Goal: Information Seeking & Learning: Learn about a topic

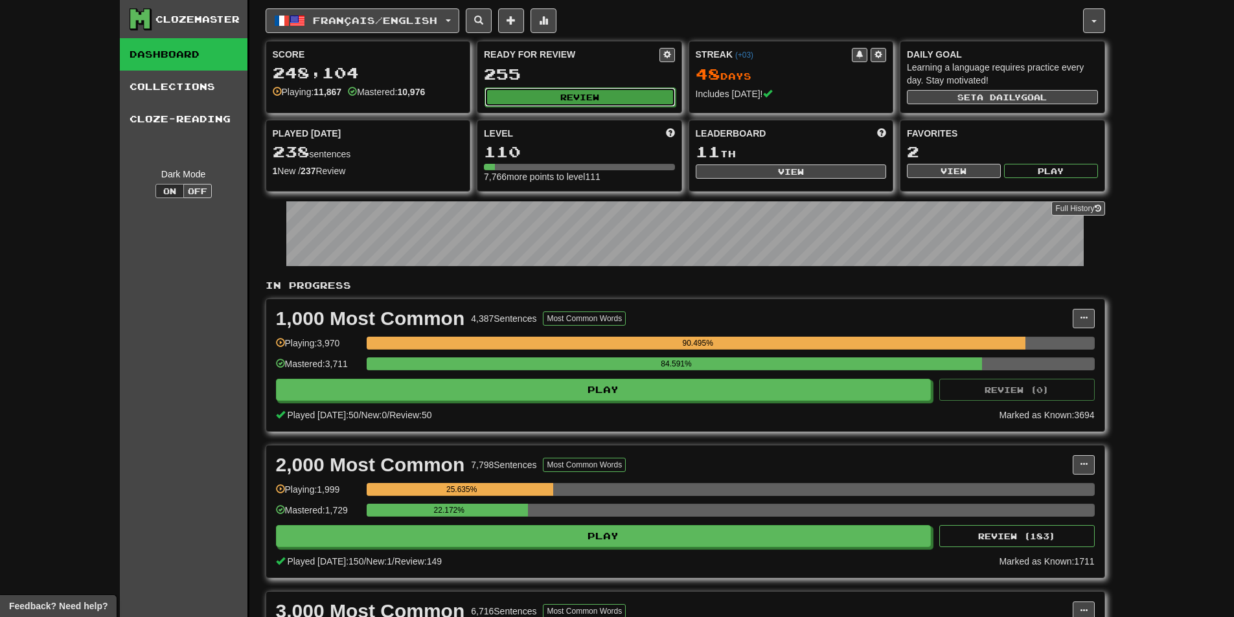
click at [608, 91] on button "Review" at bounding box center [579, 96] width 191 height 19
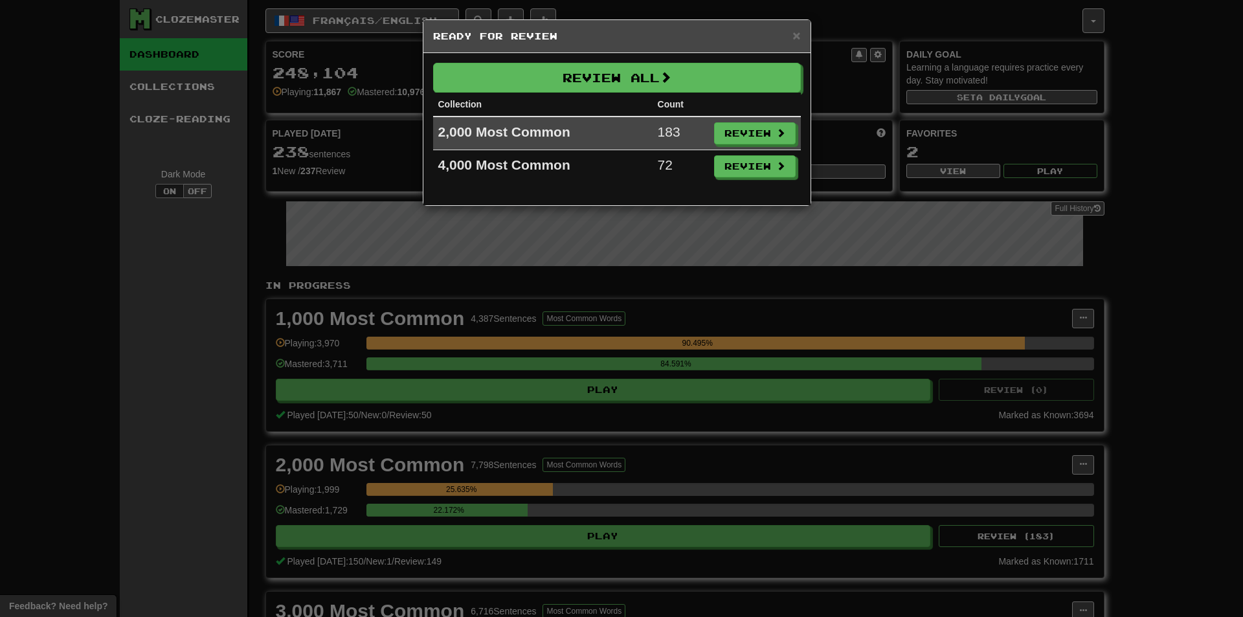
click at [769, 116] on th at bounding box center [755, 105] width 92 height 24
click at [765, 121] on td "Review" at bounding box center [755, 134] width 92 height 34
drag, startPoint x: 763, startPoint y: 127, endPoint x: 757, endPoint y: 138, distance: 12.5
click at [762, 127] on button "Review" at bounding box center [755, 133] width 82 height 22
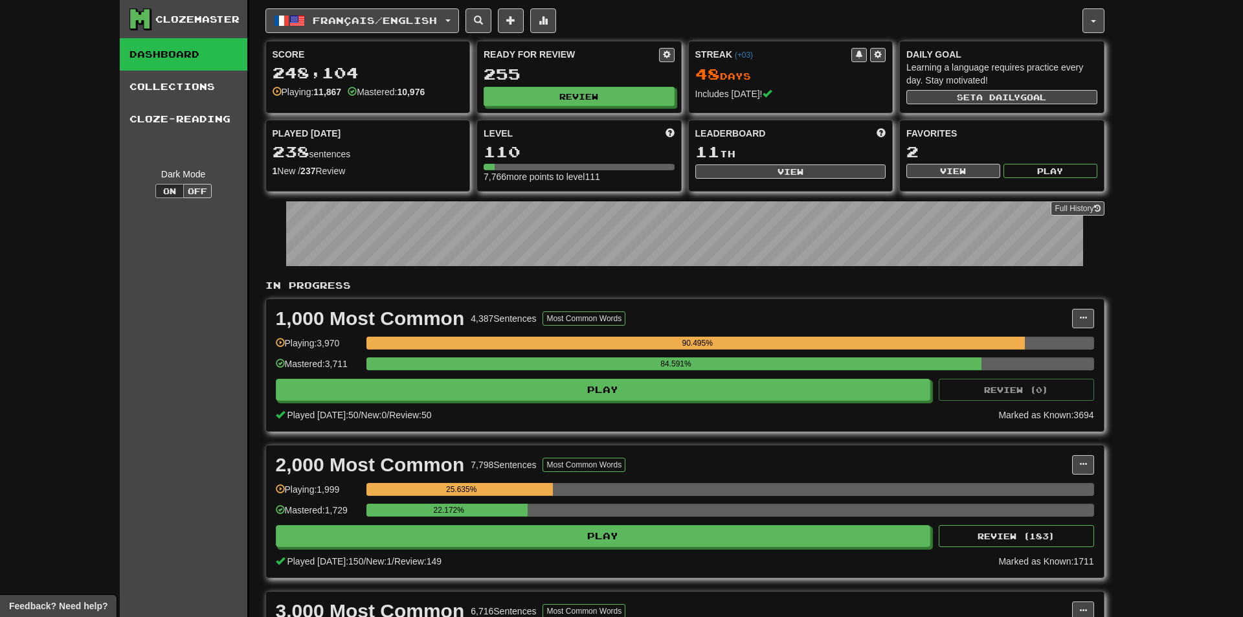
select select "**"
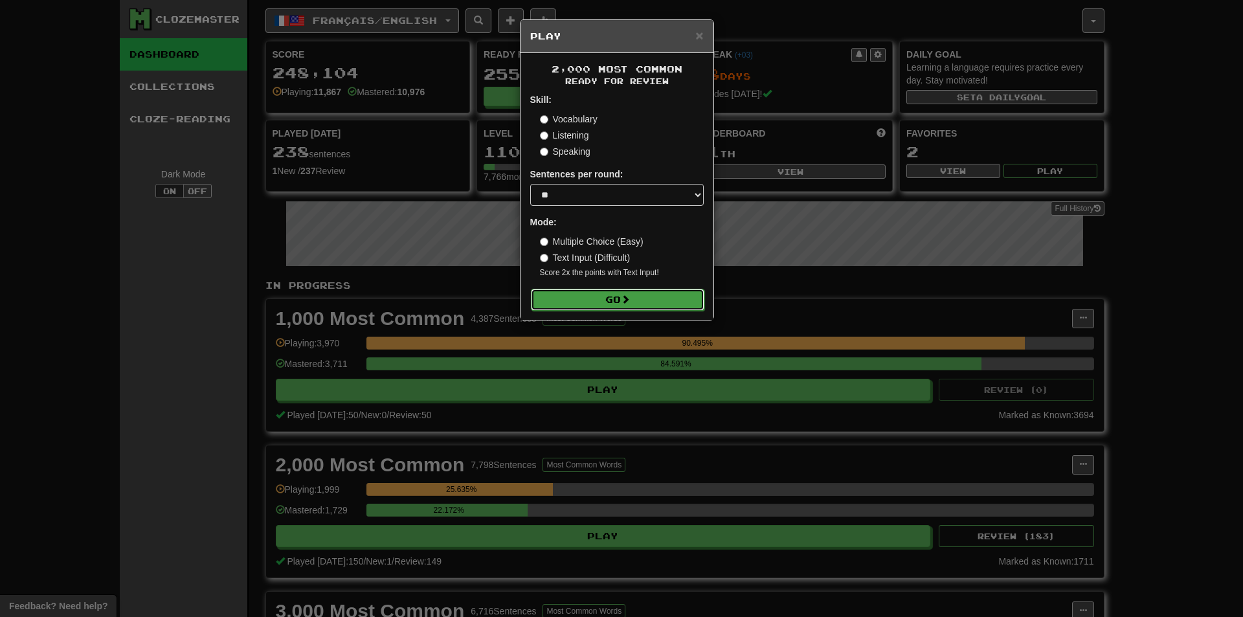
click at [608, 302] on button "Go" at bounding box center [618, 300] width 174 height 22
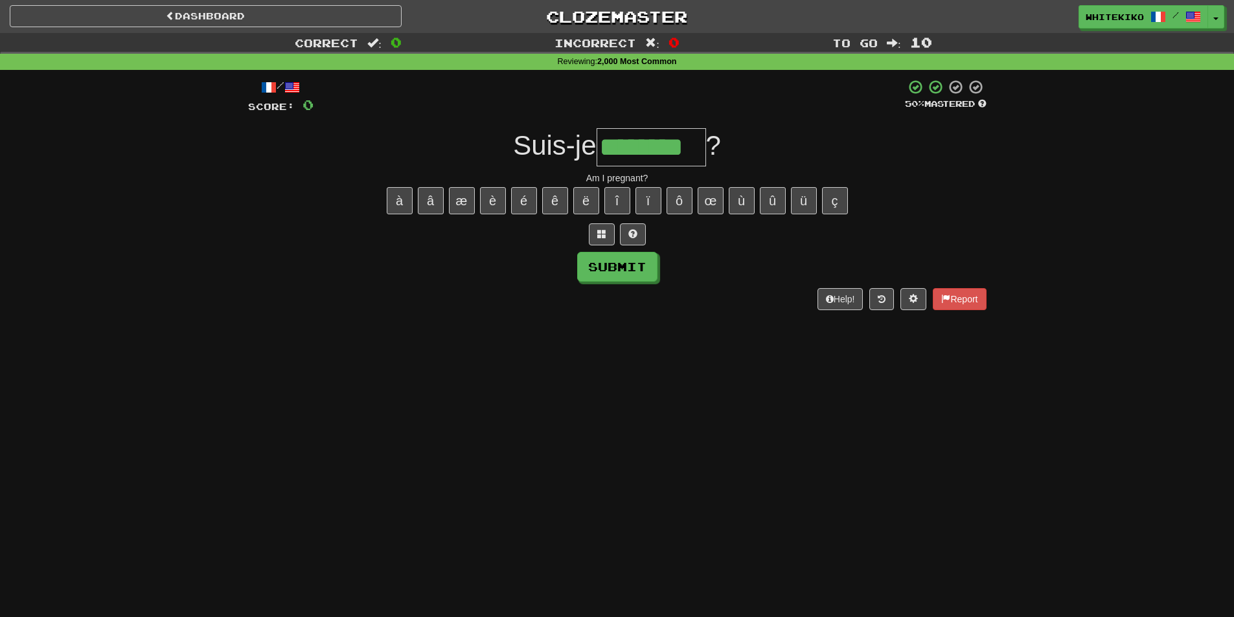
type input "********"
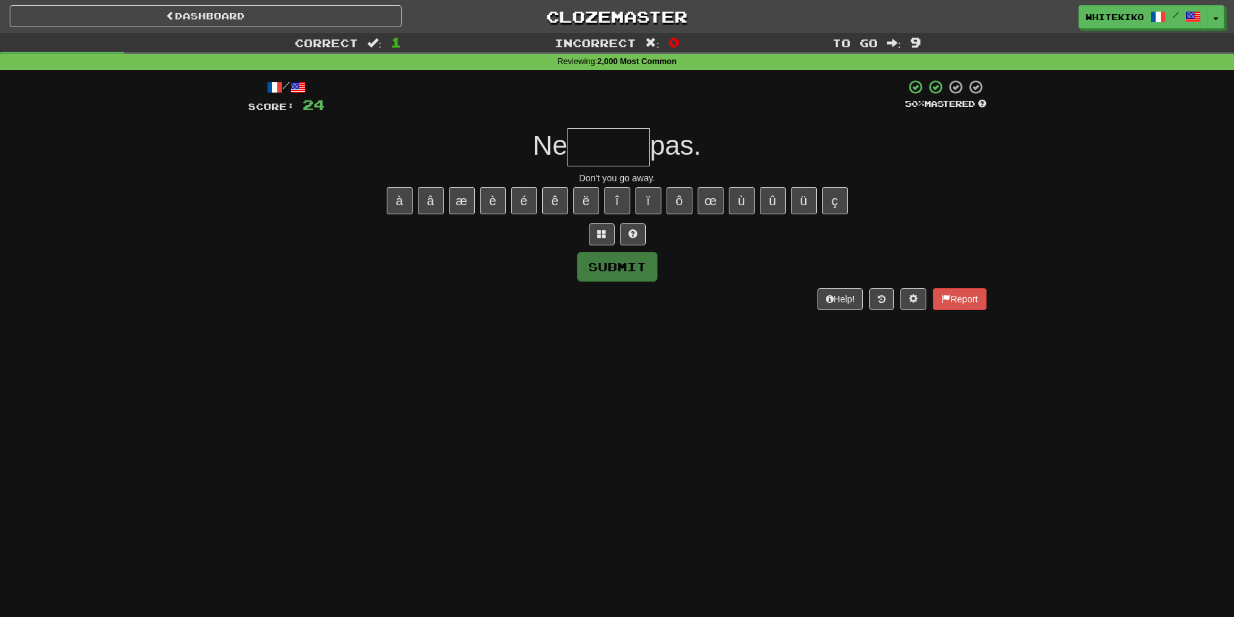
type input "*"
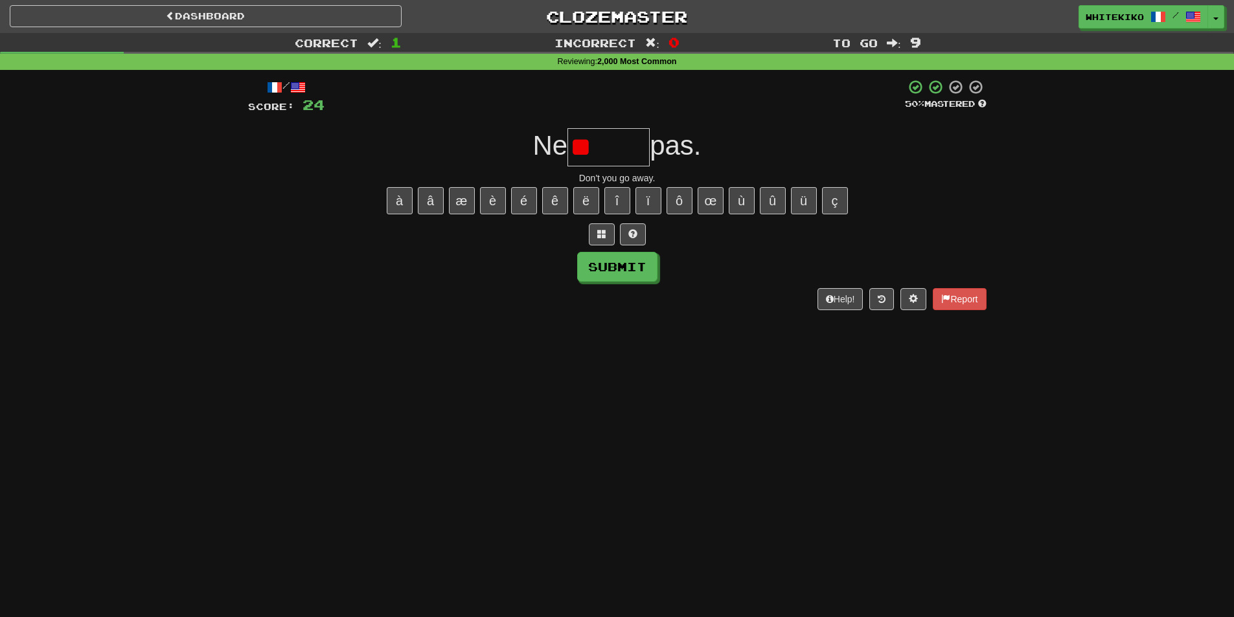
type input "*"
type input "******"
type input "********"
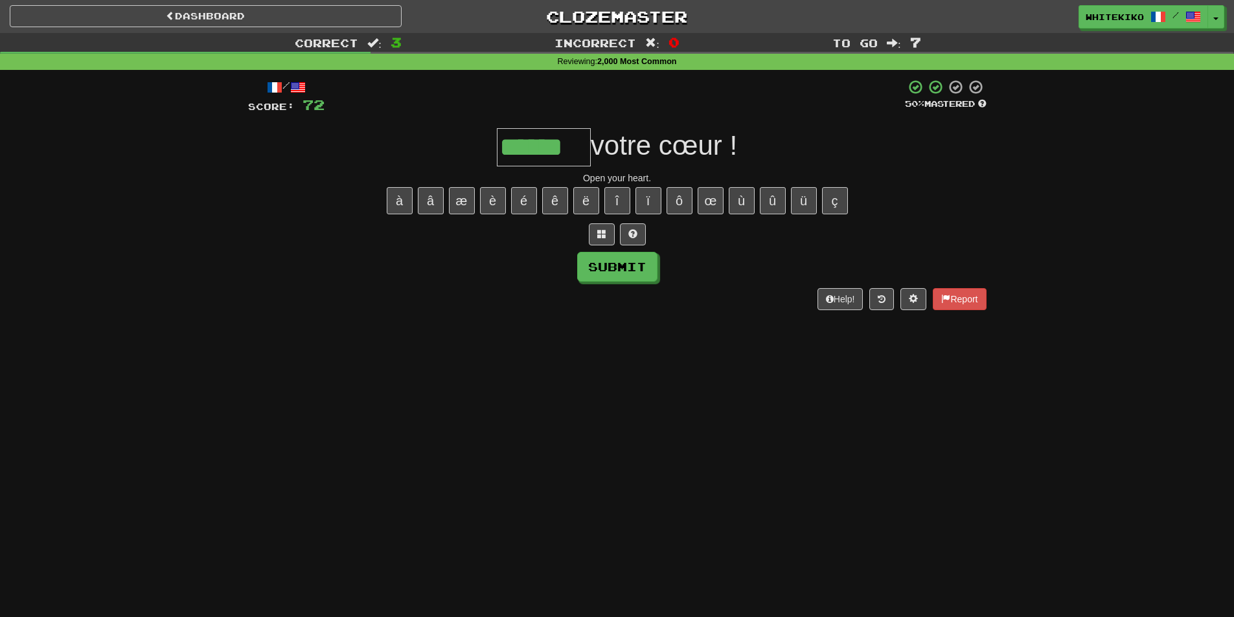
type input "******"
type input "*****"
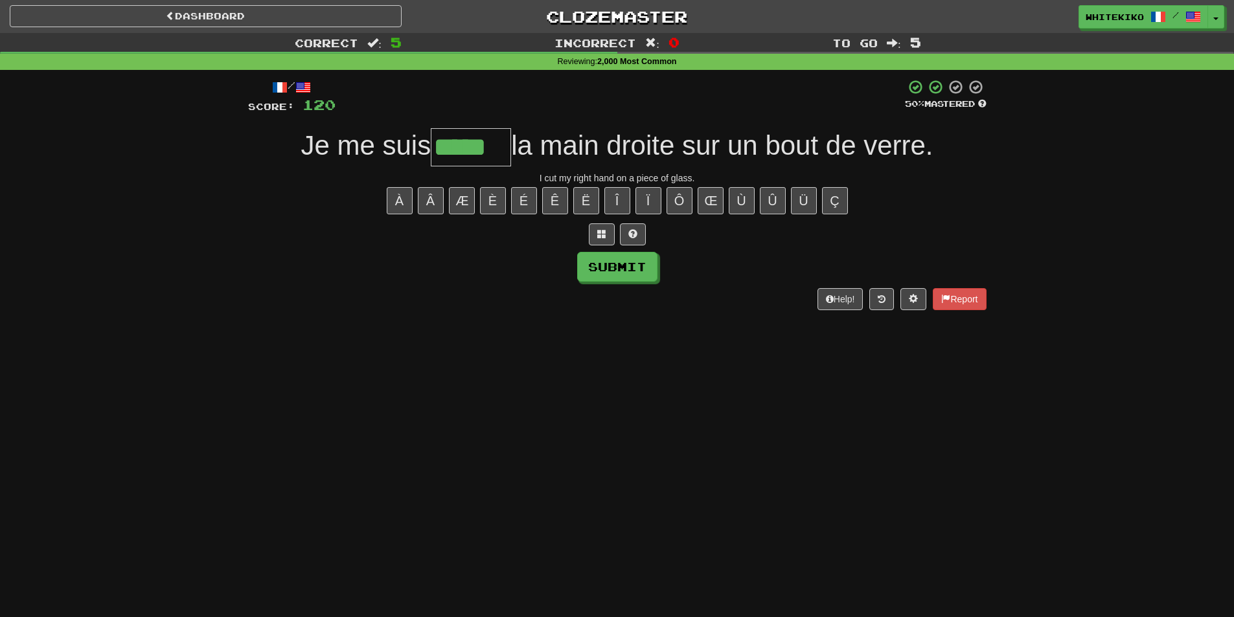
type input "*****"
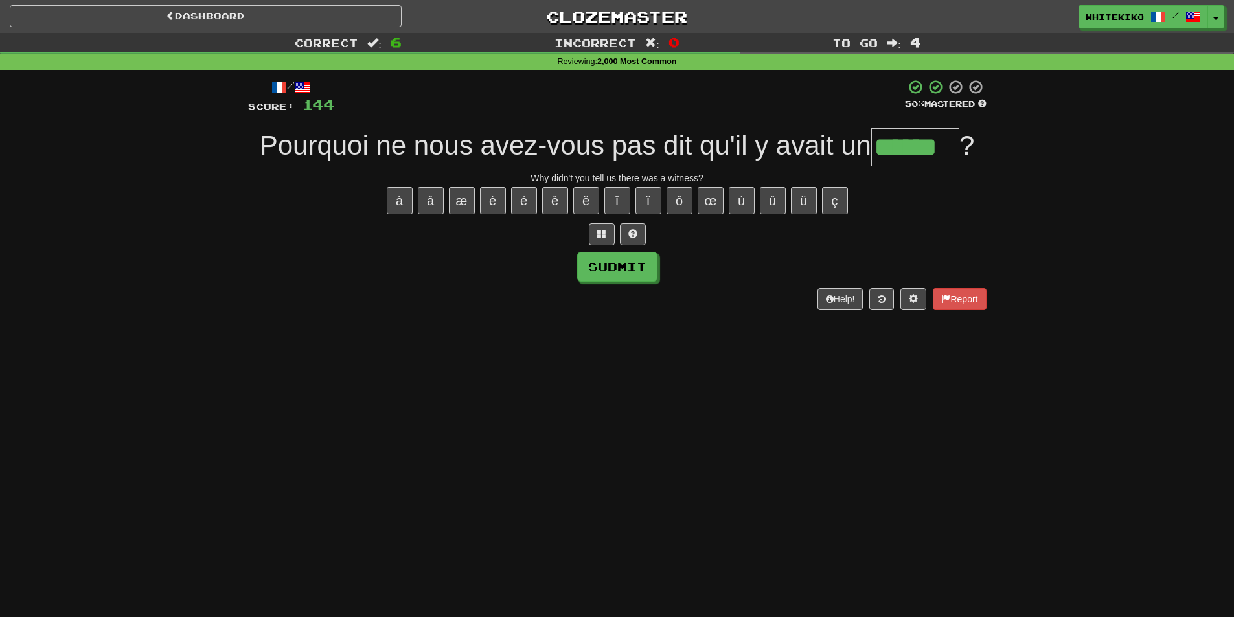
type input "******"
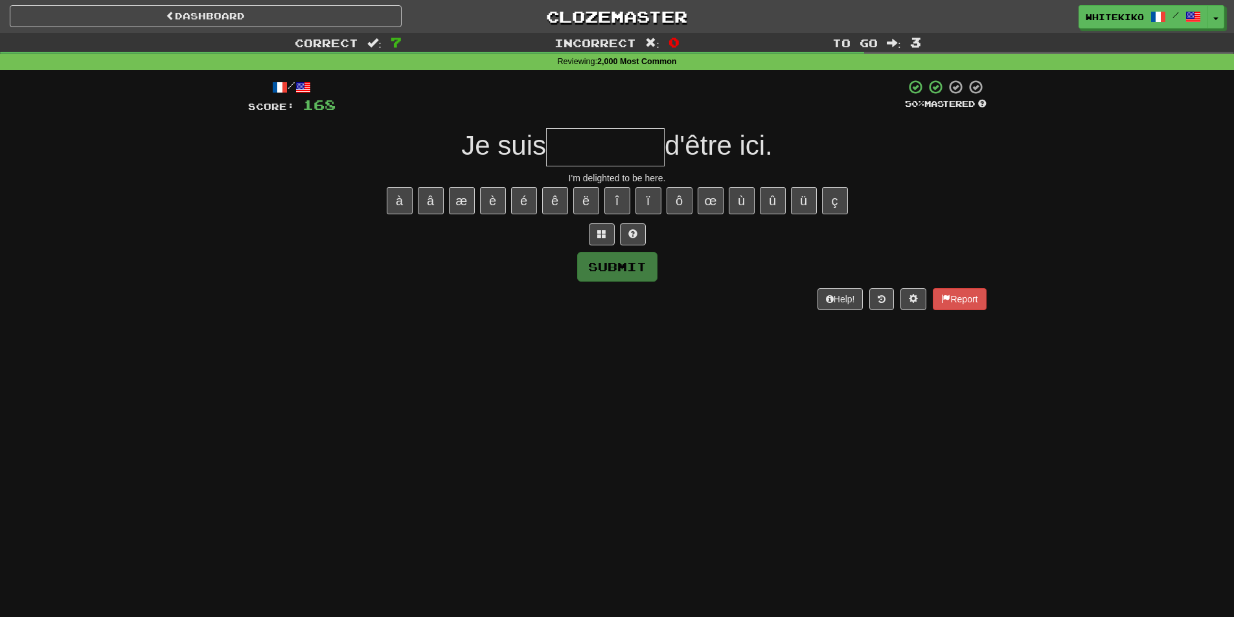
click at [604, 146] on input "text" at bounding box center [605, 147] width 119 height 38
type input "********"
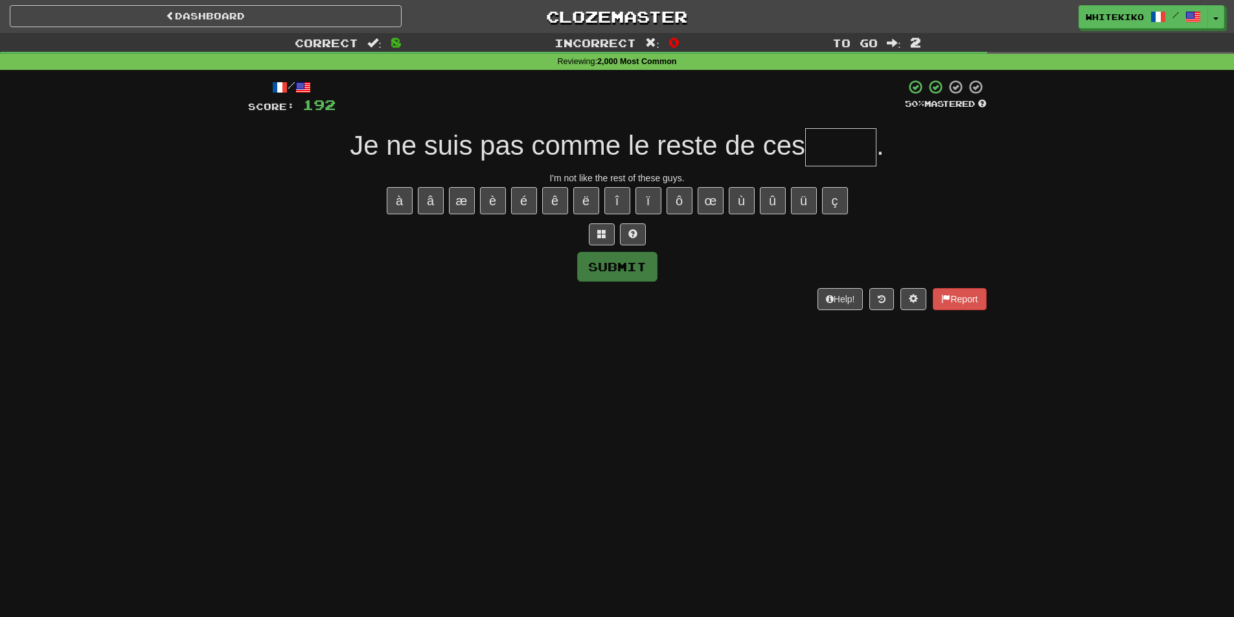
type input "*"
type input "**"
type input "*****"
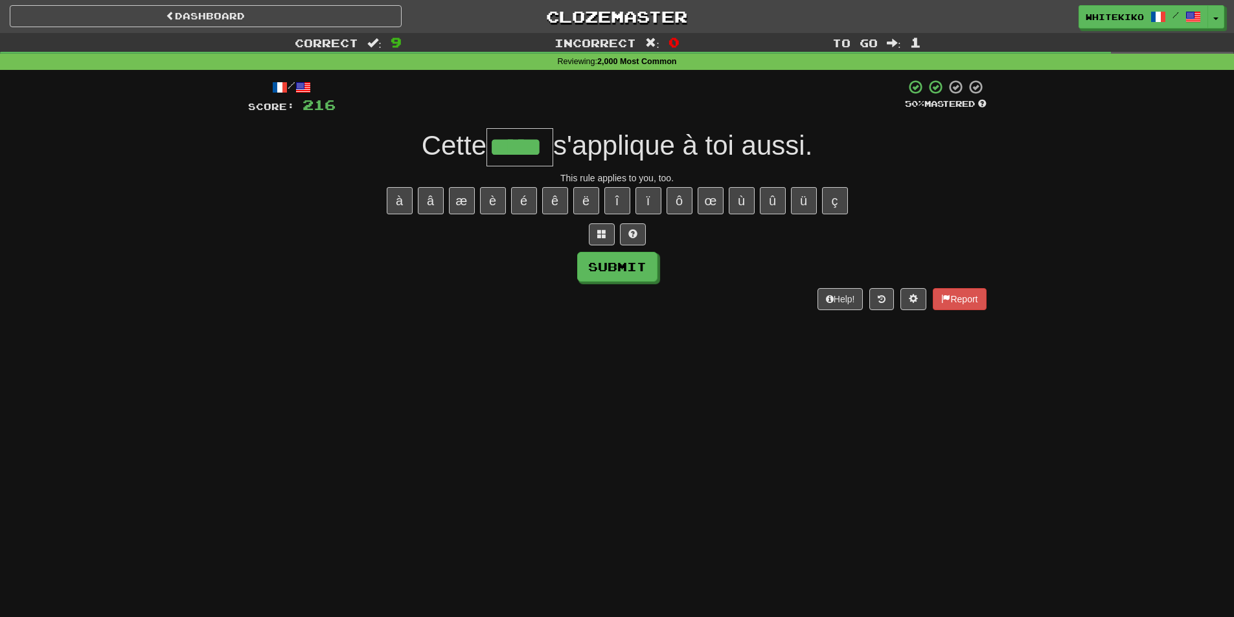
type input "*****"
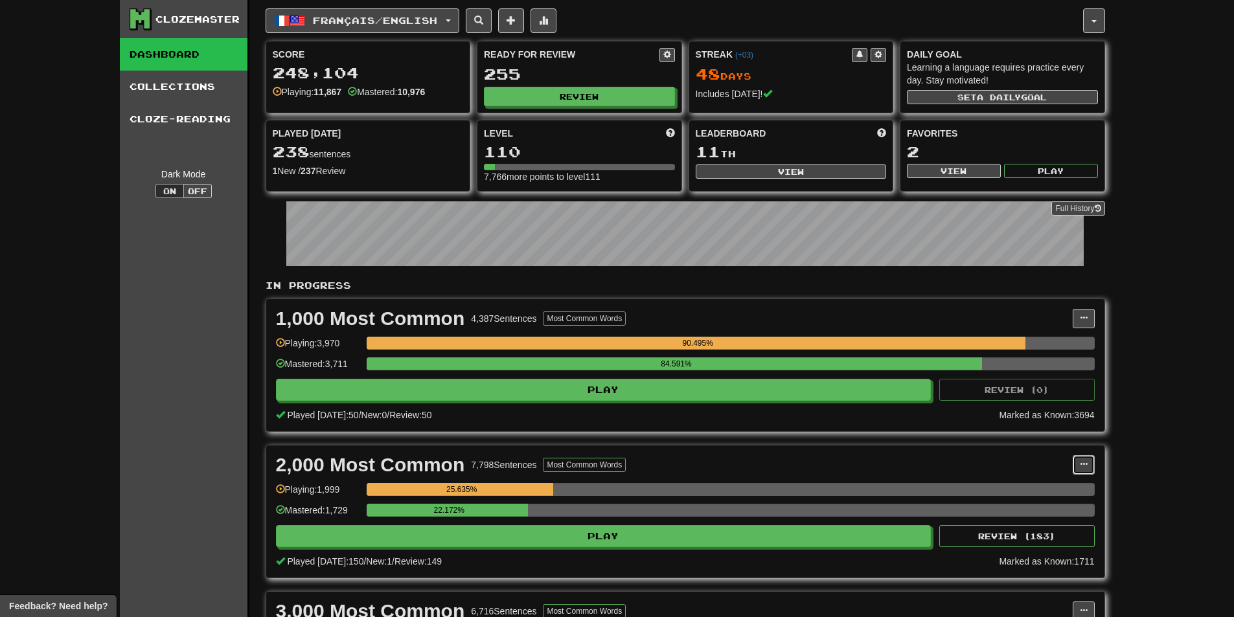
click at [1081, 470] on button at bounding box center [1083, 464] width 22 height 19
click at [1058, 488] on span "Manage Sentences" at bounding box center [1029, 488] width 78 height 10
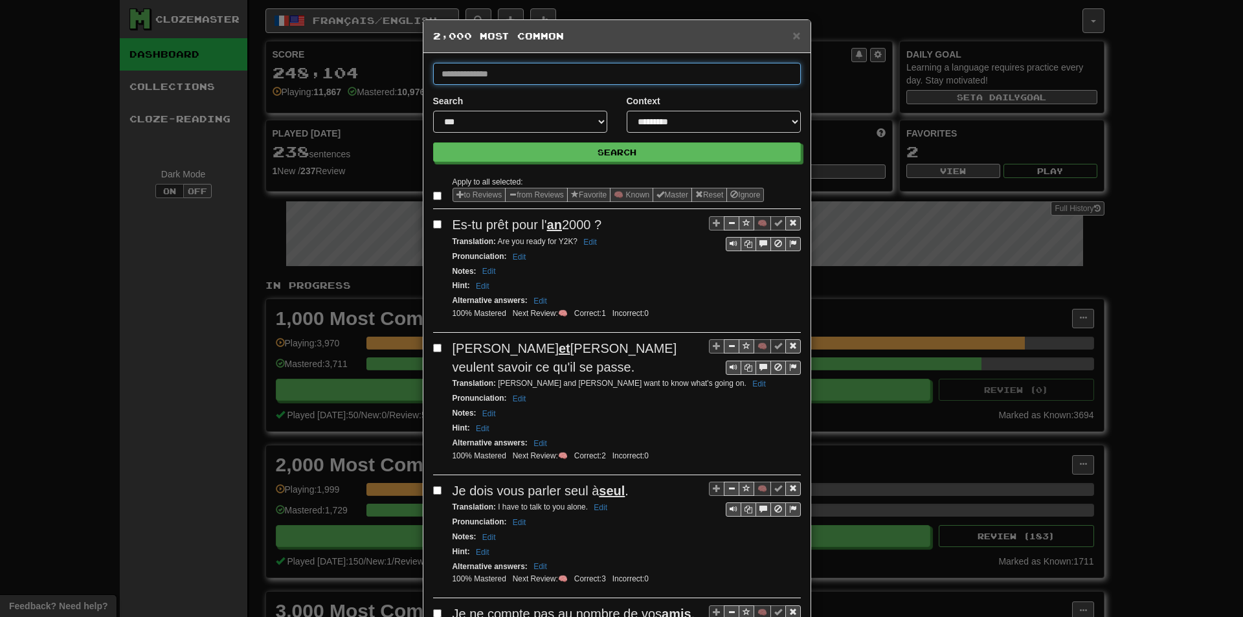
click at [545, 79] on input "text" at bounding box center [617, 74] width 368 height 22
type input "*****"
click at [433, 142] on button "Search" at bounding box center [617, 151] width 368 height 19
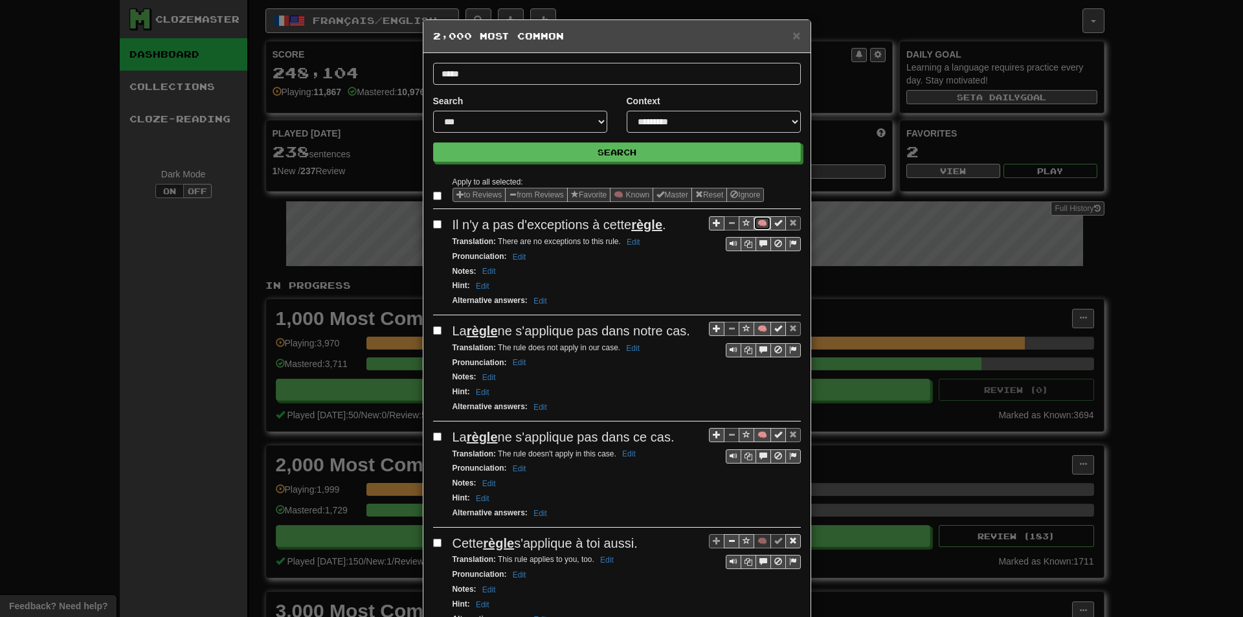
click at [758, 222] on button "🧠" at bounding box center [762, 223] width 17 height 14
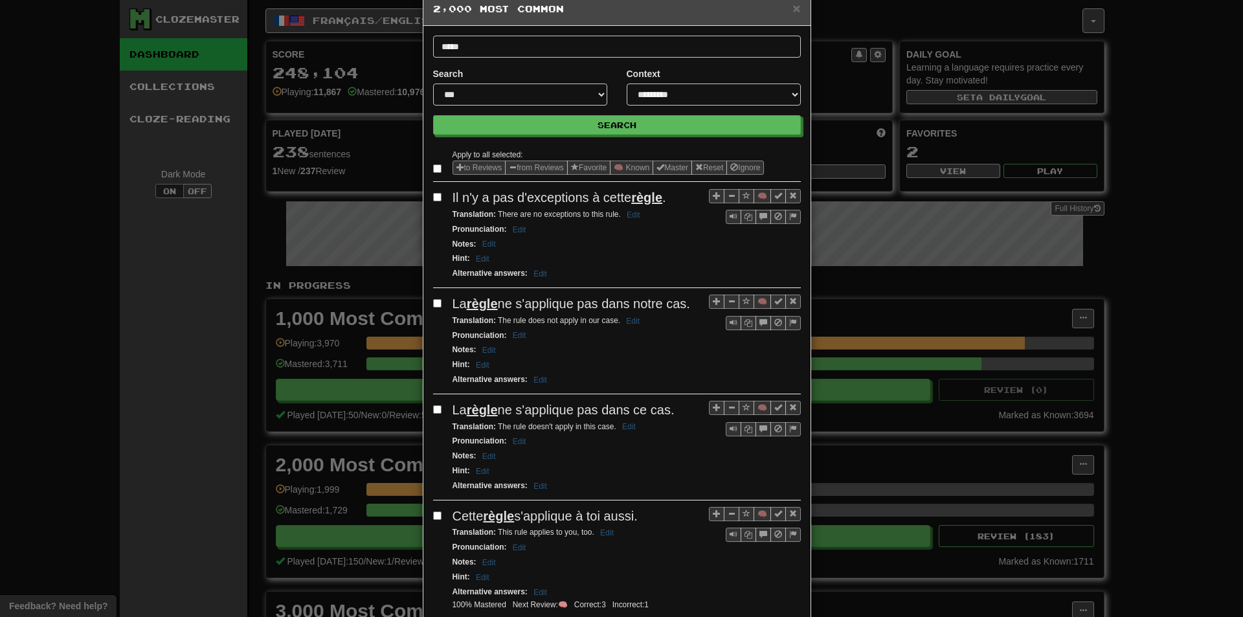
scroll to position [65, 0]
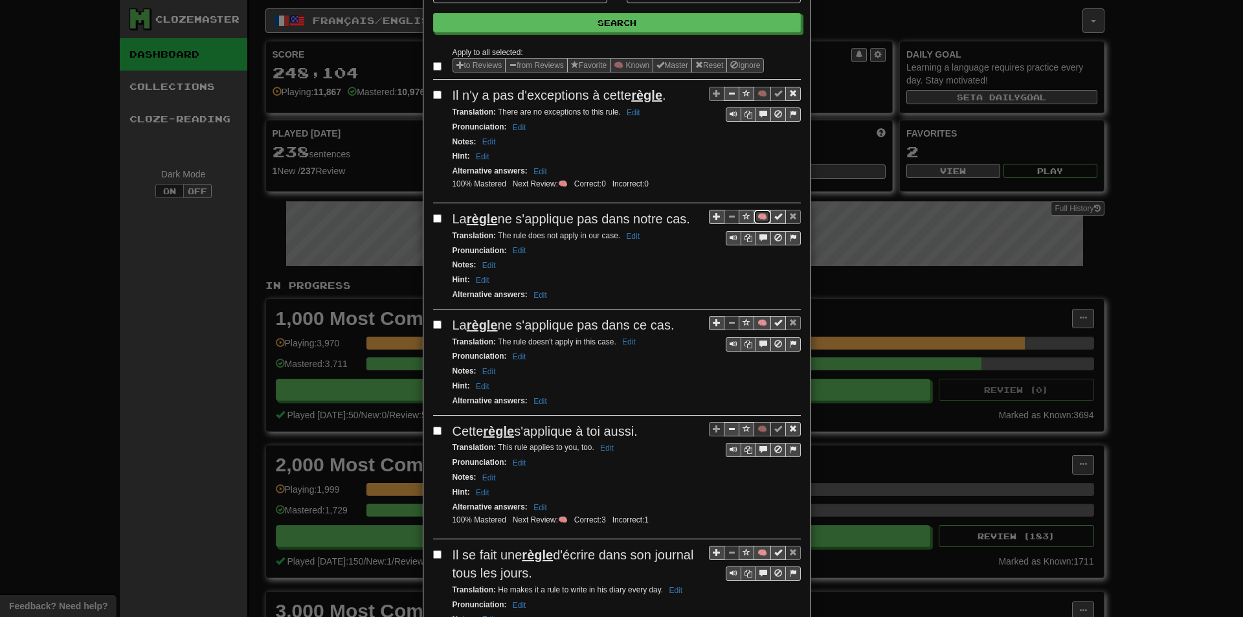
click at [757, 213] on button "🧠" at bounding box center [762, 217] width 17 height 14
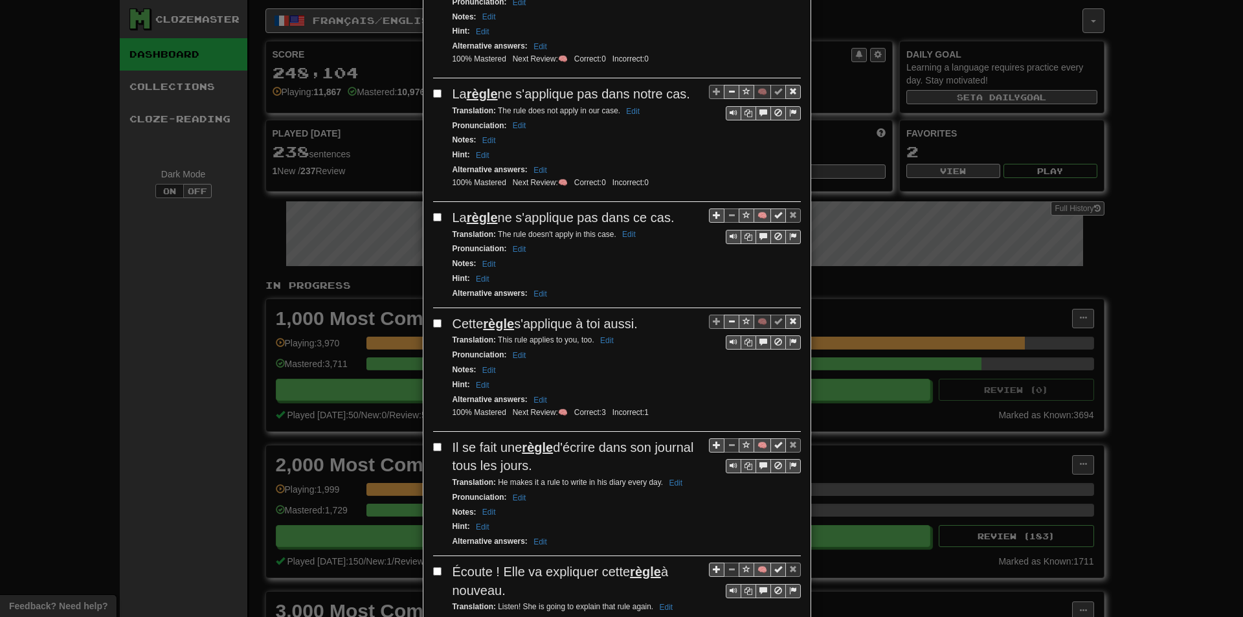
scroll to position [259, 0]
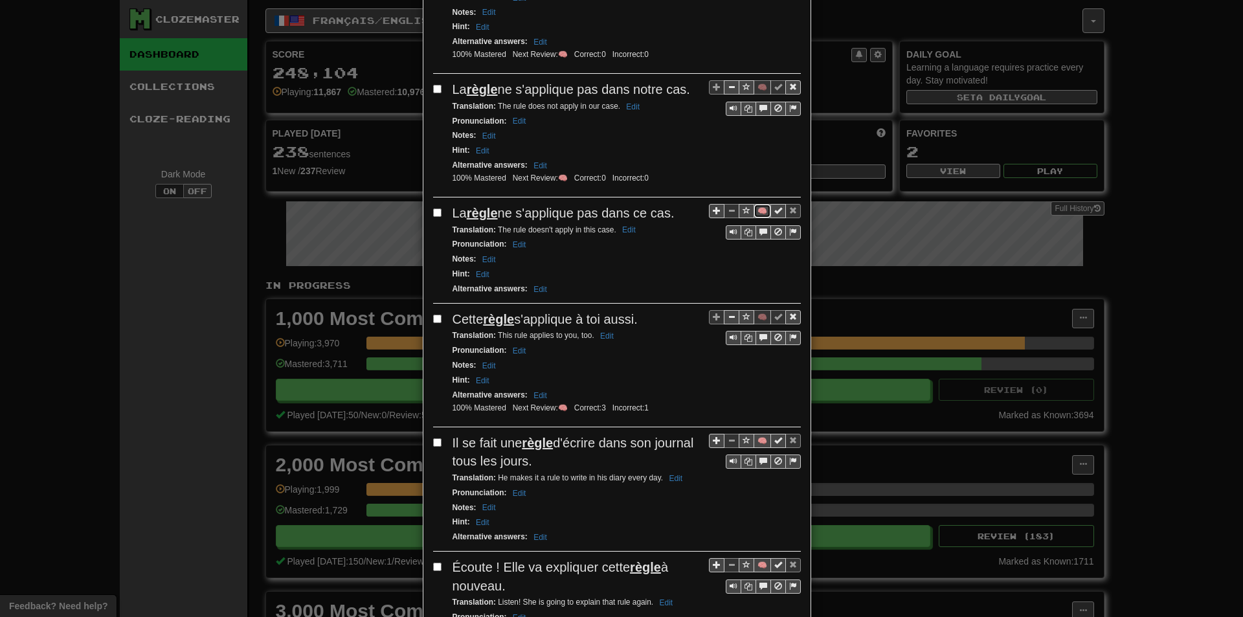
click at [755, 208] on button "🧠" at bounding box center [762, 211] width 17 height 14
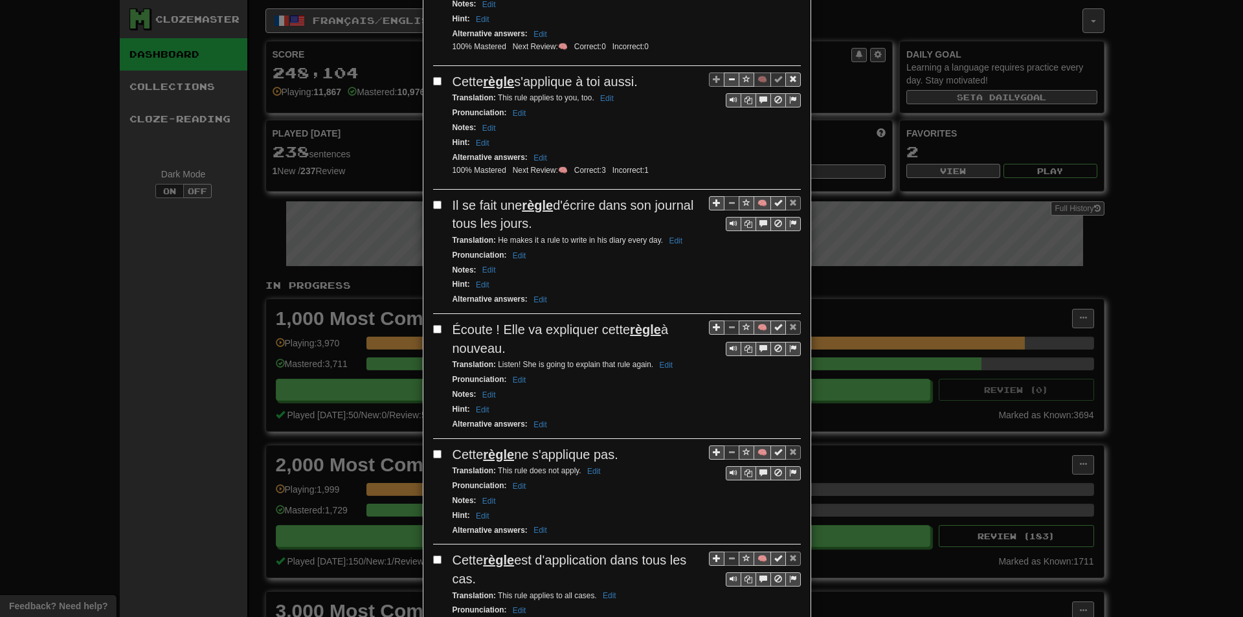
scroll to position [518, 0]
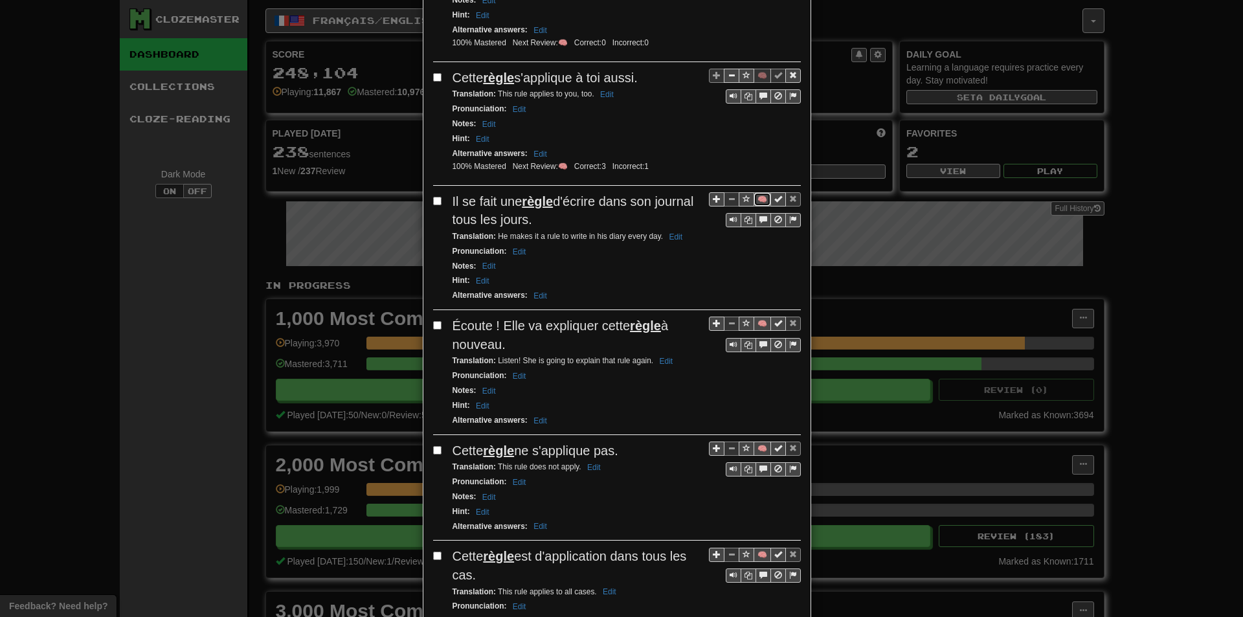
click at [756, 201] on button "🧠" at bounding box center [762, 199] width 17 height 14
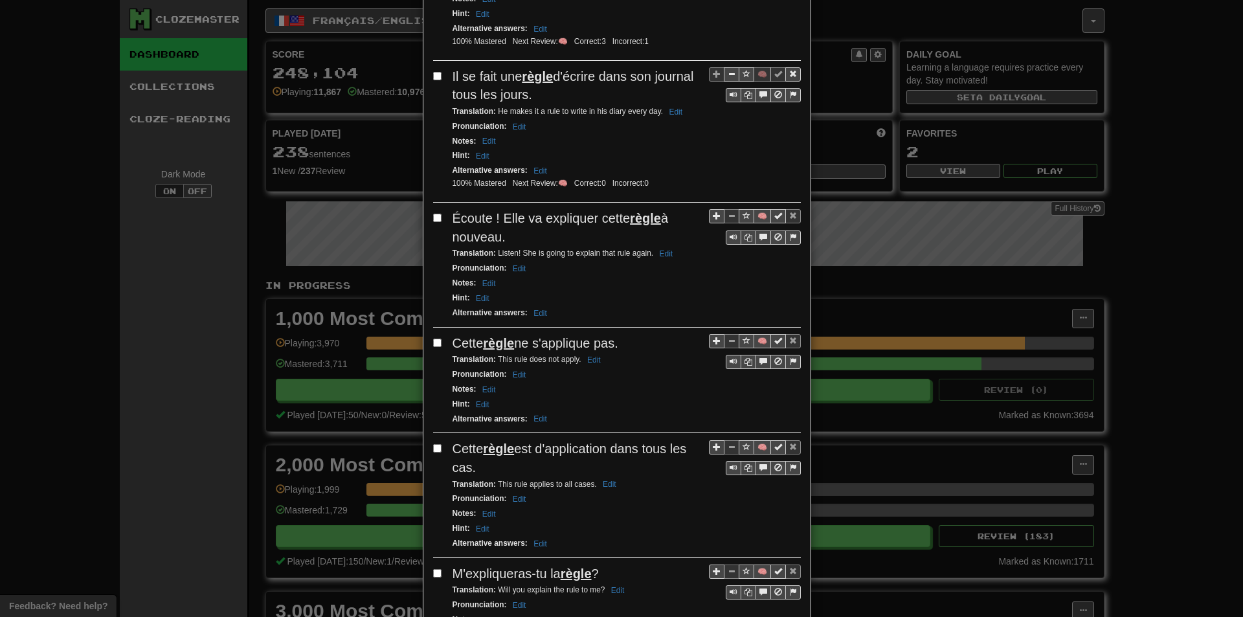
scroll to position [648, 0]
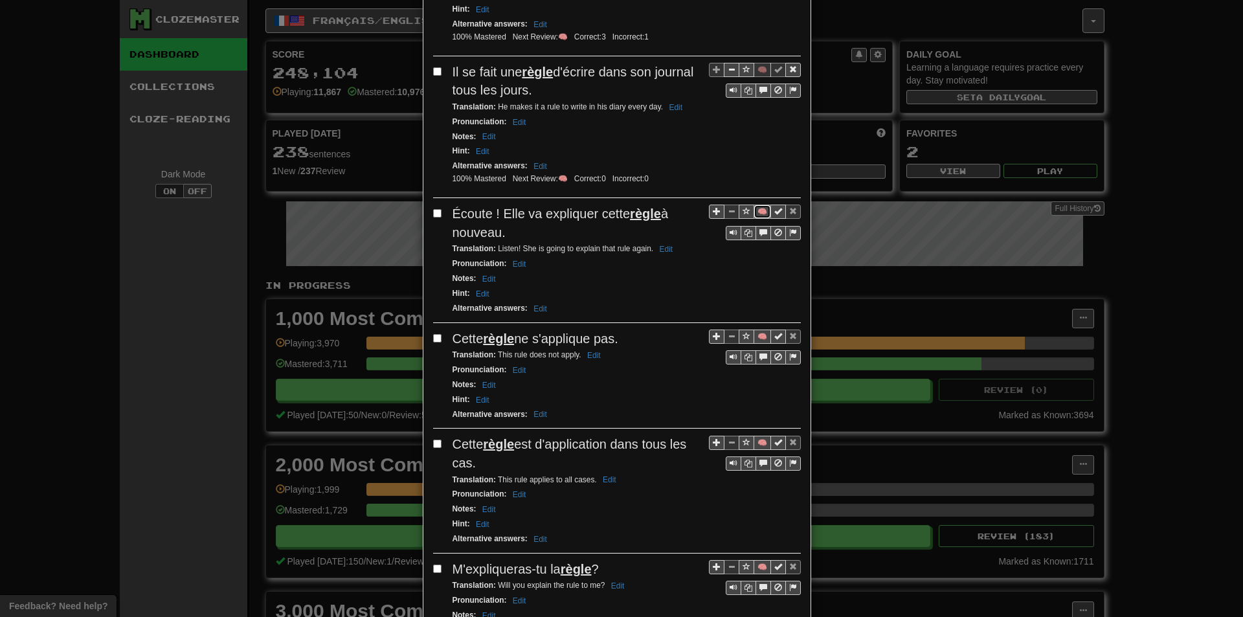
click at [754, 207] on button "🧠" at bounding box center [762, 212] width 17 height 14
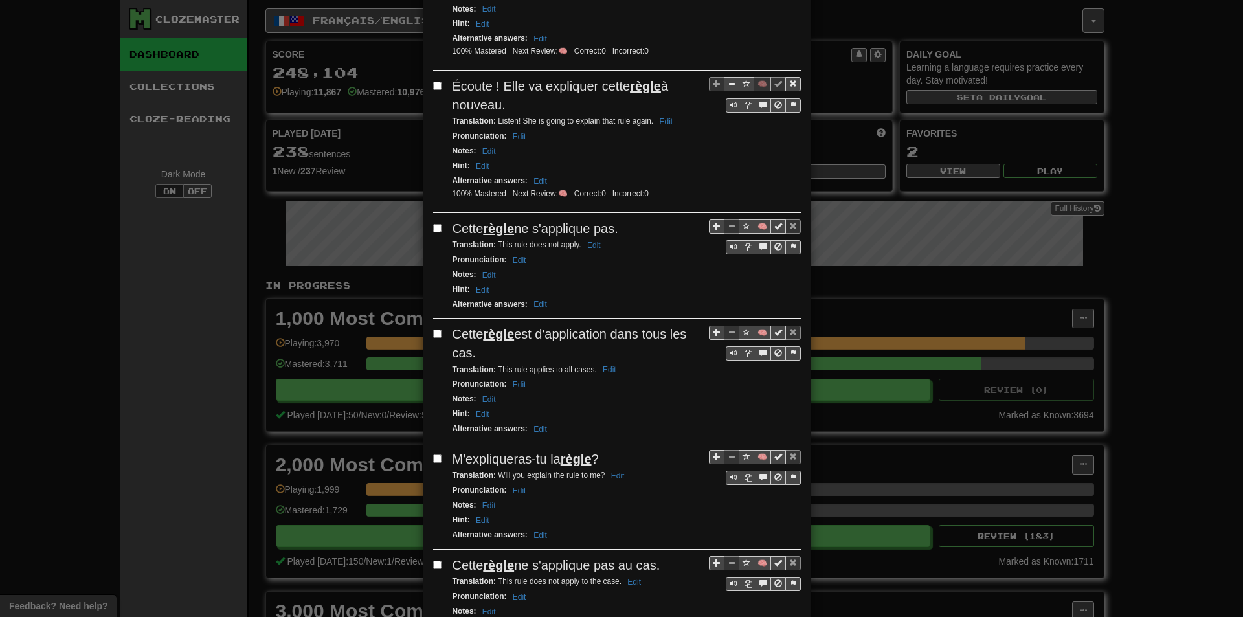
scroll to position [777, 0]
click at [758, 220] on button "🧠" at bounding box center [762, 225] width 17 height 14
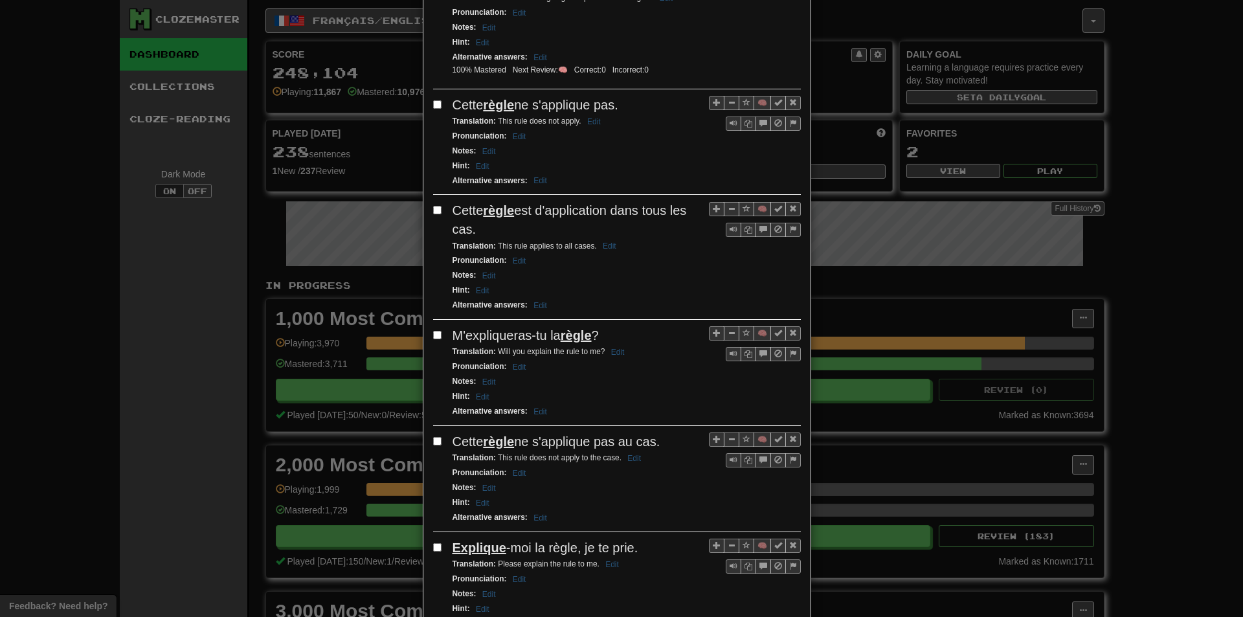
scroll to position [907, 0]
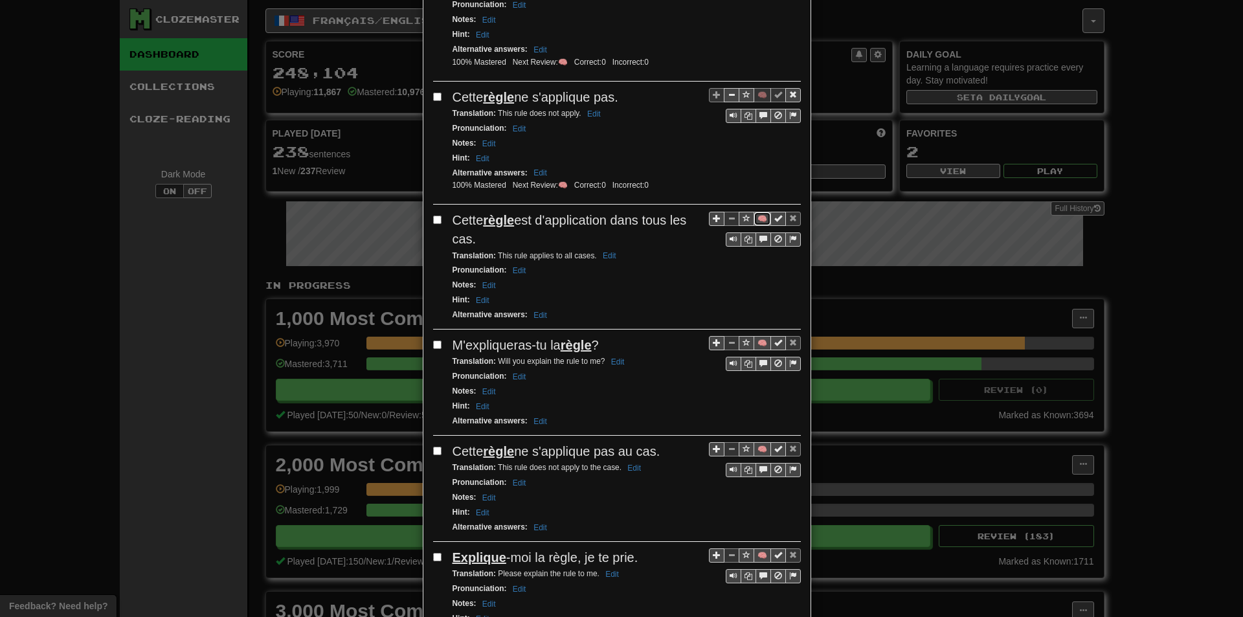
click at [758, 216] on button "🧠" at bounding box center [762, 219] width 17 height 14
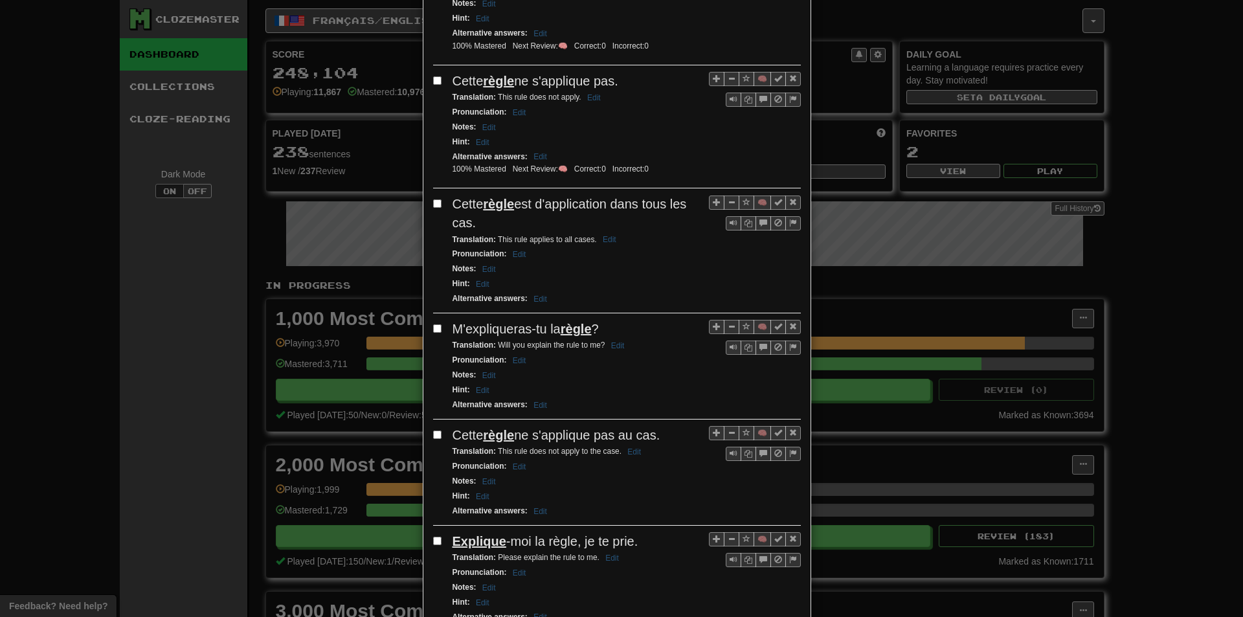
scroll to position [971, 0]
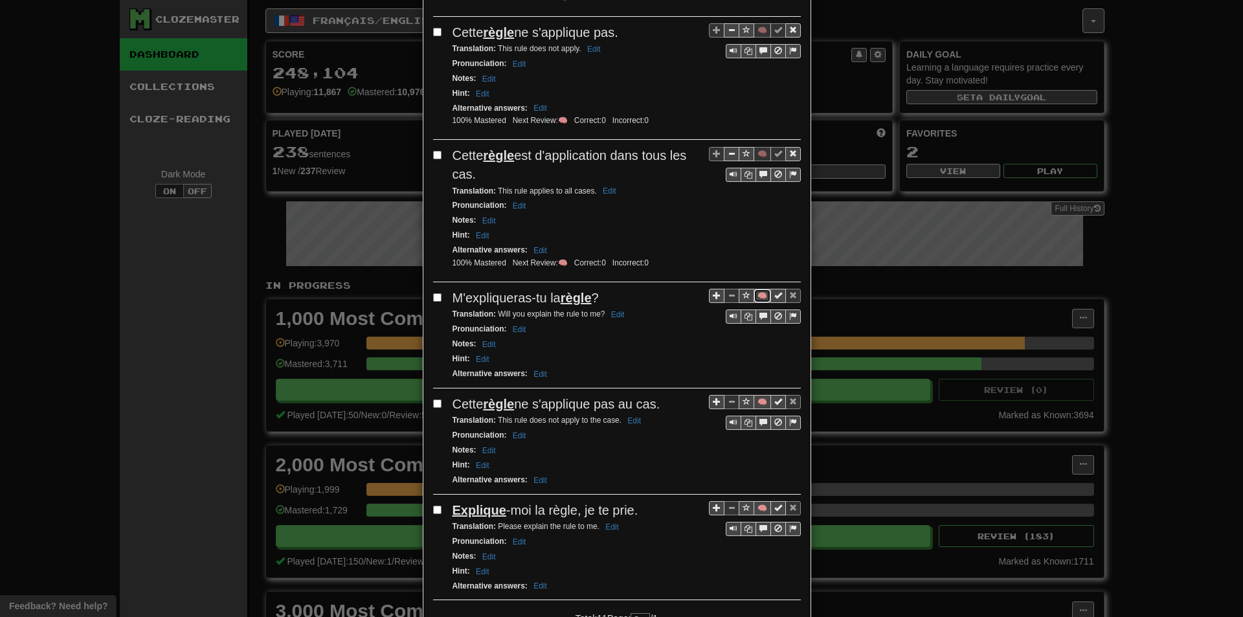
click at [754, 300] on button "🧠" at bounding box center [762, 296] width 17 height 14
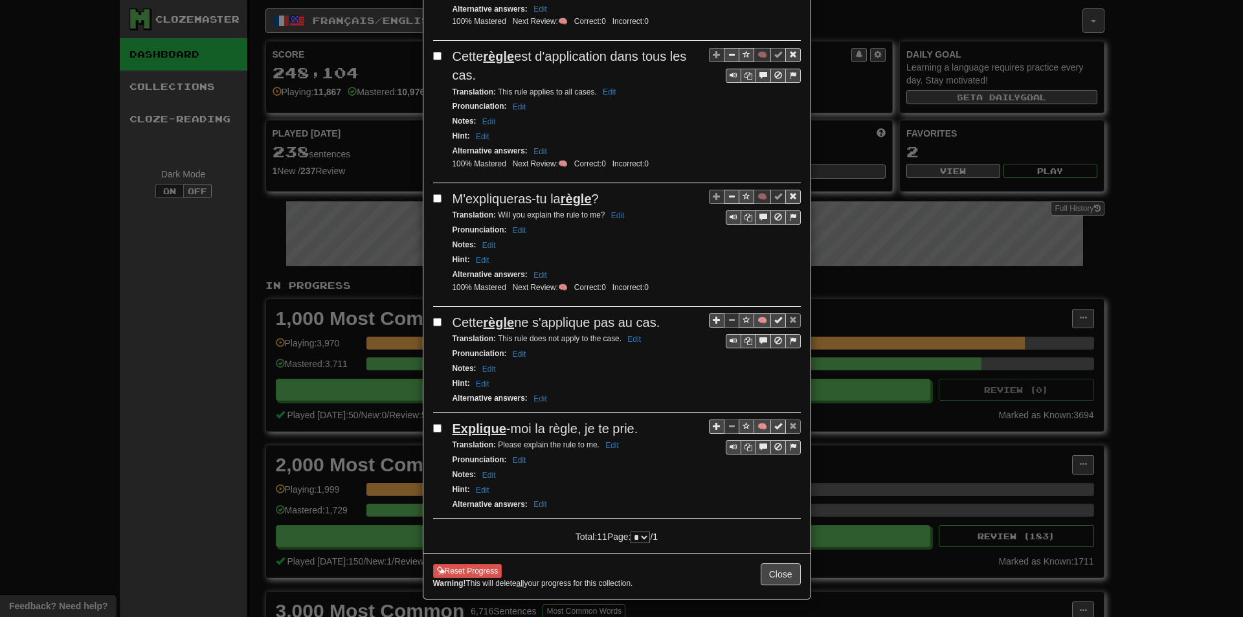
scroll to position [1074, 0]
click at [755, 318] on button "🧠" at bounding box center [762, 318] width 17 height 14
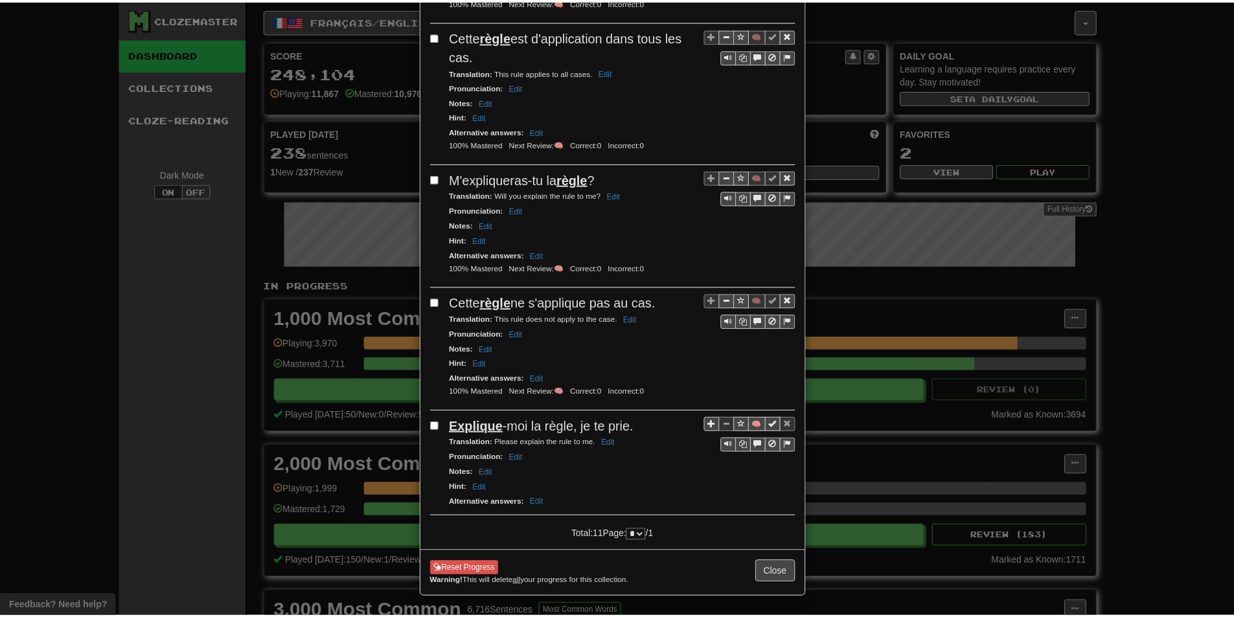
scroll to position [1092, 0]
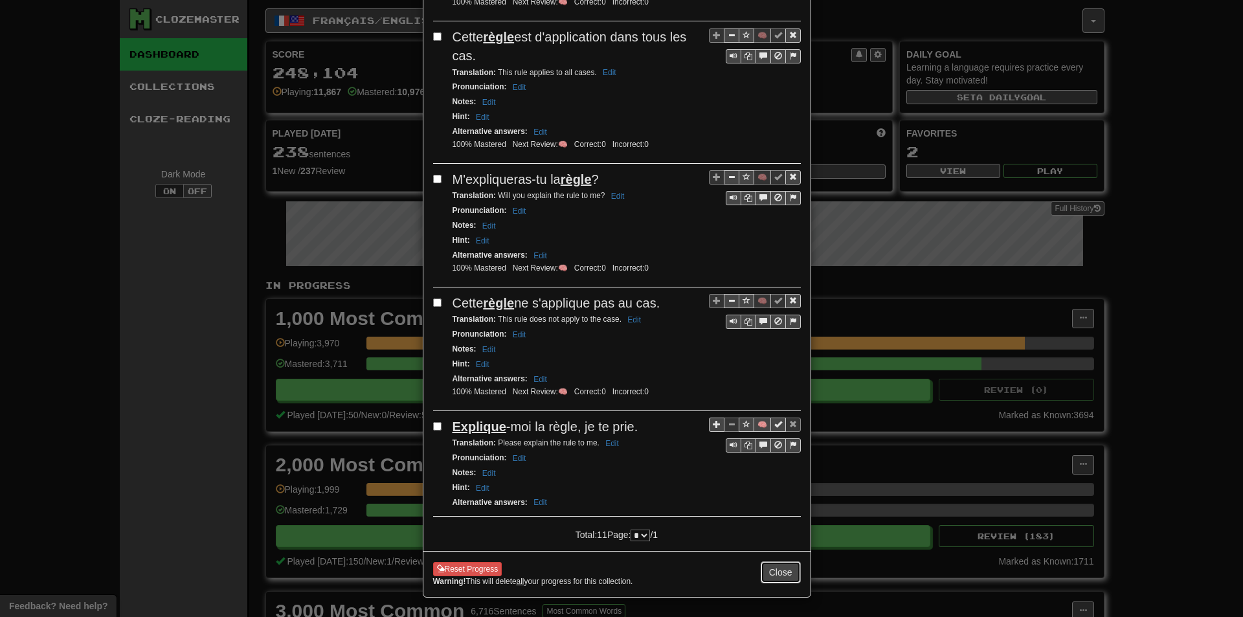
click at [762, 569] on button "Close" at bounding box center [781, 572] width 40 height 22
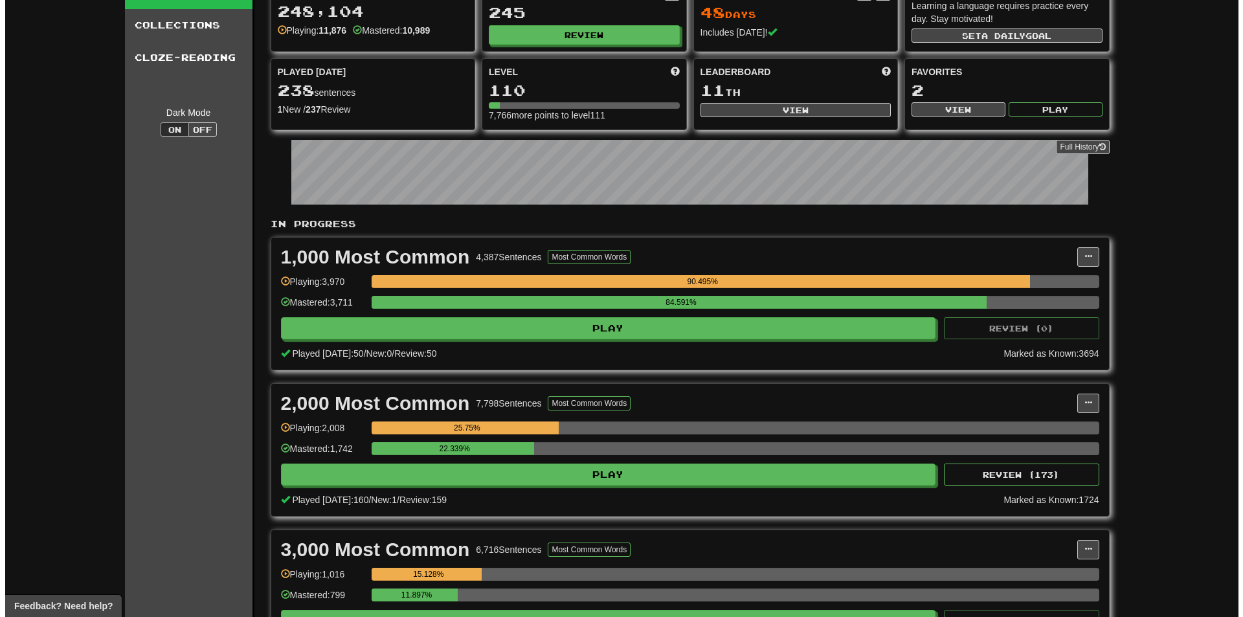
scroll to position [65, 0]
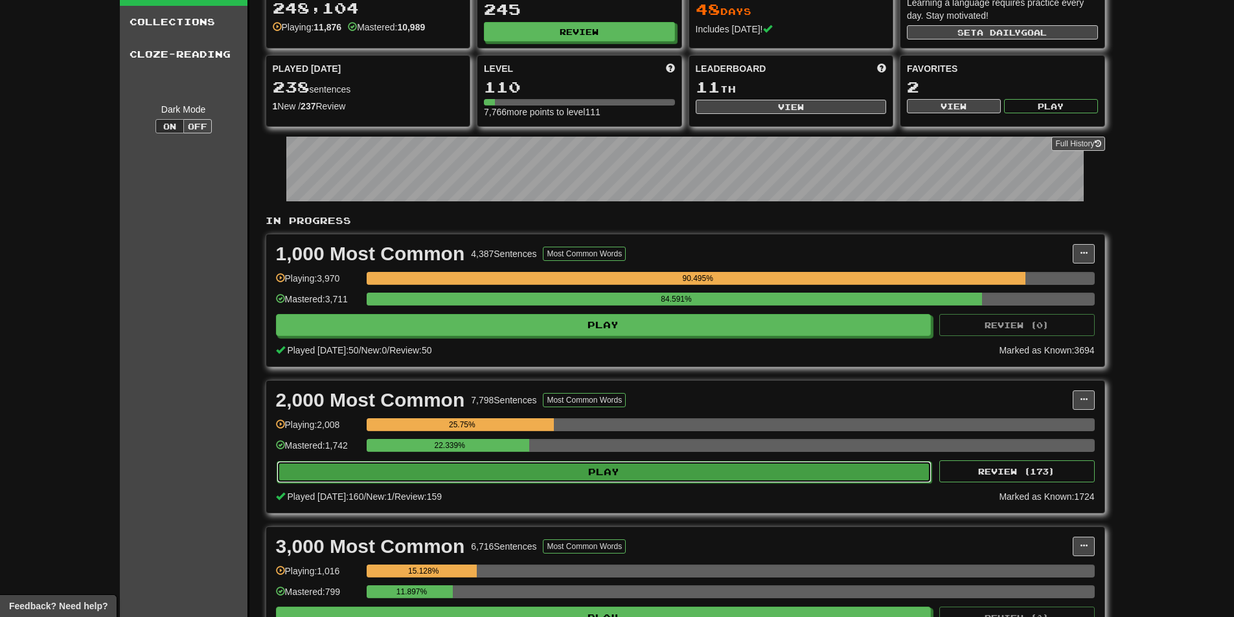
click at [822, 476] on button "Play" at bounding box center [604, 472] width 655 height 22
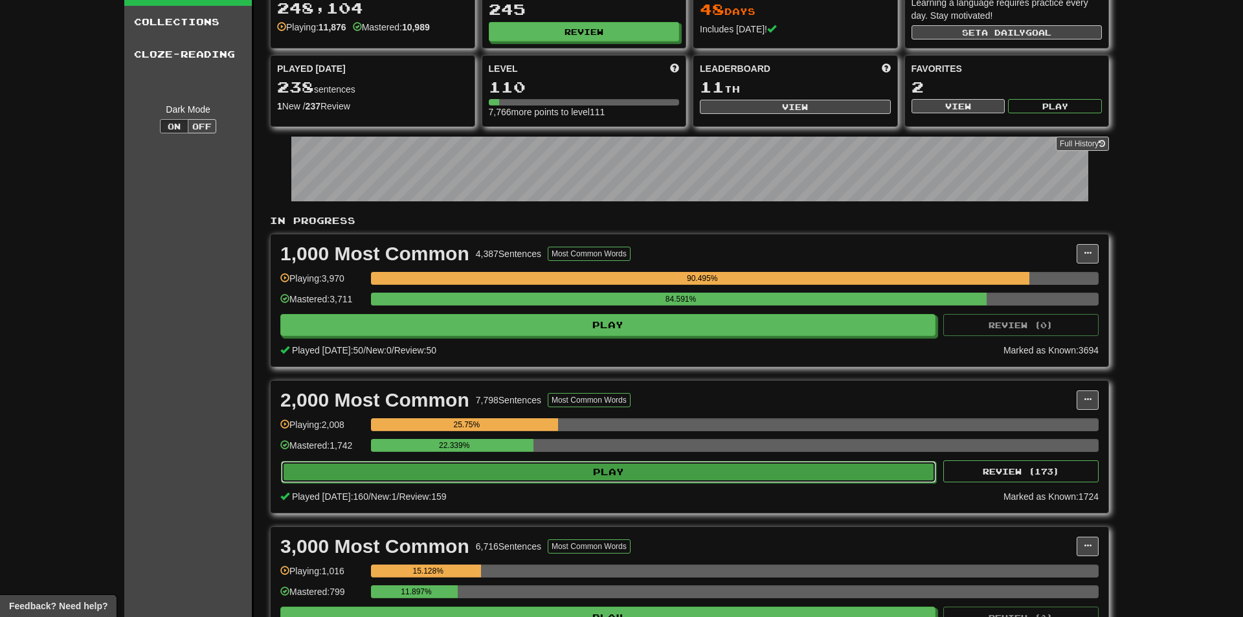
select select "**"
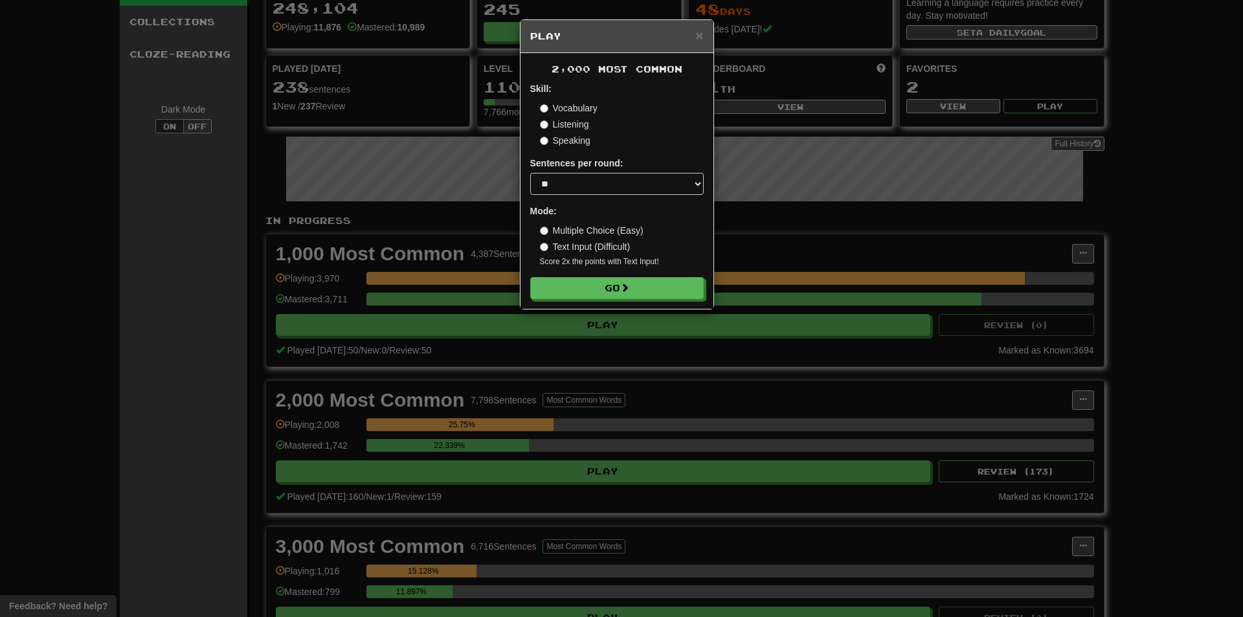
click at [768, 259] on div "× Play 2,000 Most Common Skill: Vocabulary Listening Speaking Sentences per rou…" at bounding box center [621, 308] width 1243 height 617
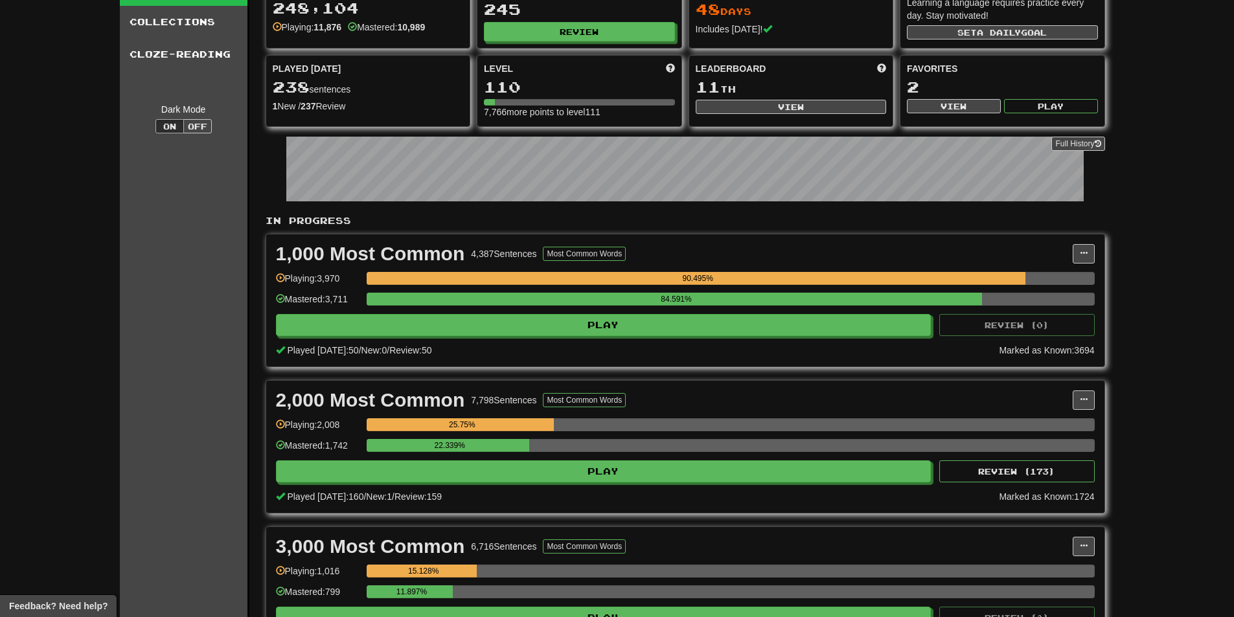
click at [530, 42] on div "Ready for Review 245 Review" at bounding box center [579, 12] width 204 height 71
click at [529, 40] on button "Review" at bounding box center [579, 32] width 191 height 19
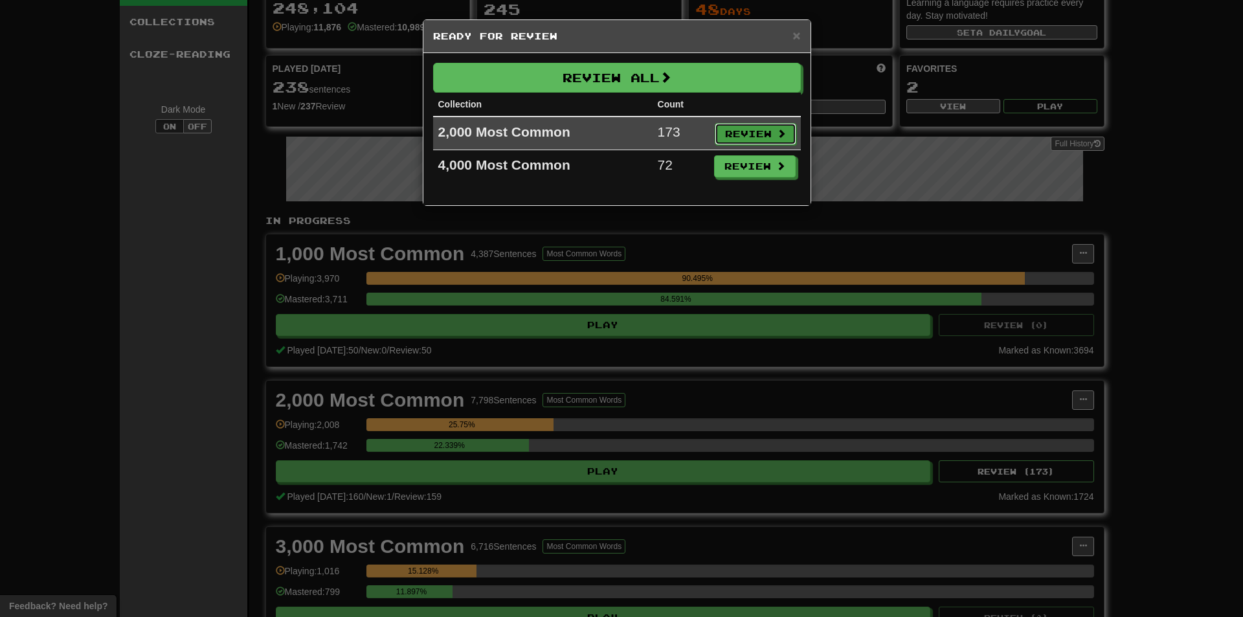
click at [725, 135] on button "Review" at bounding box center [756, 134] width 82 height 22
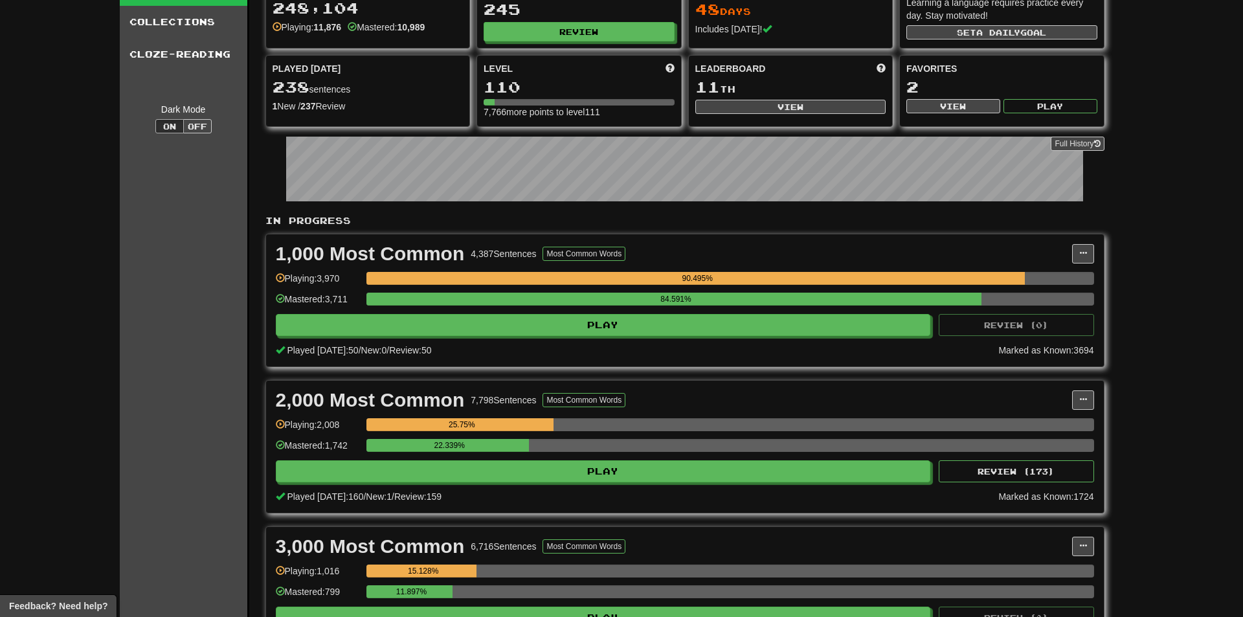
select select "**"
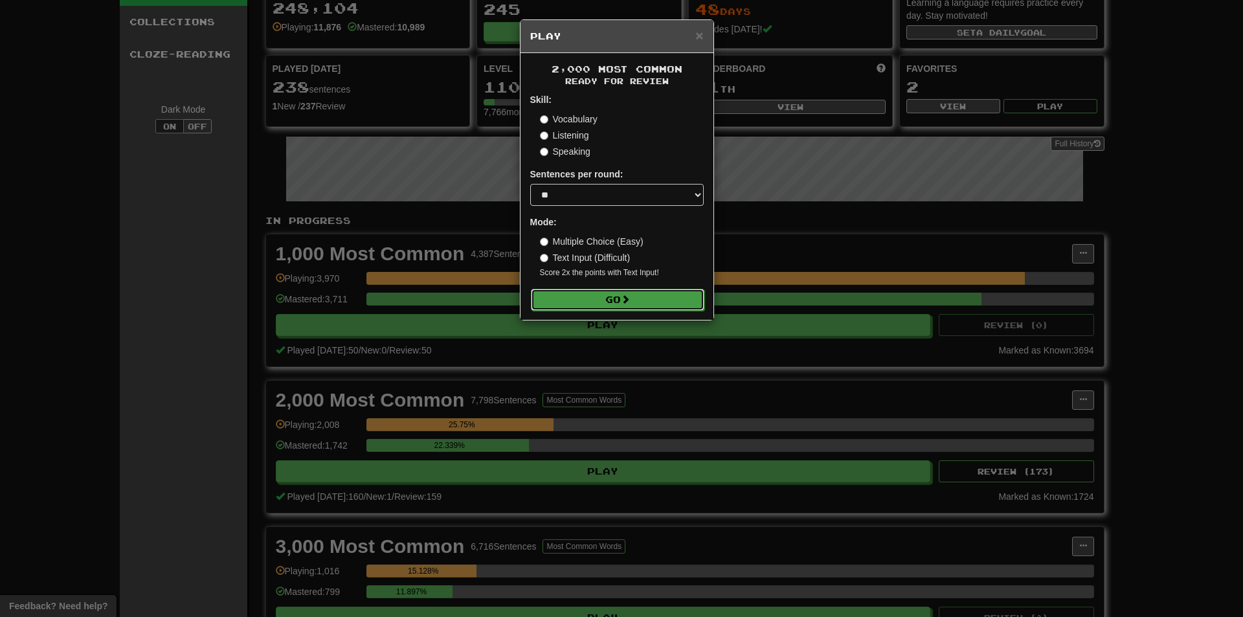
click at [594, 297] on button "Go" at bounding box center [618, 300] width 174 height 22
drag, startPoint x: 1095, startPoint y: 404, endPoint x: 1083, endPoint y: 398, distance: 13.6
click at [1093, 404] on div "× Play 2,000 Most Common Ready for Review Skill: Vocabulary Listening Speaking …" at bounding box center [621, 308] width 1243 height 617
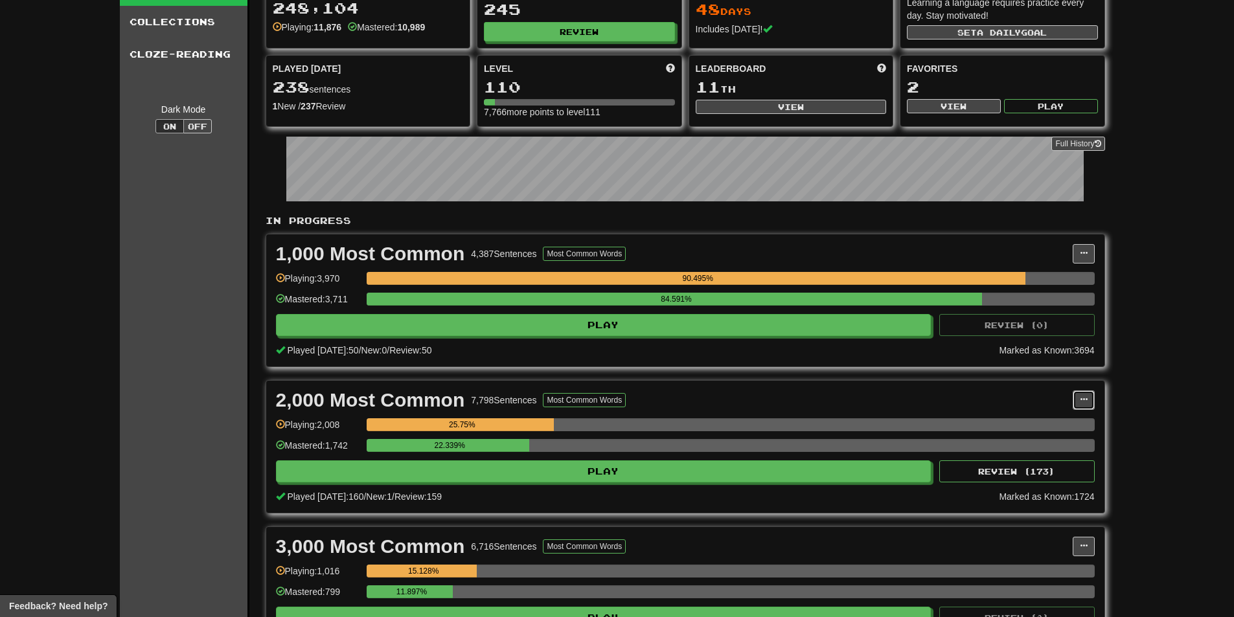
click at [1083, 398] on span at bounding box center [1084, 400] width 8 height 8
click at [1051, 419] on span "Manage Sentences" at bounding box center [1029, 423] width 78 height 10
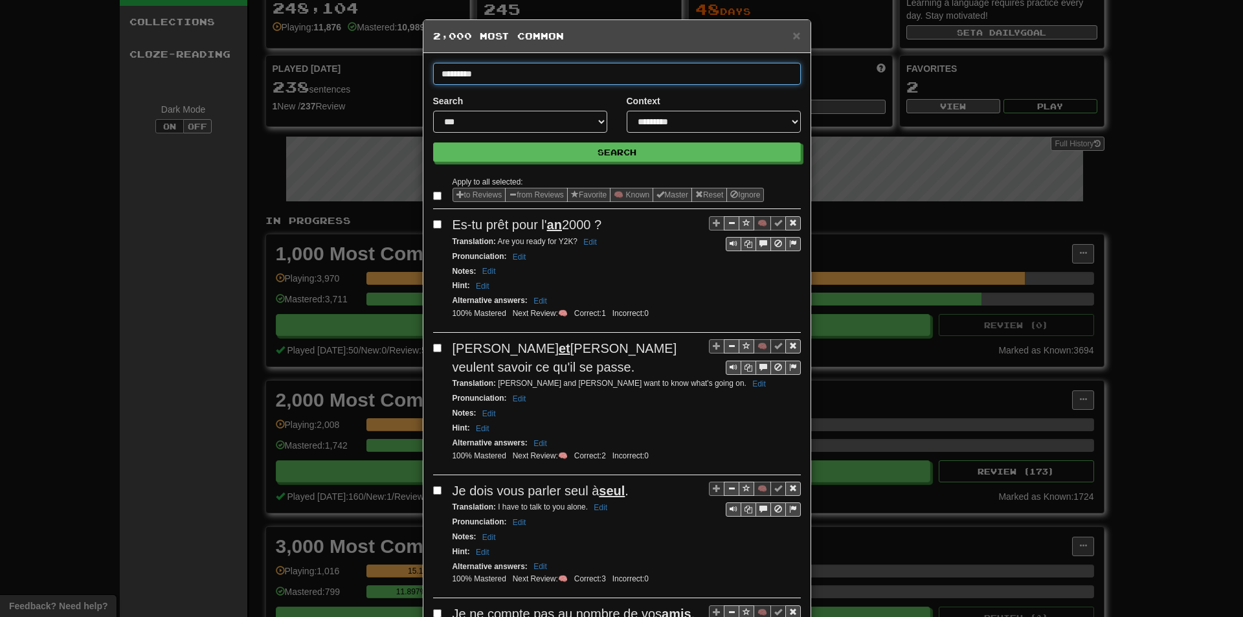
type input "*********"
click at [433, 142] on button "Search" at bounding box center [617, 151] width 368 height 19
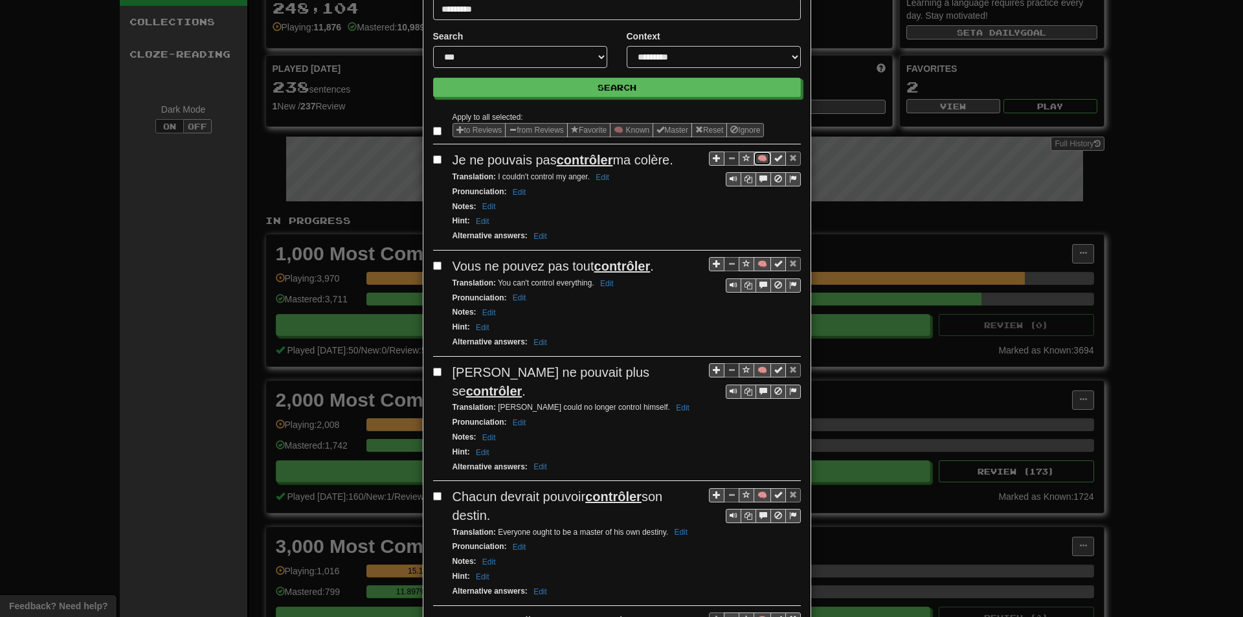
click at [755, 160] on button "🧠" at bounding box center [762, 159] width 17 height 14
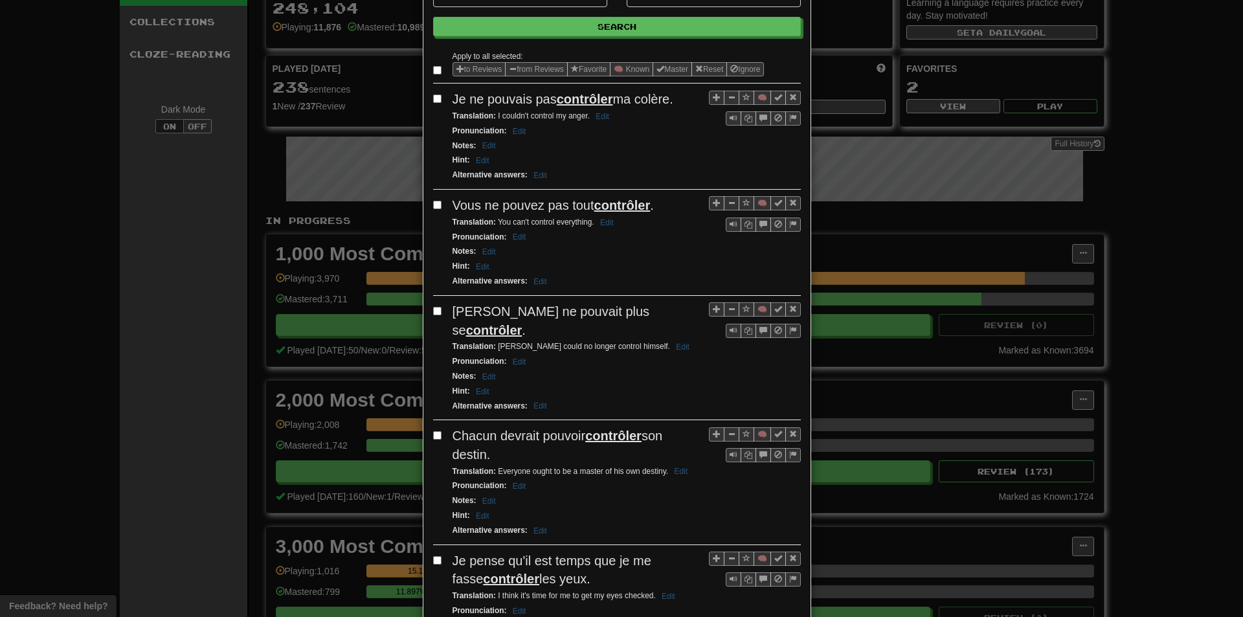
scroll to position [130, 0]
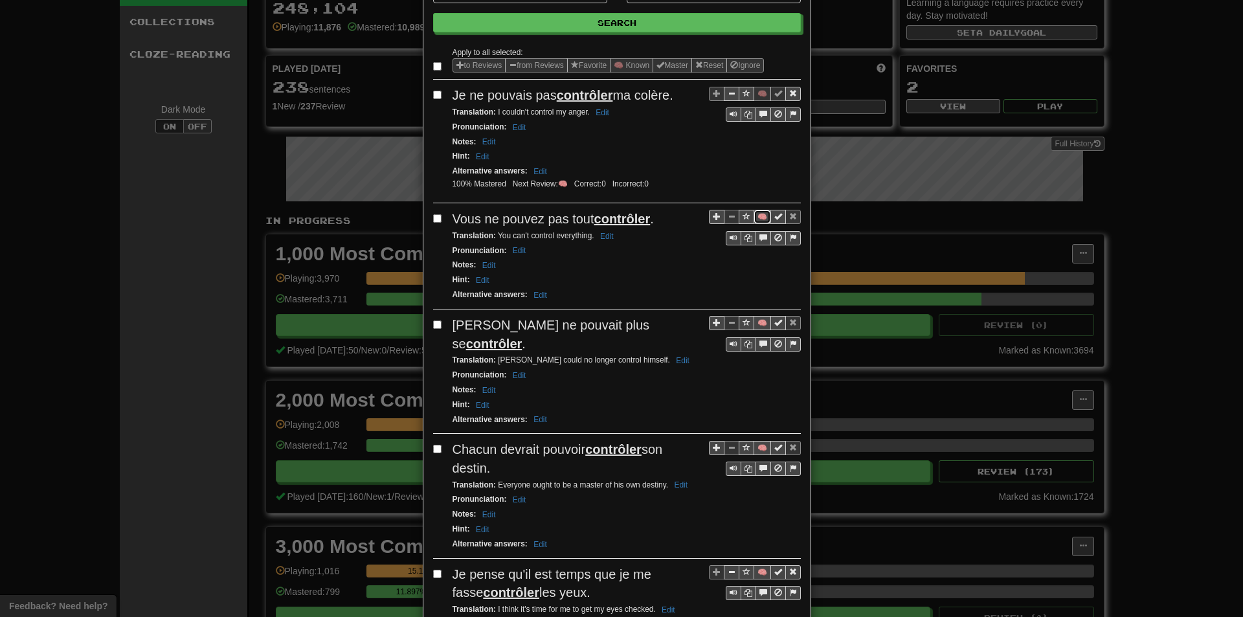
click at [754, 223] on button "🧠" at bounding box center [762, 217] width 17 height 14
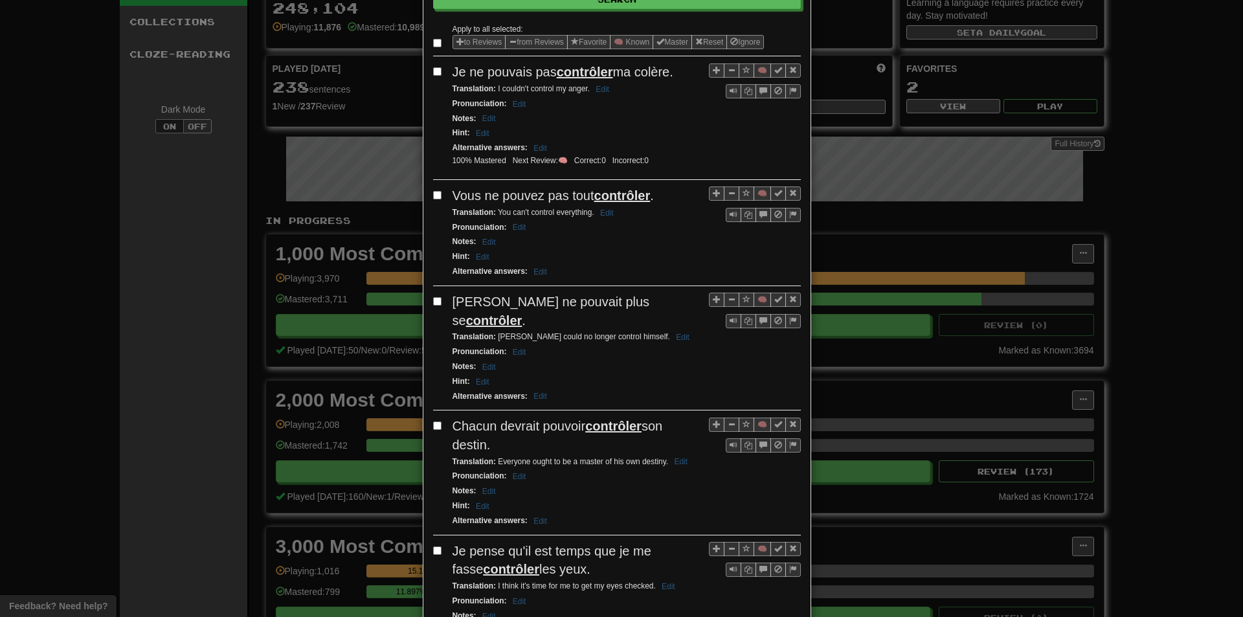
scroll to position [194, 0]
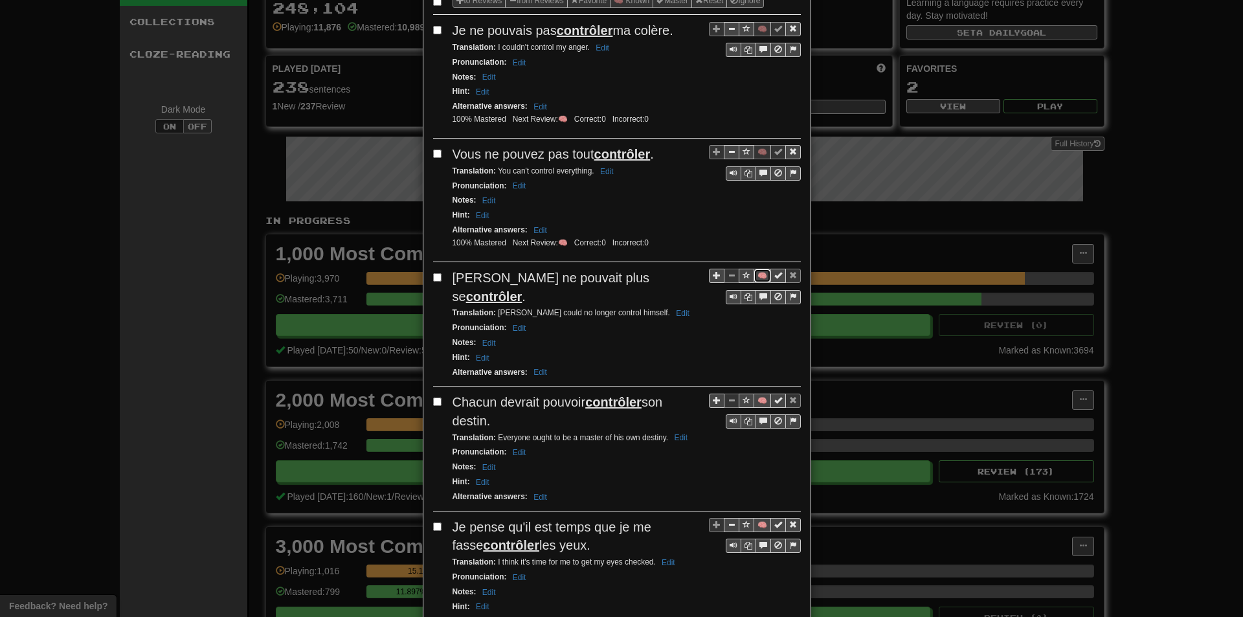
click at [759, 271] on button "🧠" at bounding box center [762, 276] width 17 height 14
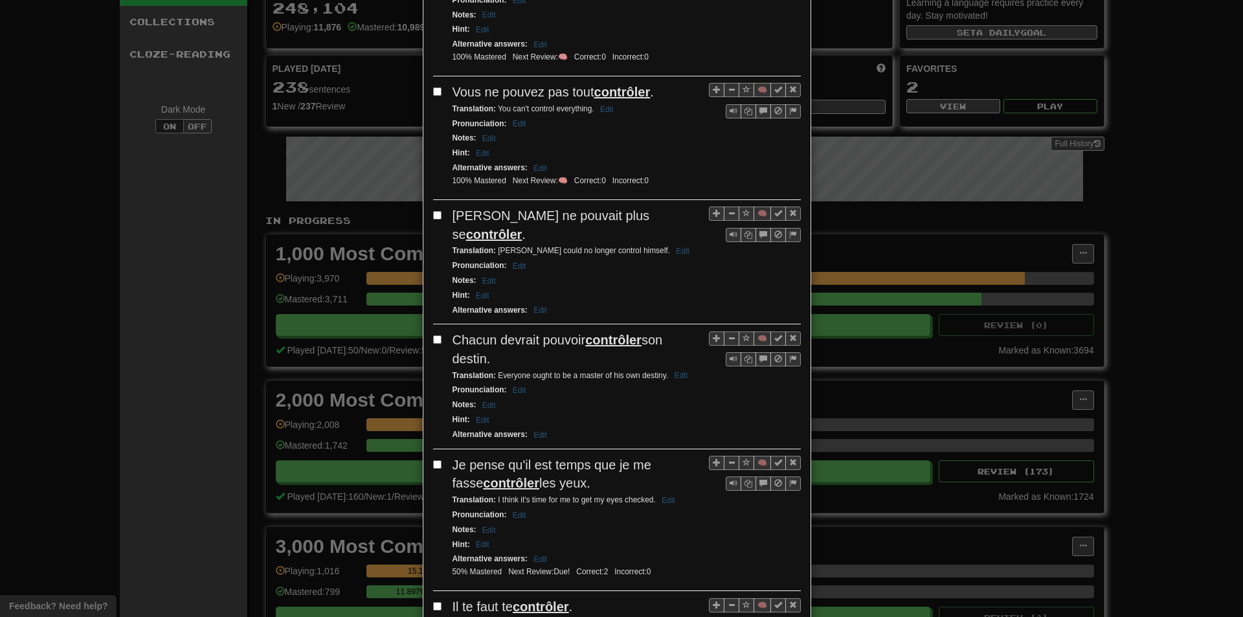
scroll to position [259, 0]
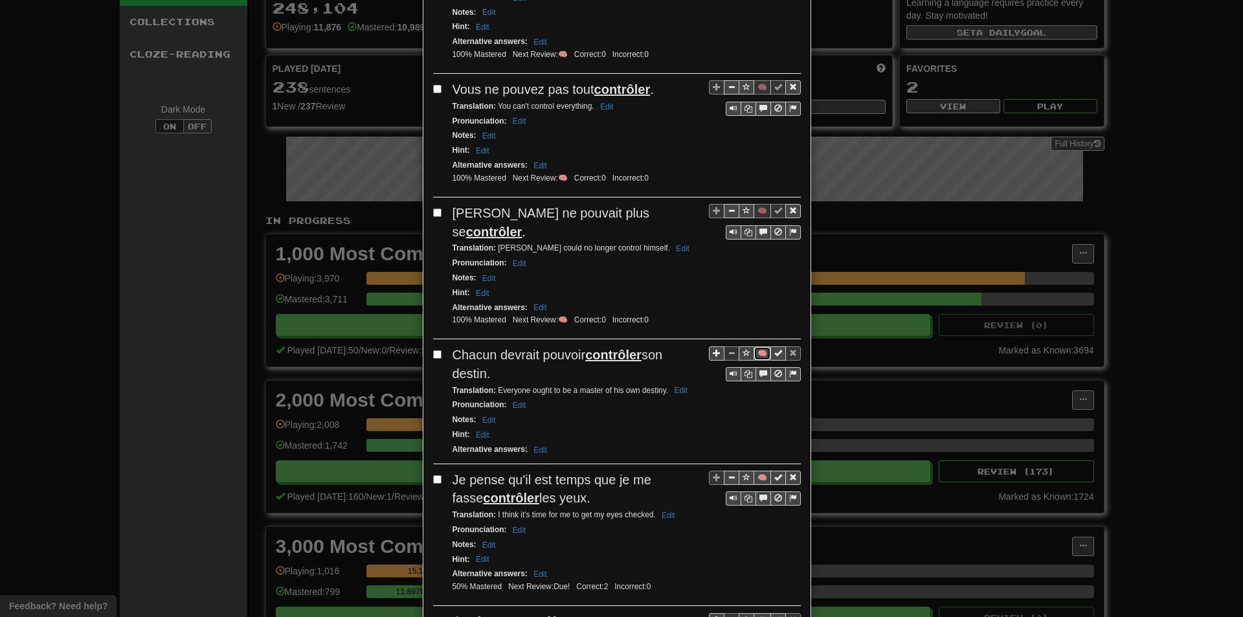
click at [758, 346] on button "🧠" at bounding box center [762, 353] width 17 height 14
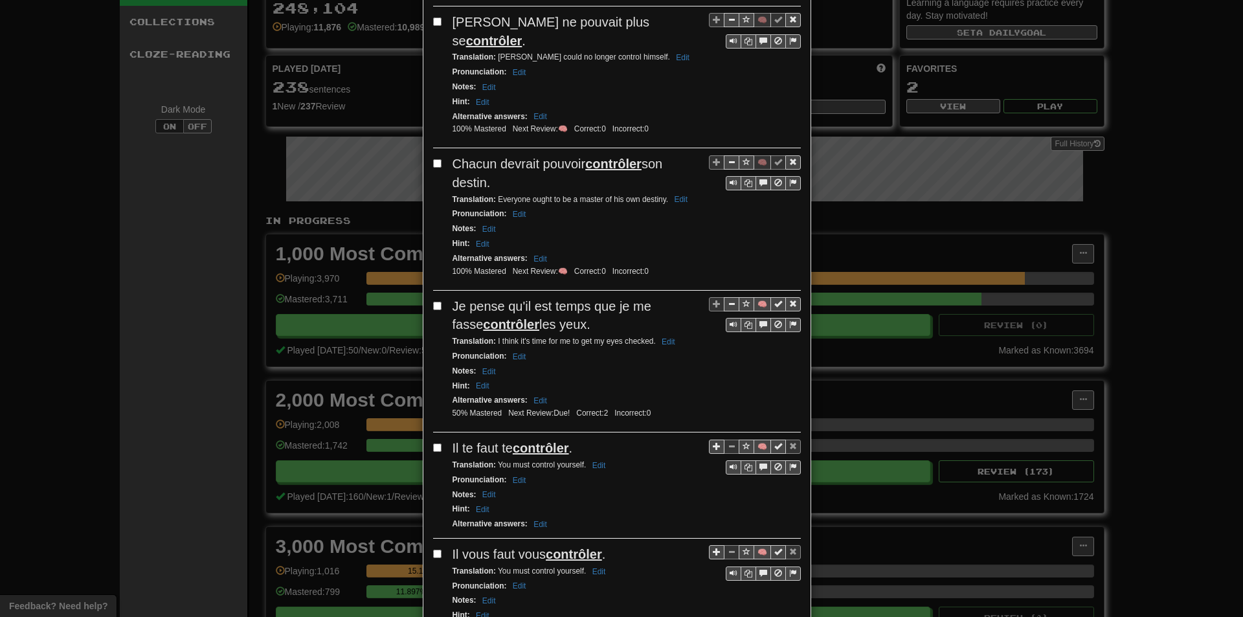
scroll to position [453, 0]
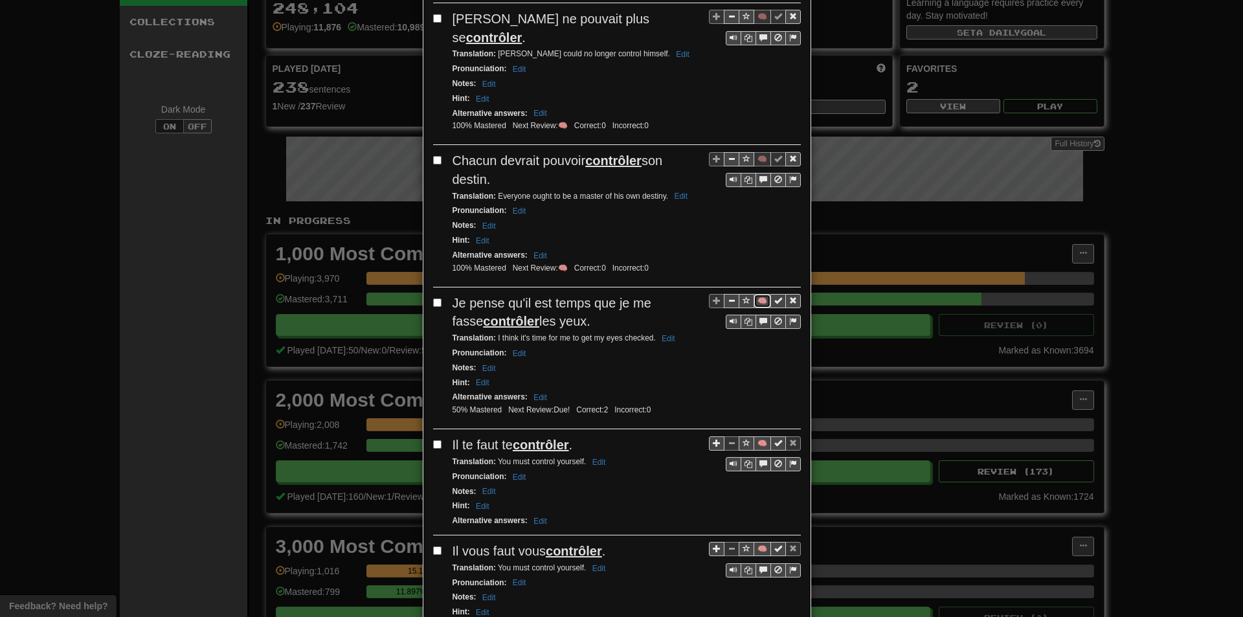
click at [754, 294] on button "🧠" at bounding box center [762, 301] width 17 height 14
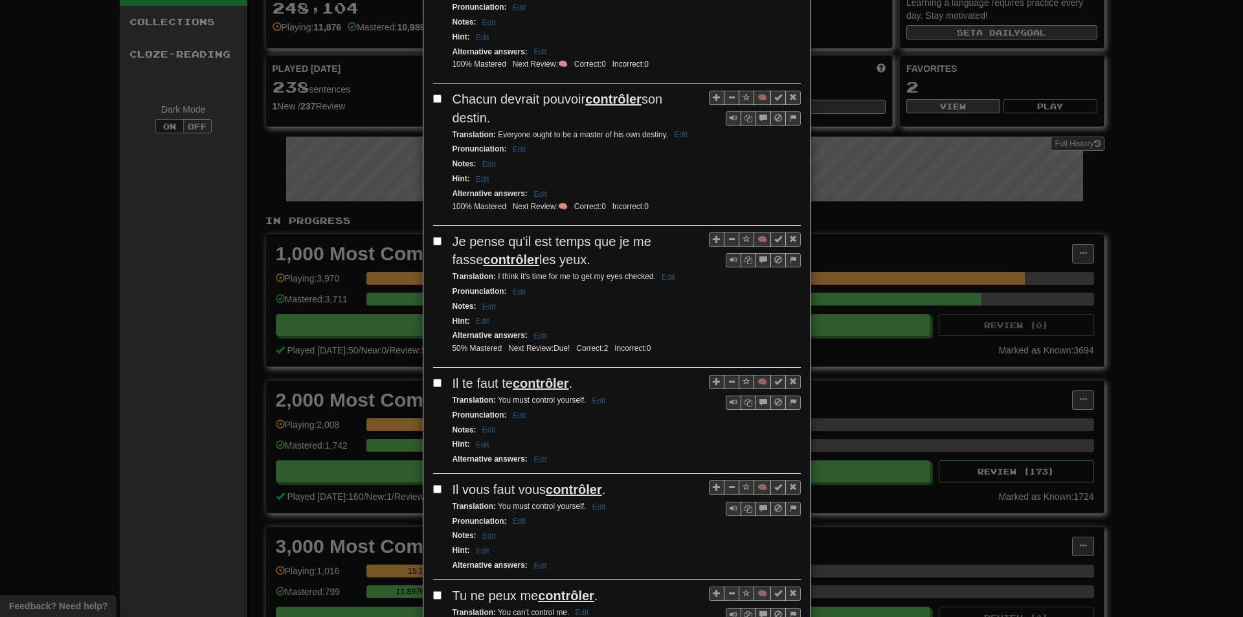
scroll to position [518, 0]
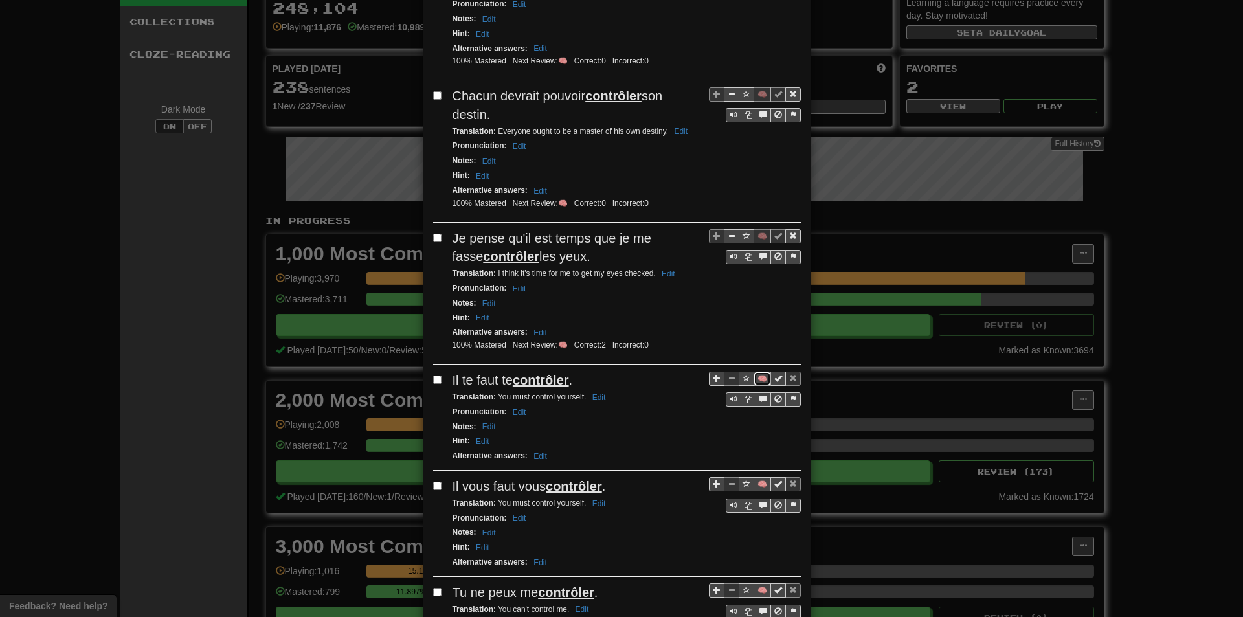
click at [754, 372] on button "🧠" at bounding box center [762, 379] width 17 height 14
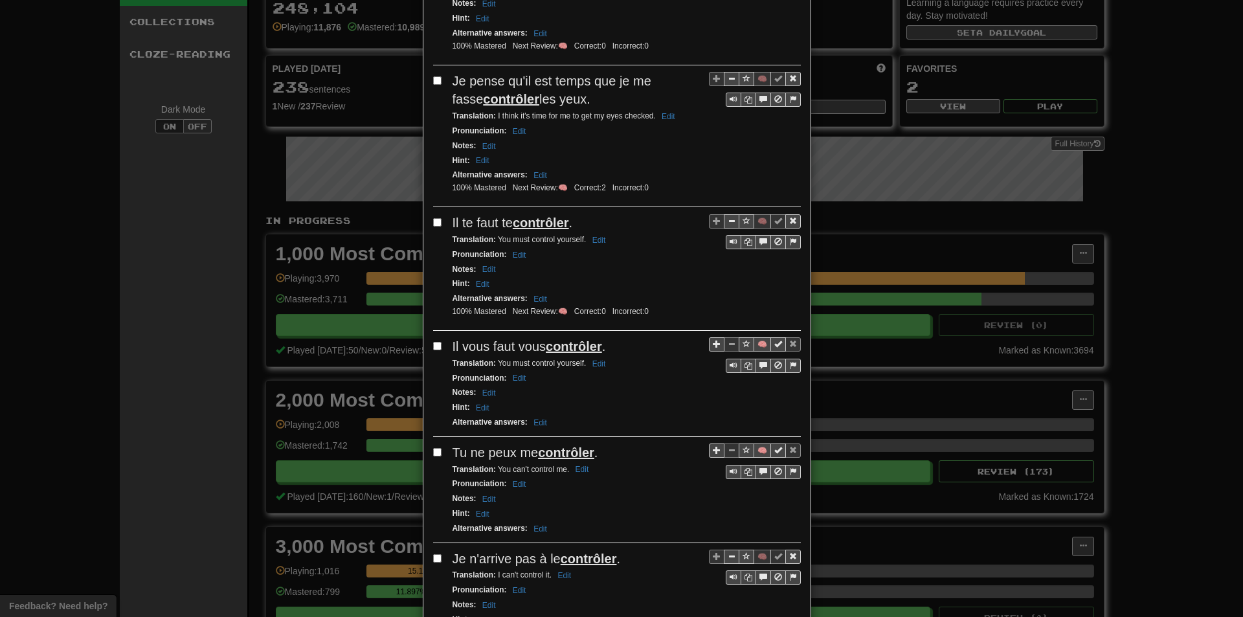
scroll to position [712, 0]
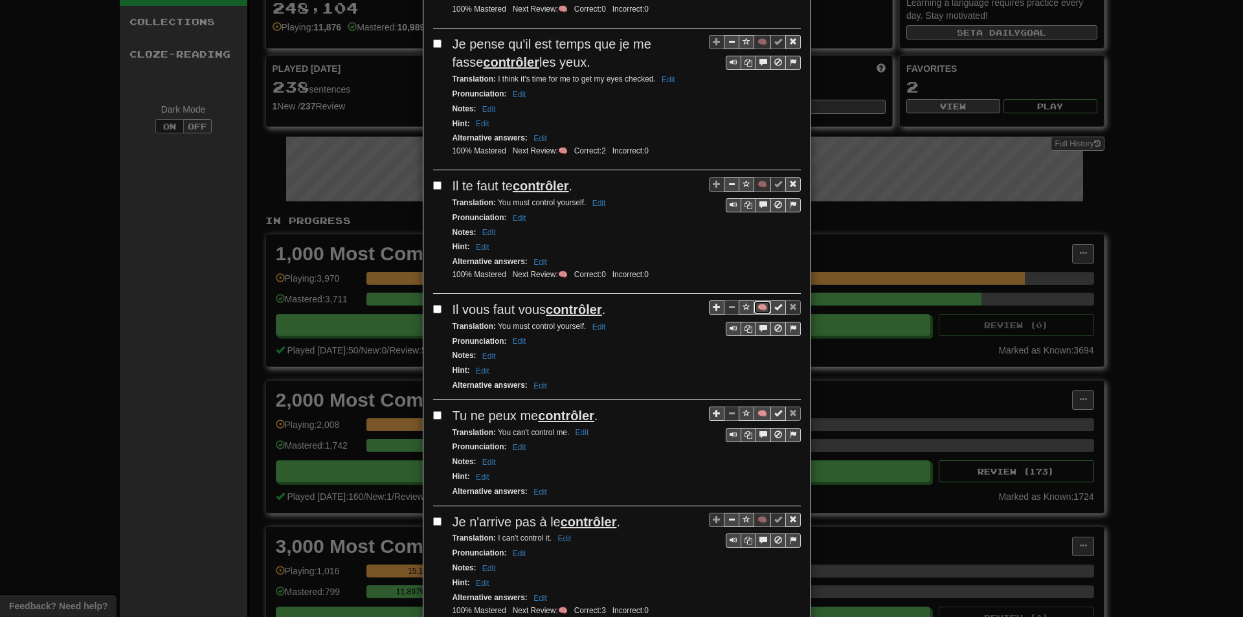
click at [755, 300] on button "🧠" at bounding box center [762, 307] width 17 height 14
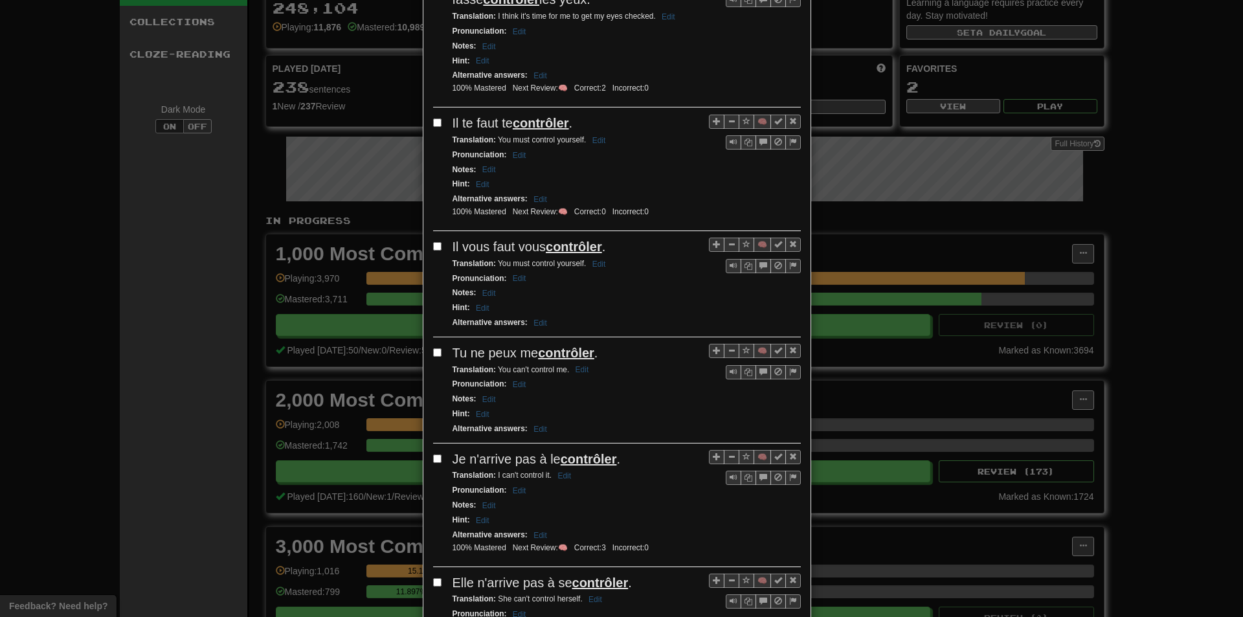
scroll to position [777, 0]
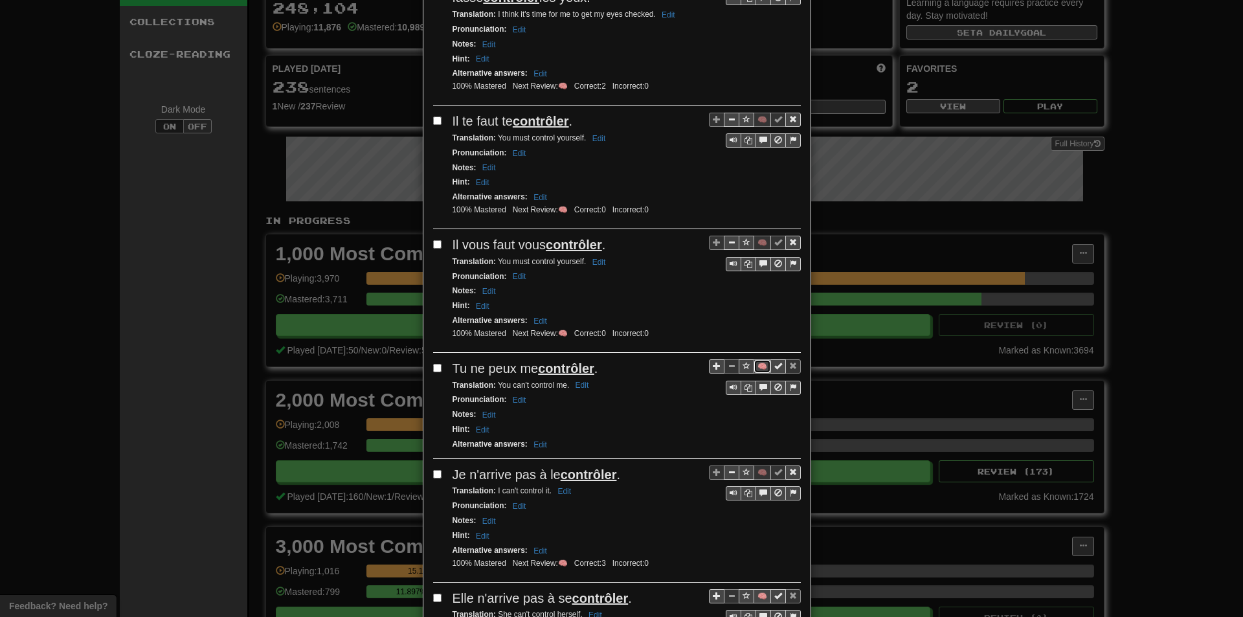
click at [758, 359] on button "🧠" at bounding box center [762, 366] width 17 height 14
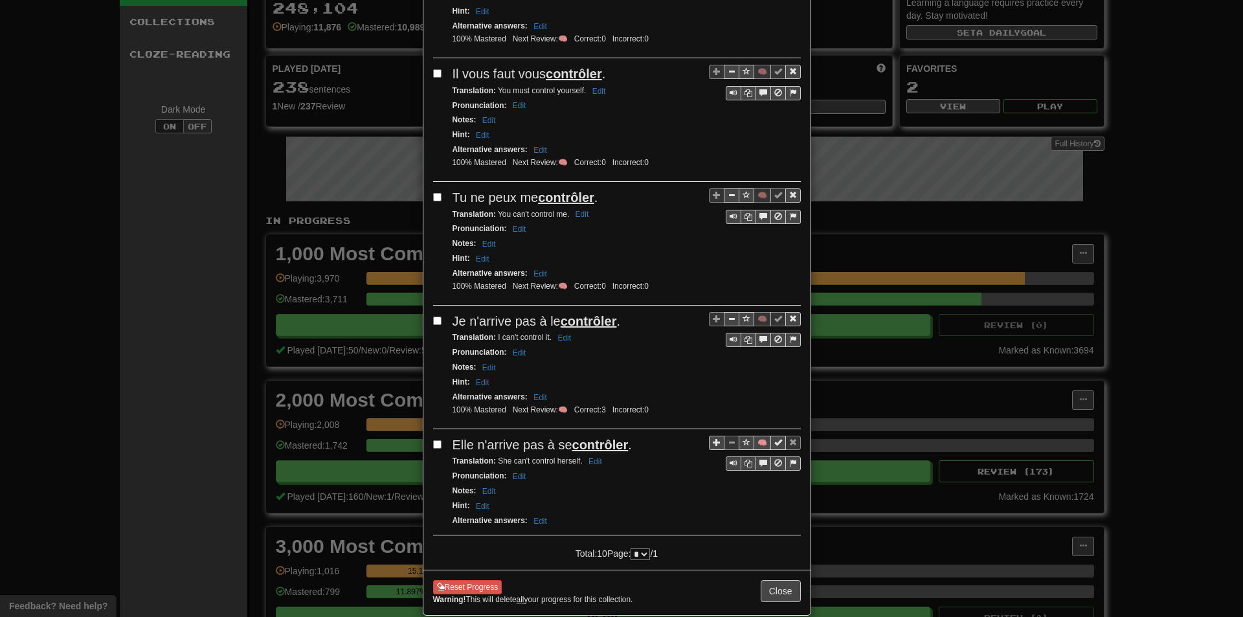
scroll to position [950, 0]
click at [754, 434] on button "🧠" at bounding box center [762, 441] width 17 height 14
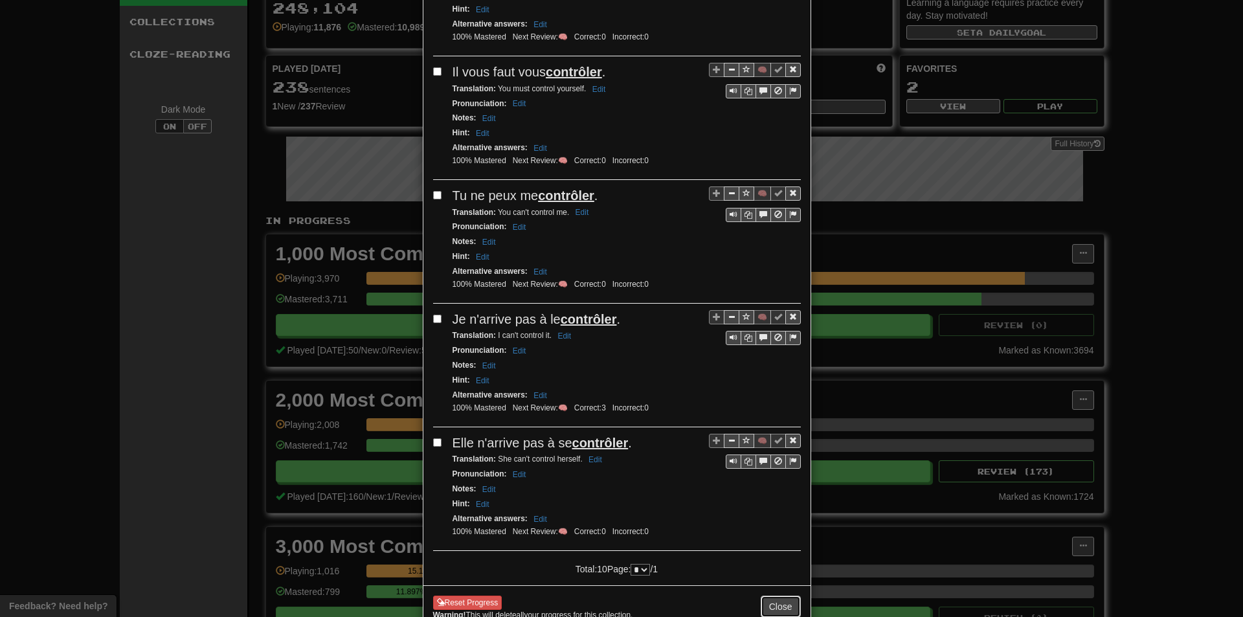
click at [767, 596] on button "Close" at bounding box center [781, 607] width 40 height 22
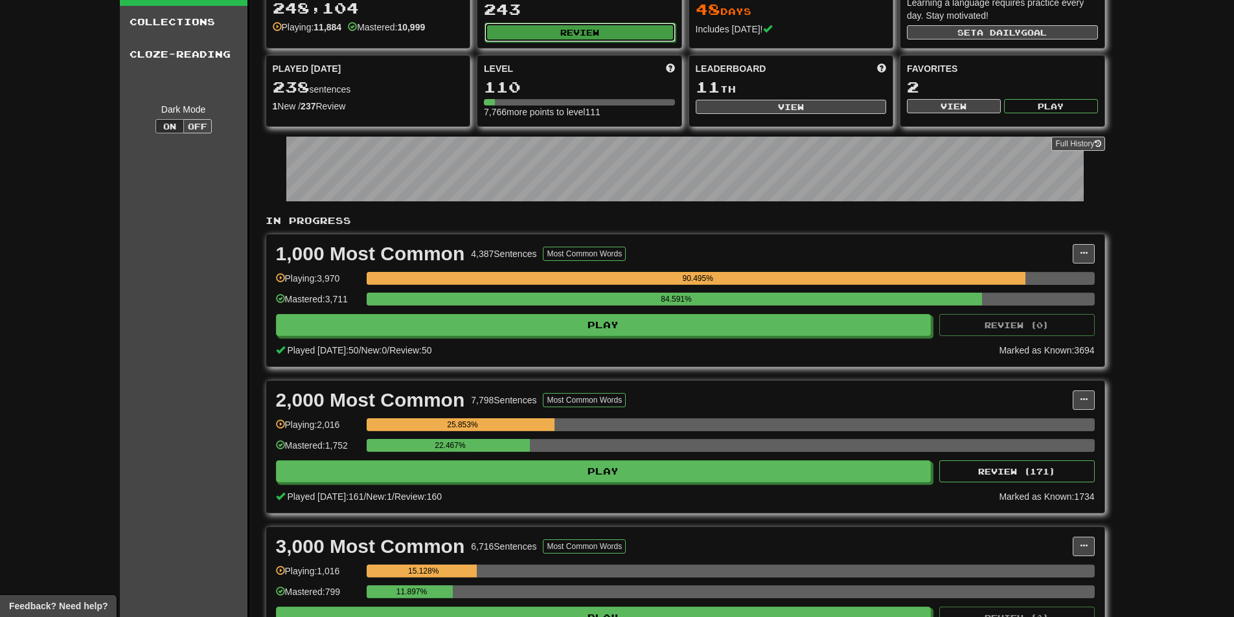
click at [570, 38] on button "Review" at bounding box center [579, 32] width 191 height 19
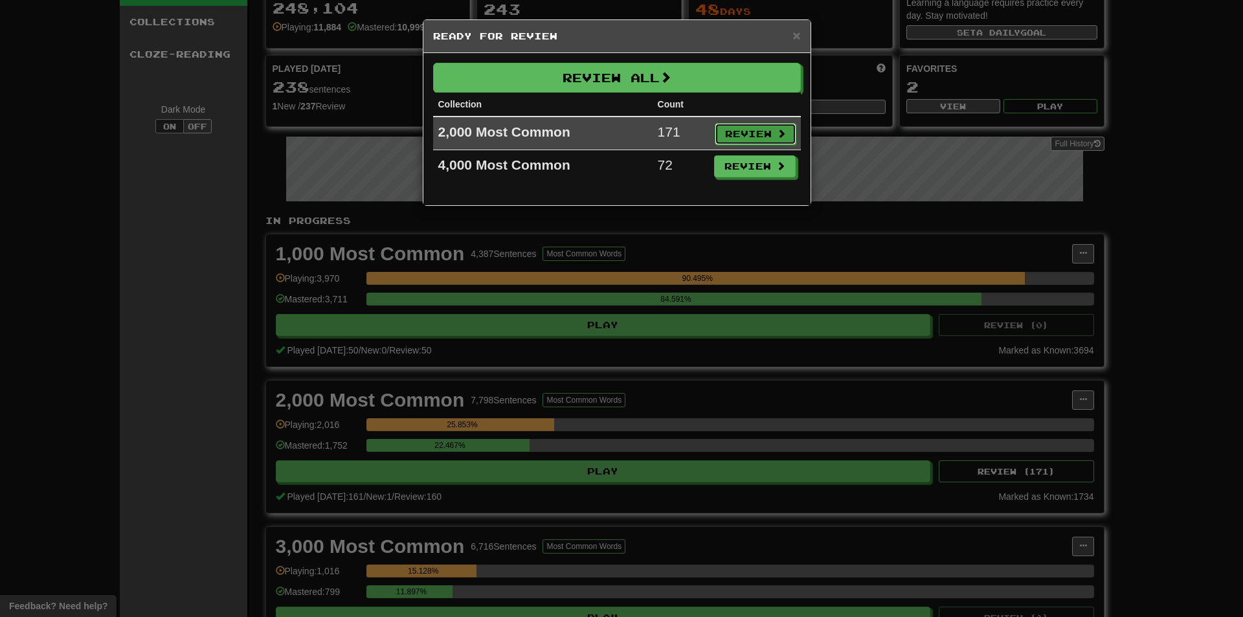
click at [754, 135] on button "Review" at bounding box center [756, 134] width 82 height 22
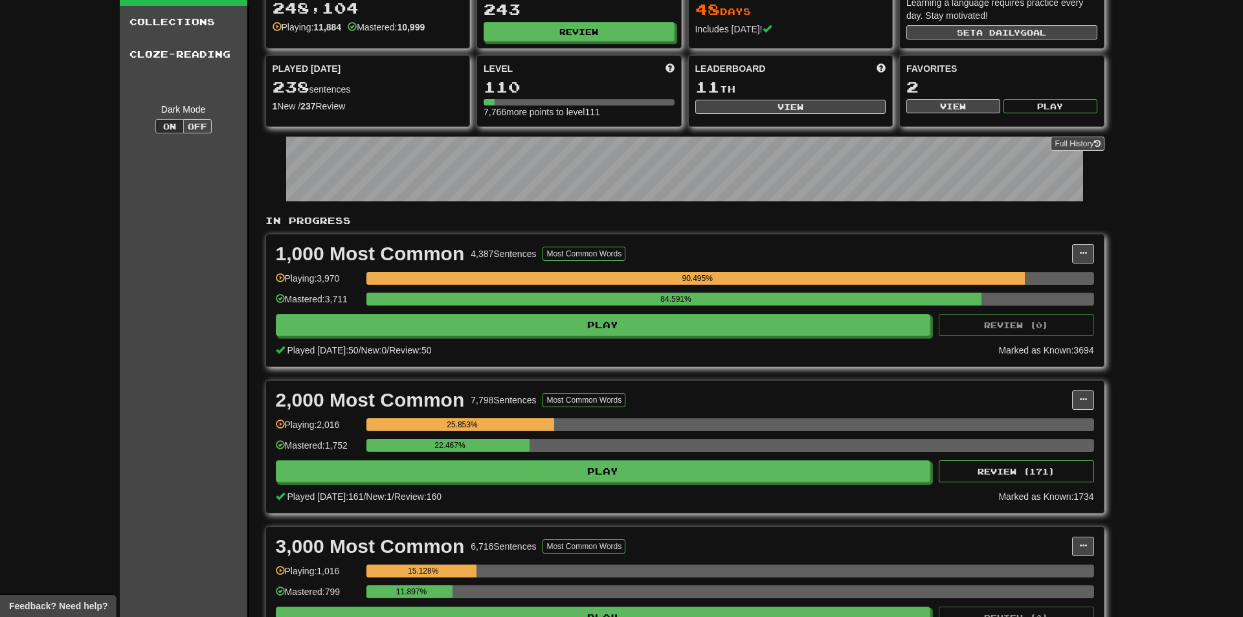
select select "**"
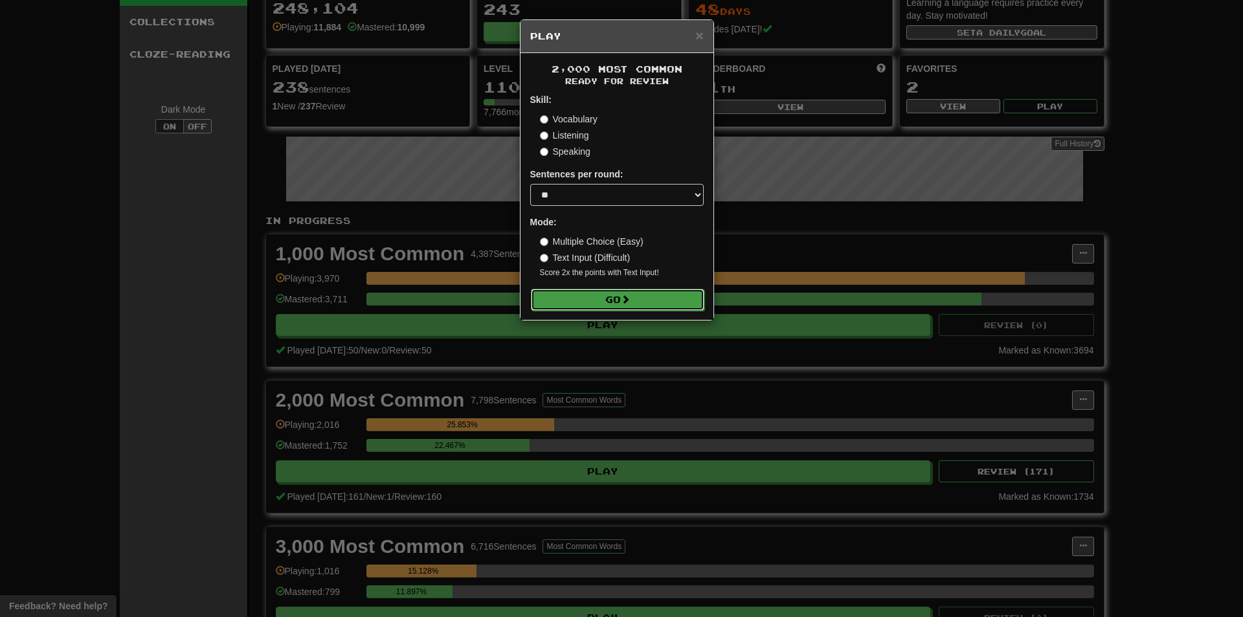
click at [609, 292] on button "Go" at bounding box center [618, 300] width 174 height 22
drag, startPoint x: 727, startPoint y: 233, endPoint x: 860, endPoint y: 216, distance: 133.9
click at [836, 212] on div "× Play 2,000 Most Common Ready for Review Skill: Vocabulary Listening Speaking …" at bounding box center [621, 308] width 1243 height 617
click at [1108, 378] on div "× Play 2,000 Most Common Ready for Review Skill: Vocabulary Listening Speaking …" at bounding box center [621, 308] width 1243 height 617
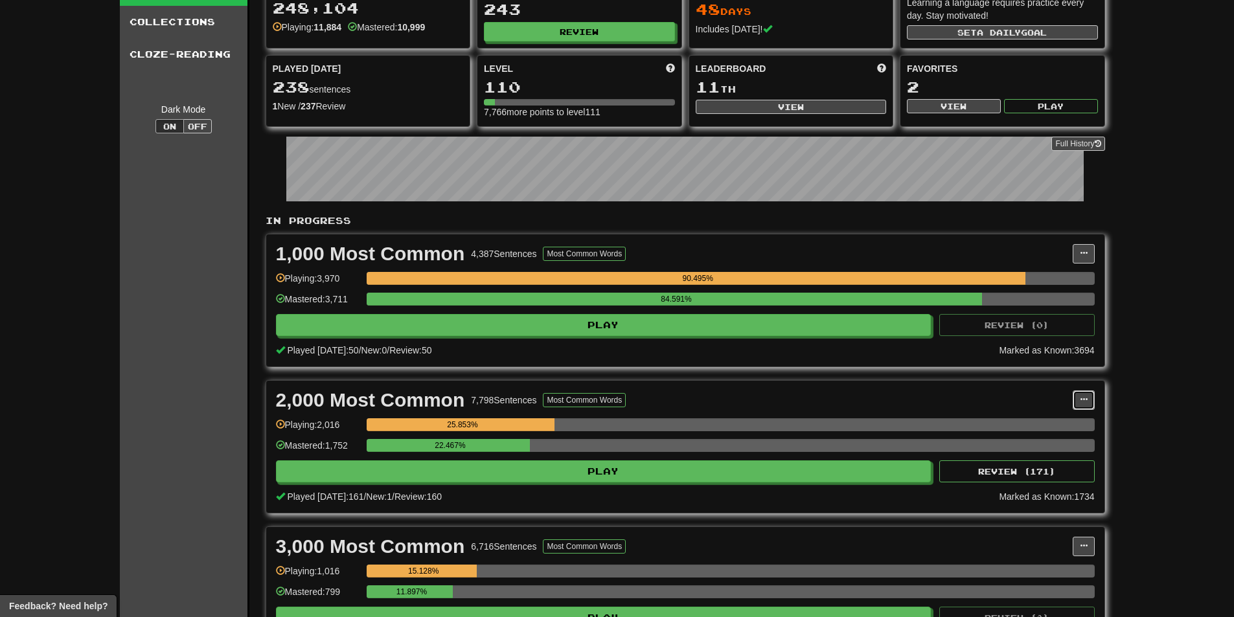
click at [1080, 399] on span at bounding box center [1084, 400] width 8 height 8
click at [1047, 422] on span "Manage Sentences" at bounding box center [1029, 423] width 78 height 10
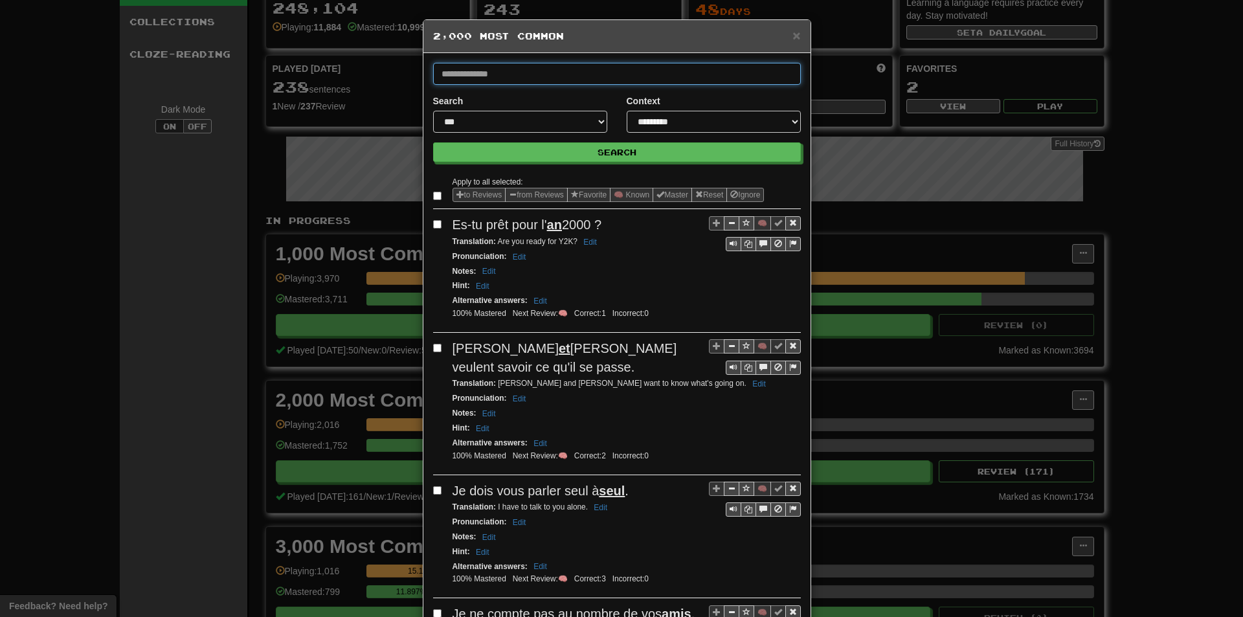
click at [537, 71] on input "text" at bounding box center [617, 74] width 368 height 22
type input "*****"
click at [433, 142] on button "Search" at bounding box center [617, 151] width 368 height 19
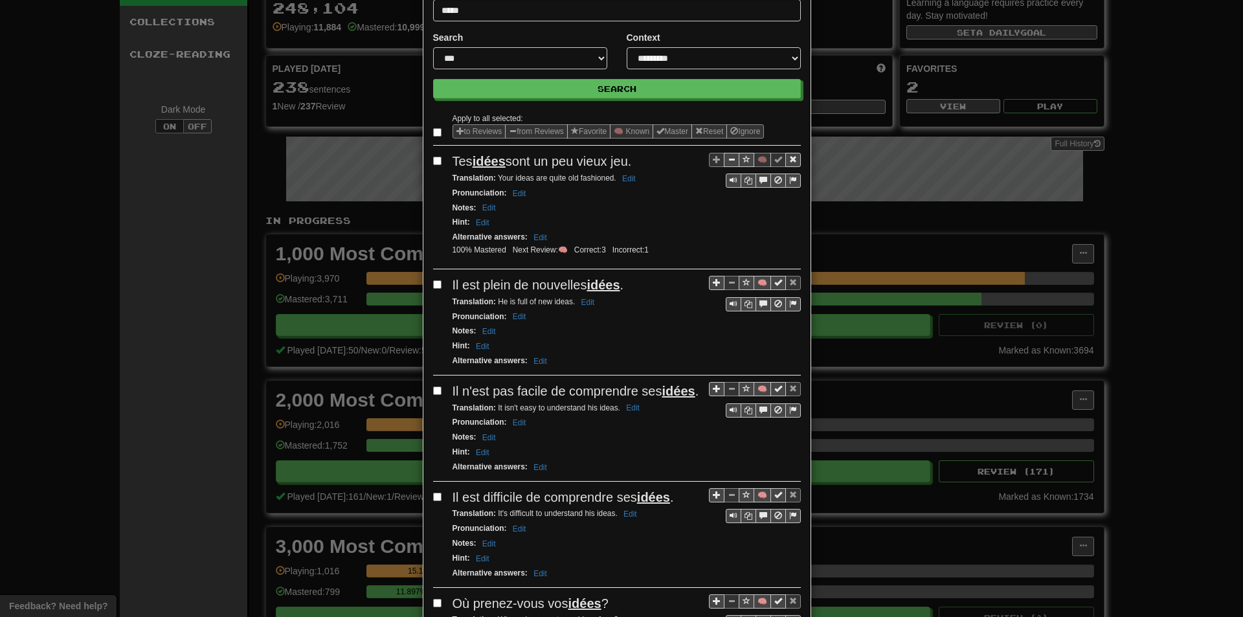
scroll to position [65, 0]
click at [756, 277] on button "🧠" at bounding box center [762, 282] width 17 height 14
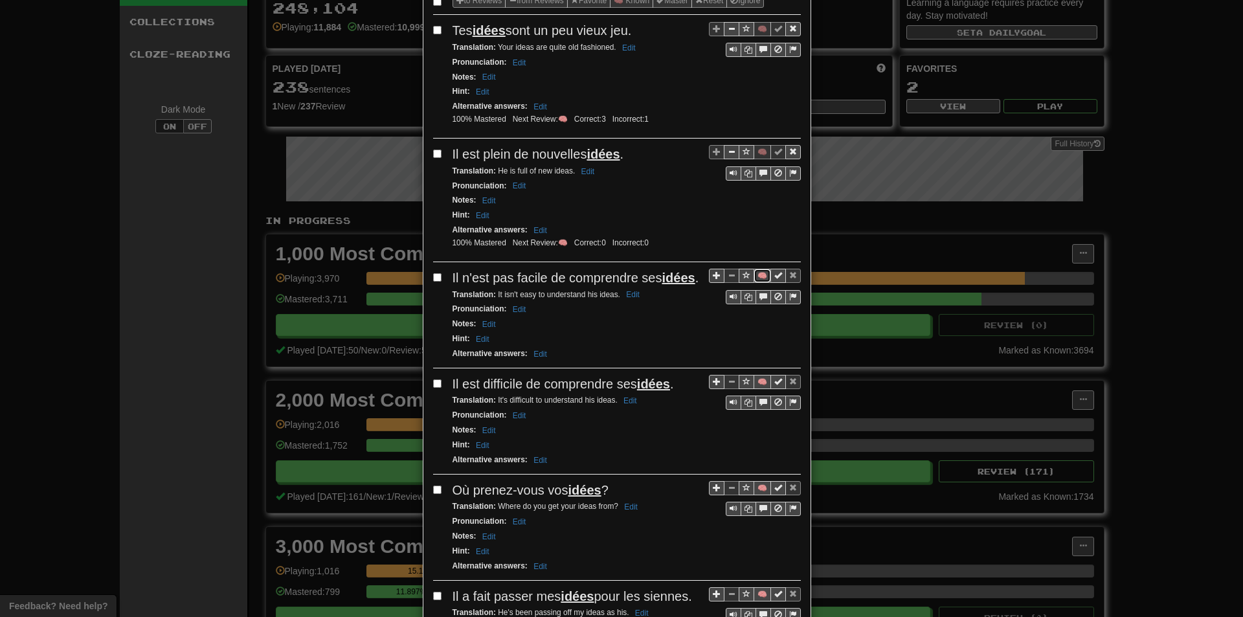
click at [754, 277] on button "🧠" at bounding box center [762, 276] width 17 height 14
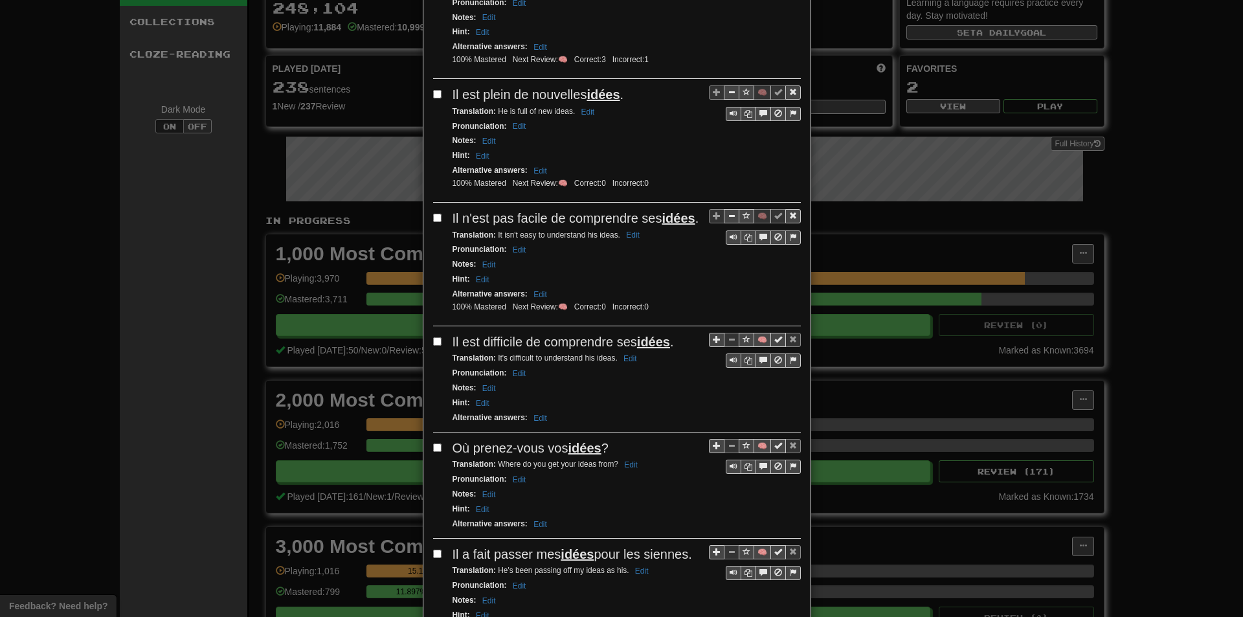
scroll to position [259, 0]
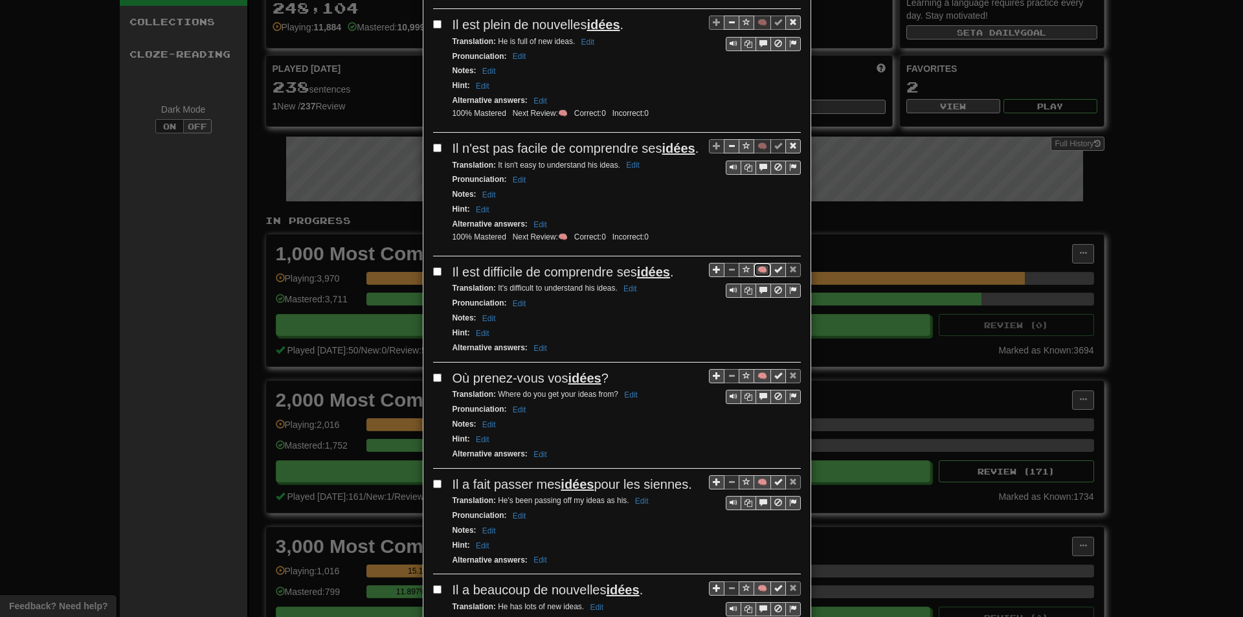
click at [758, 277] on button "🧠" at bounding box center [762, 270] width 17 height 14
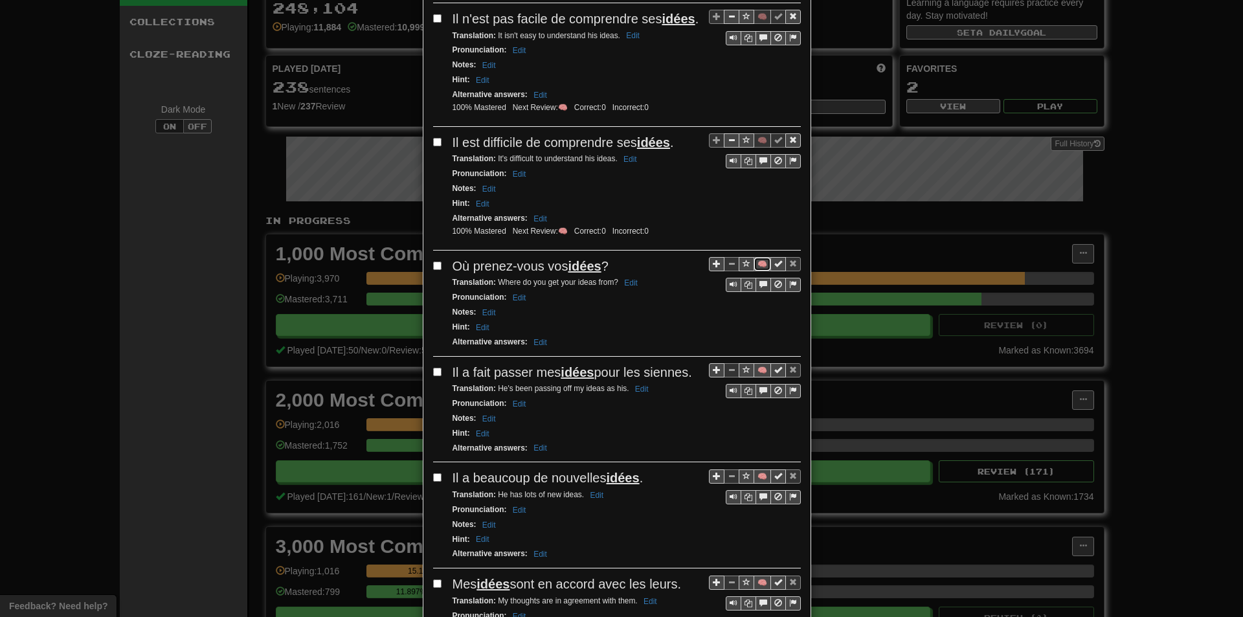
click at [759, 271] on button "🧠" at bounding box center [762, 264] width 17 height 14
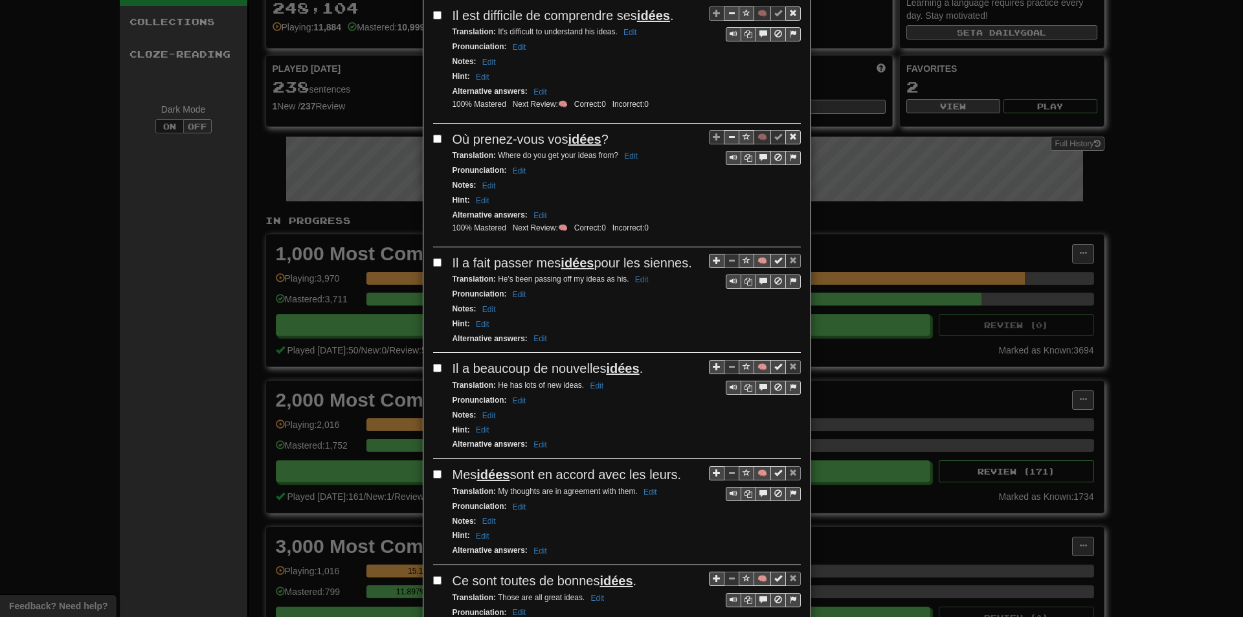
scroll to position [583, 0]
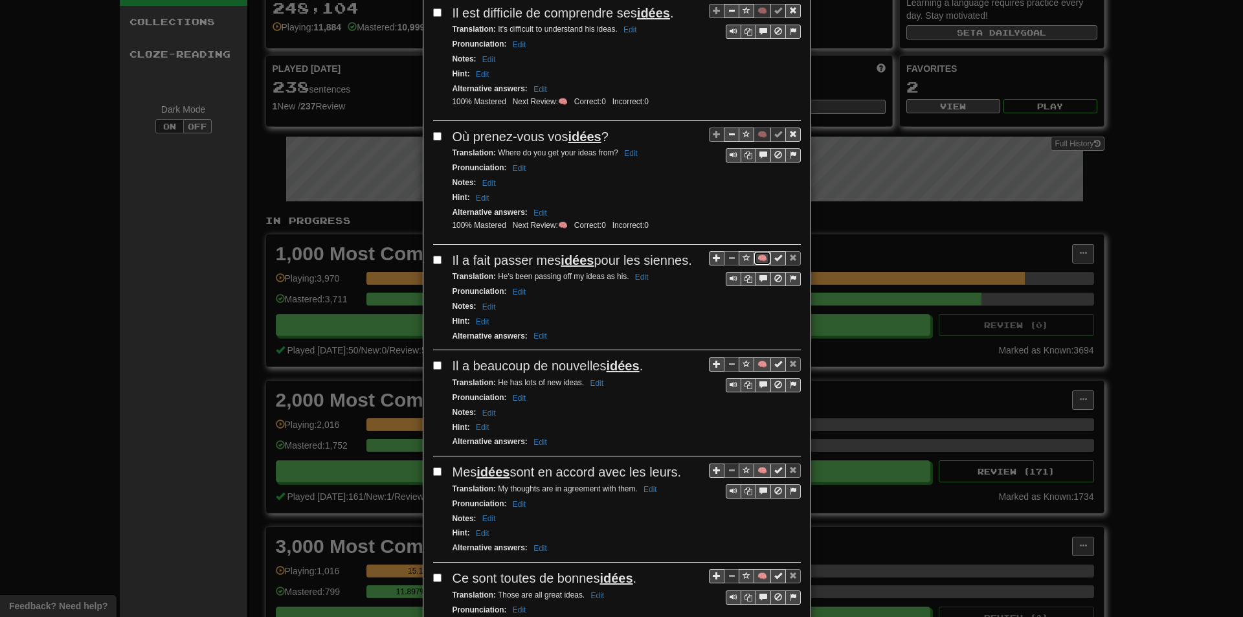
click at [754, 266] on button "🧠" at bounding box center [762, 258] width 17 height 14
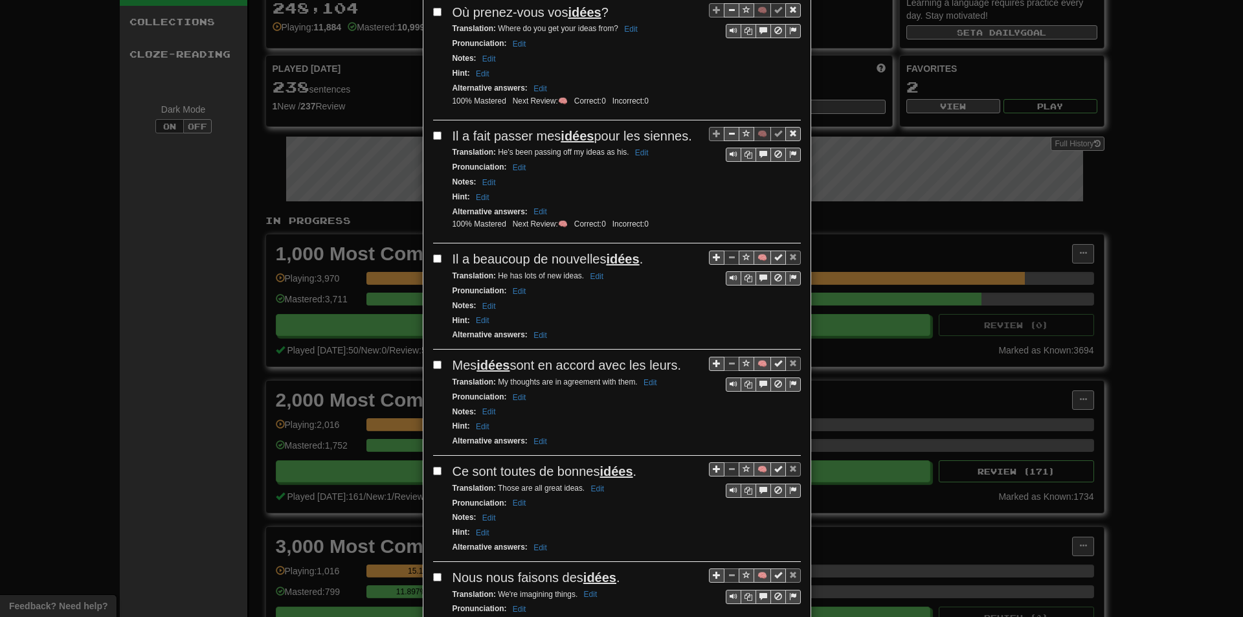
scroll to position [712, 0]
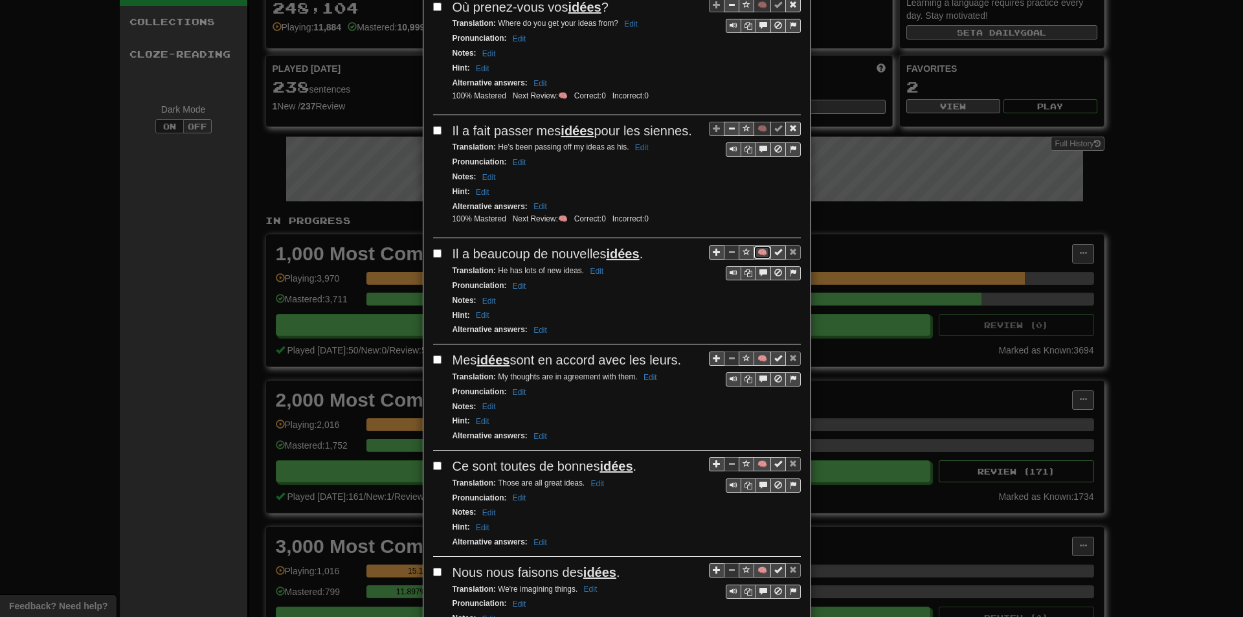
click at [760, 260] on button "🧠" at bounding box center [762, 252] width 17 height 14
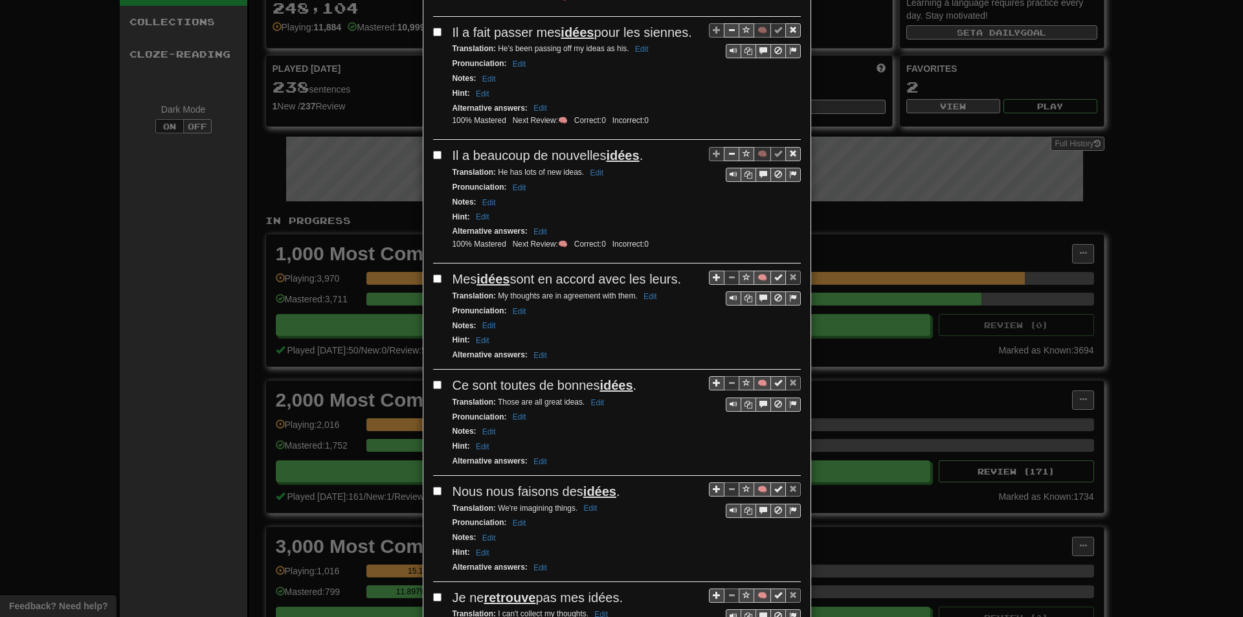
scroll to position [907, 0]
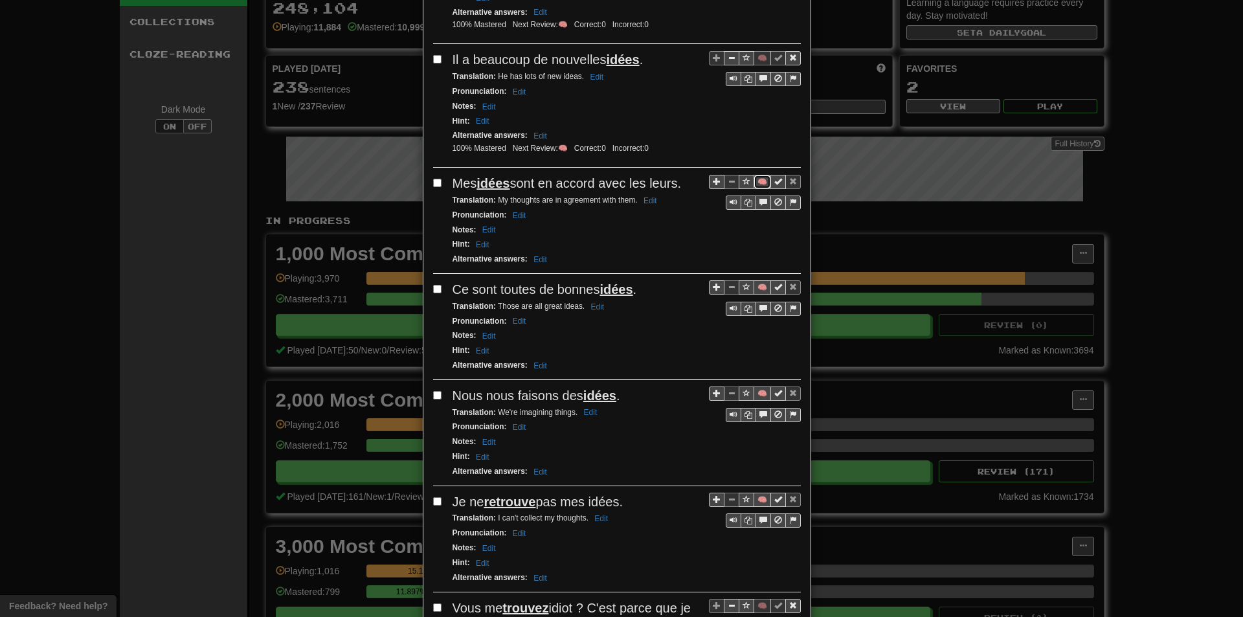
click at [756, 189] on button "🧠" at bounding box center [762, 182] width 17 height 14
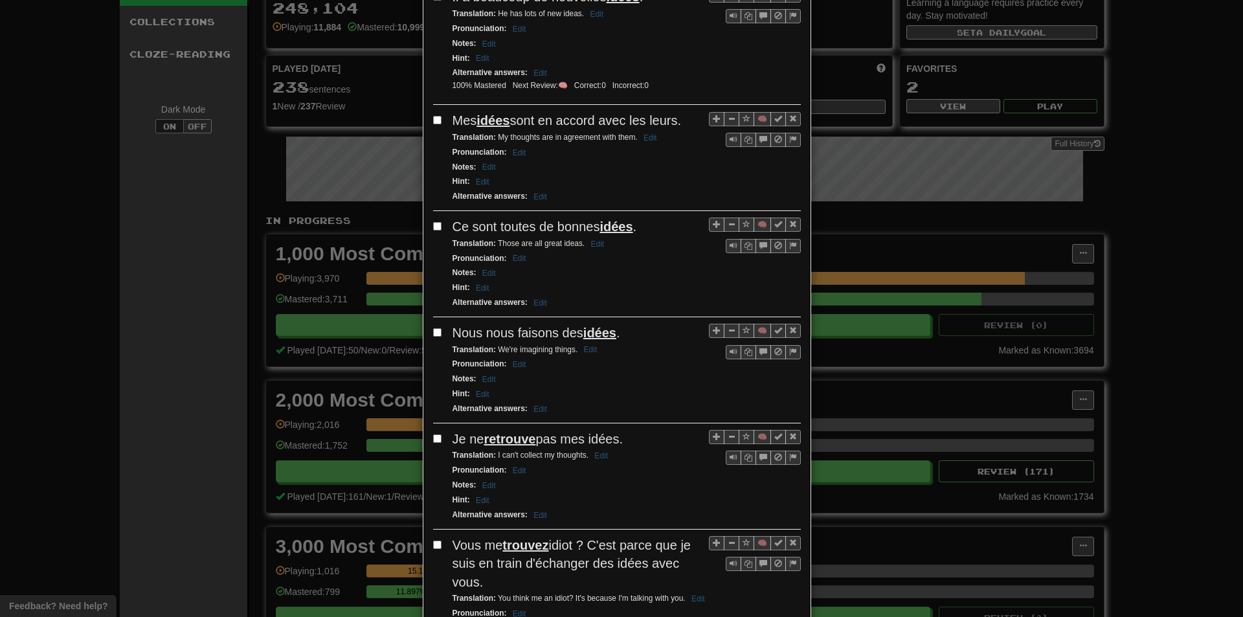
scroll to position [971, 0]
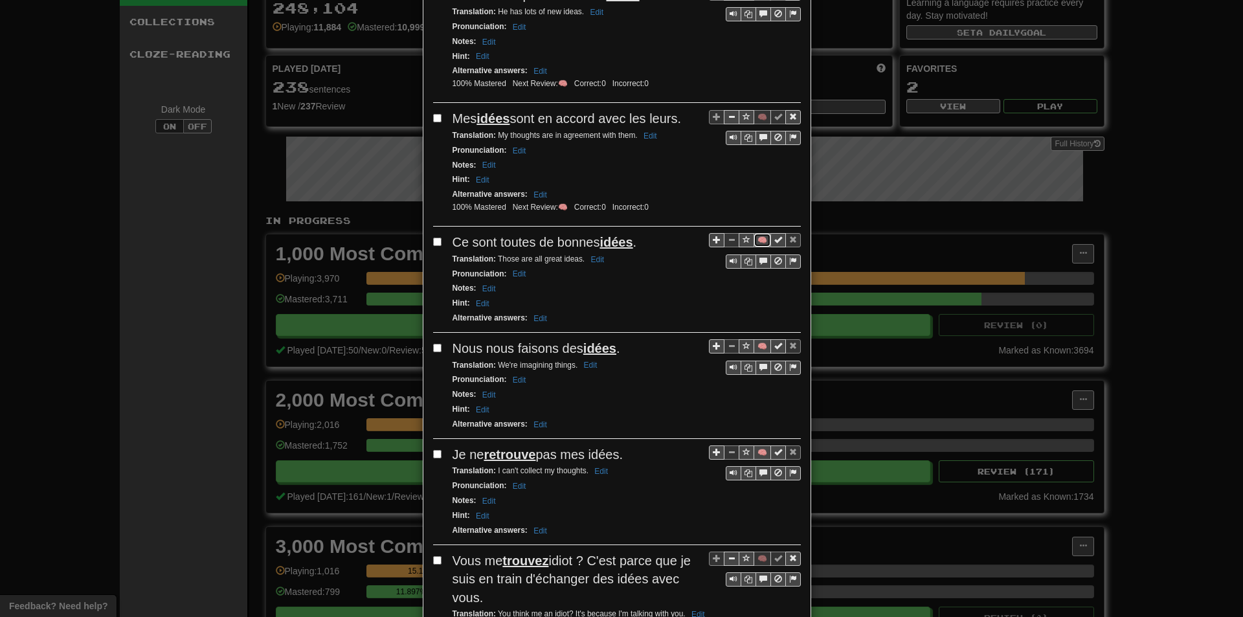
click at [761, 247] on button "🧠" at bounding box center [762, 240] width 17 height 14
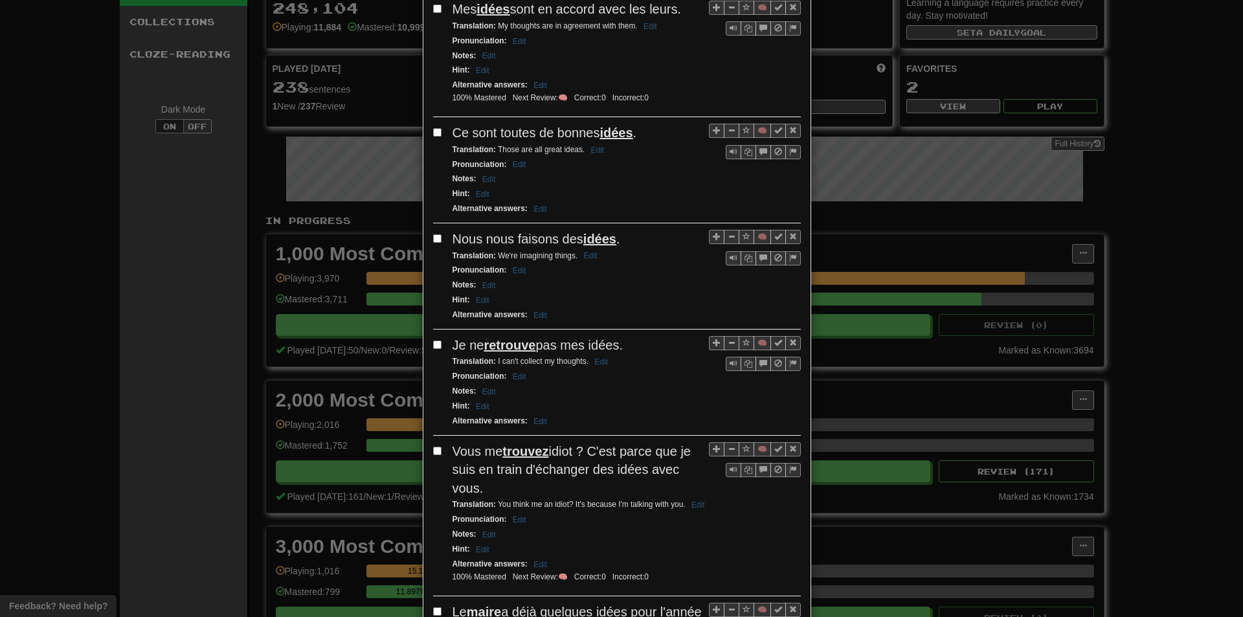
scroll to position [1101, 0]
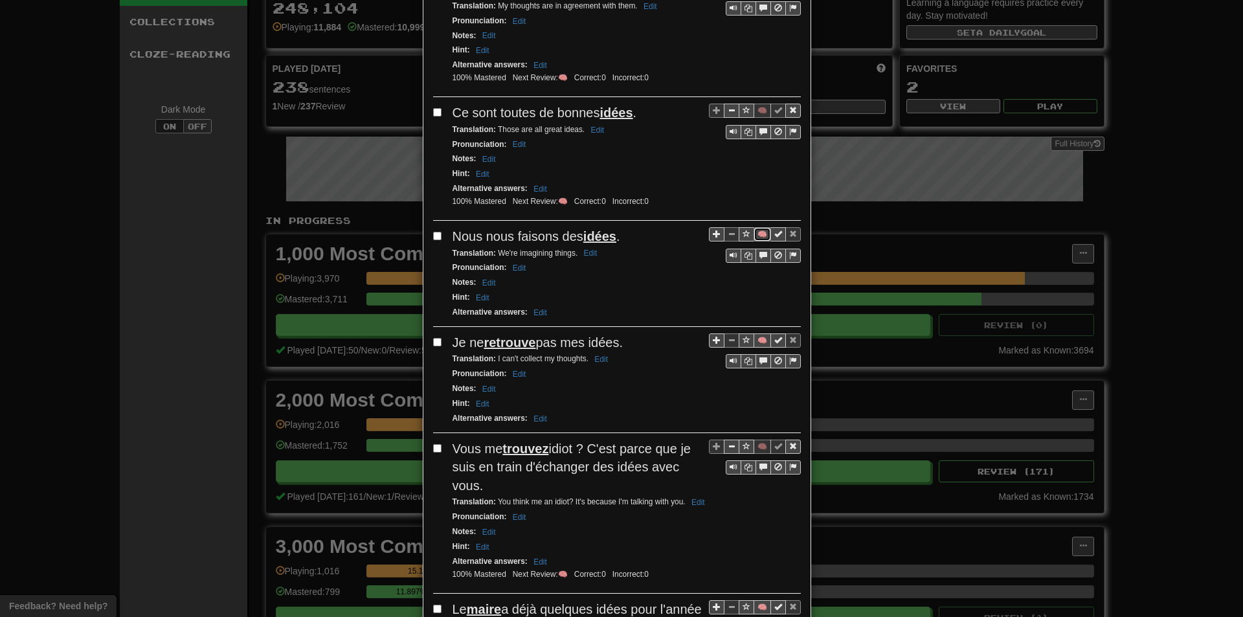
drag, startPoint x: 752, startPoint y: 251, endPoint x: 699, endPoint y: 245, distance: 53.4
click at [754, 242] on button "🧠" at bounding box center [762, 234] width 17 height 14
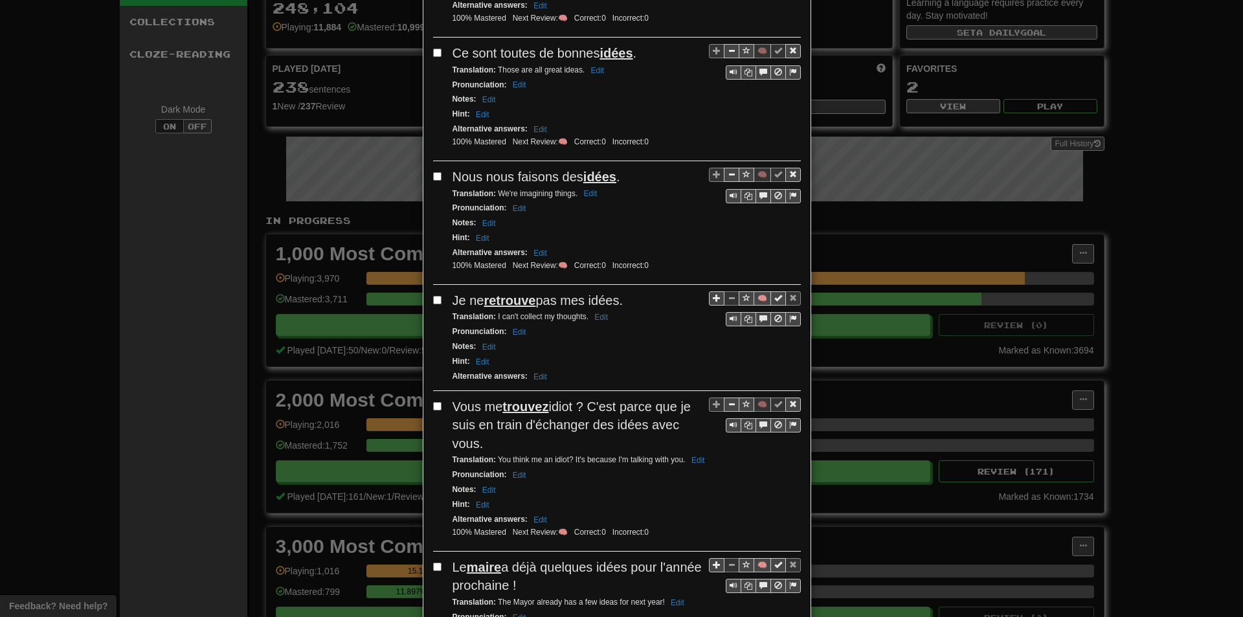
scroll to position [1166, 0]
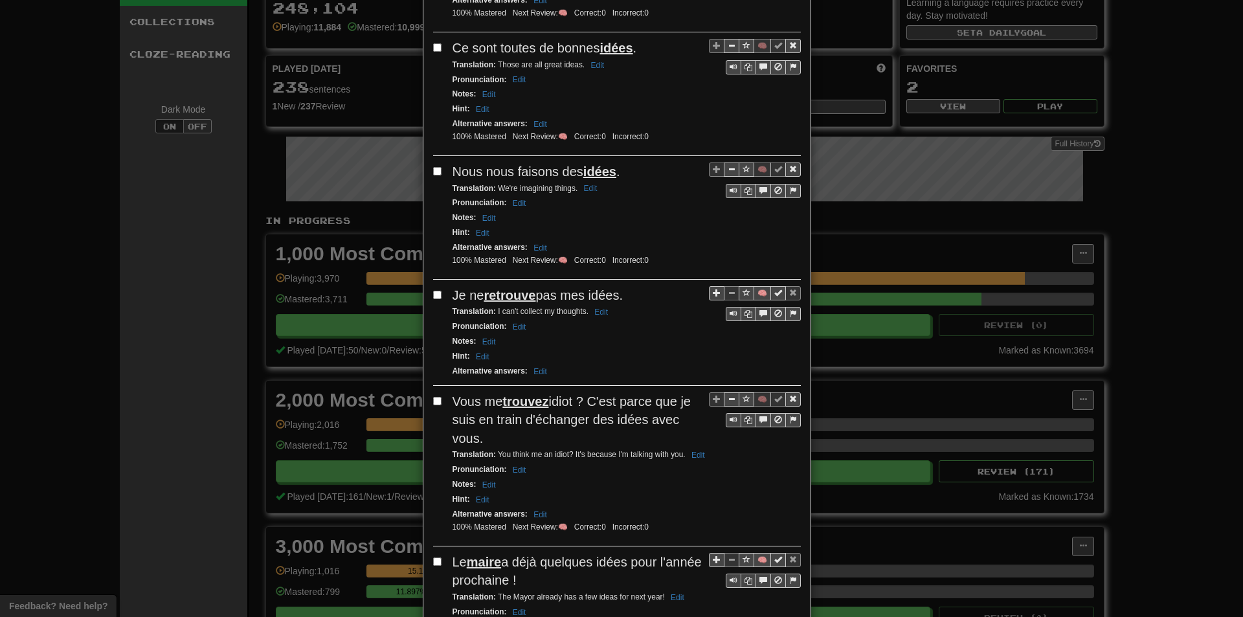
drag, startPoint x: 653, startPoint y: 305, endPoint x: 728, endPoint y: 56, distance: 259.8
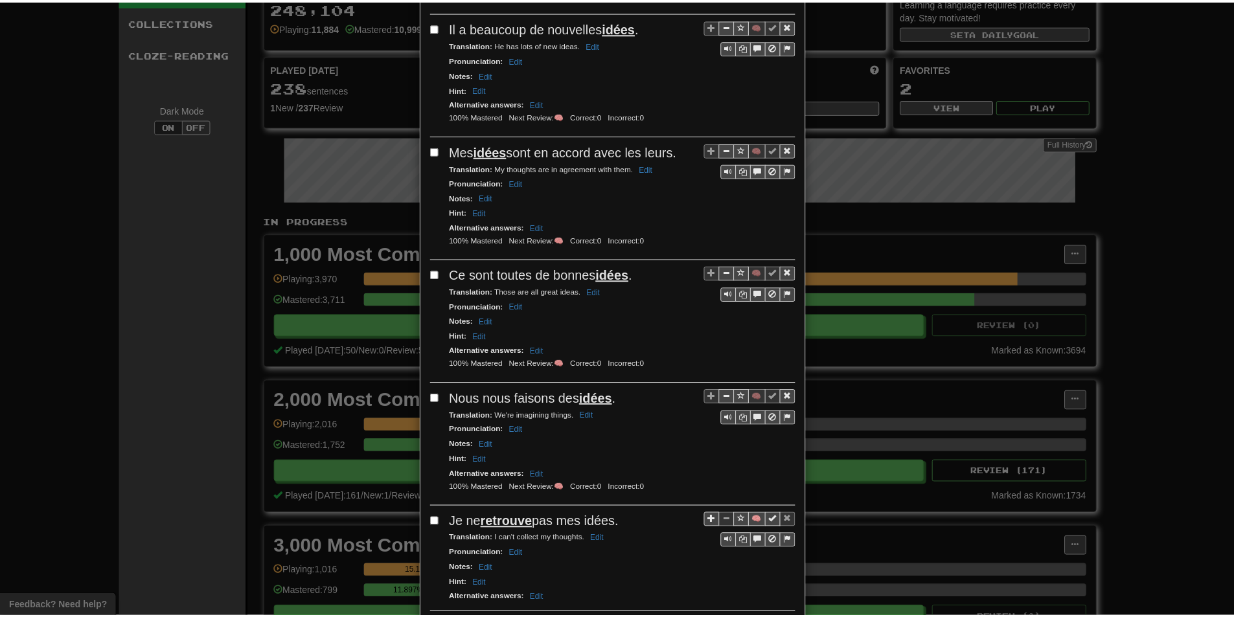
scroll to position [0, 0]
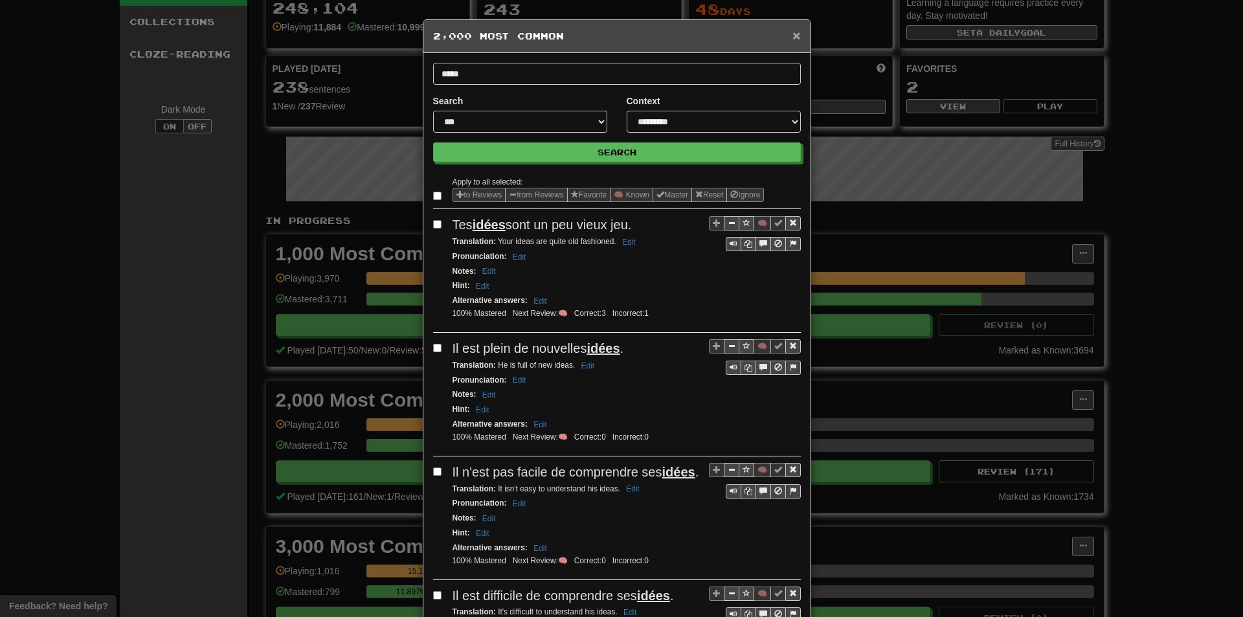
click at [793, 36] on span "×" at bounding box center [797, 35] width 8 height 15
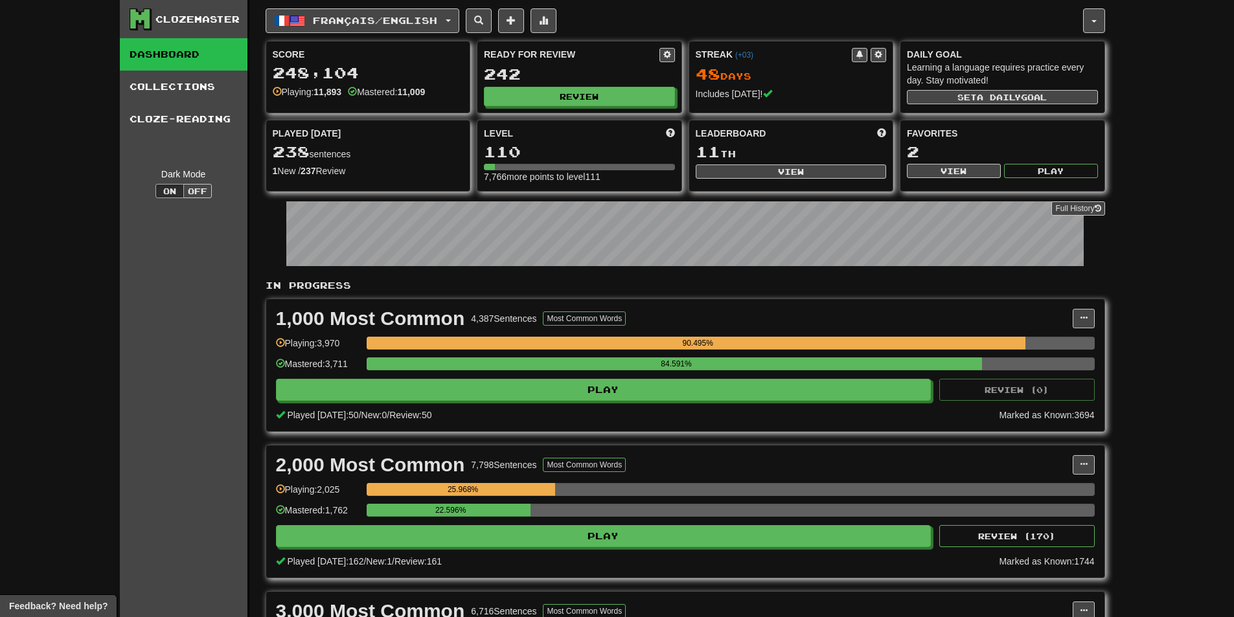
click at [598, 69] on div "242" at bounding box center [579, 74] width 191 height 16
click at [585, 92] on button "Review" at bounding box center [579, 96] width 191 height 19
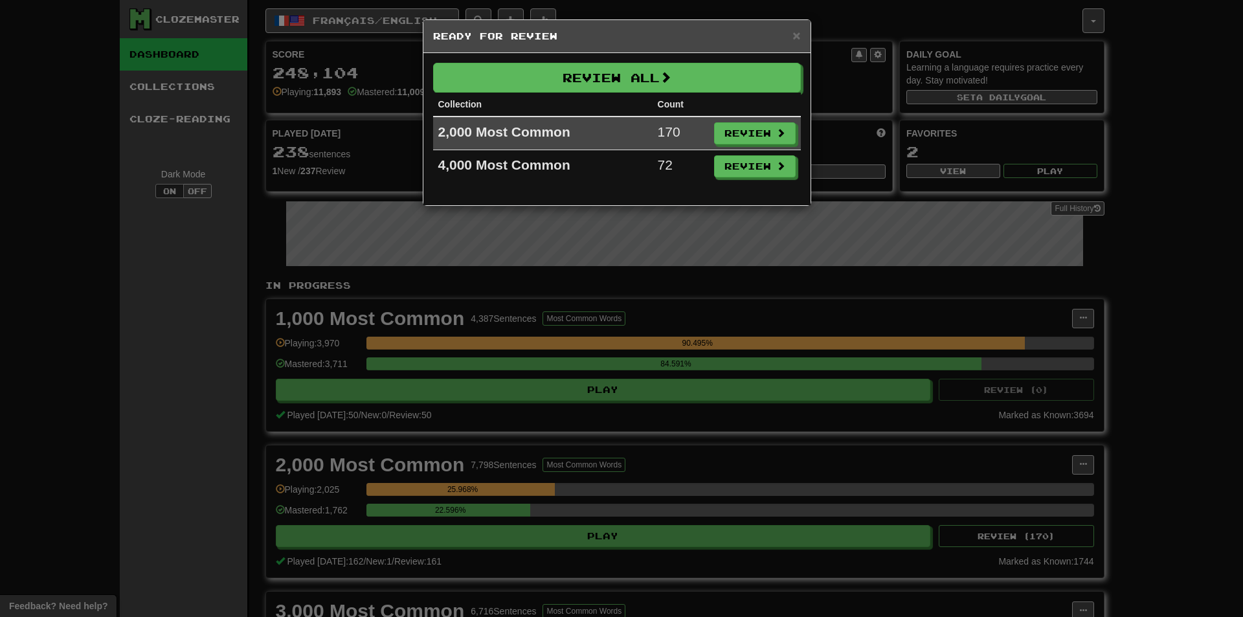
click at [734, 148] on td "Review" at bounding box center [755, 134] width 92 height 34
click at [733, 135] on button "Review" at bounding box center [756, 134] width 82 height 22
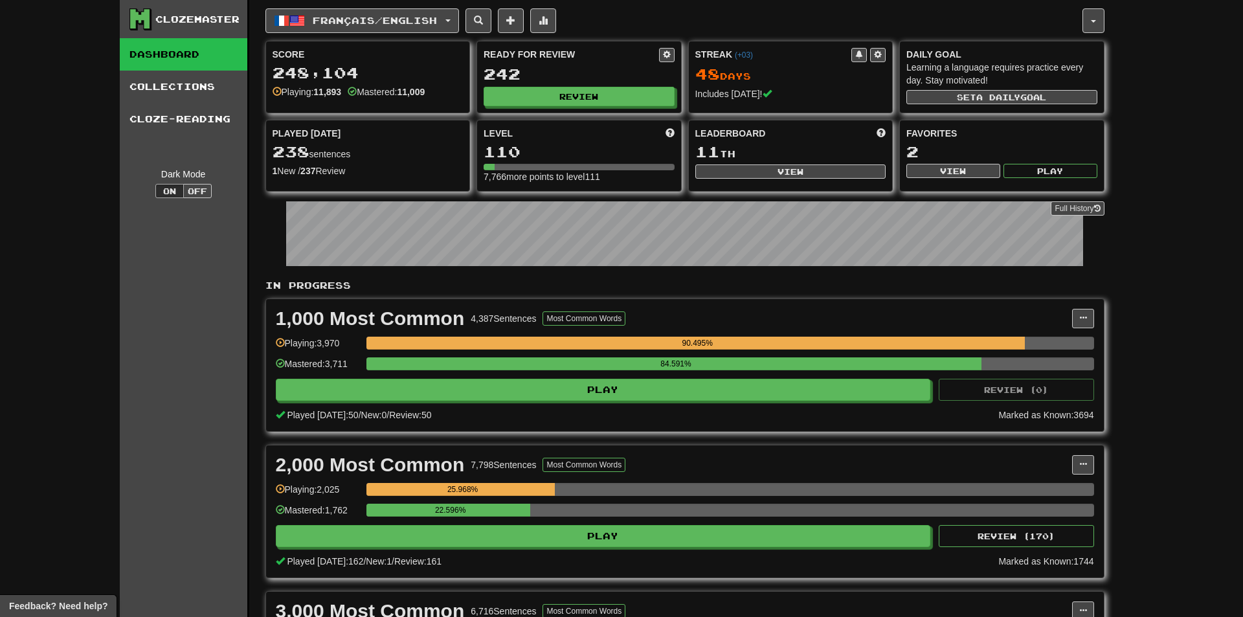
select select "**"
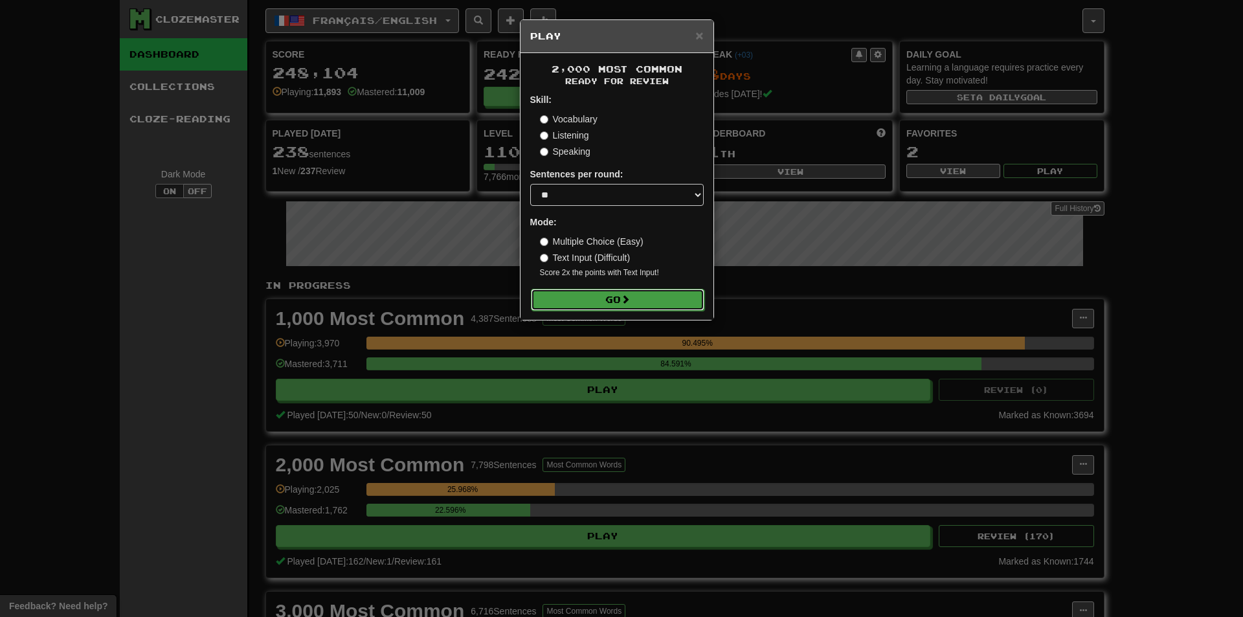
click at [598, 304] on button "Go" at bounding box center [618, 300] width 174 height 22
drag, startPoint x: 1098, startPoint y: 274, endPoint x: 1100, endPoint y: 397, distance: 123.1
click at [1107, 273] on div "× Play 2,000 Most Common Ready for Review Skill: Vocabulary Listening Speaking …" at bounding box center [621, 308] width 1243 height 617
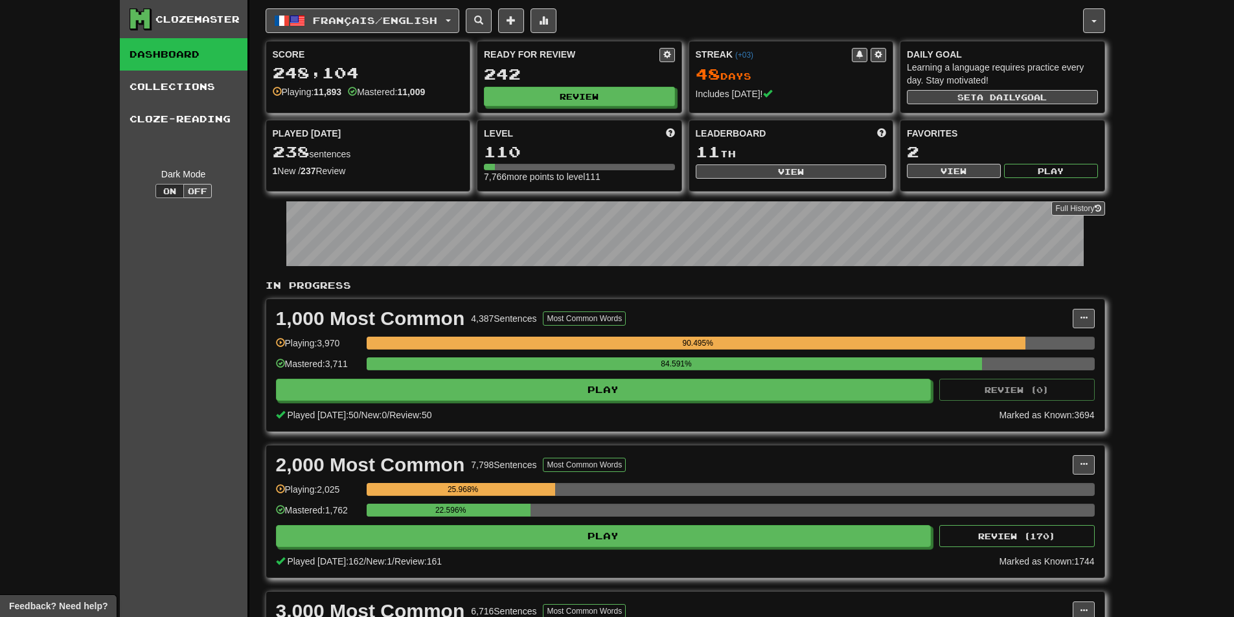
drag, startPoint x: 1090, startPoint y: 452, endPoint x: 1065, endPoint y: 468, distance: 29.7
click at [1089, 452] on div "2,000 Most Common 7,798 Sentences Most Common Words Manage Sentences Unpin from…" at bounding box center [685, 512] width 838 height 132
click at [1065, 466] on div "2,000 Most Common 7,798 Sentences Most Common Words" at bounding box center [674, 464] width 797 height 19
click at [1079, 469] on button at bounding box center [1083, 464] width 22 height 19
click at [1023, 495] on link "Manage Sentences" at bounding box center [1026, 488] width 134 height 17
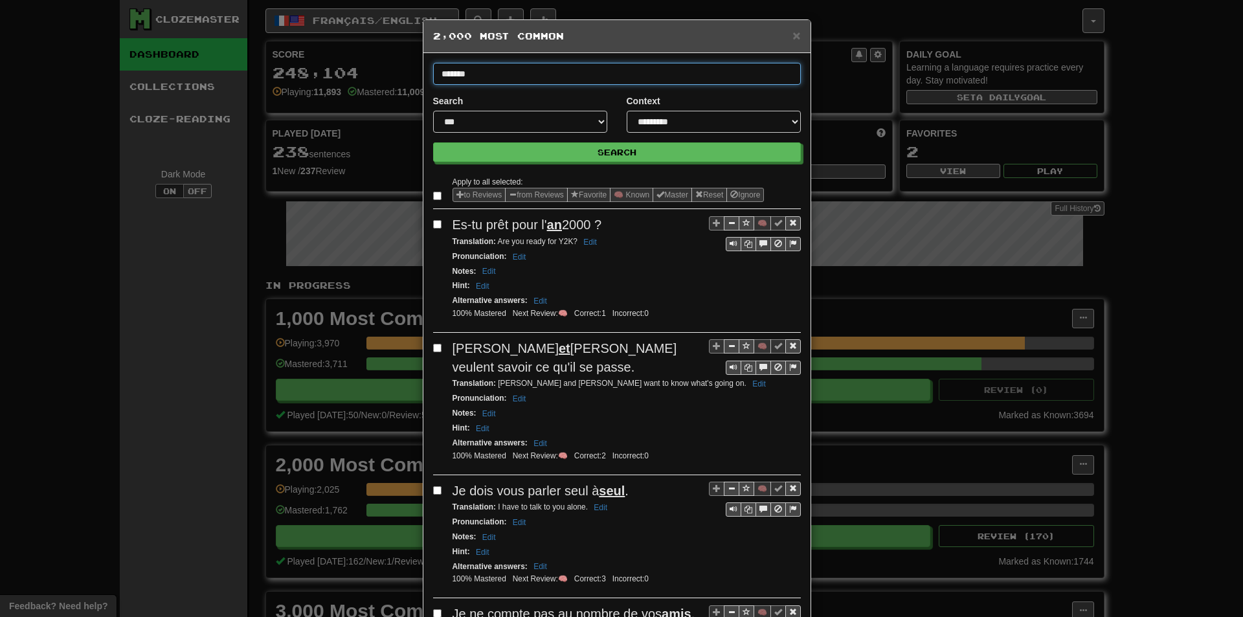
type input "*******"
click at [433, 142] on button "Search" at bounding box center [617, 151] width 368 height 19
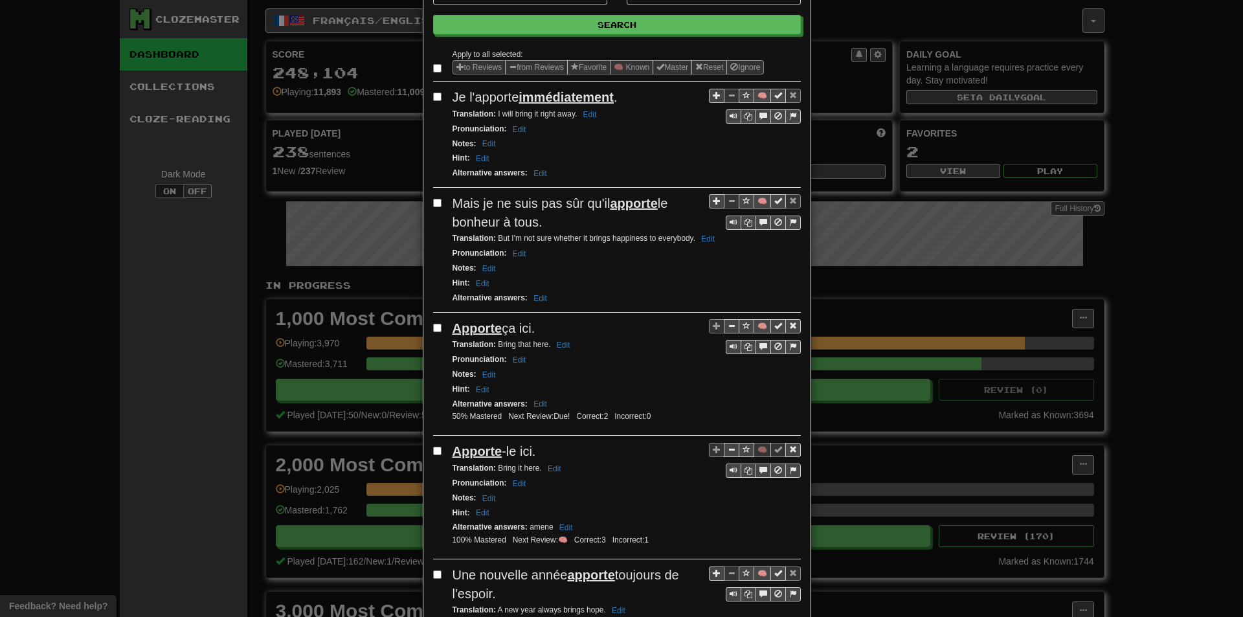
scroll to position [130, 0]
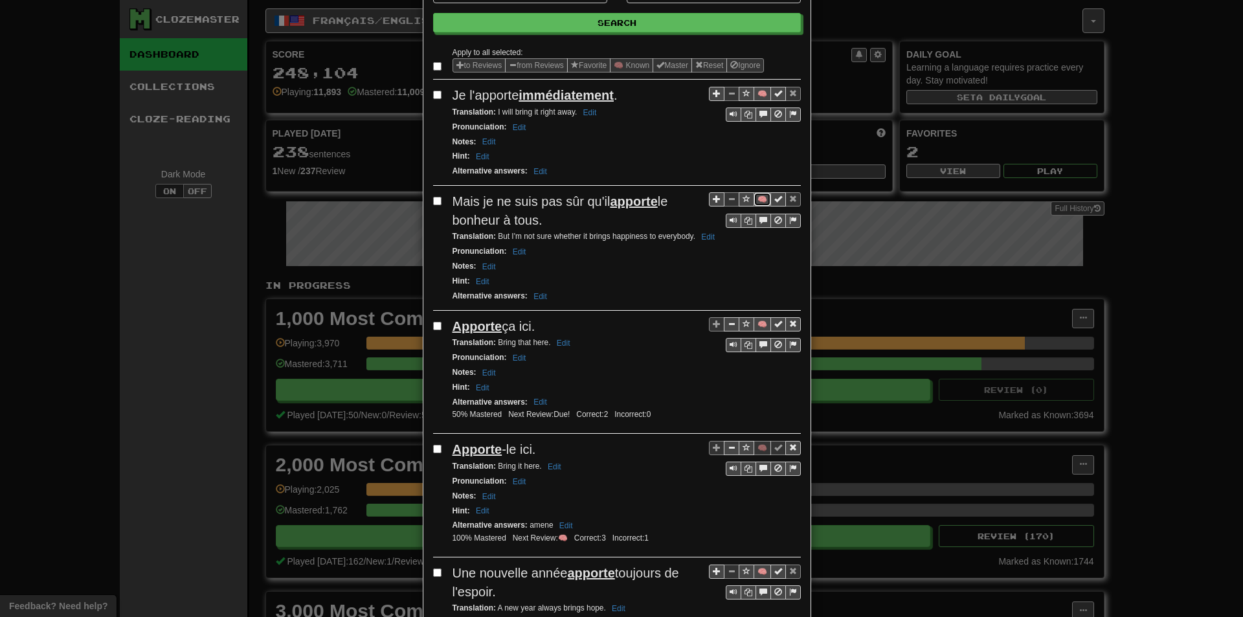
click at [755, 203] on button "🧠" at bounding box center [762, 199] width 17 height 14
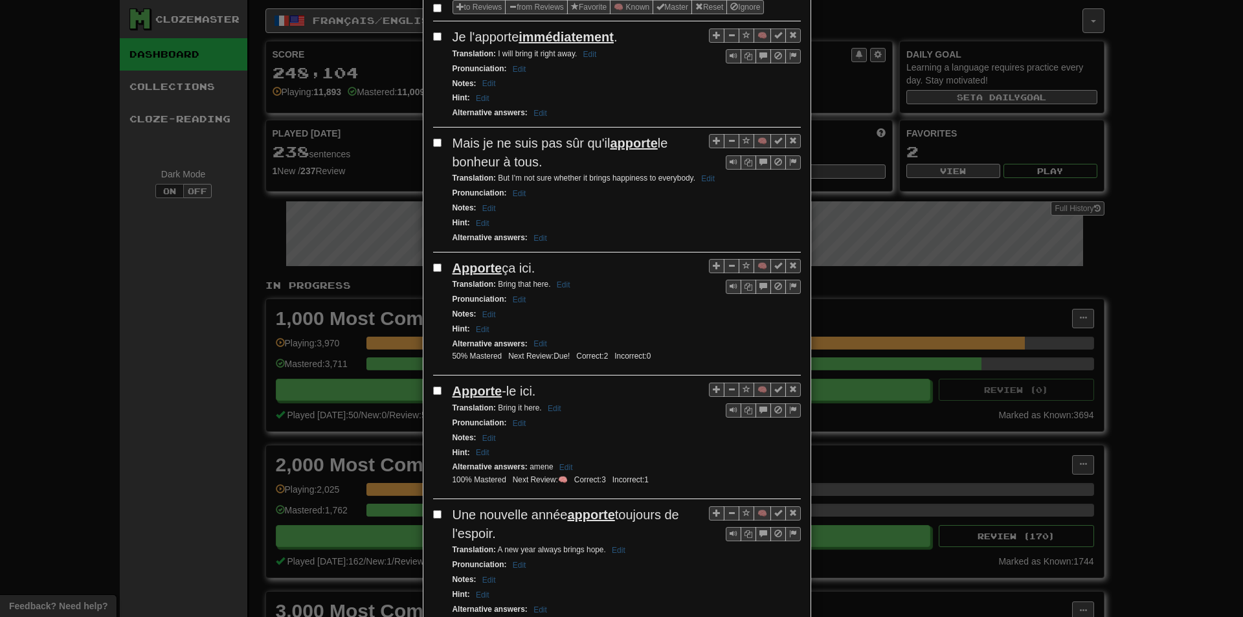
scroll to position [194, 0]
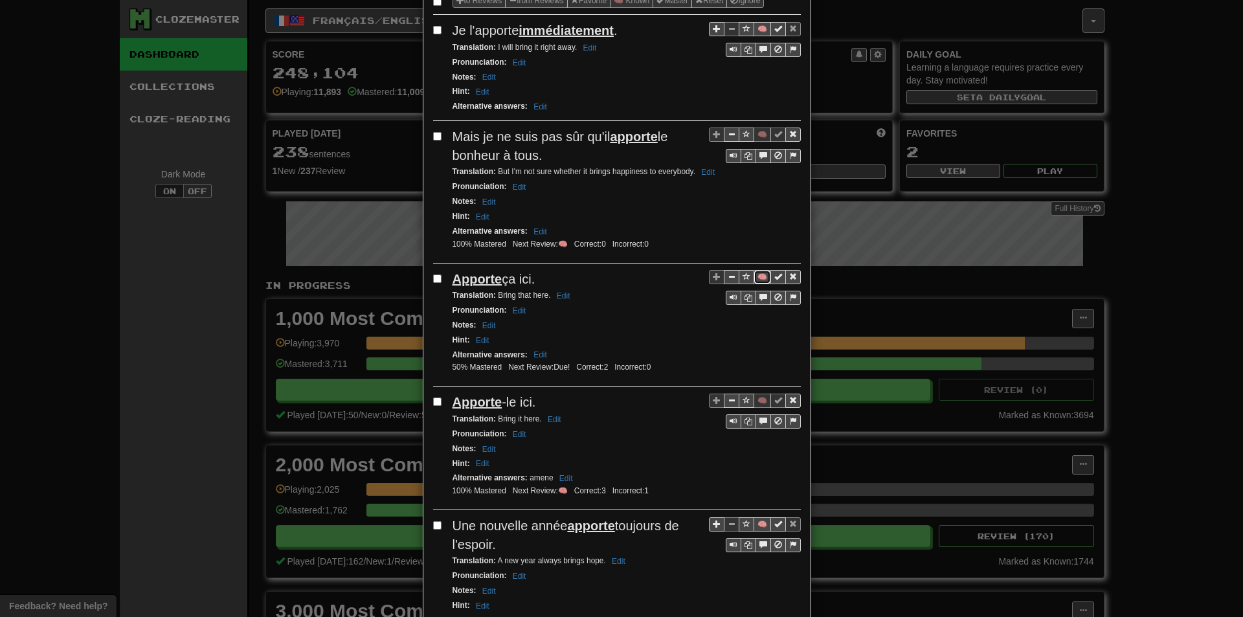
click at [758, 273] on button "🧠" at bounding box center [762, 277] width 17 height 14
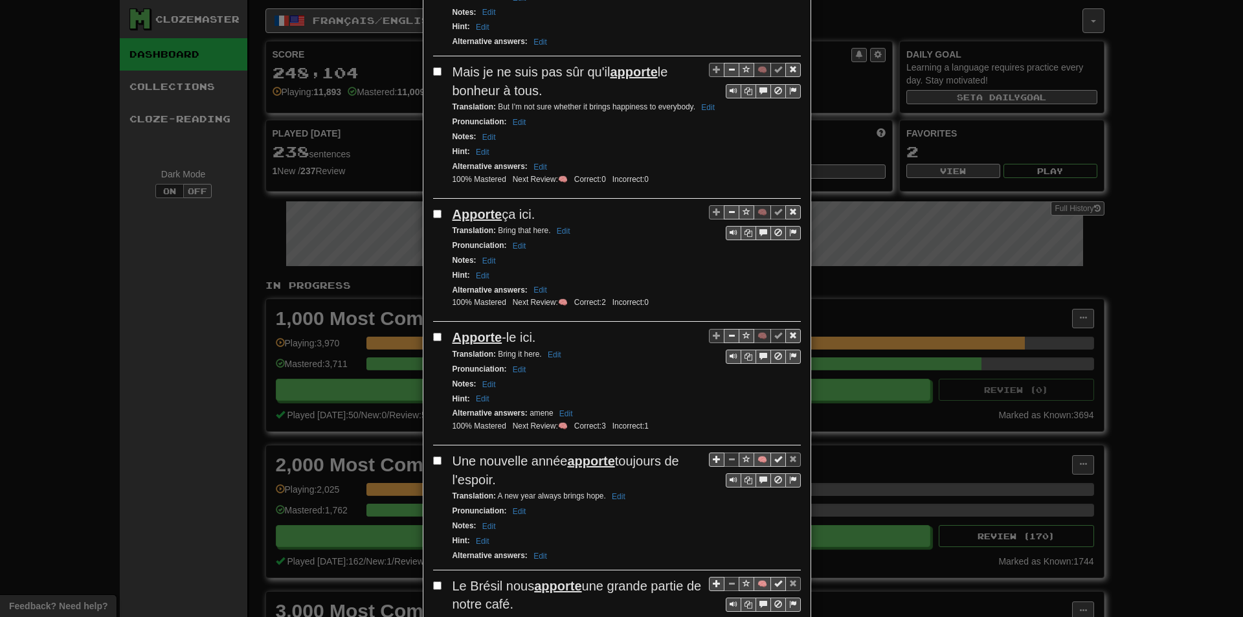
click at [666, 249] on div "Pronunciation : Edit" at bounding box center [627, 245] width 348 height 15
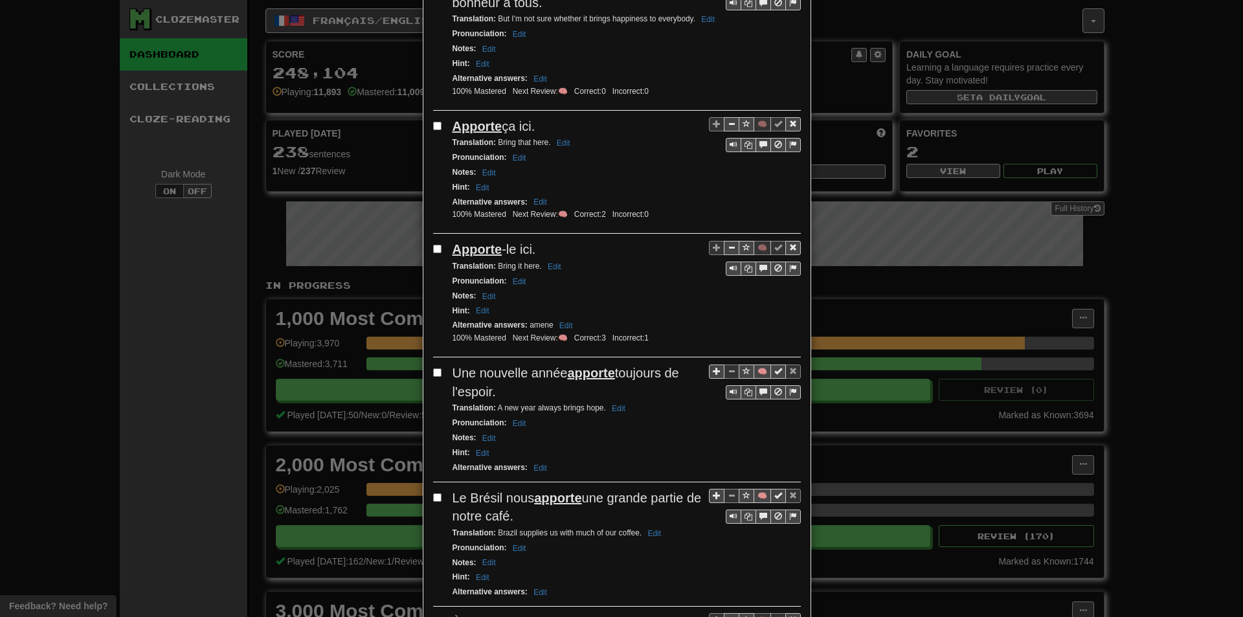
scroll to position [389, 0]
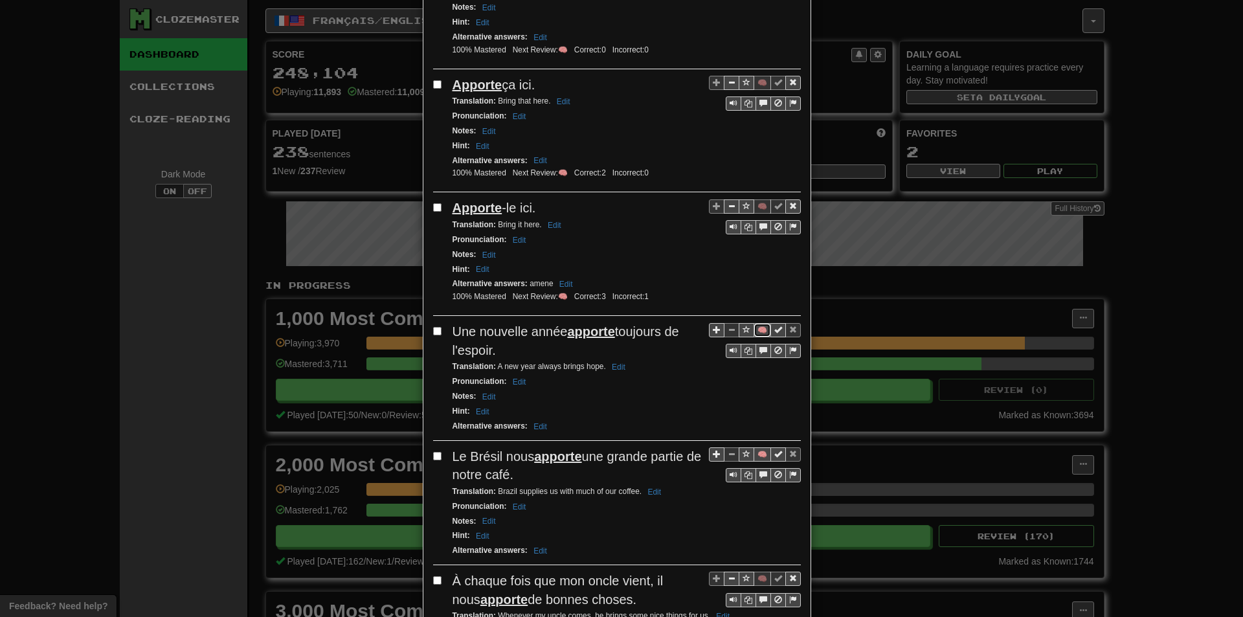
click at [754, 328] on button "🧠" at bounding box center [762, 330] width 17 height 14
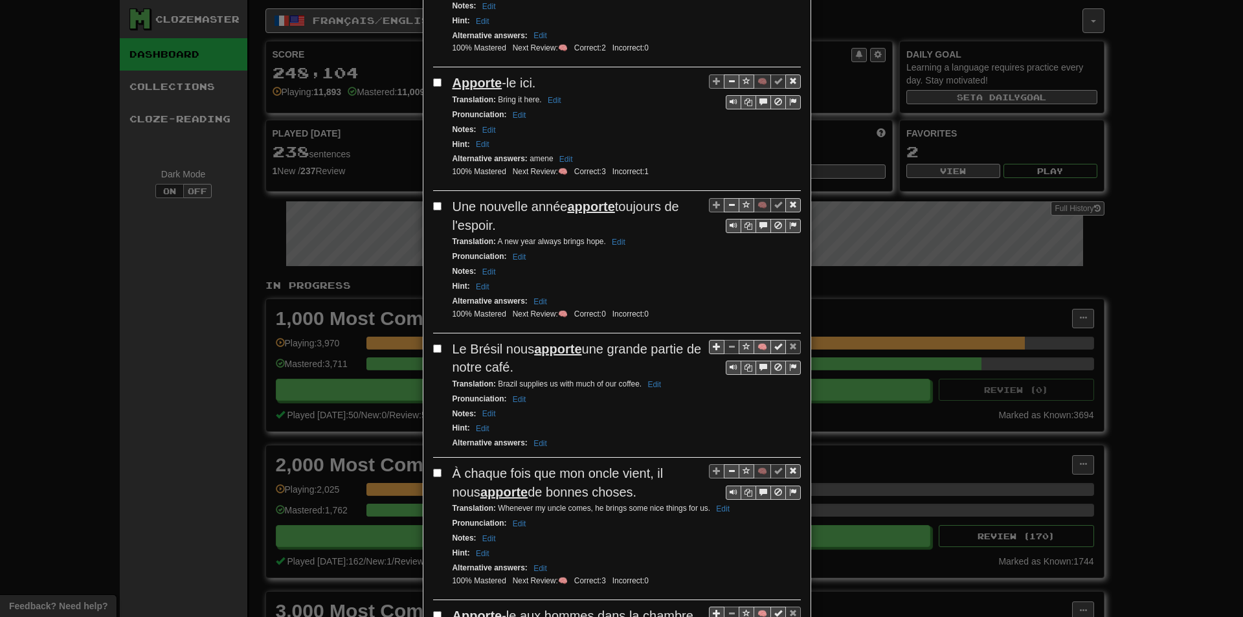
scroll to position [518, 0]
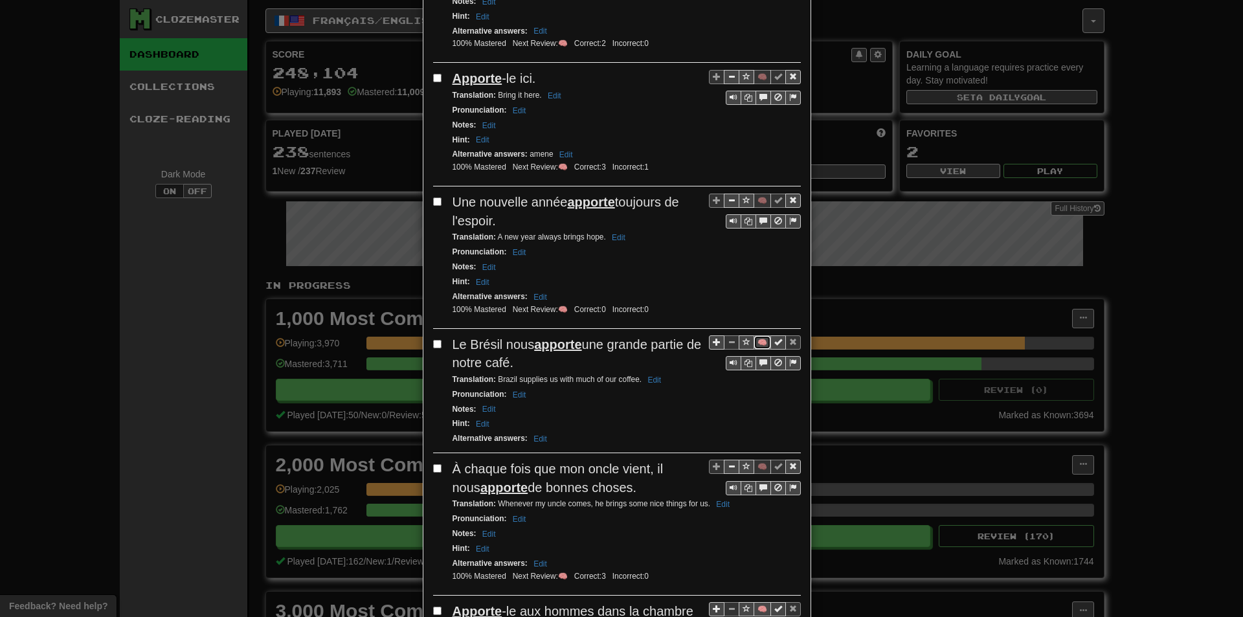
click at [757, 348] on button "🧠" at bounding box center [762, 342] width 17 height 14
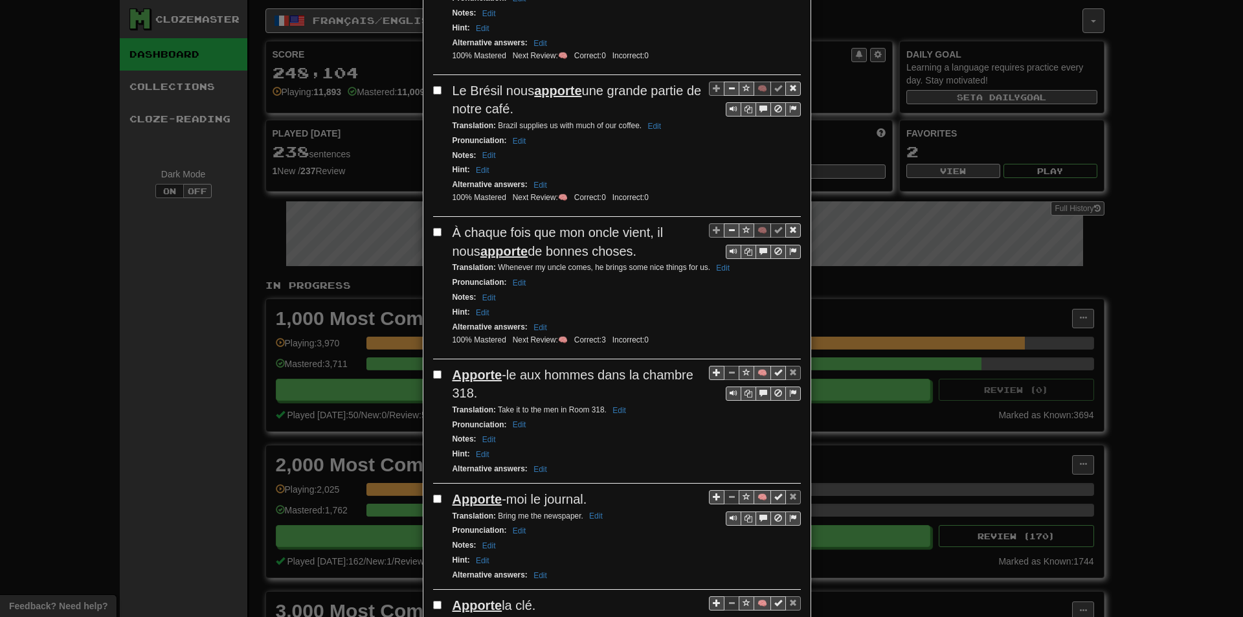
scroll to position [777, 0]
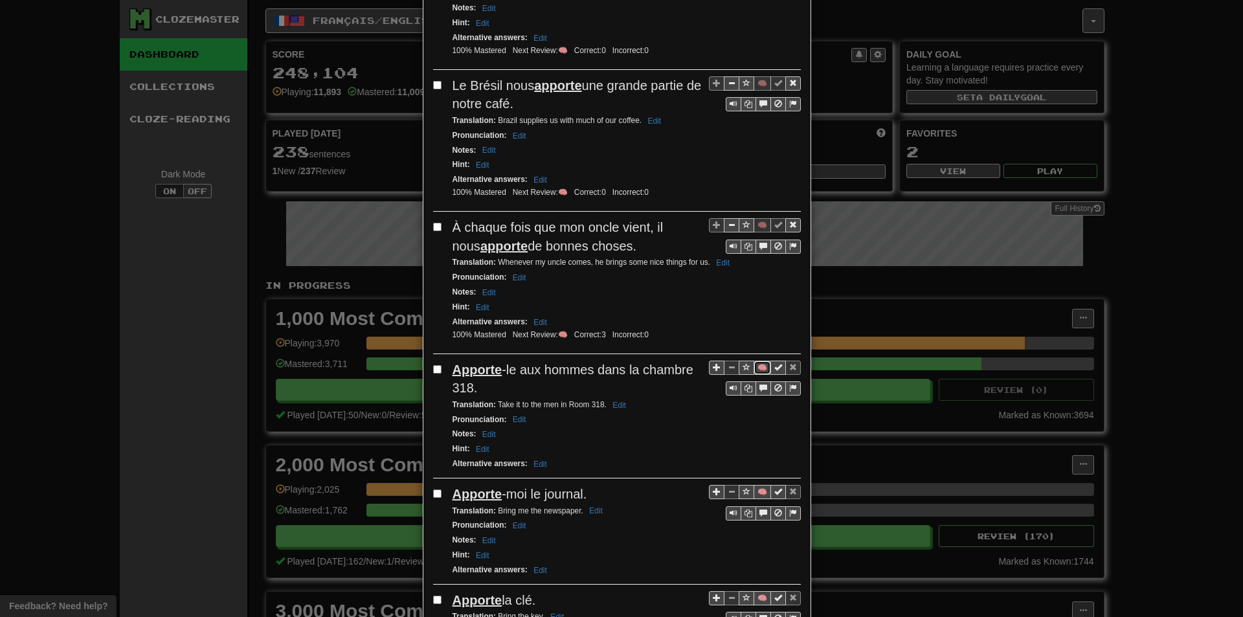
click at [756, 367] on button "🧠" at bounding box center [762, 368] width 17 height 14
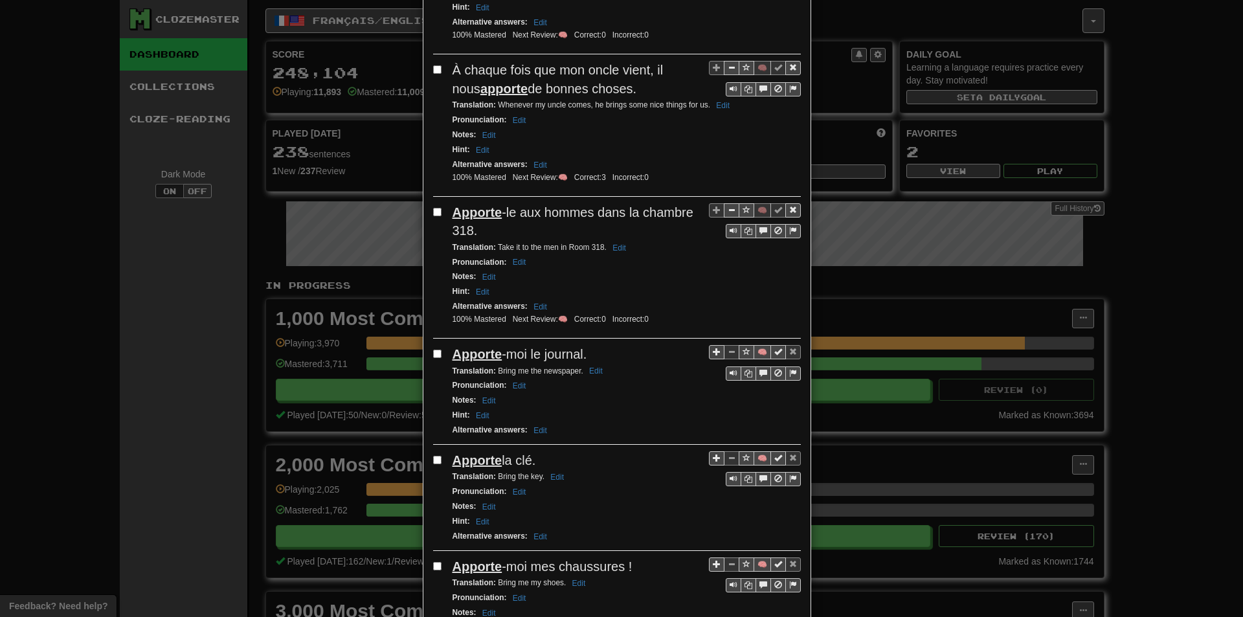
scroll to position [971, 0]
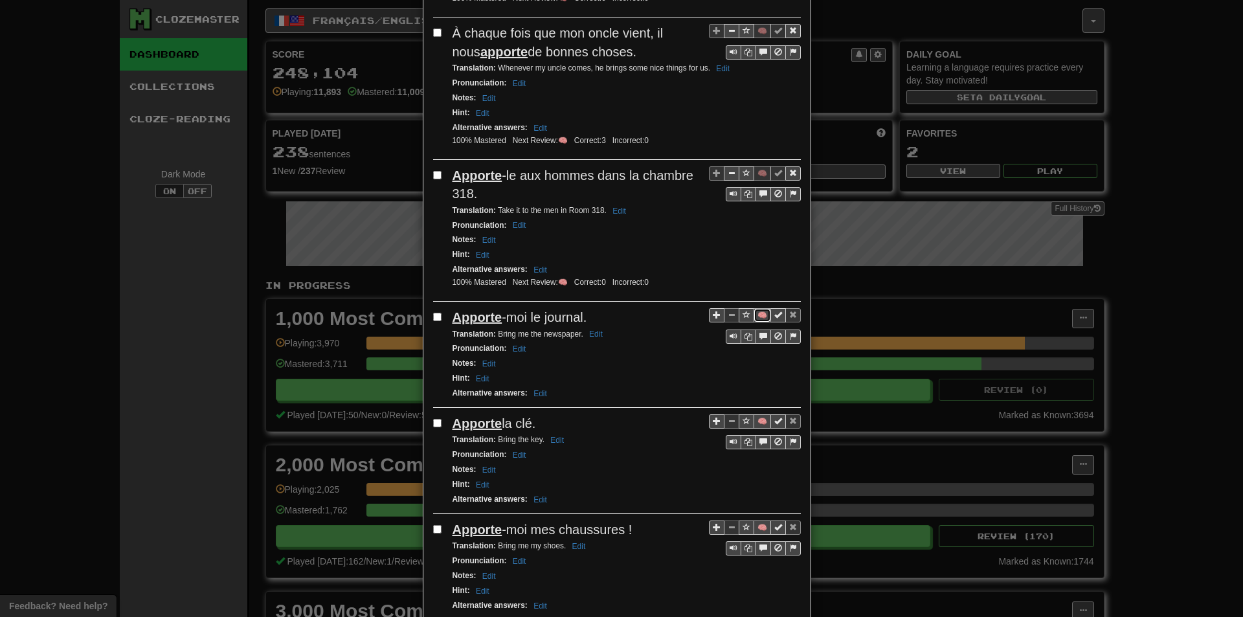
click at [755, 321] on button "🧠" at bounding box center [762, 315] width 17 height 14
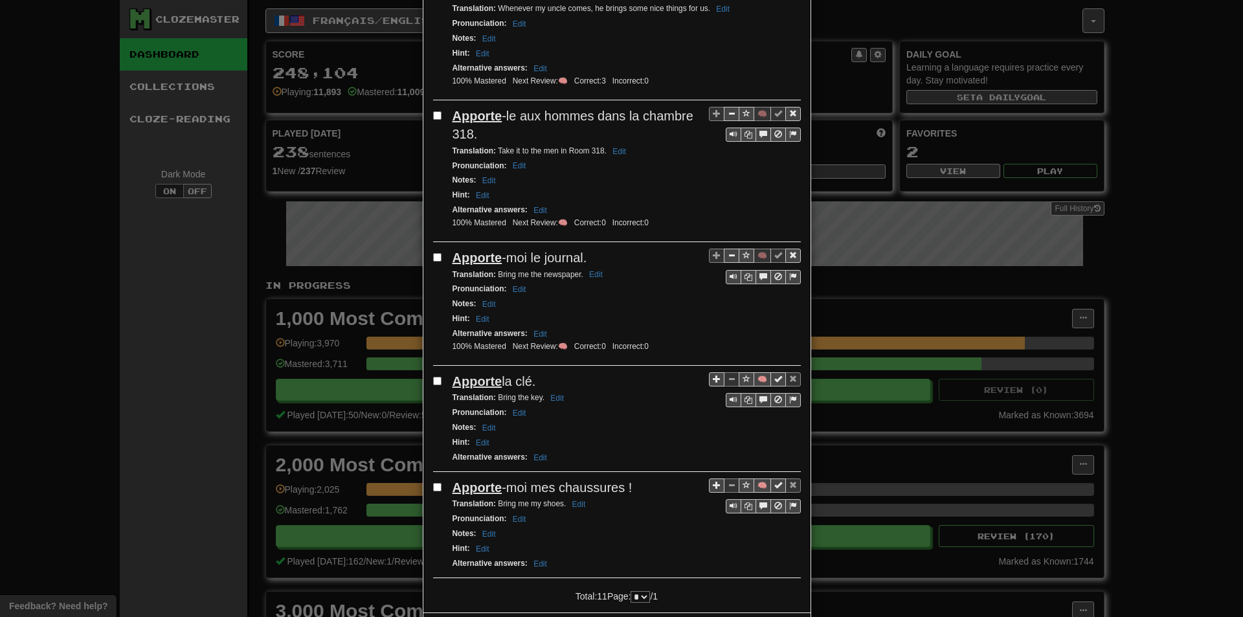
scroll to position [1036, 0]
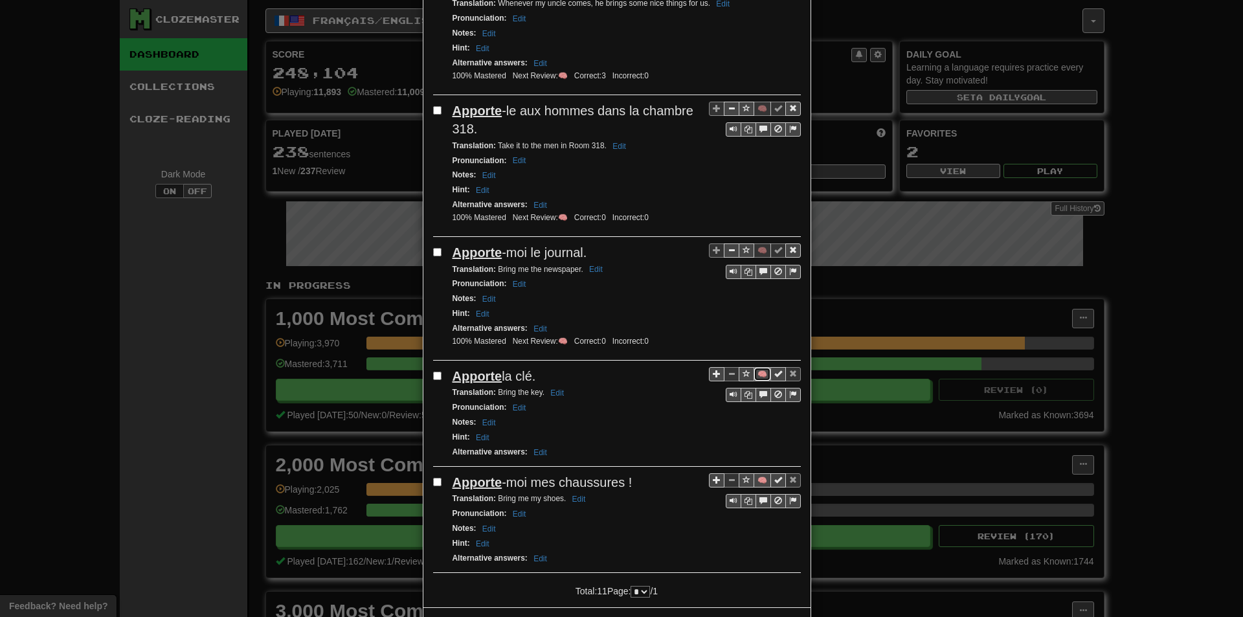
click at [759, 376] on button "🧠" at bounding box center [762, 374] width 17 height 14
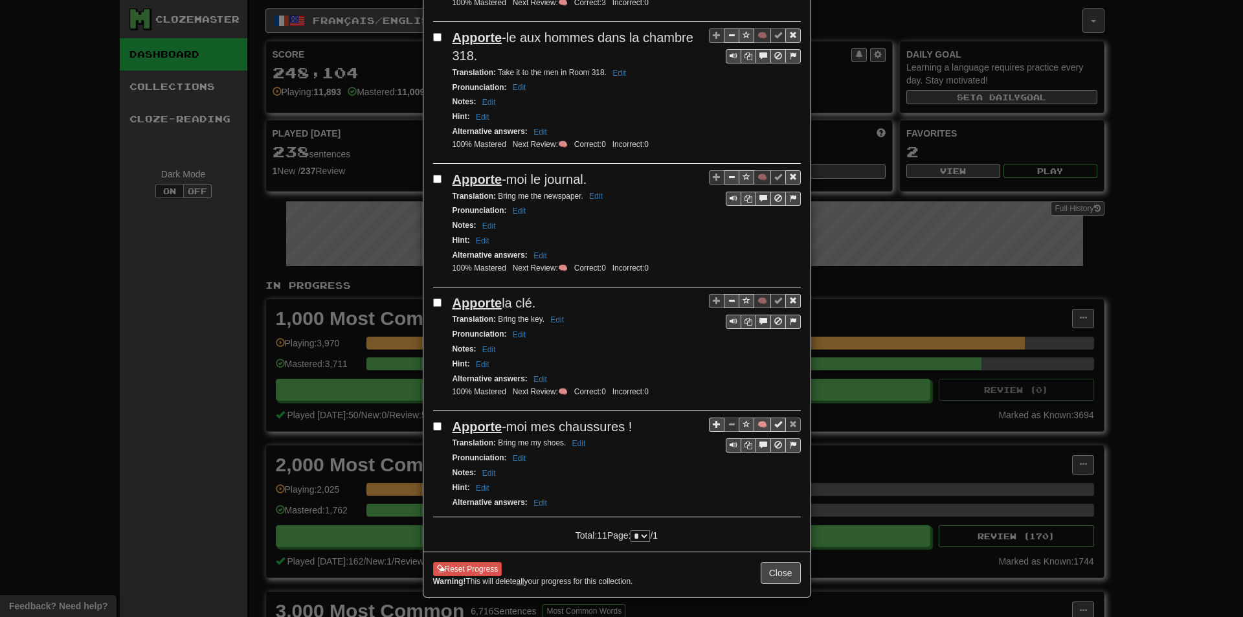
scroll to position [1111, 0]
click at [756, 422] on button "🧠" at bounding box center [762, 425] width 17 height 14
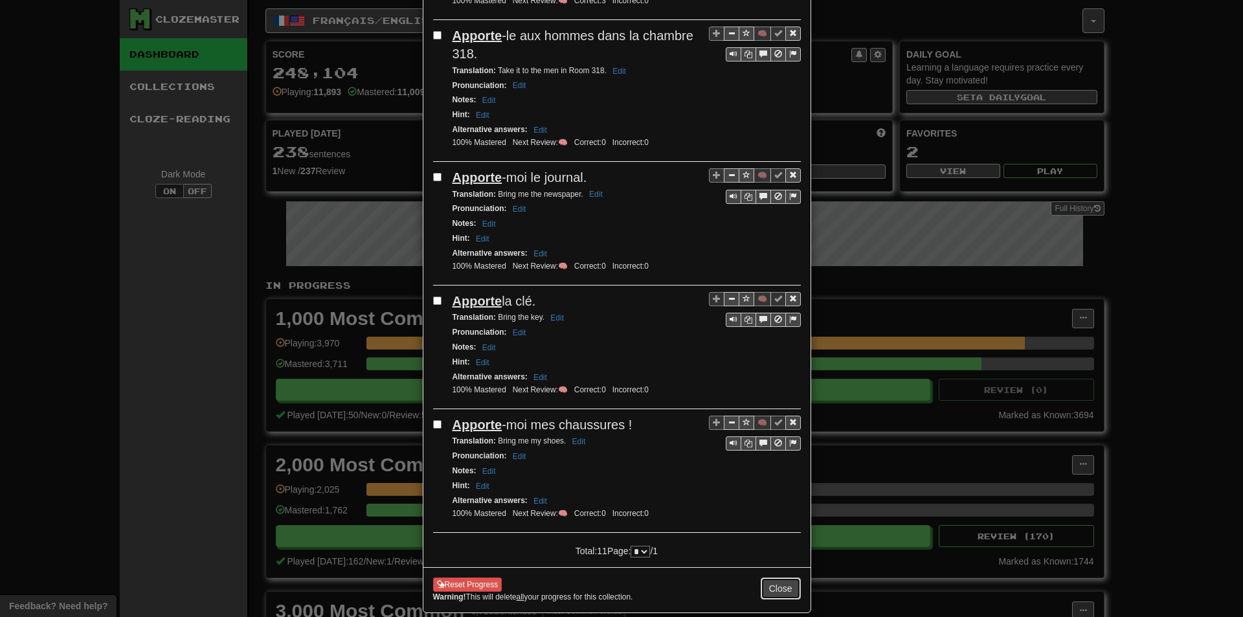
click at [769, 592] on button "Close" at bounding box center [781, 589] width 40 height 22
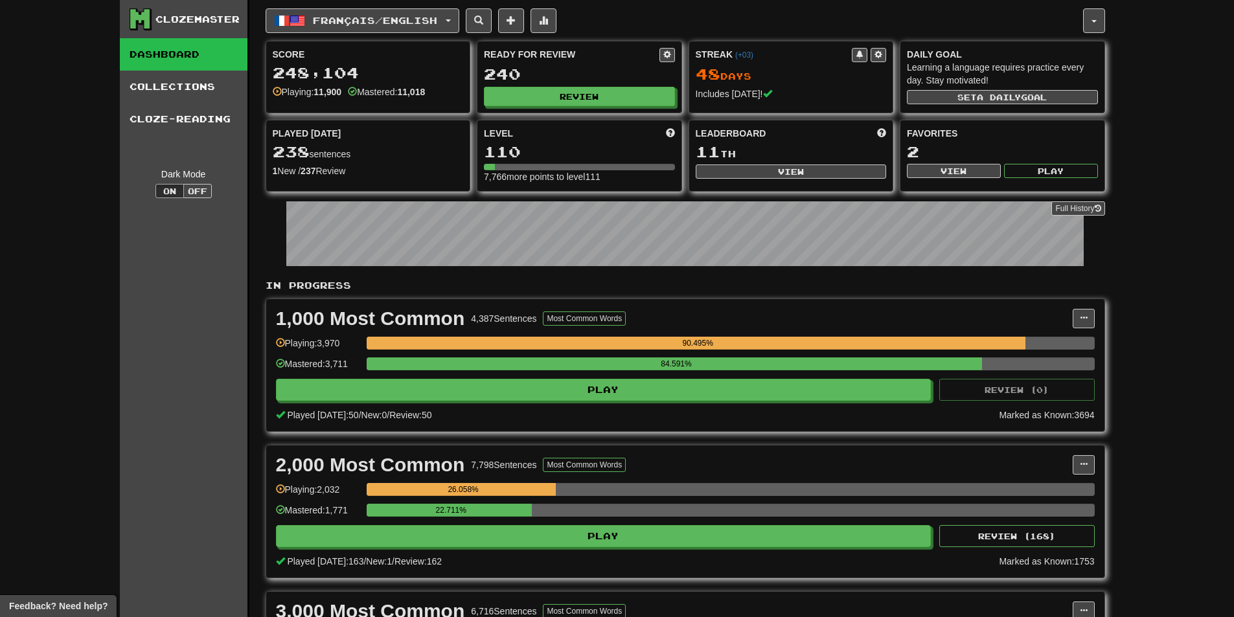
click at [577, 108] on div "Ready for Review 240 Review" at bounding box center [579, 76] width 204 height 71
click at [562, 93] on button "Review" at bounding box center [579, 96] width 191 height 19
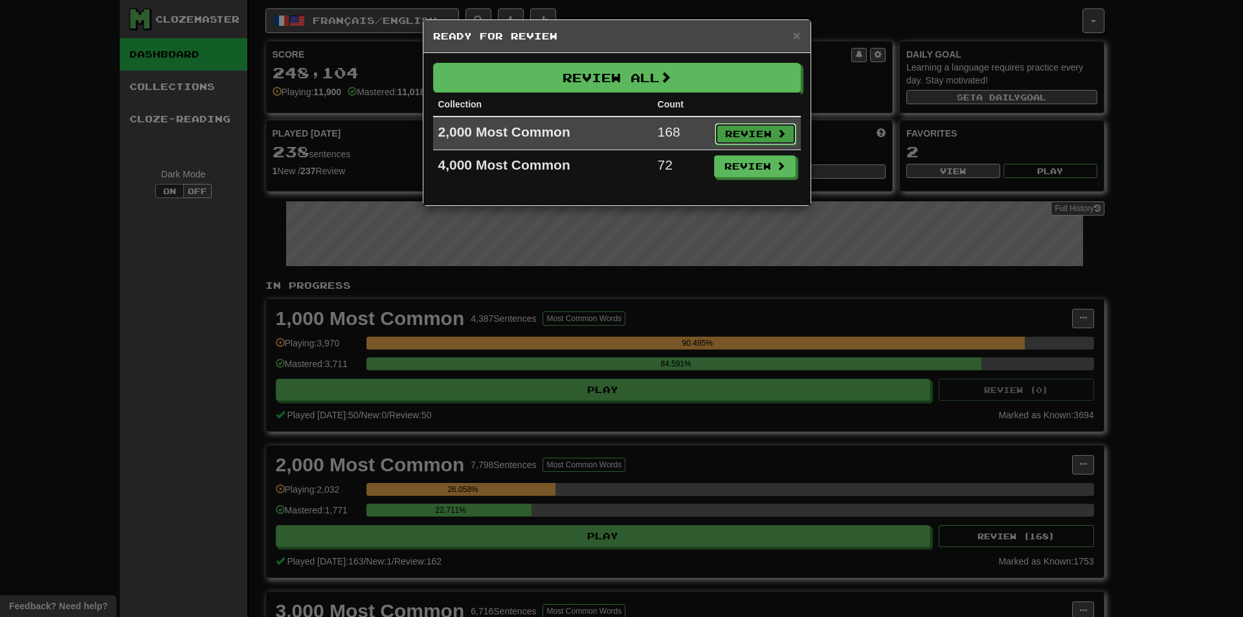
click at [754, 123] on button "Review" at bounding box center [756, 134] width 82 height 22
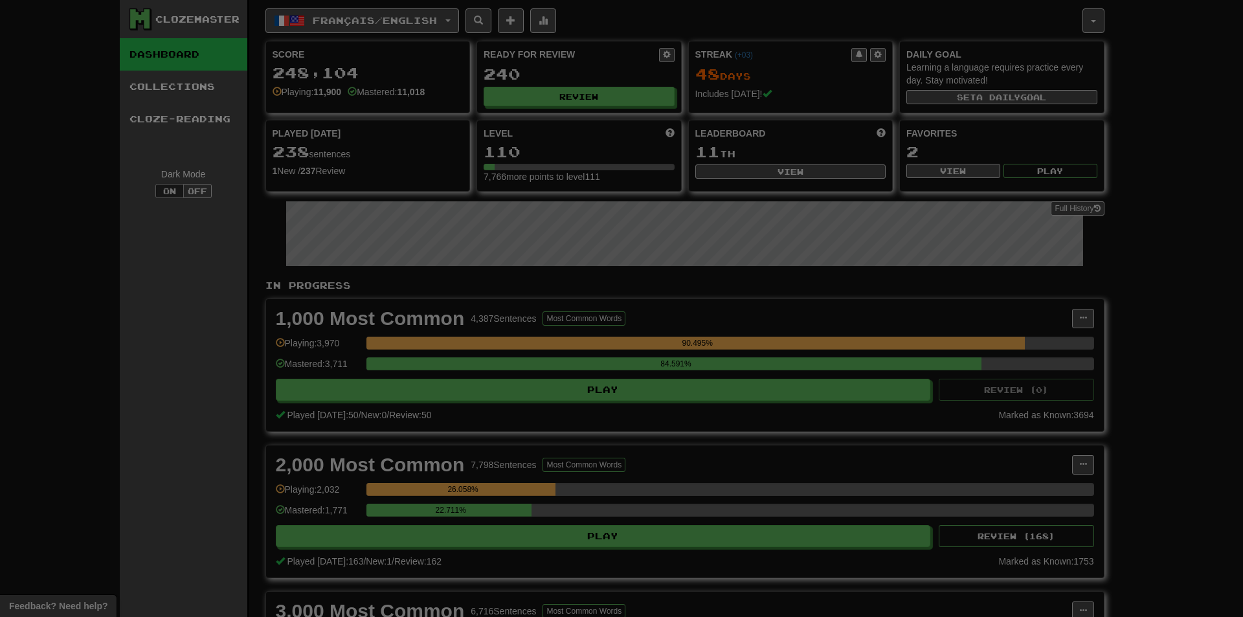
select select "**"
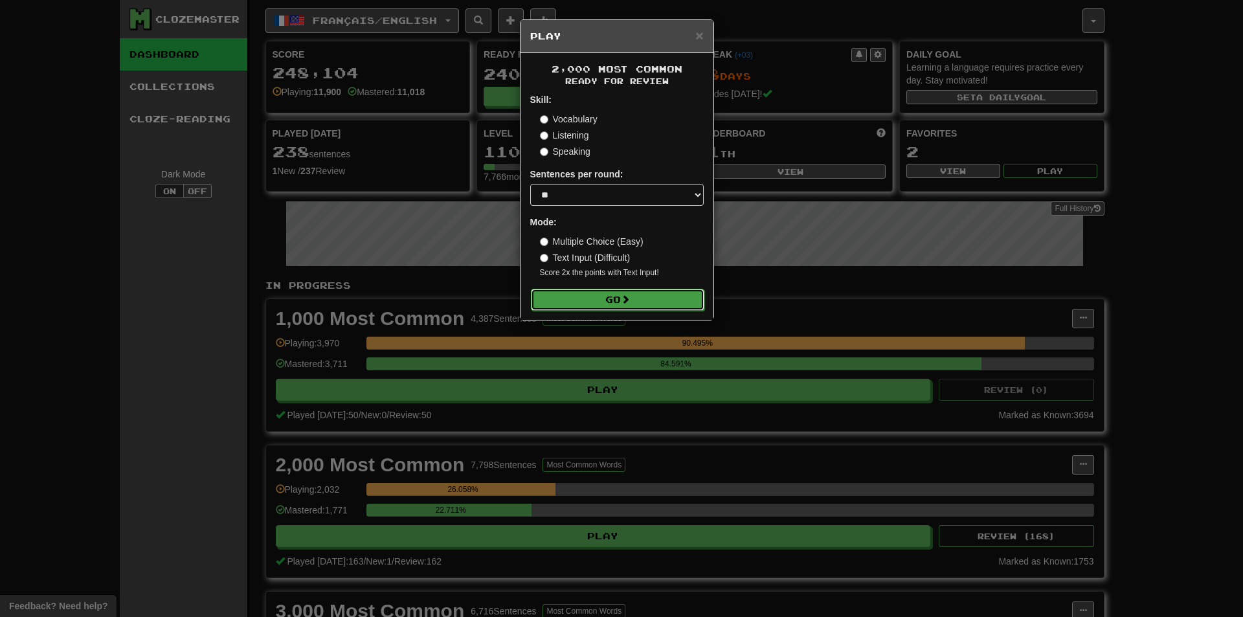
click at [570, 301] on button "Go" at bounding box center [618, 300] width 174 height 22
drag, startPoint x: 816, startPoint y: 390, endPoint x: 878, endPoint y: 464, distance: 97.0
click at [819, 393] on div "× Play 2,000 Most Common Ready for Review Skill: Vocabulary Listening Speaking …" at bounding box center [621, 308] width 1243 height 617
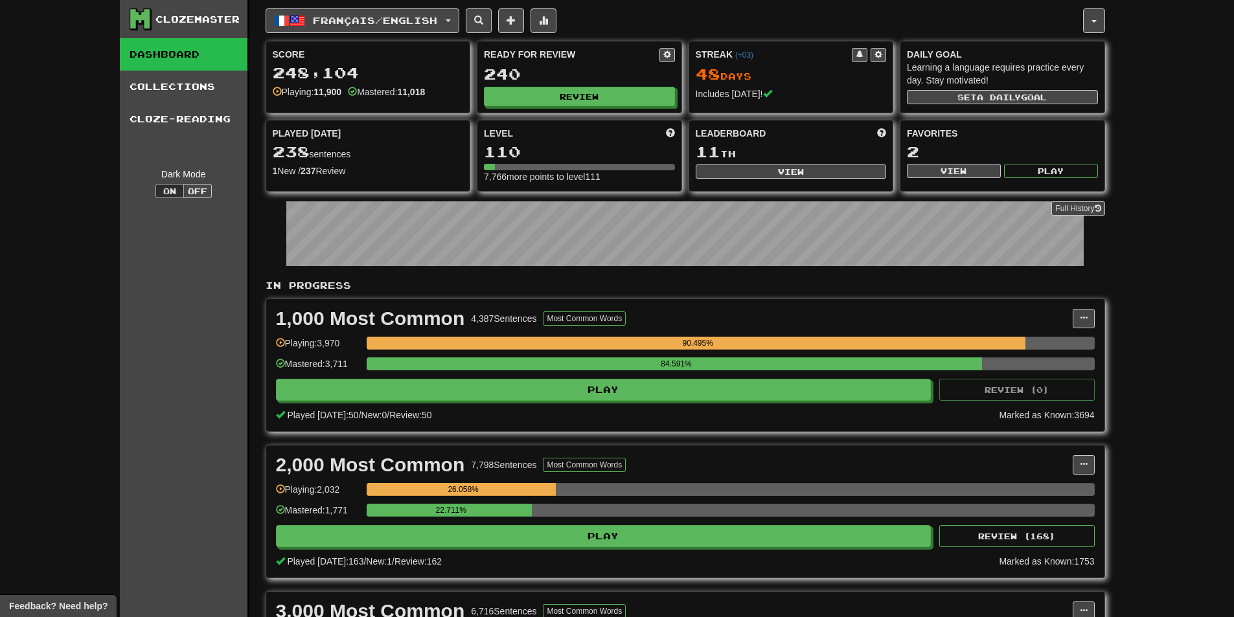
click at [1085, 475] on div "2,000 Most Common 7,798 Sentences Most Common Words Manage Sentences Unpin from…" at bounding box center [685, 512] width 838 height 132
click at [1077, 468] on button at bounding box center [1083, 464] width 22 height 19
click at [1043, 488] on span "Manage Sentences" at bounding box center [1029, 488] width 78 height 10
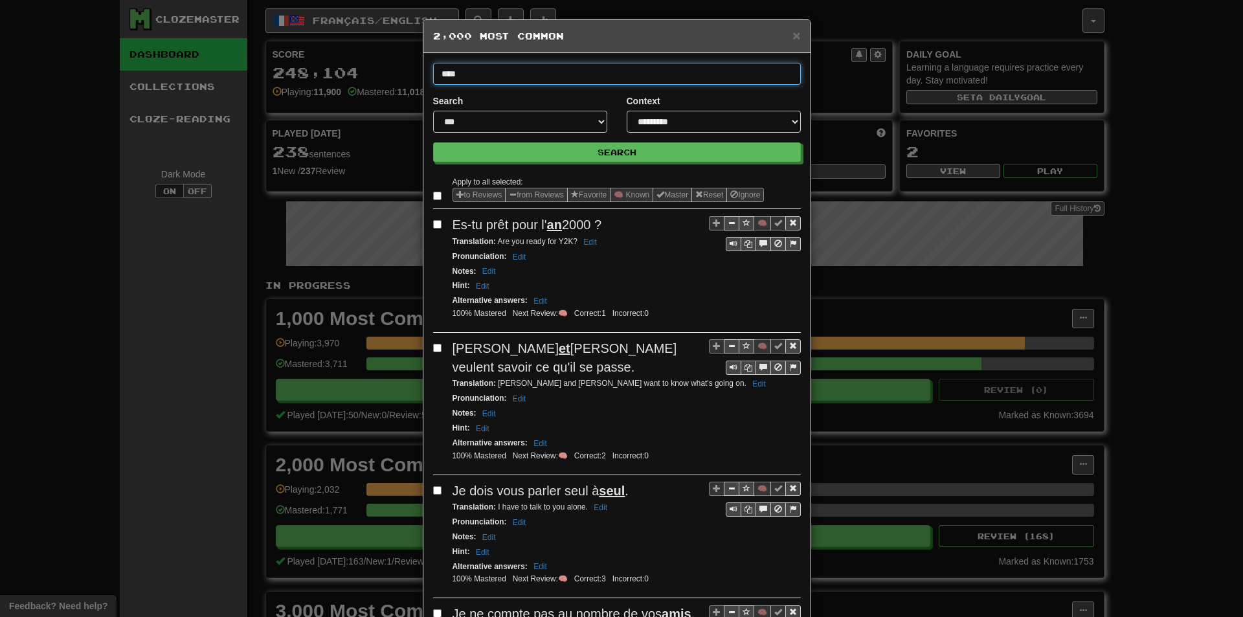
type input "****"
click at [433, 142] on button "Search" at bounding box center [617, 151] width 368 height 19
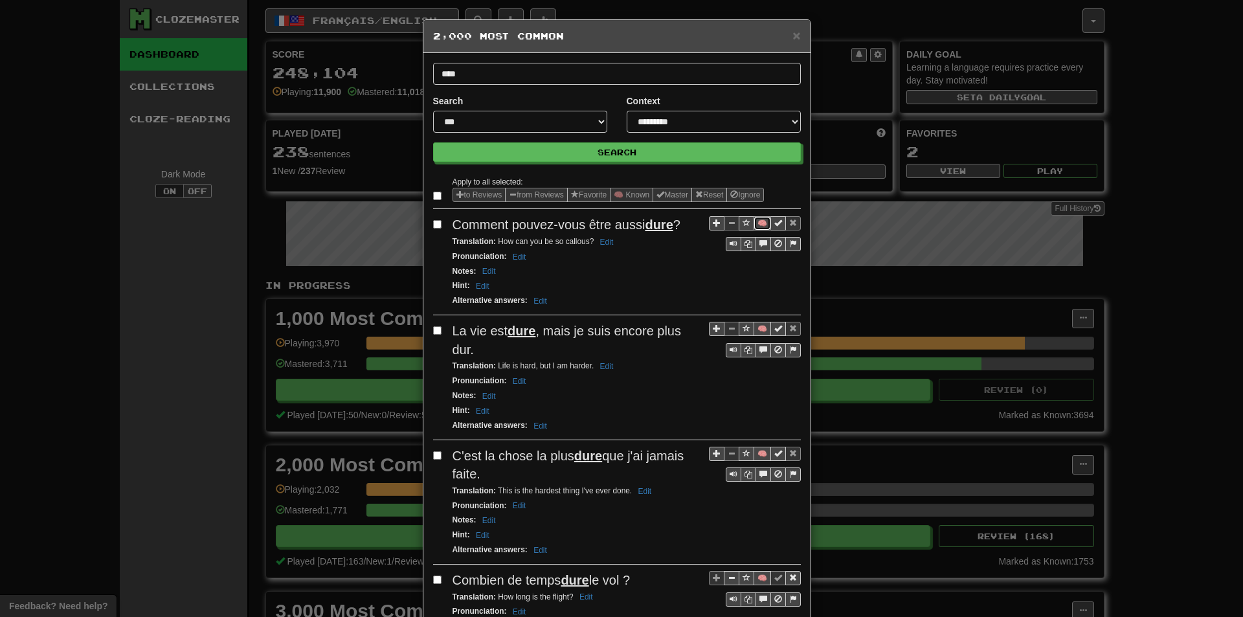
click at [761, 229] on button "🧠" at bounding box center [762, 223] width 17 height 14
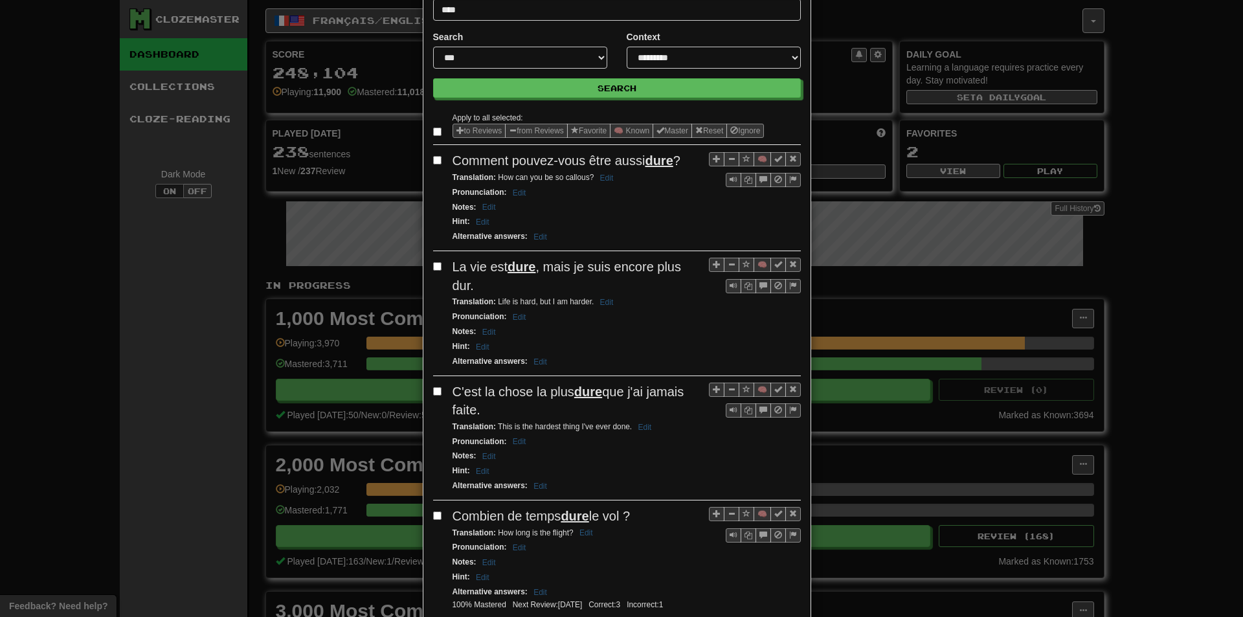
scroll to position [65, 0]
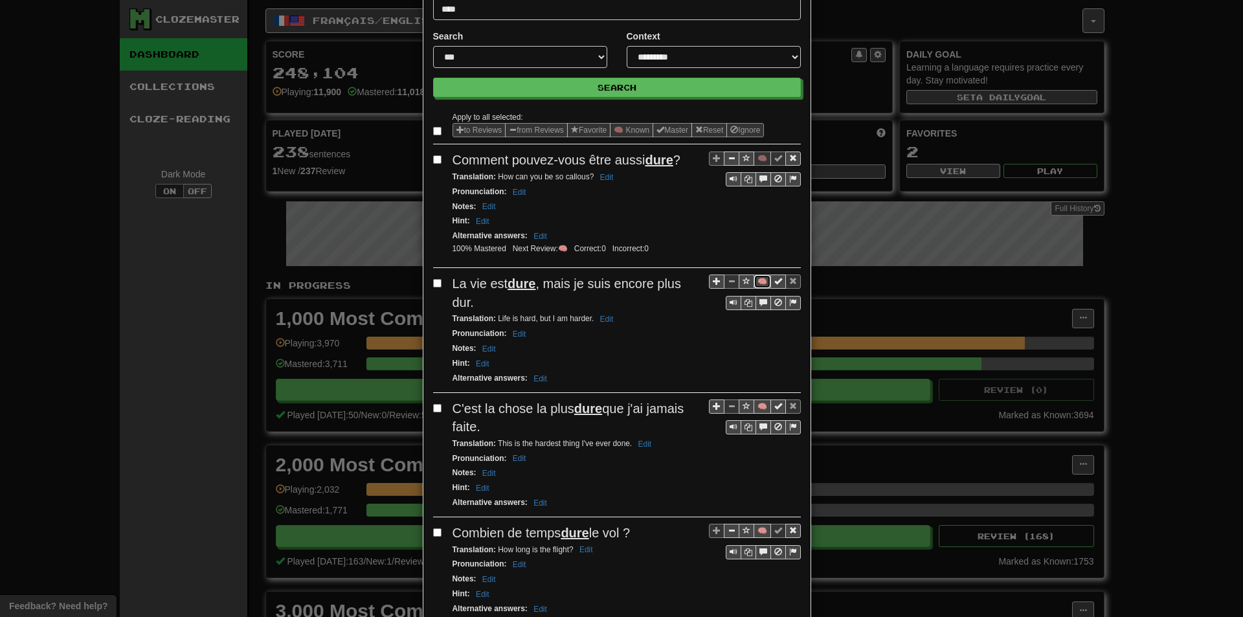
click at [754, 282] on button "🧠" at bounding box center [762, 282] width 17 height 14
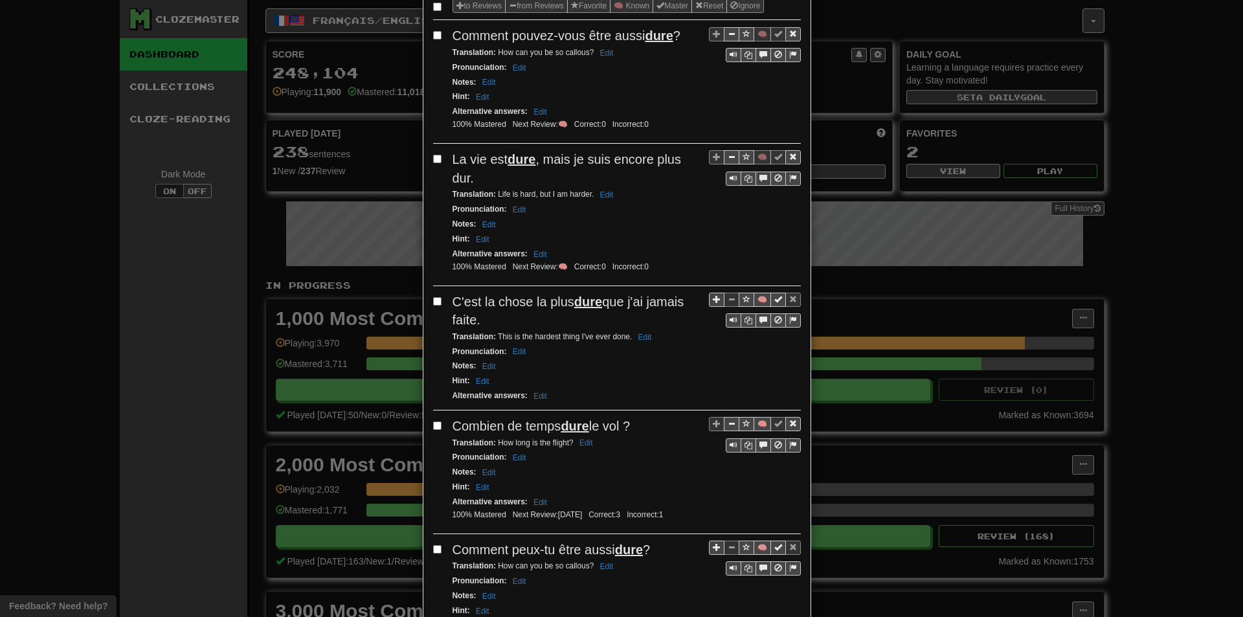
scroll to position [194, 0]
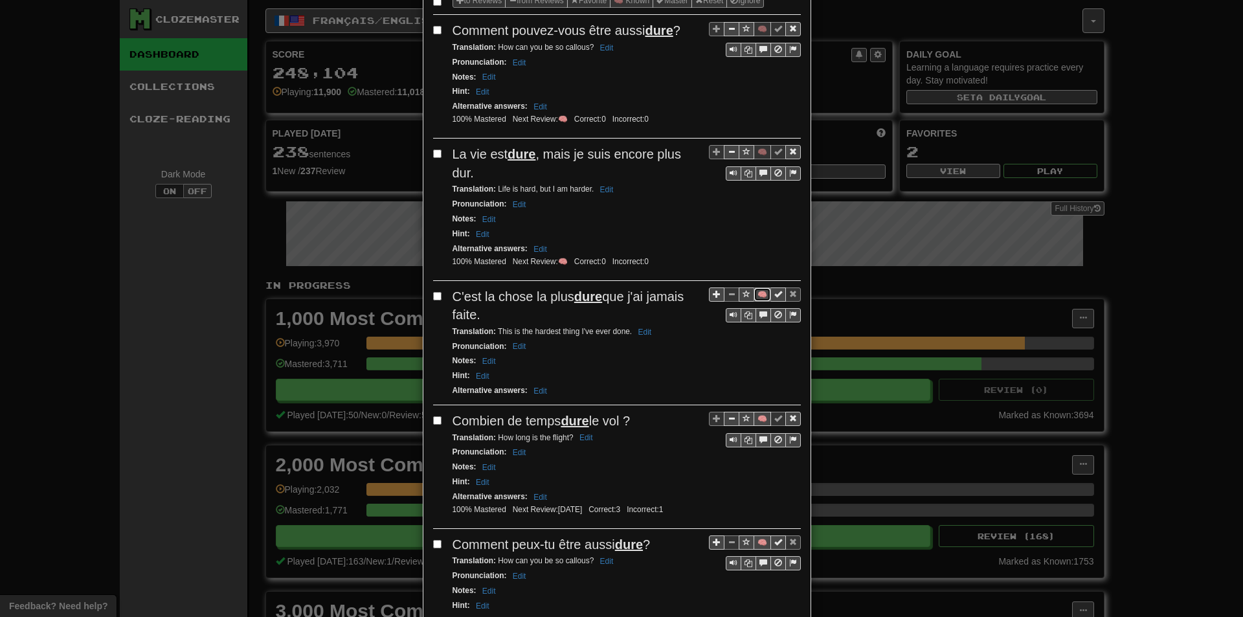
click at [756, 290] on button "🧠" at bounding box center [762, 295] width 17 height 14
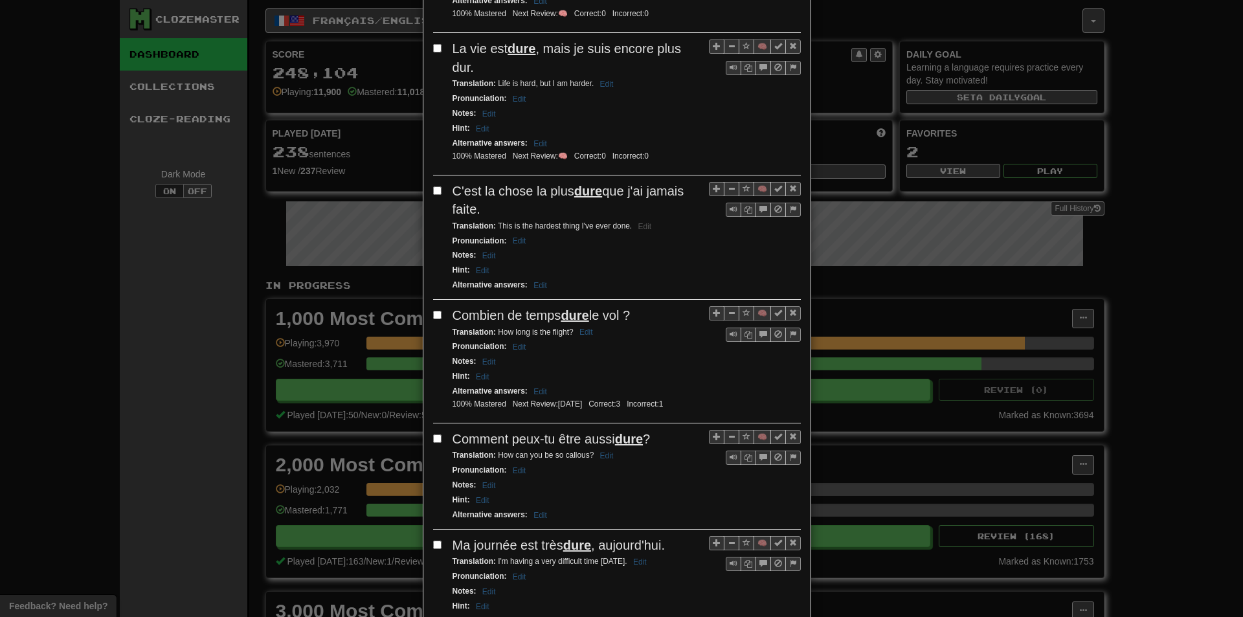
scroll to position [324, 0]
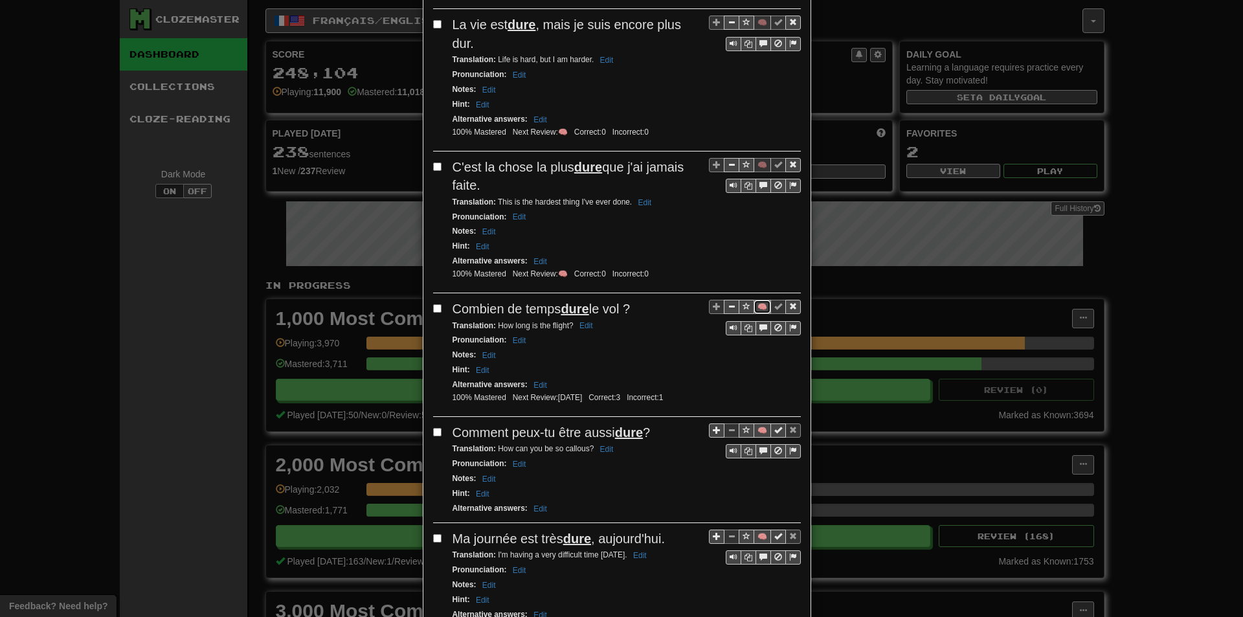
click at [754, 306] on button "🧠" at bounding box center [762, 307] width 17 height 14
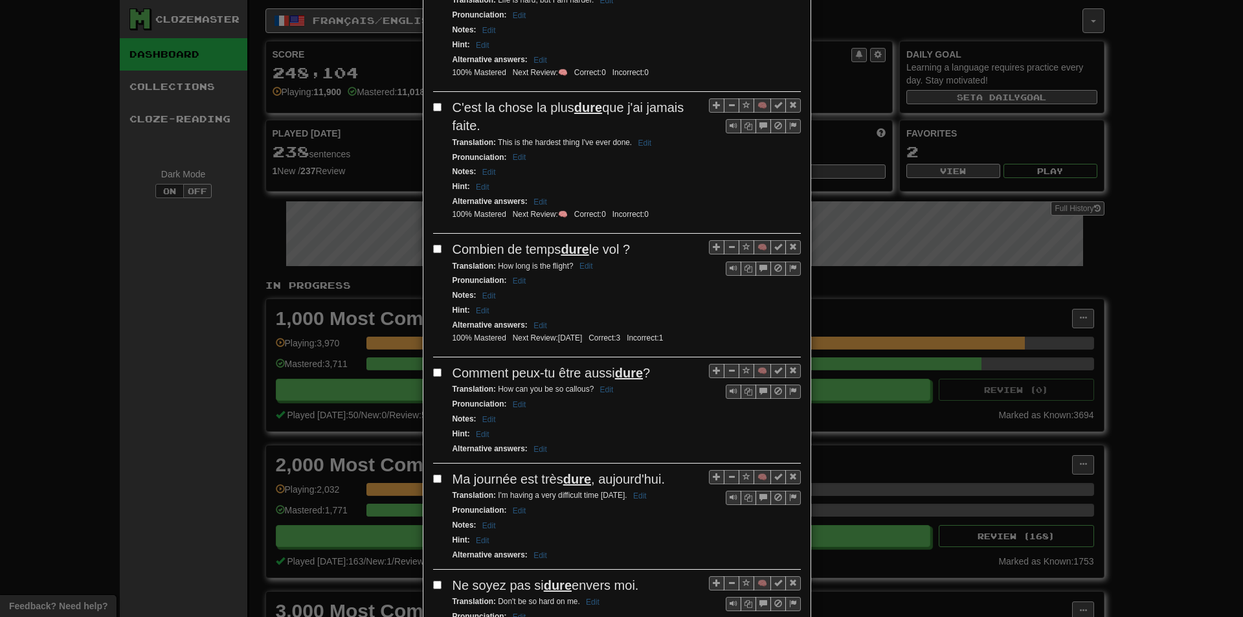
scroll to position [389, 0]
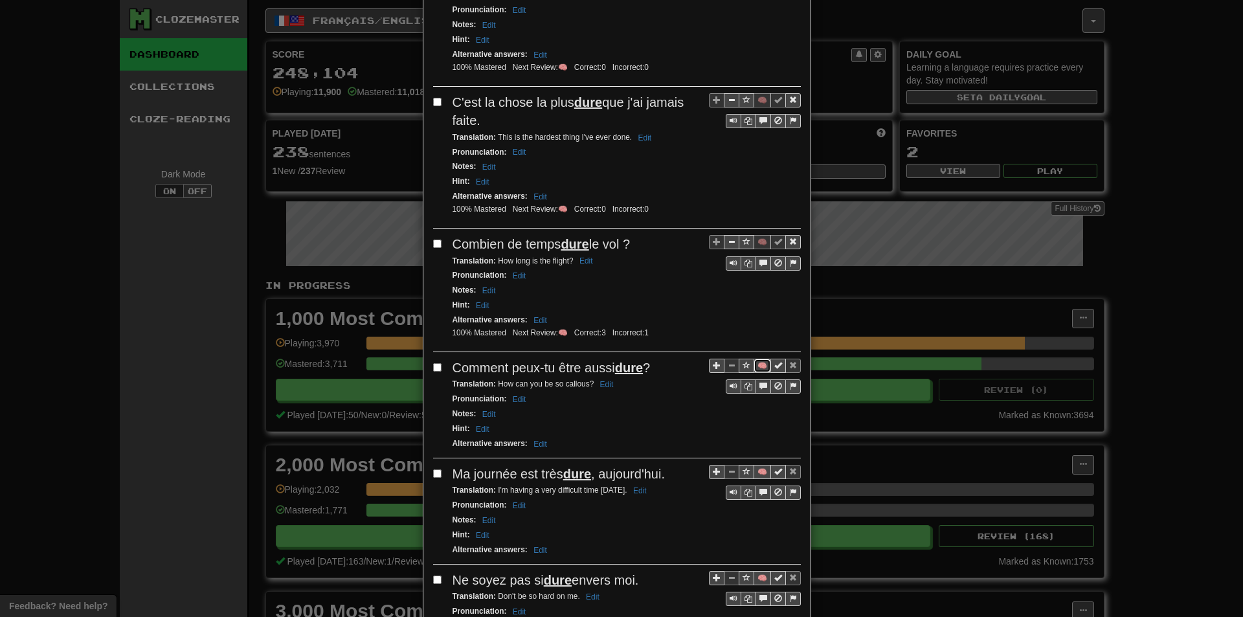
click at [754, 361] on button "🧠" at bounding box center [762, 366] width 17 height 14
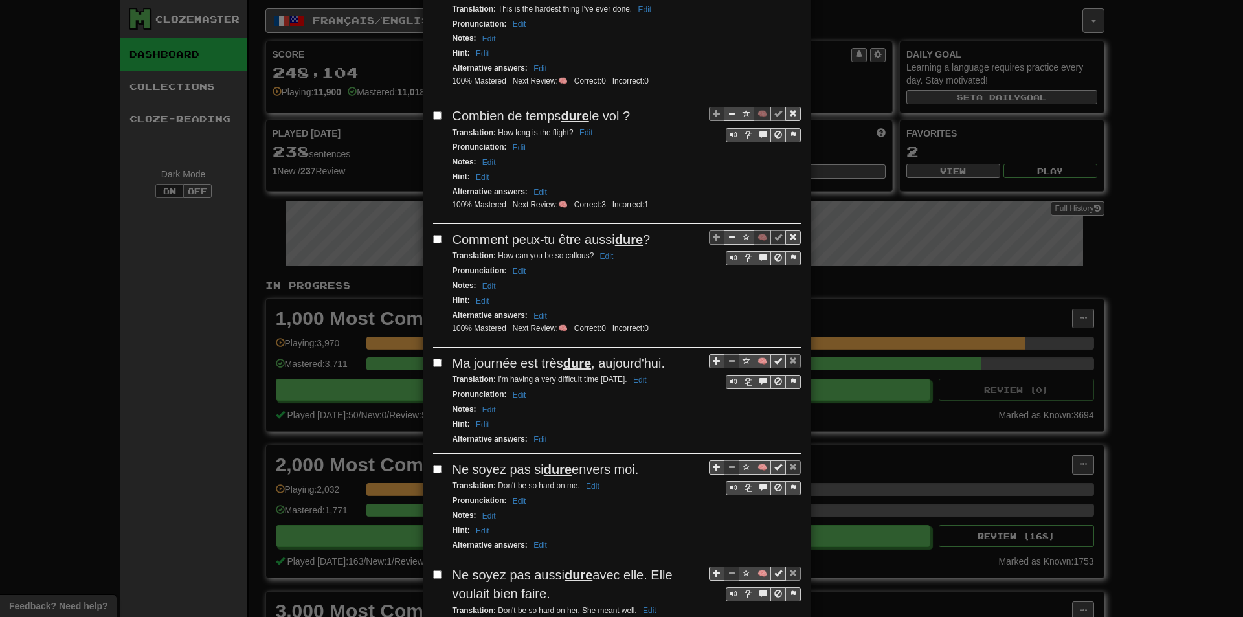
scroll to position [518, 0]
click at [757, 358] on button "🧠" at bounding box center [762, 360] width 17 height 14
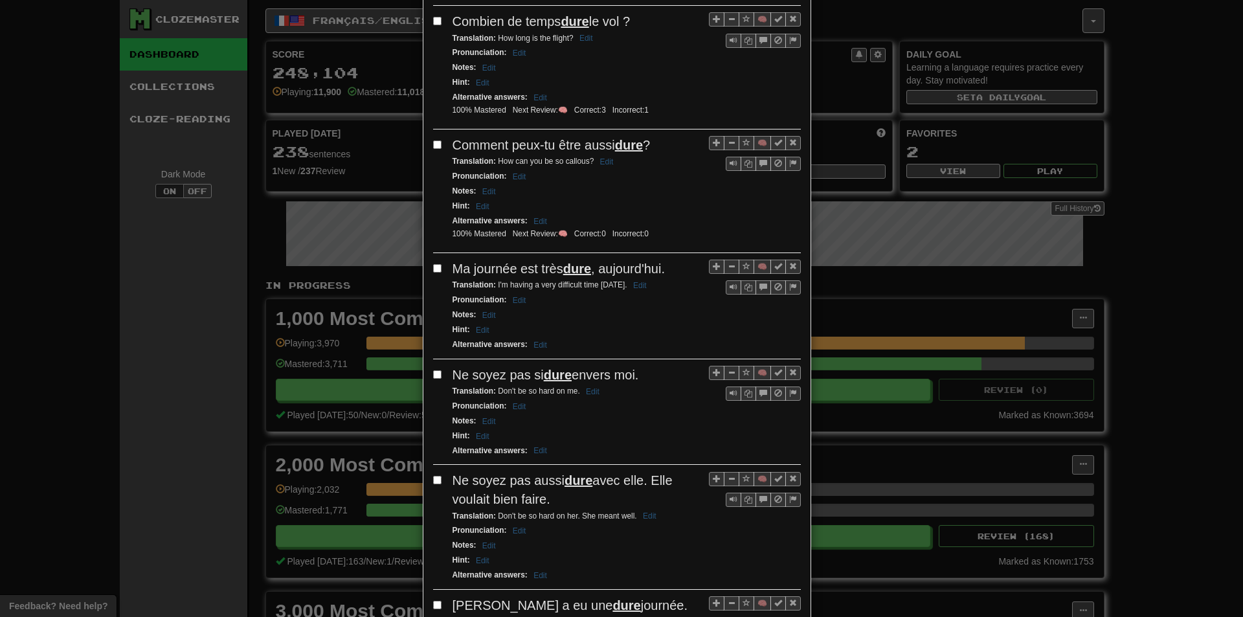
scroll to position [648, 0]
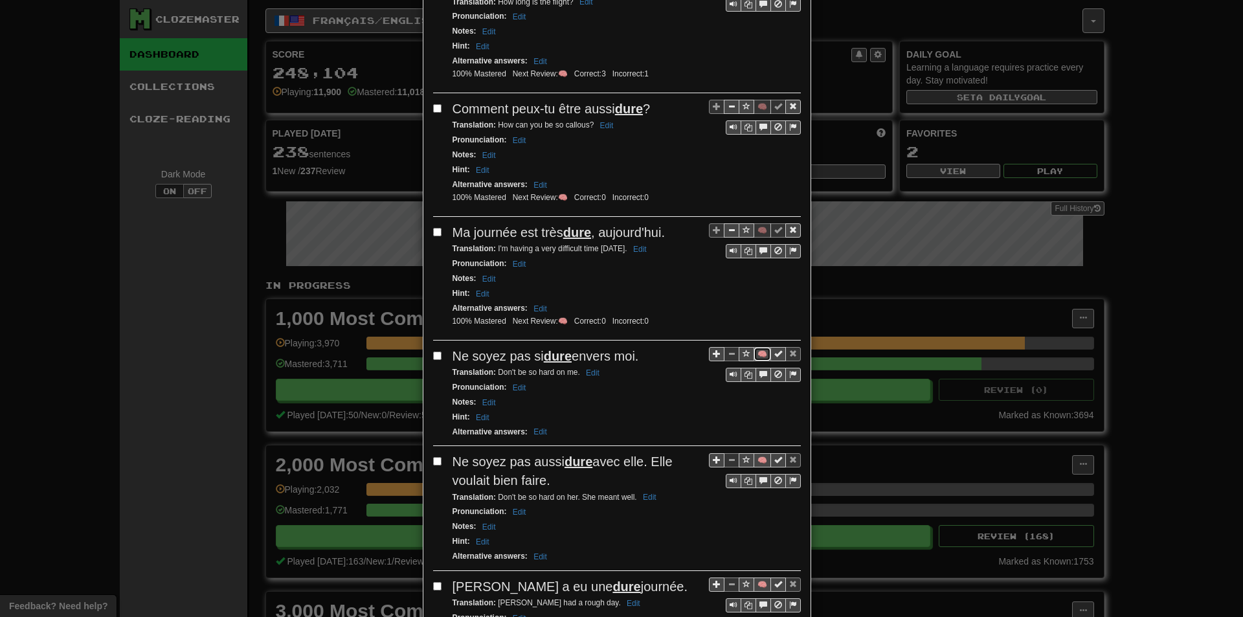
click at [756, 357] on button "🧠" at bounding box center [762, 354] width 17 height 14
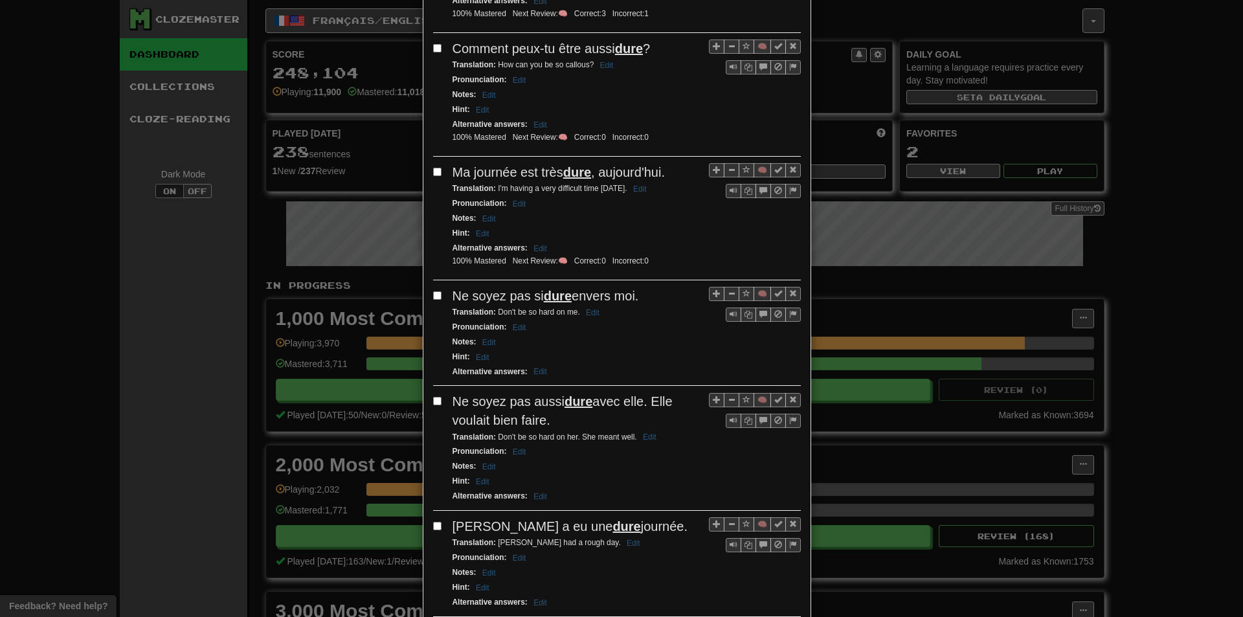
scroll to position [712, 0]
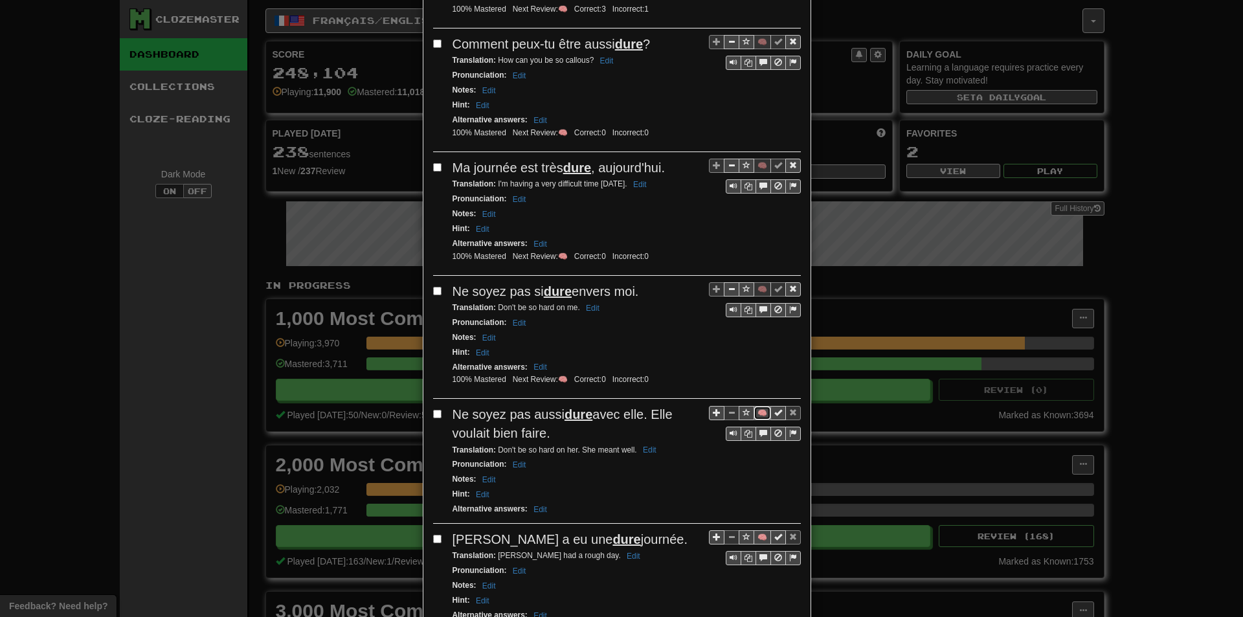
click at [756, 413] on button "🧠" at bounding box center [762, 413] width 17 height 14
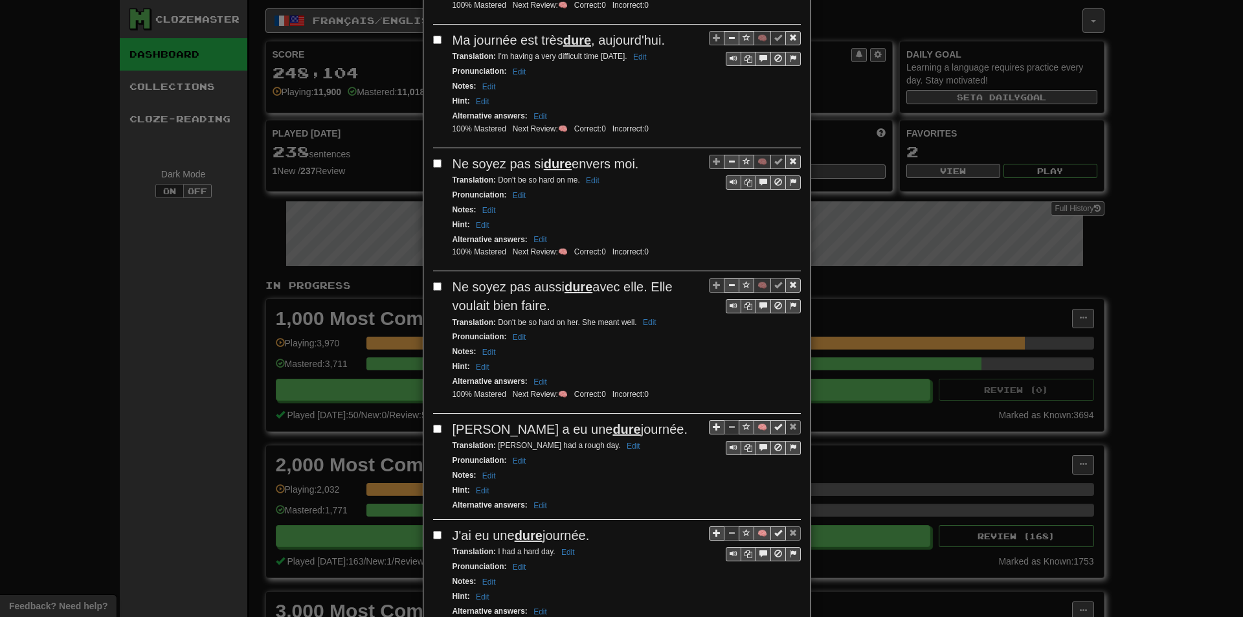
scroll to position [842, 0]
click at [754, 427] on button "🧠" at bounding box center [762, 425] width 17 height 14
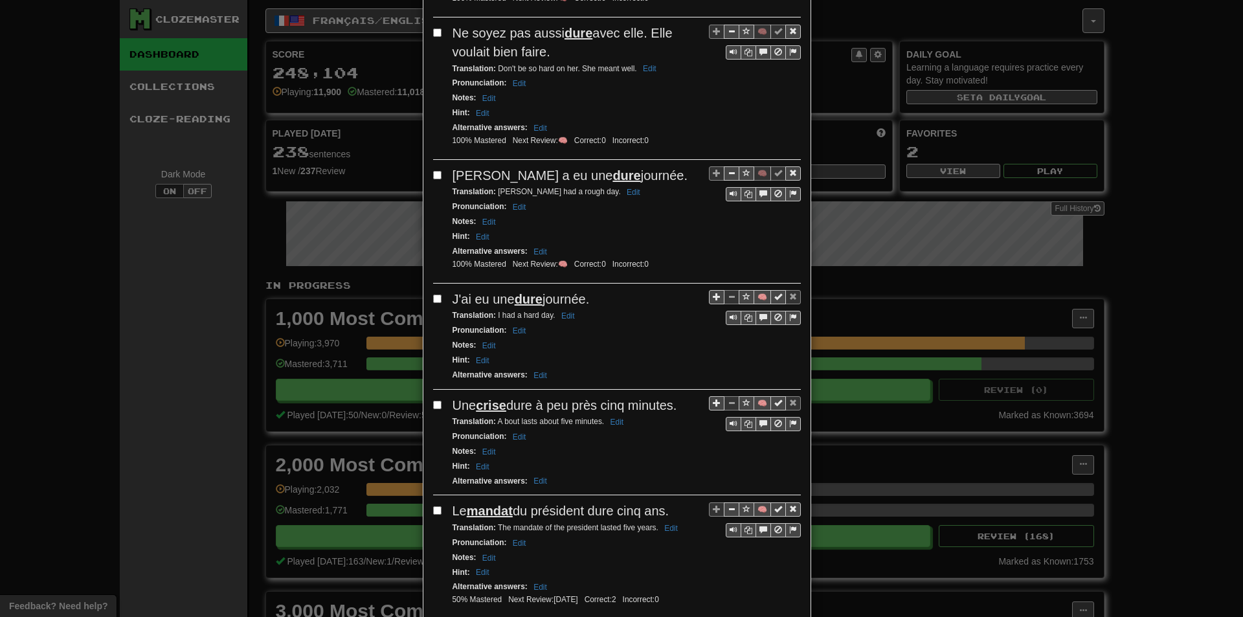
scroll to position [1101, 0]
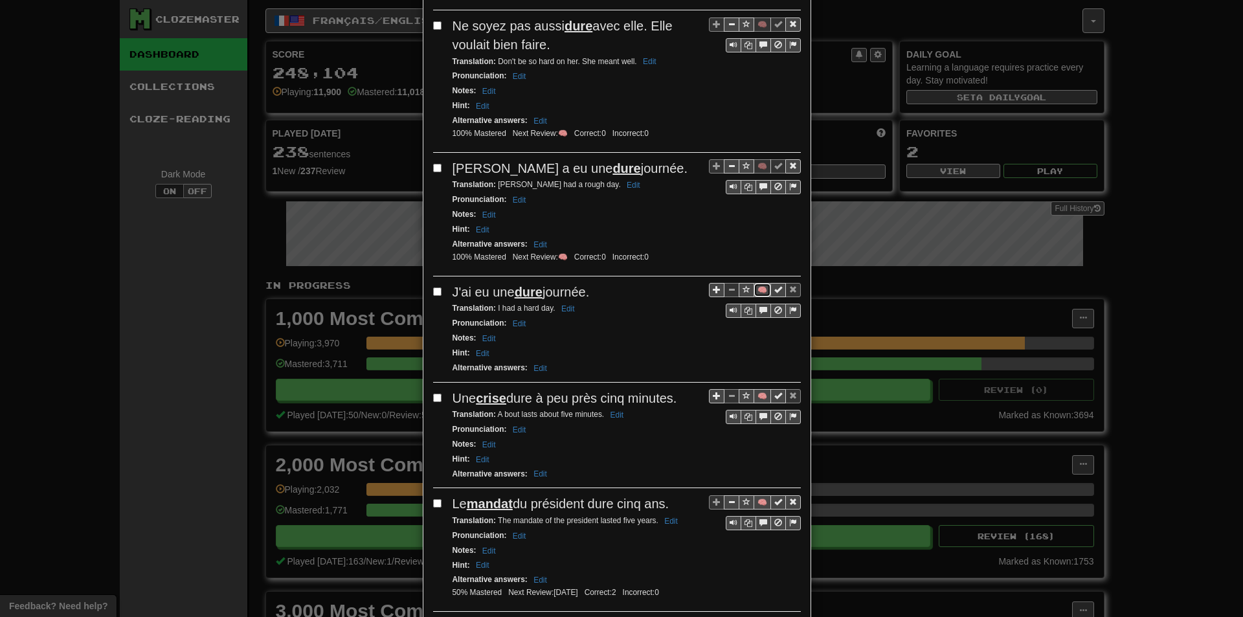
click at [756, 290] on button "🧠" at bounding box center [762, 290] width 17 height 14
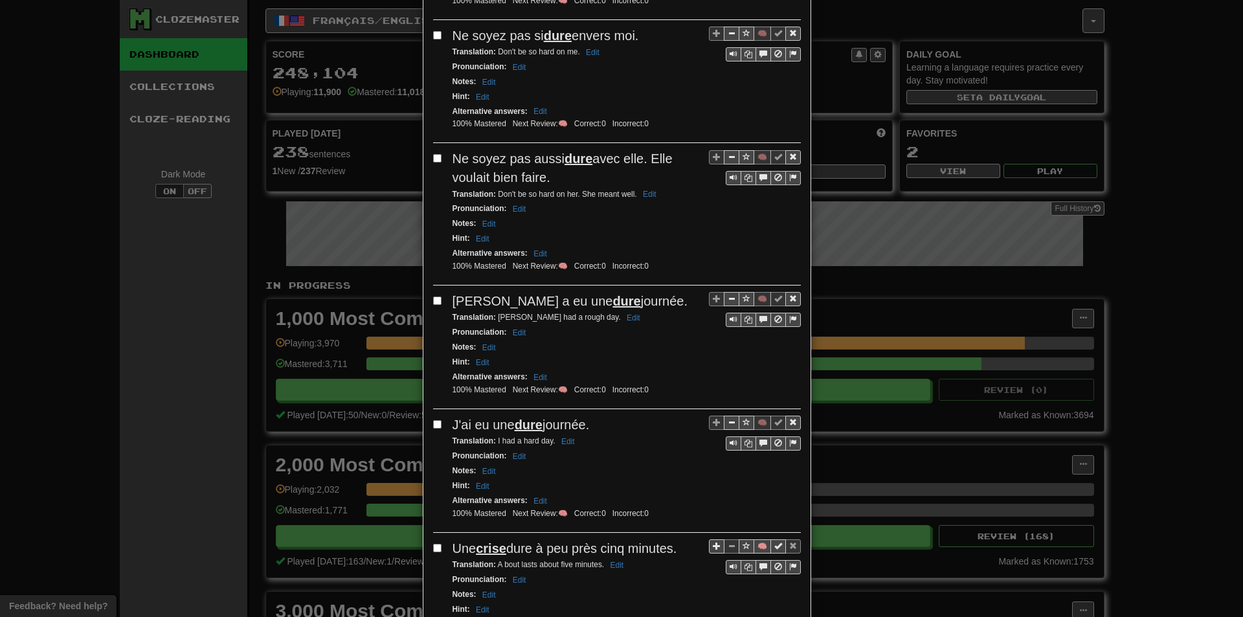
scroll to position [0, 0]
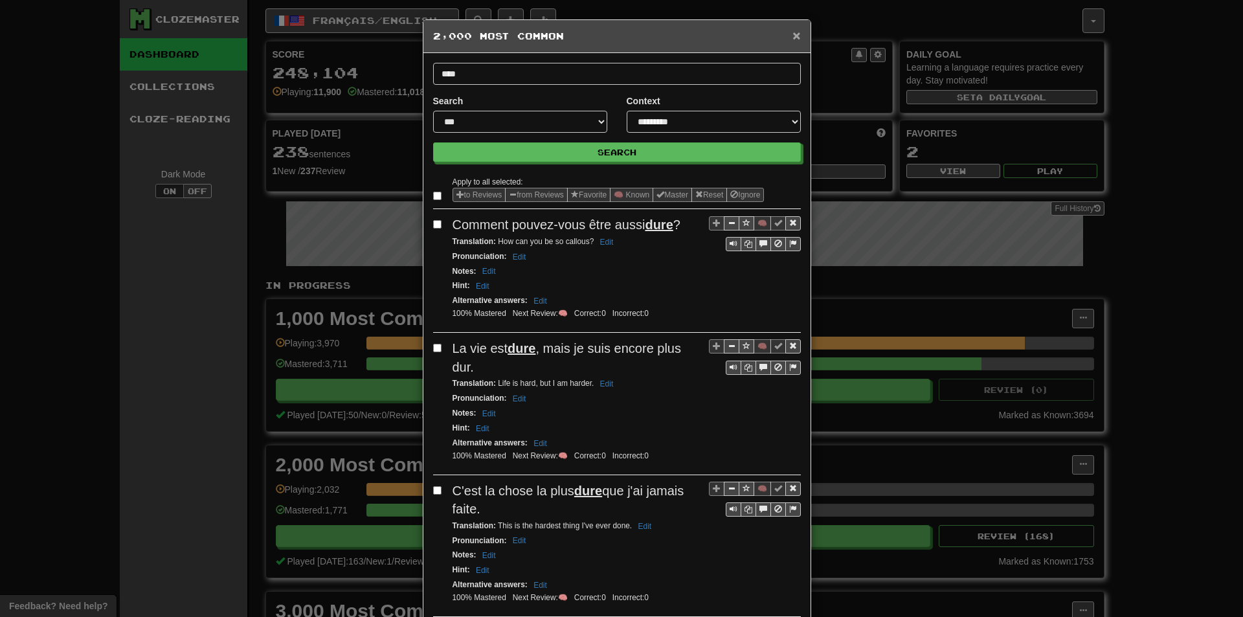
drag, startPoint x: 795, startPoint y: 35, endPoint x: 767, endPoint y: 52, distance: 32.3
click at [797, 35] on div "× 2,000 Most Common" at bounding box center [617, 36] width 387 height 33
click at [789, 26] on div "× 2,000 Most Common" at bounding box center [617, 36] width 387 height 33
click at [793, 34] on span "×" at bounding box center [797, 35] width 8 height 15
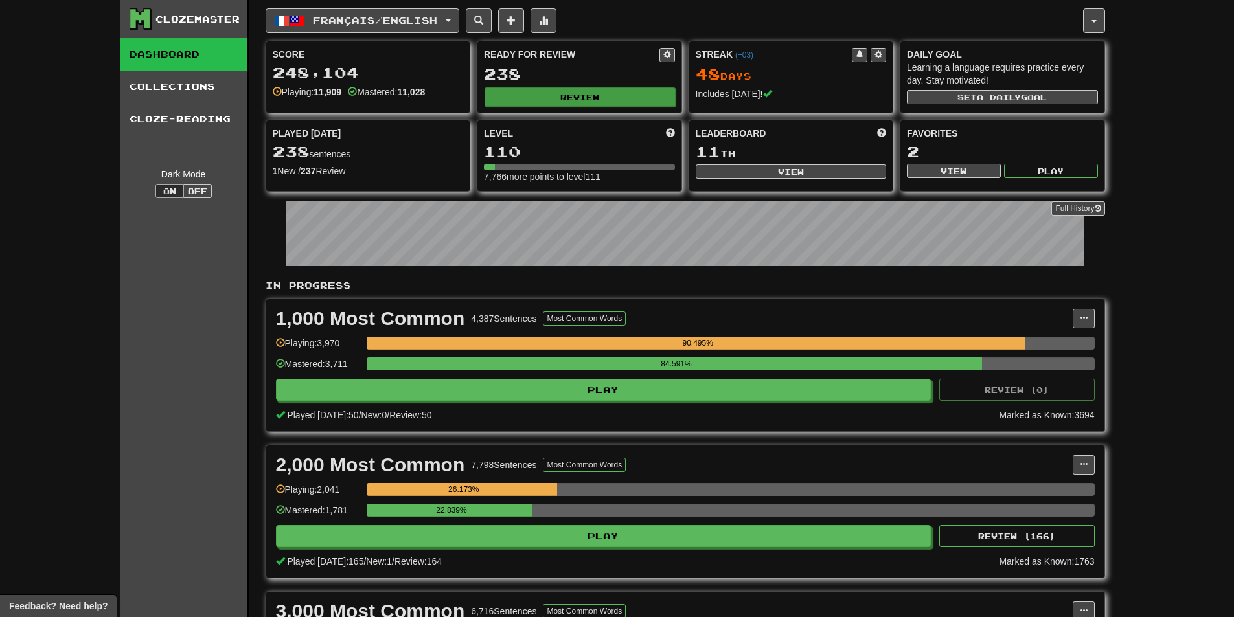
click at [559, 106] on div "Ready for Review 238 Review" at bounding box center [579, 76] width 204 height 71
click at [554, 101] on button "Review" at bounding box center [579, 96] width 191 height 19
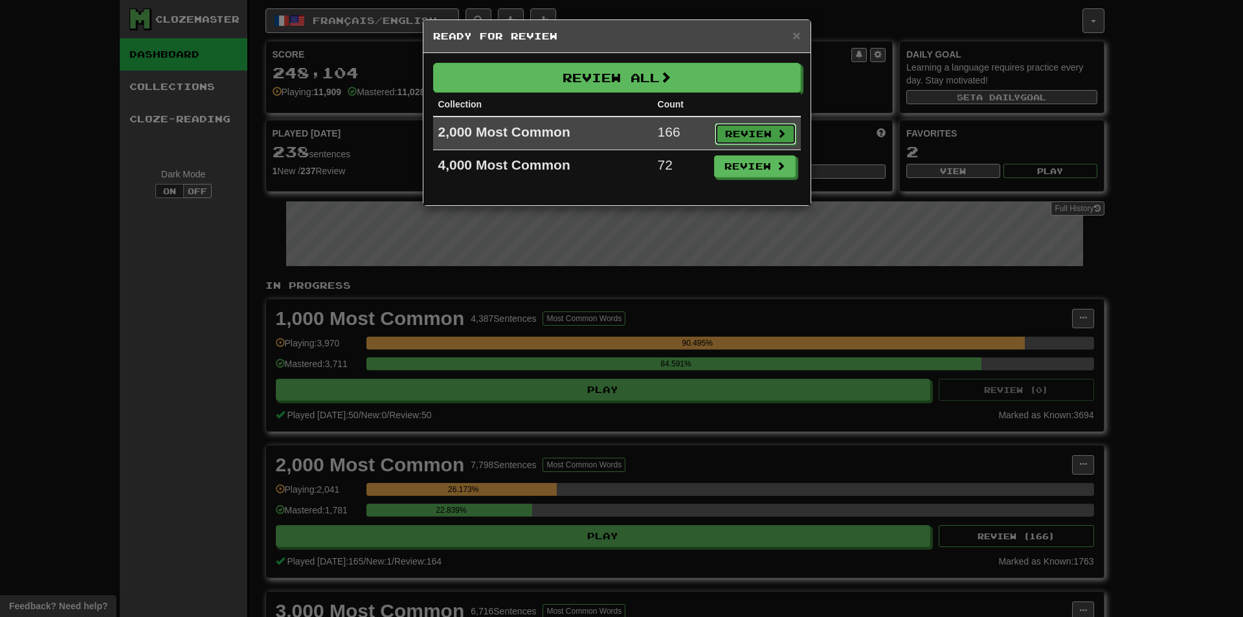
click at [730, 123] on button "Review" at bounding box center [756, 134] width 82 height 22
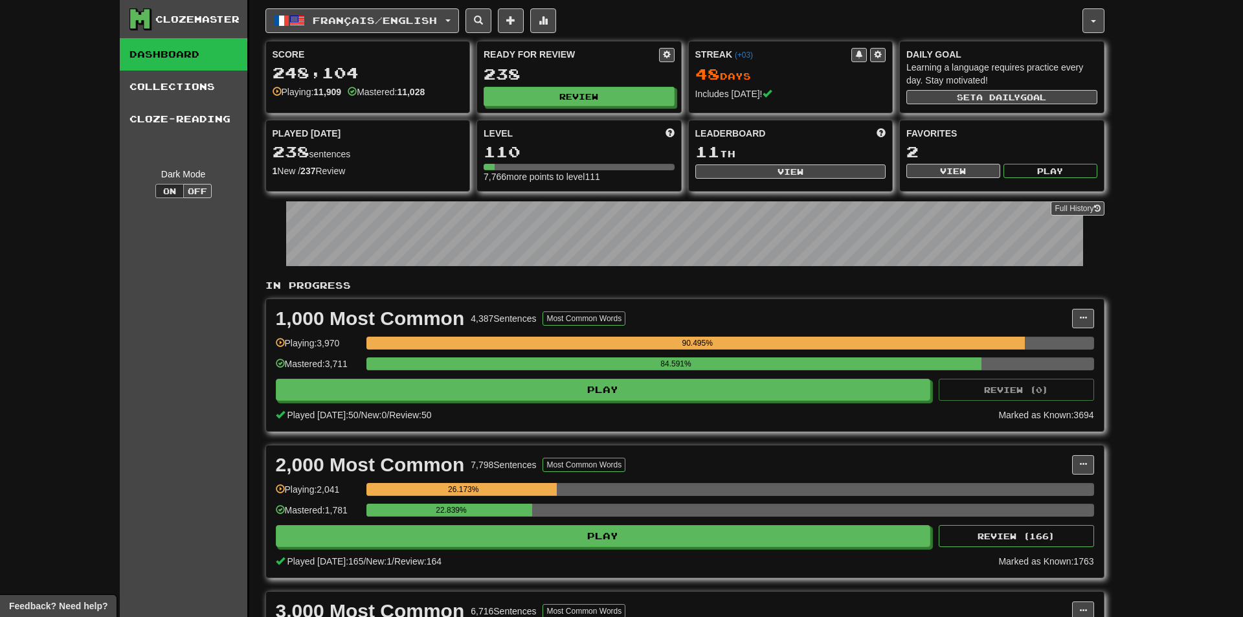
select select "**"
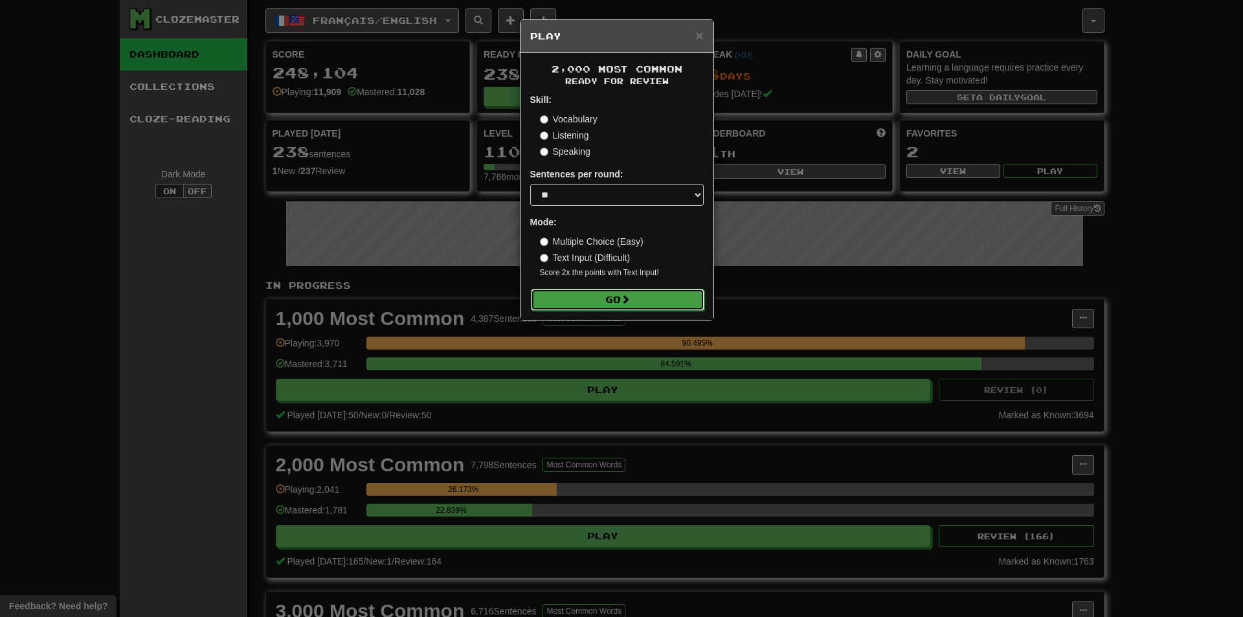
click at [583, 301] on button "Go" at bounding box center [618, 300] width 174 height 22
drag, startPoint x: 1243, startPoint y: 392, endPoint x: 1177, endPoint y: 454, distance: 90.7
click at [1233, 392] on div "× Play 2,000 Most Common Ready for Review Skill: Vocabulary Listening Speaking …" at bounding box center [621, 308] width 1243 height 617
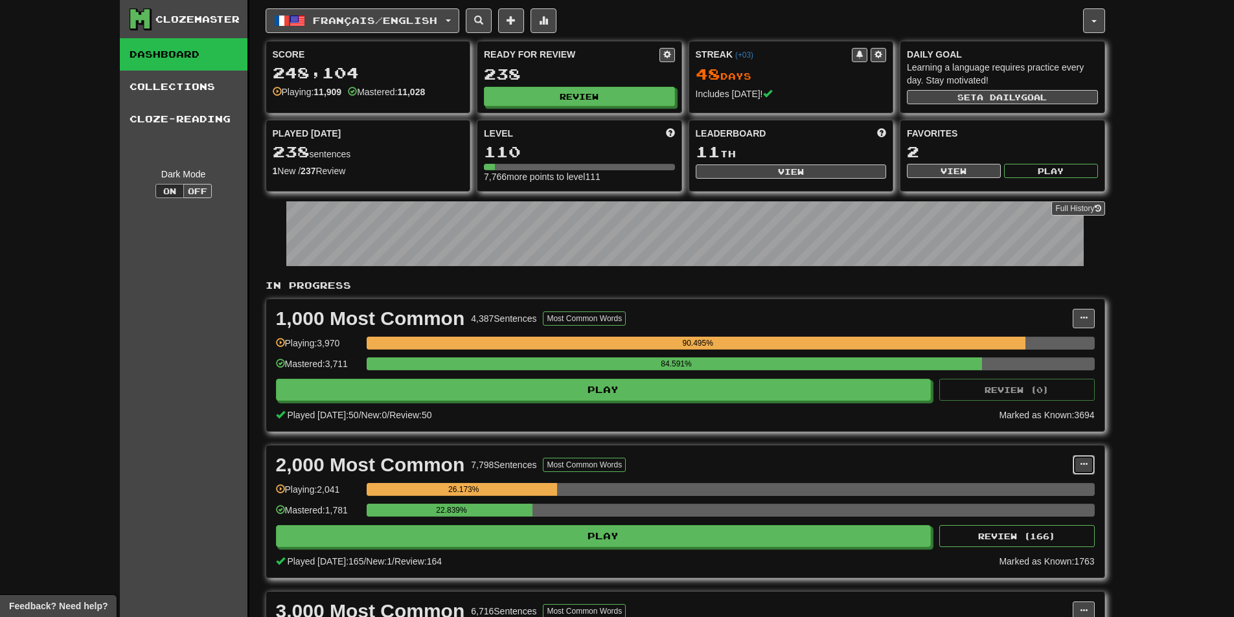
drag, startPoint x: 1092, startPoint y: 469, endPoint x: 1075, endPoint y: 475, distance: 17.8
click at [1091, 469] on button at bounding box center [1083, 464] width 22 height 19
click at [1058, 484] on span "Manage Sentences" at bounding box center [1029, 488] width 78 height 10
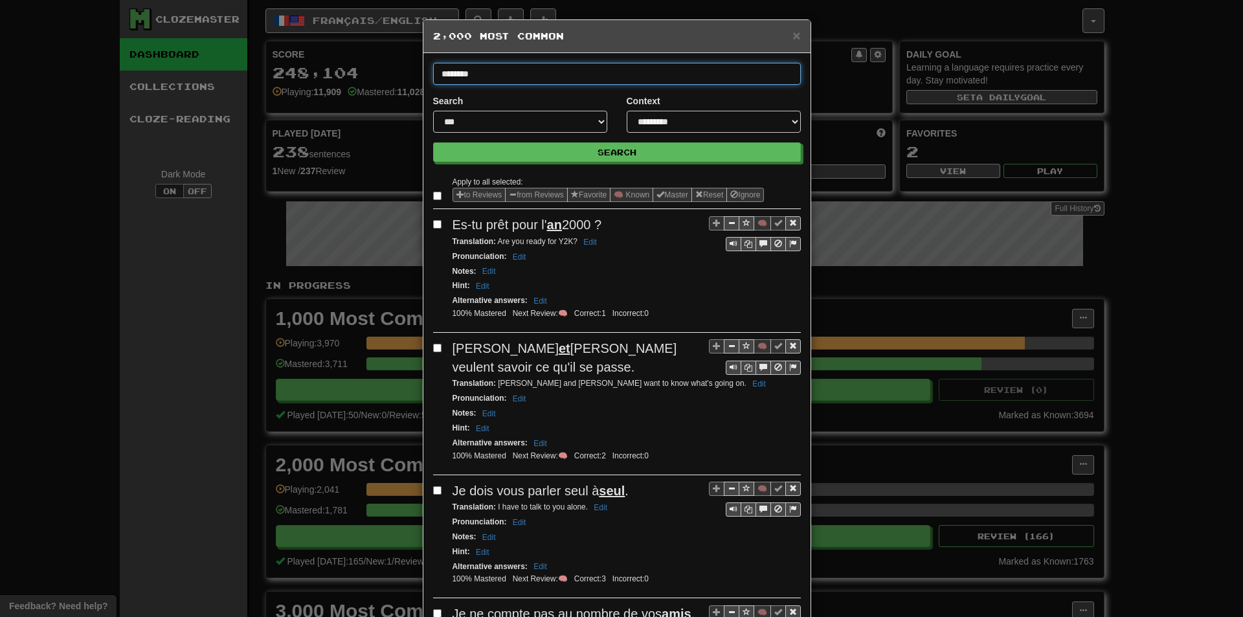
type input "********"
click at [433, 142] on button "Search" at bounding box center [617, 151] width 368 height 19
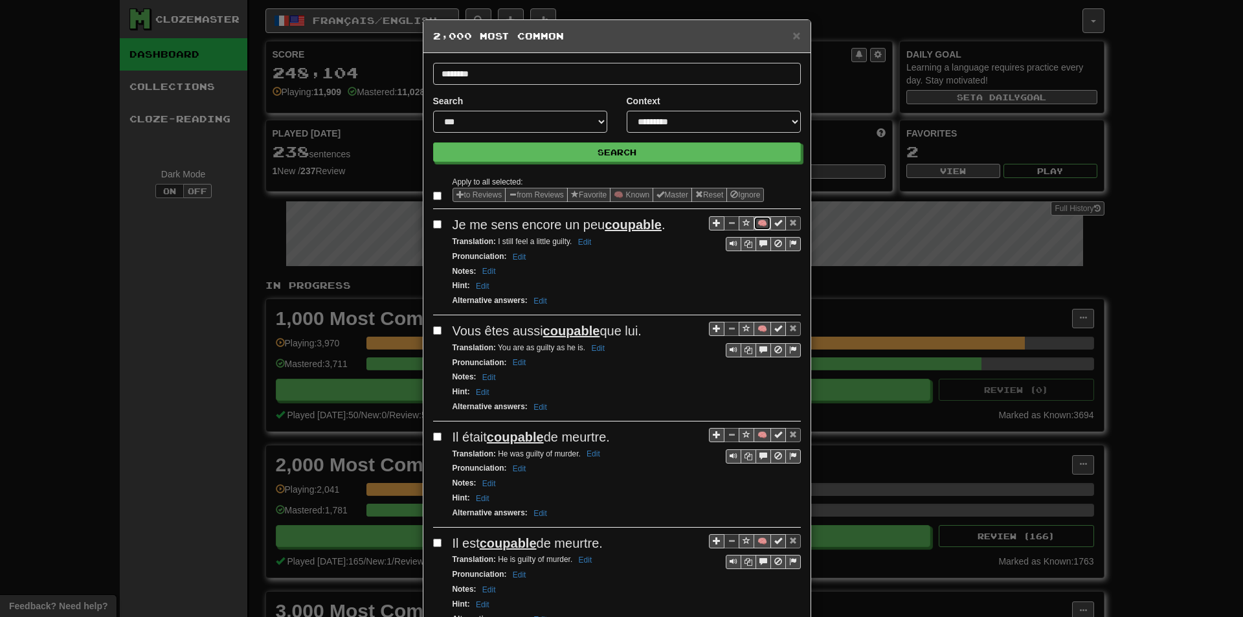
click at [754, 227] on button "🧠" at bounding box center [762, 223] width 17 height 14
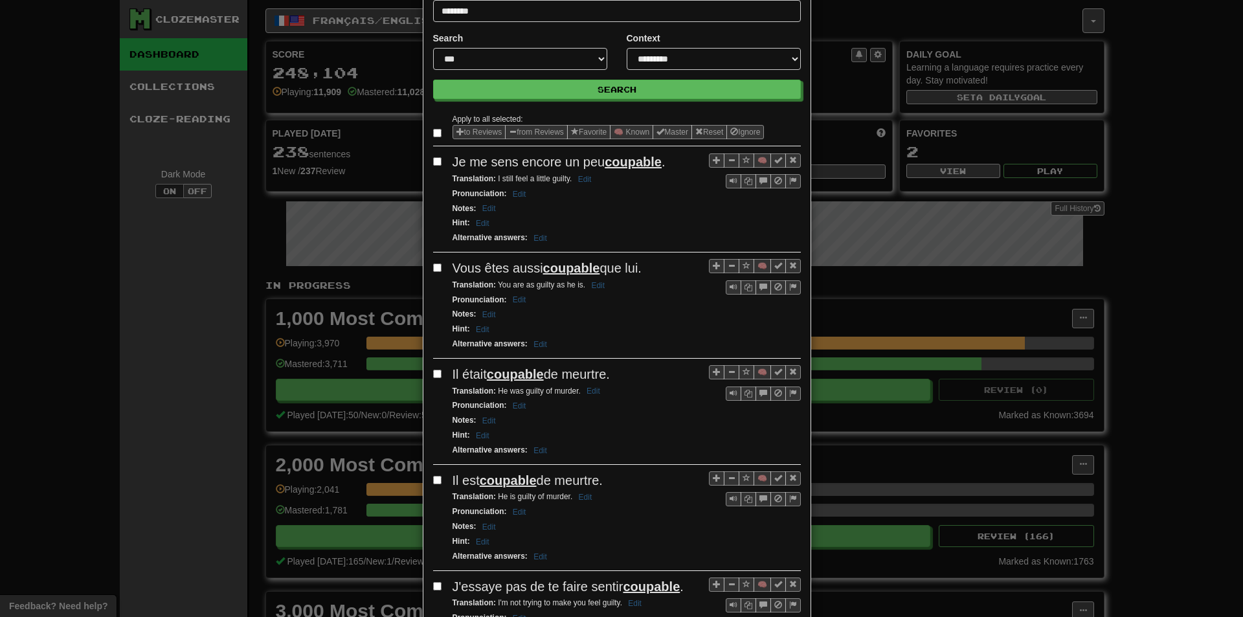
scroll to position [65, 0]
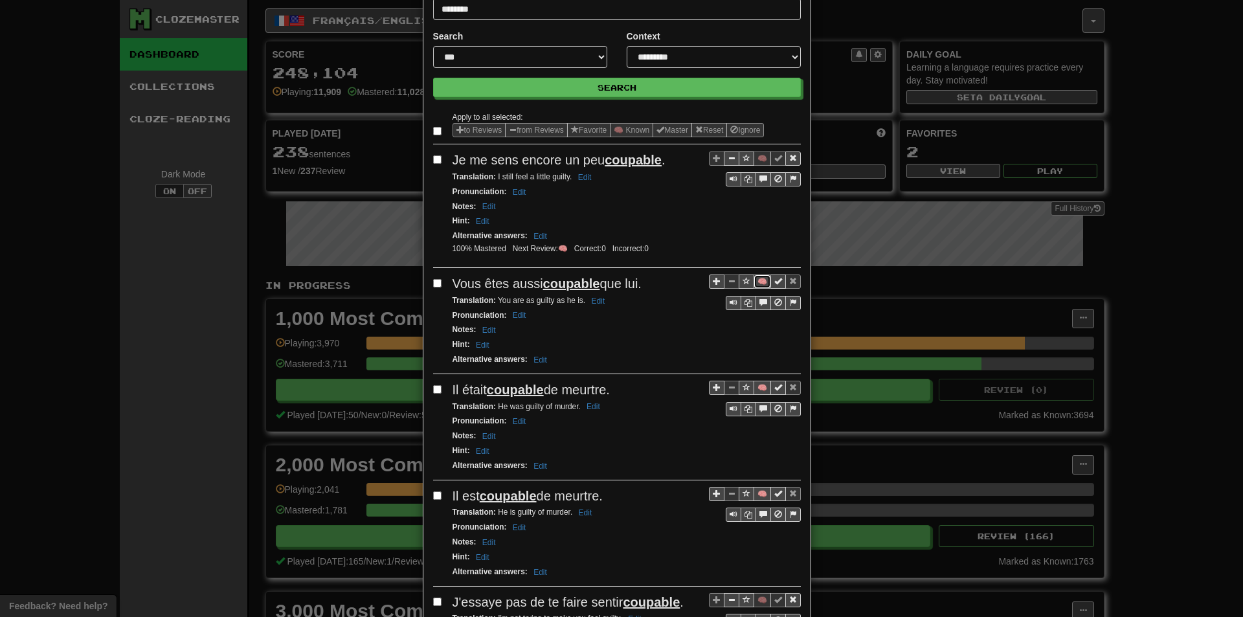
click at [761, 278] on button "🧠" at bounding box center [762, 282] width 17 height 14
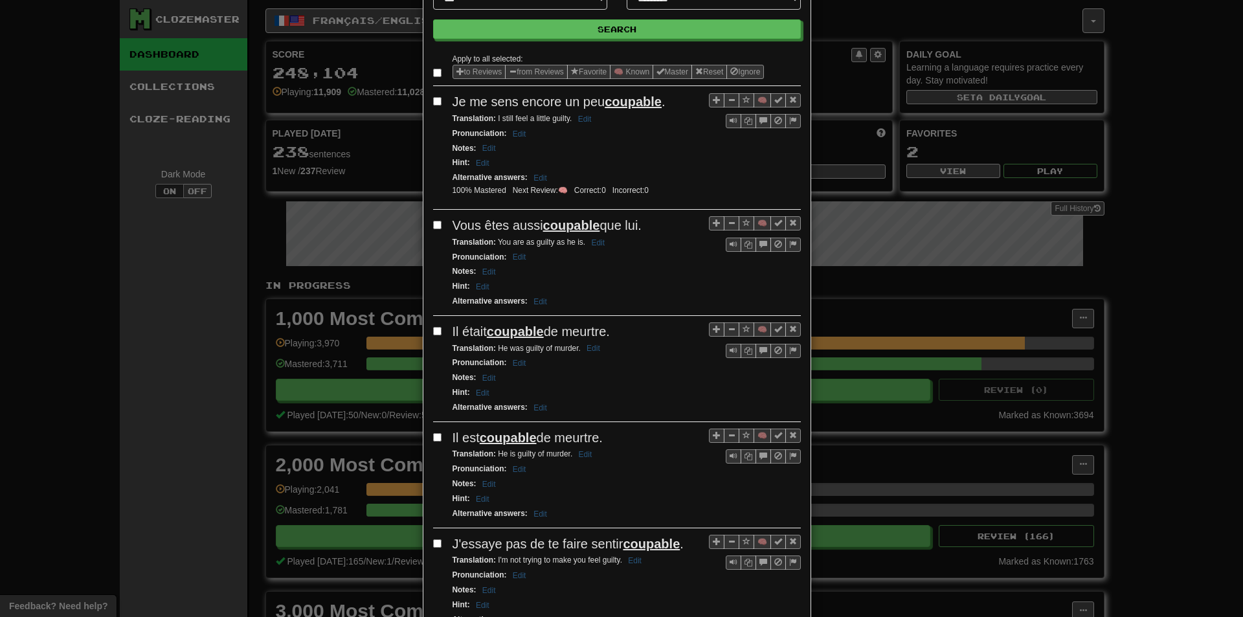
scroll to position [130, 0]
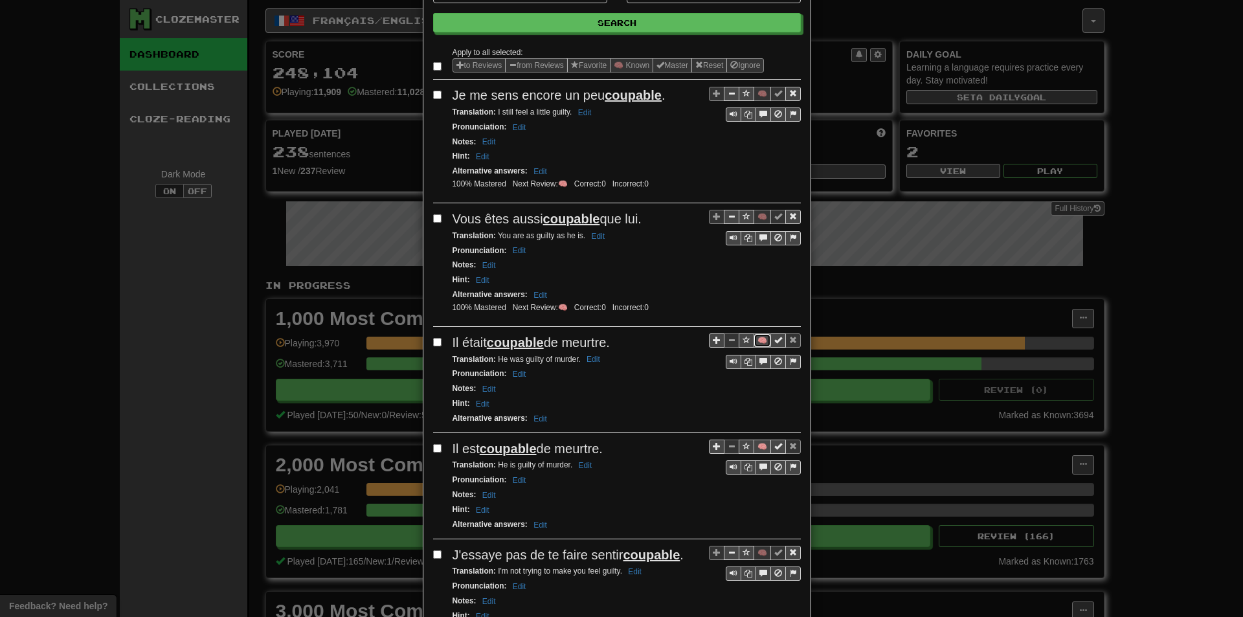
click at [757, 339] on button "🧠" at bounding box center [762, 341] width 17 height 14
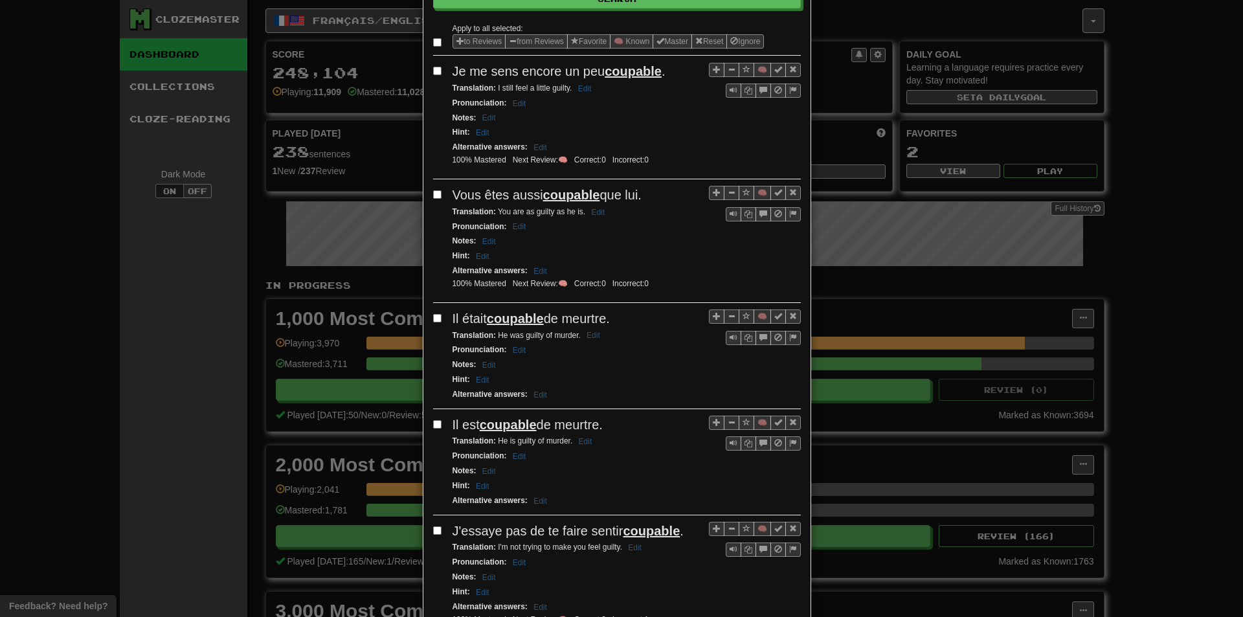
scroll to position [194, 0]
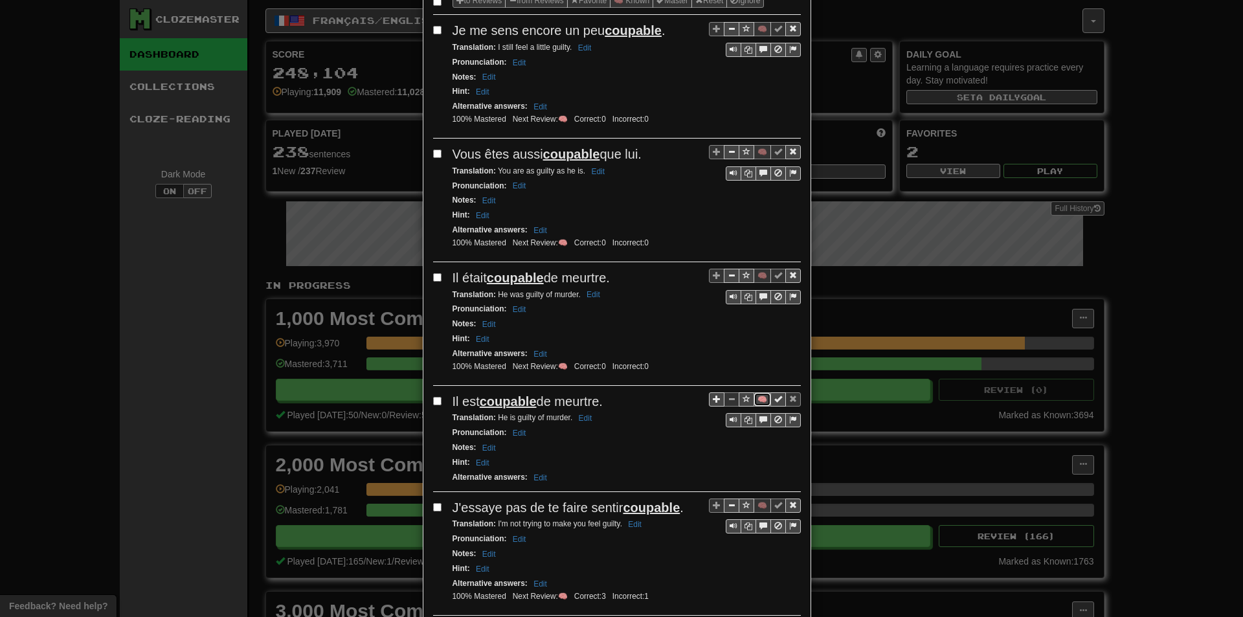
click at [758, 398] on button "🧠" at bounding box center [762, 399] width 17 height 14
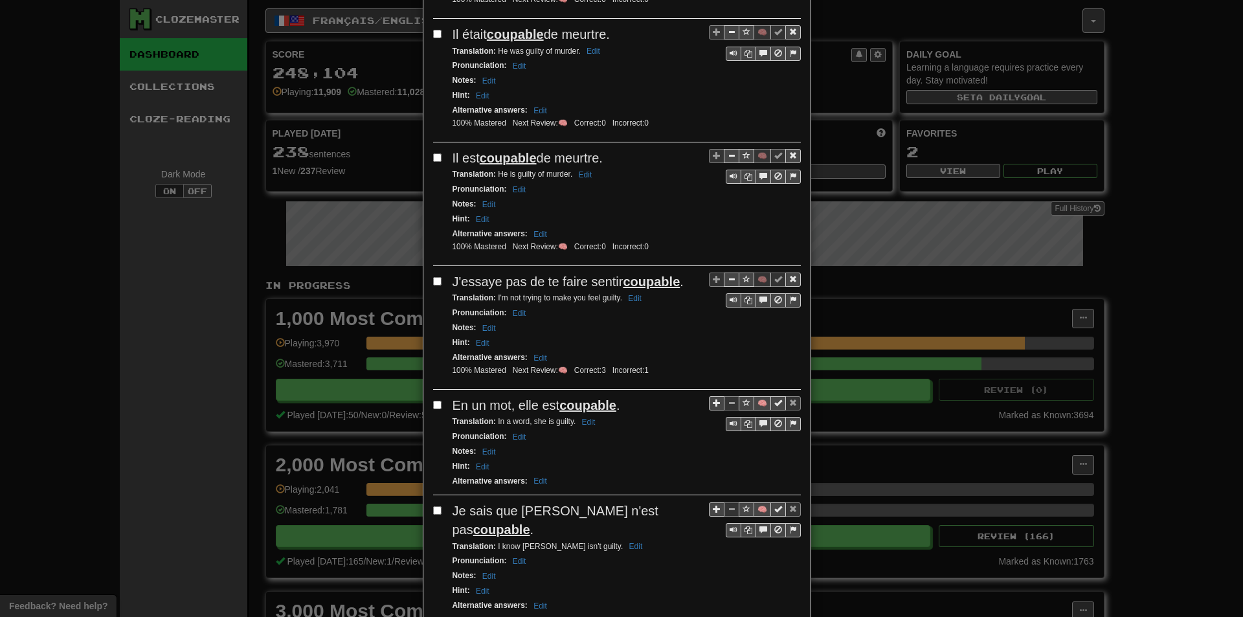
scroll to position [453, 0]
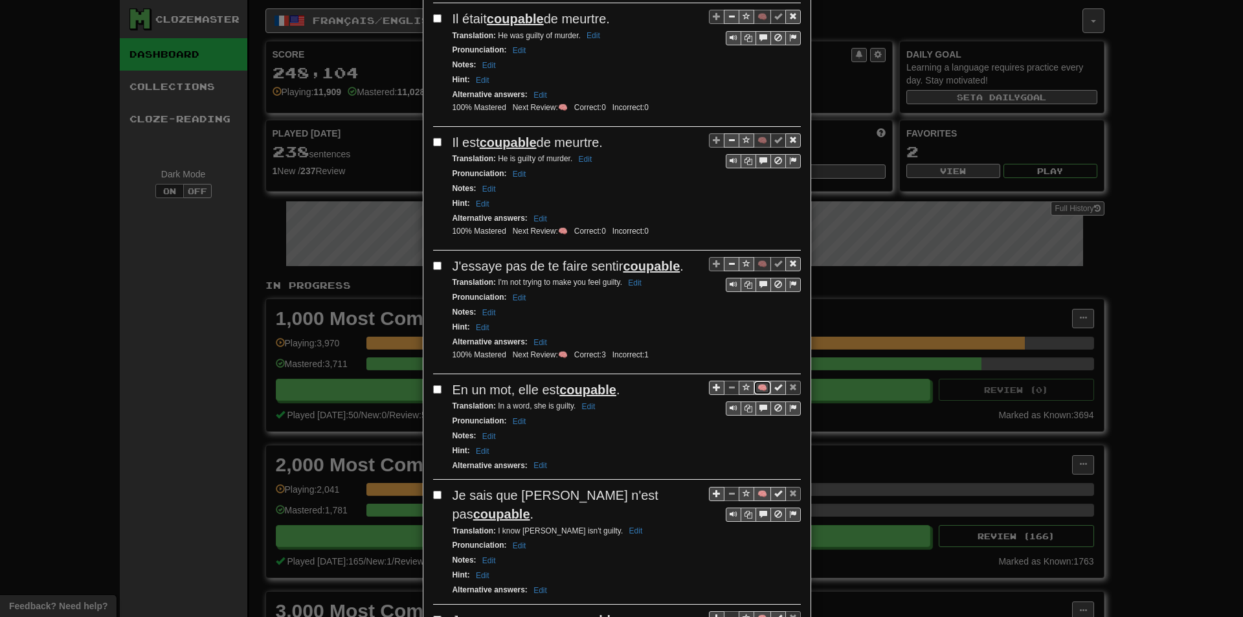
click at [754, 389] on button "🧠" at bounding box center [762, 388] width 17 height 14
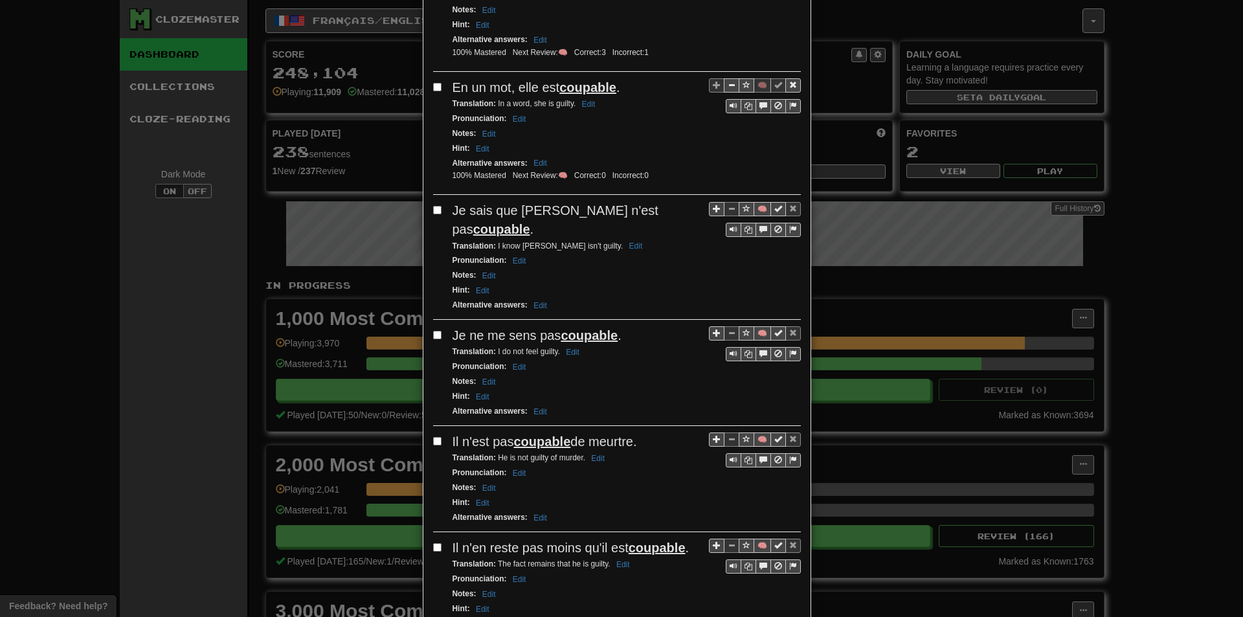
scroll to position [777, 0]
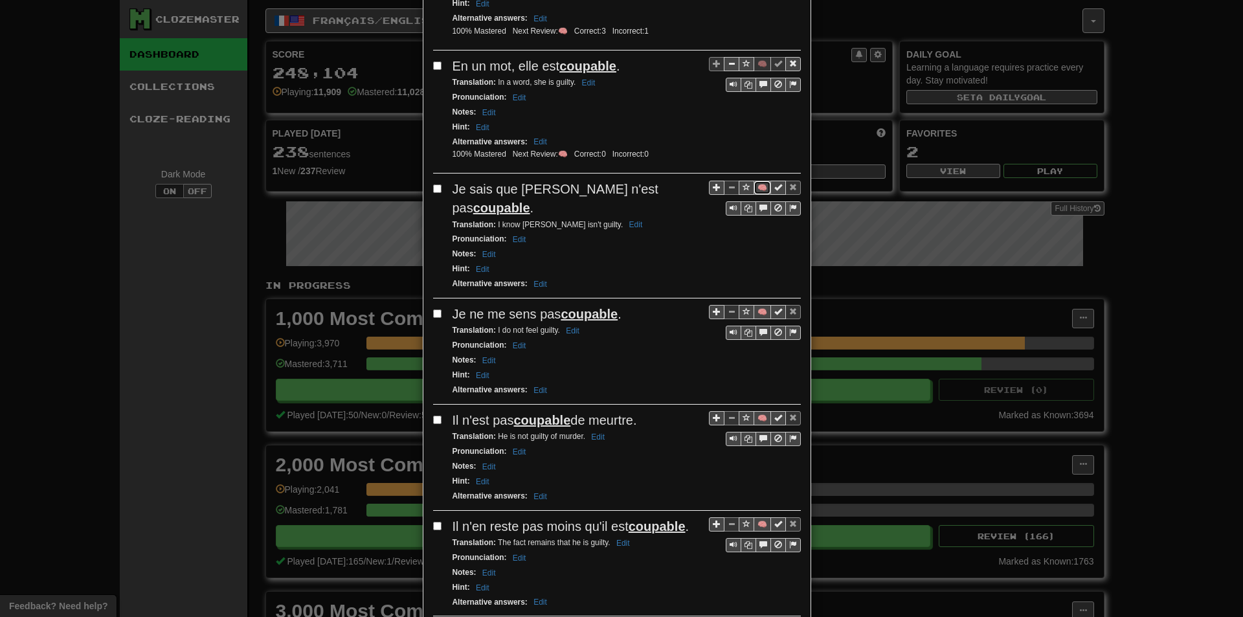
click at [754, 189] on button "🧠" at bounding box center [762, 188] width 17 height 14
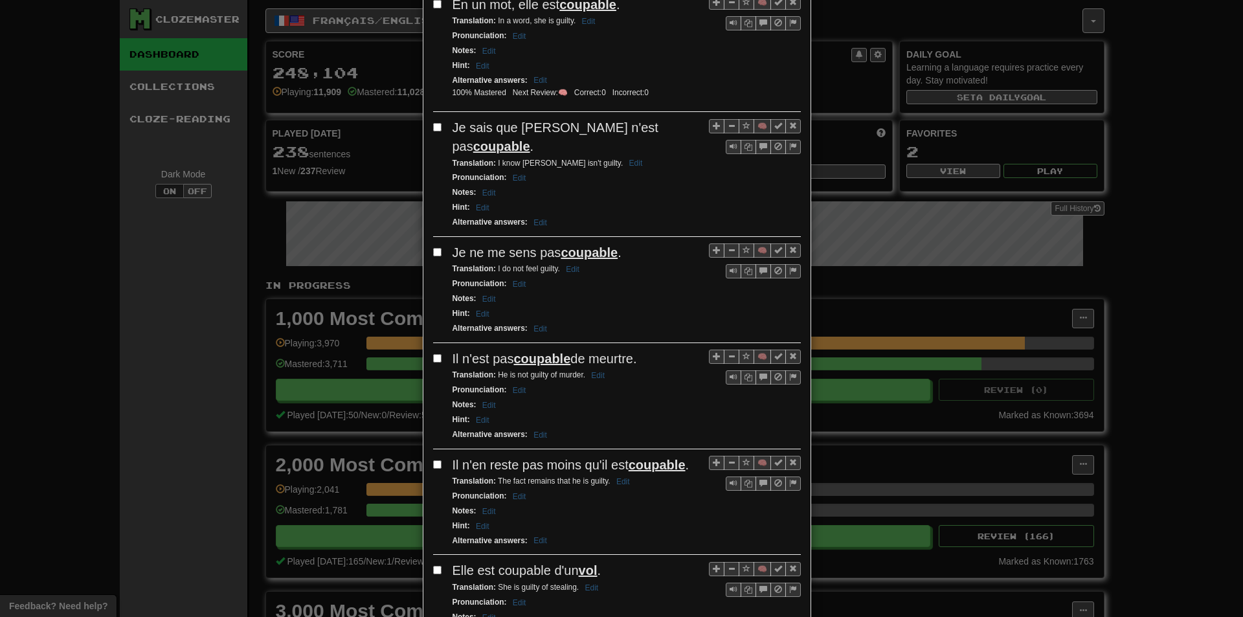
scroll to position [842, 0]
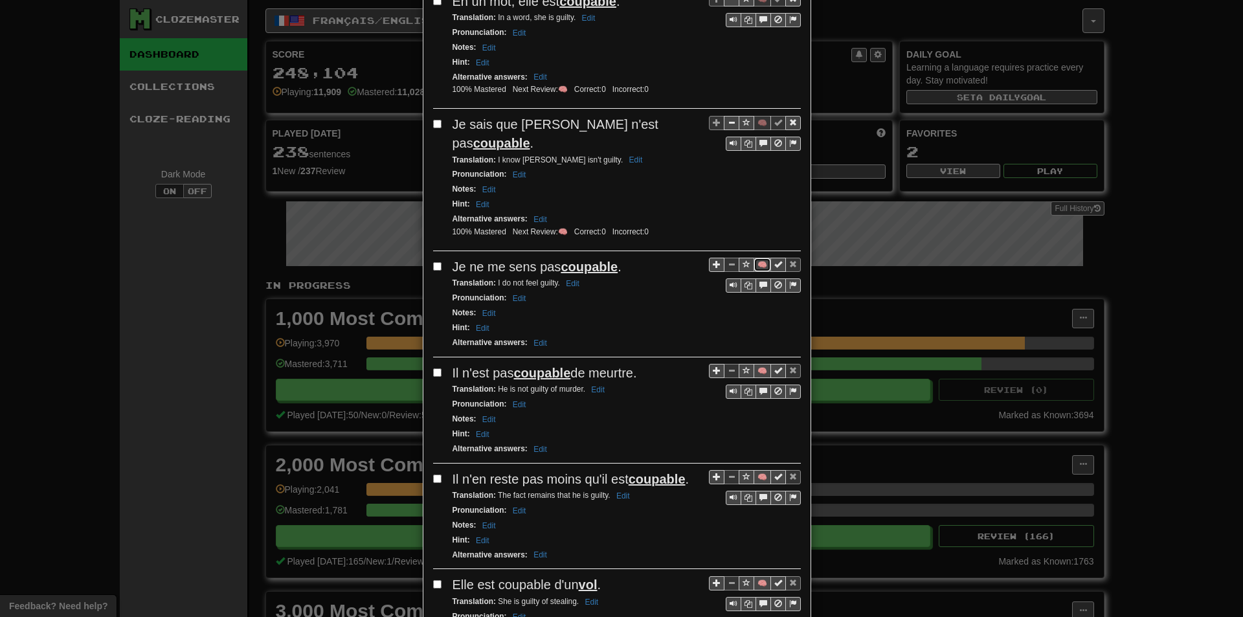
click at [754, 258] on button "🧠" at bounding box center [762, 265] width 17 height 14
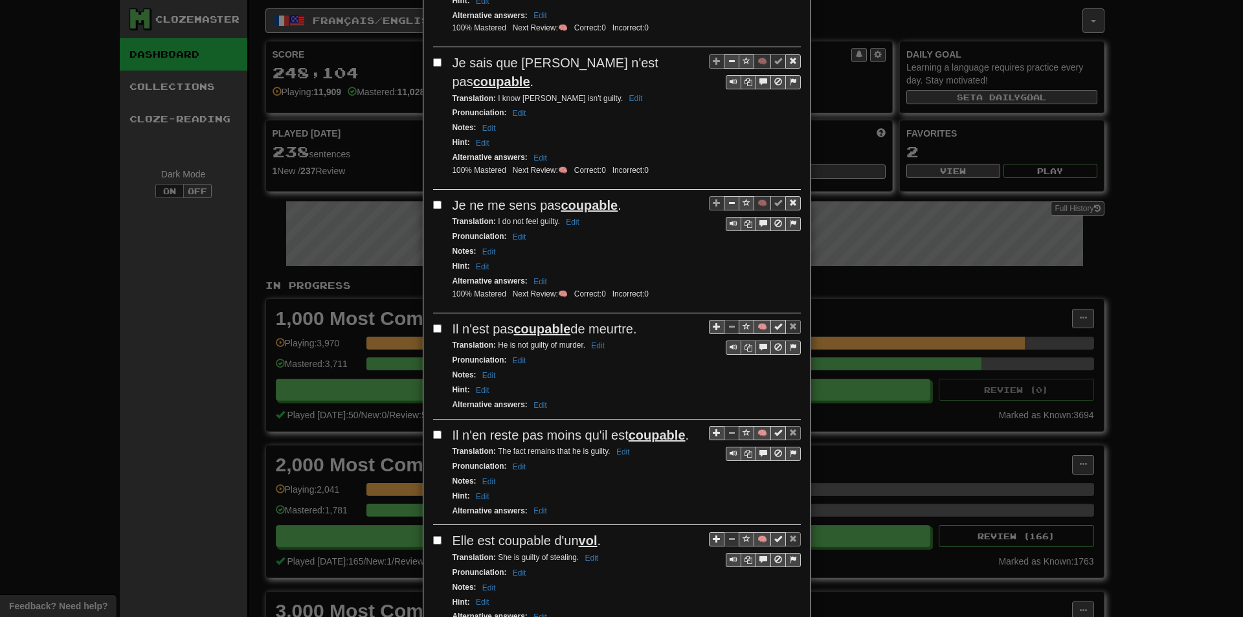
scroll to position [907, 0]
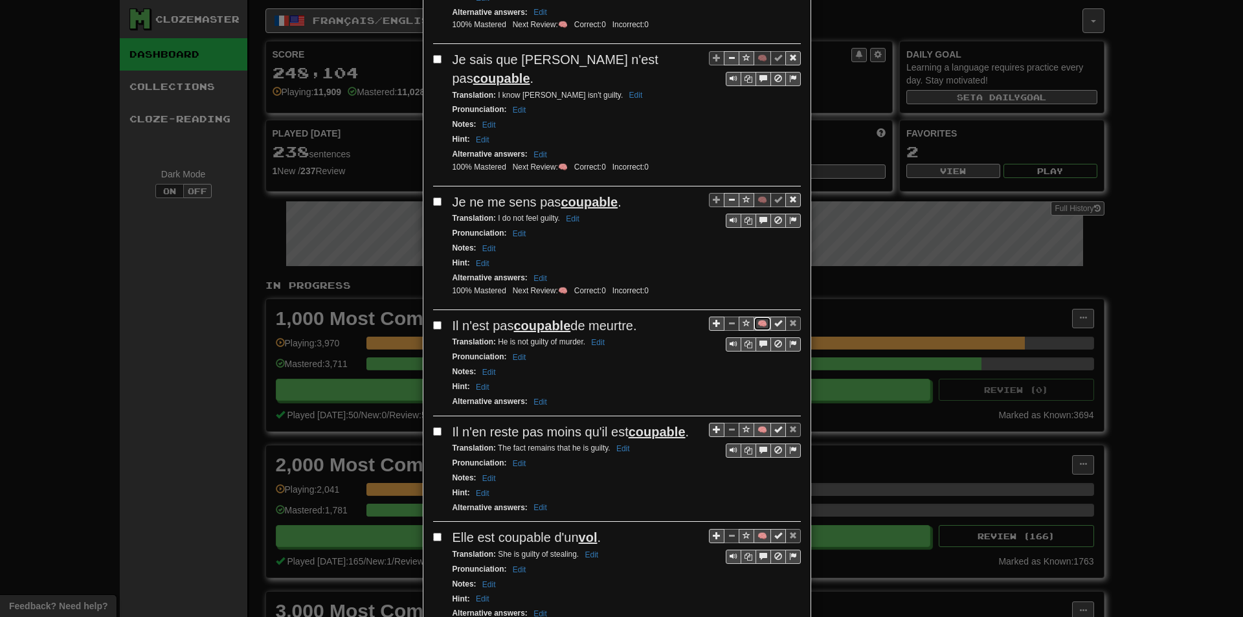
click at [754, 317] on button "🧠" at bounding box center [762, 324] width 17 height 14
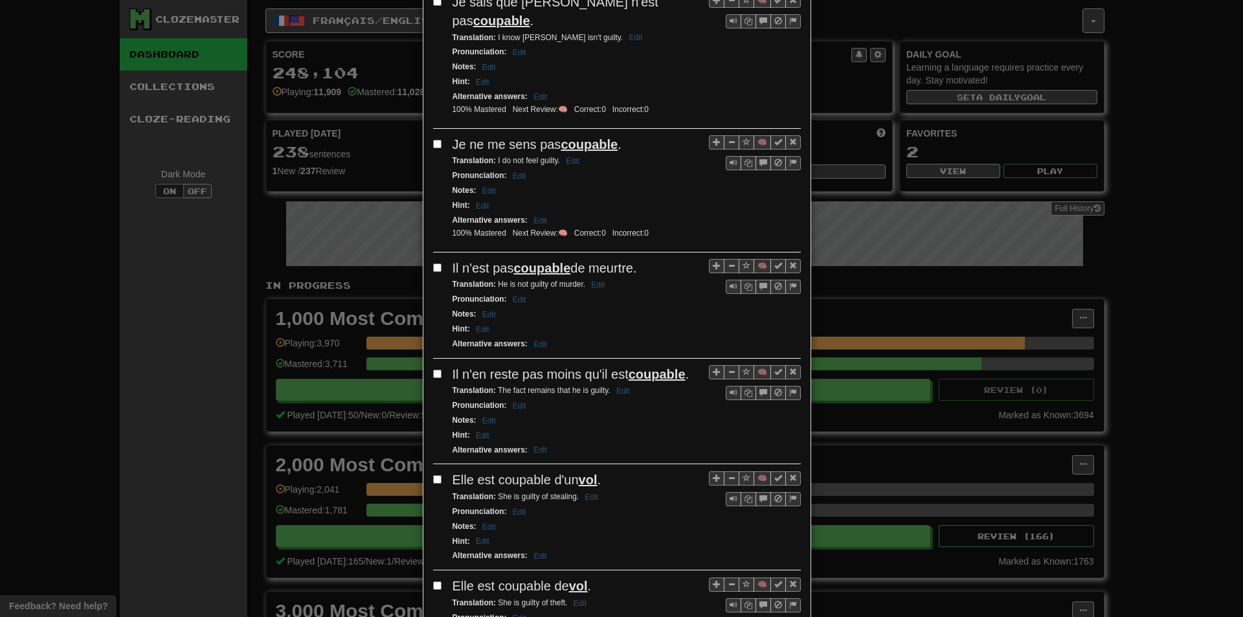
scroll to position [971, 0]
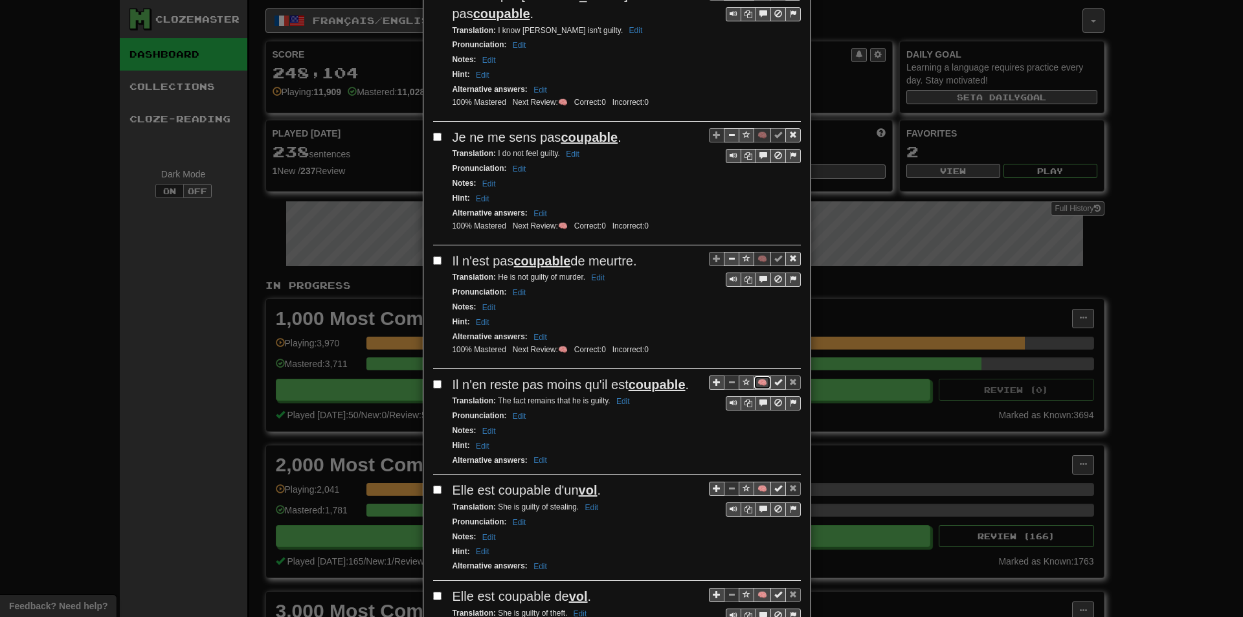
click at [756, 376] on button "🧠" at bounding box center [762, 383] width 17 height 14
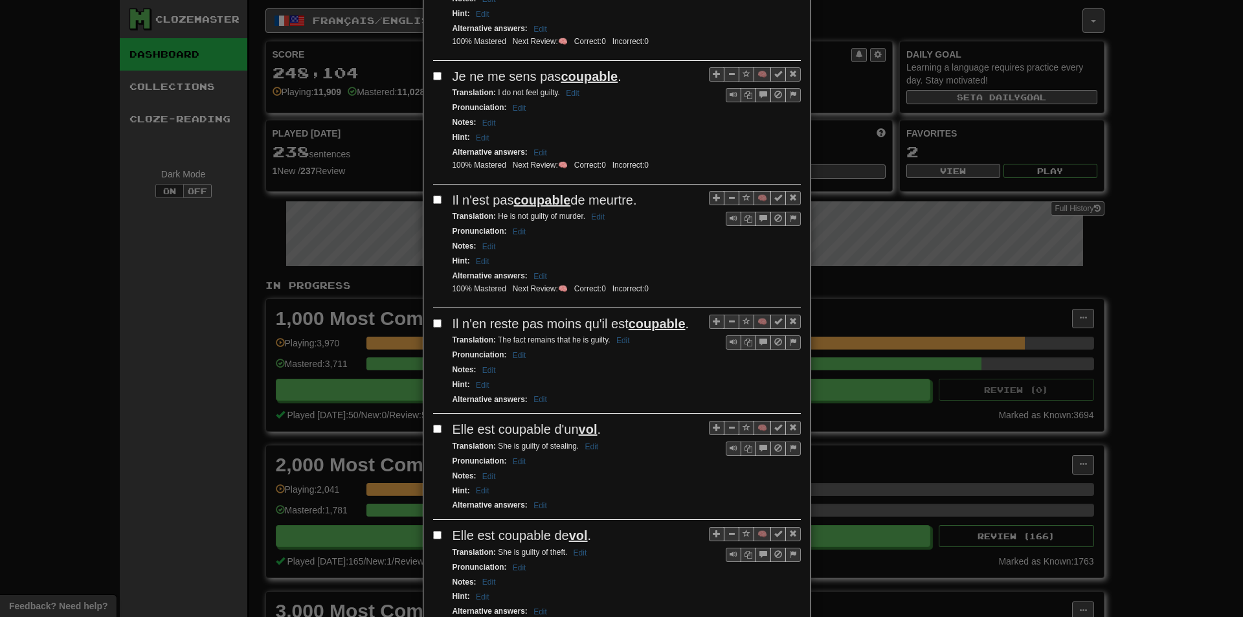
scroll to position [1036, 0]
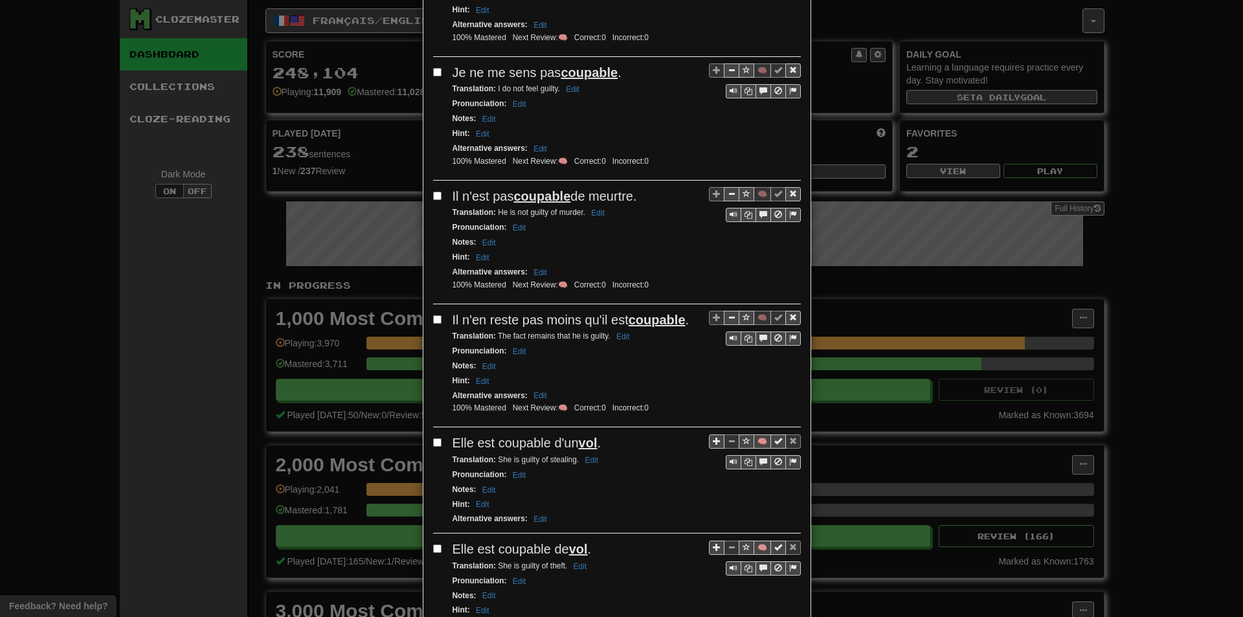
drag, startPoint x: 613, startPoint y: 297, endPoint x: 626, endPoint y: 187, distance: 111.6
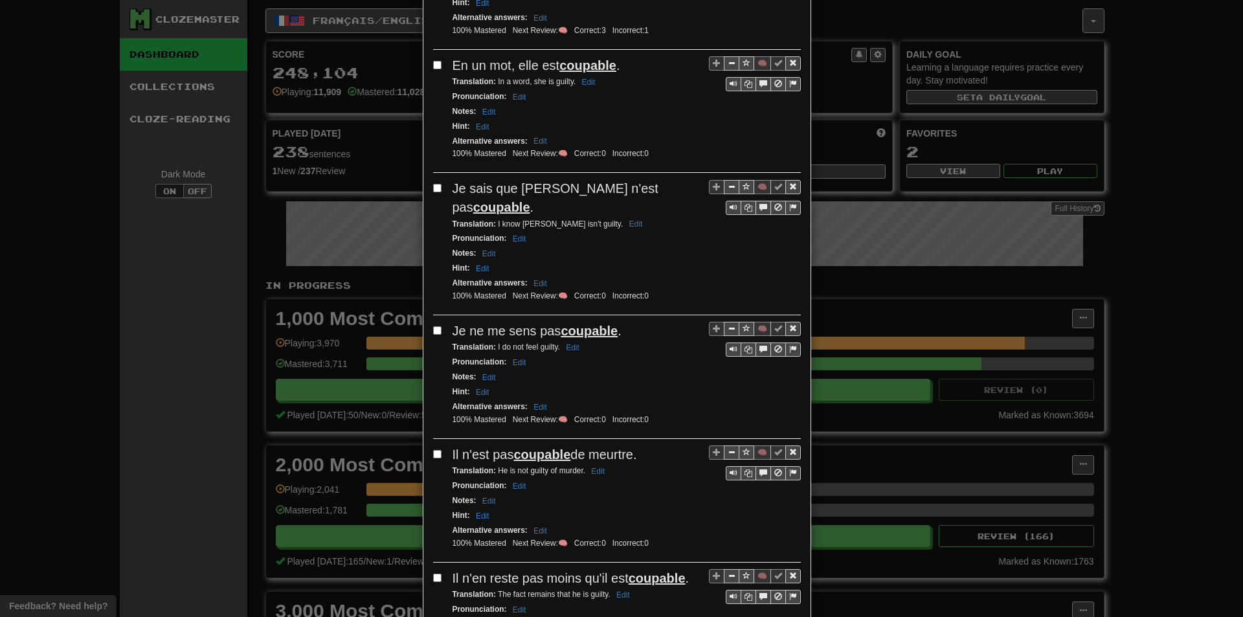
scroll to position [0, 0]
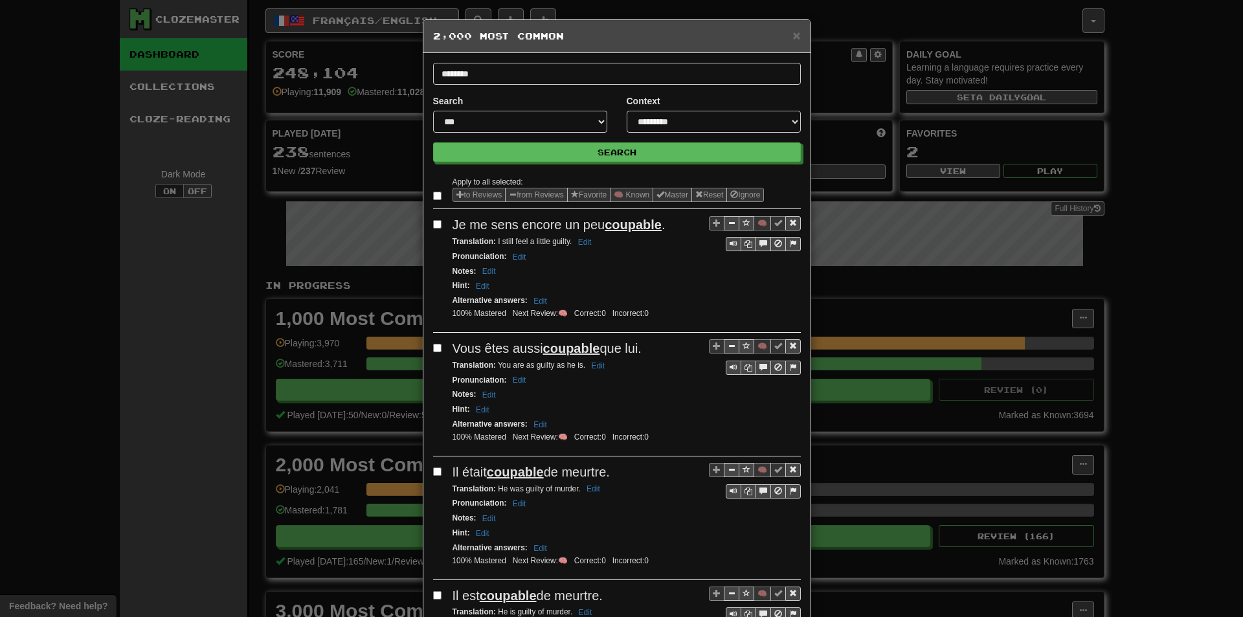
click at [793, 25] on div "× 2,000 Most Common" at bounding box center [617, 36] width 387 height 33
click at [793, 38] on span "×" at bounding box center [797, 35] width 8 height 15
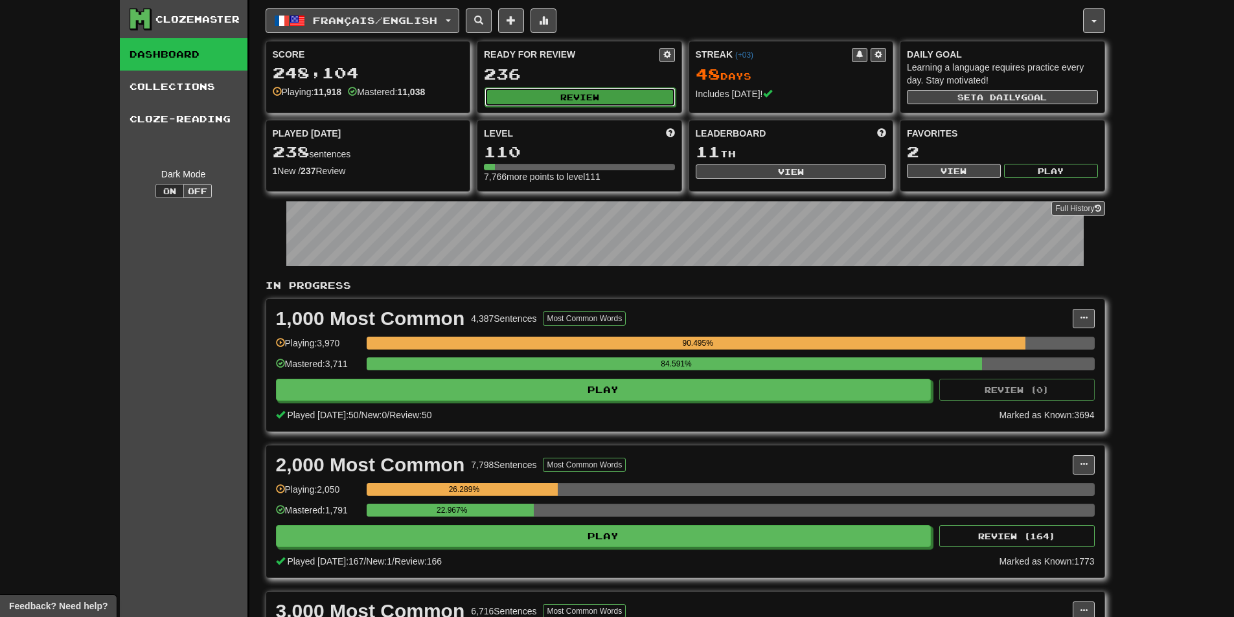
click at [558, 102] on button "Review" at bounding box center [579, 96] width 191 height 19
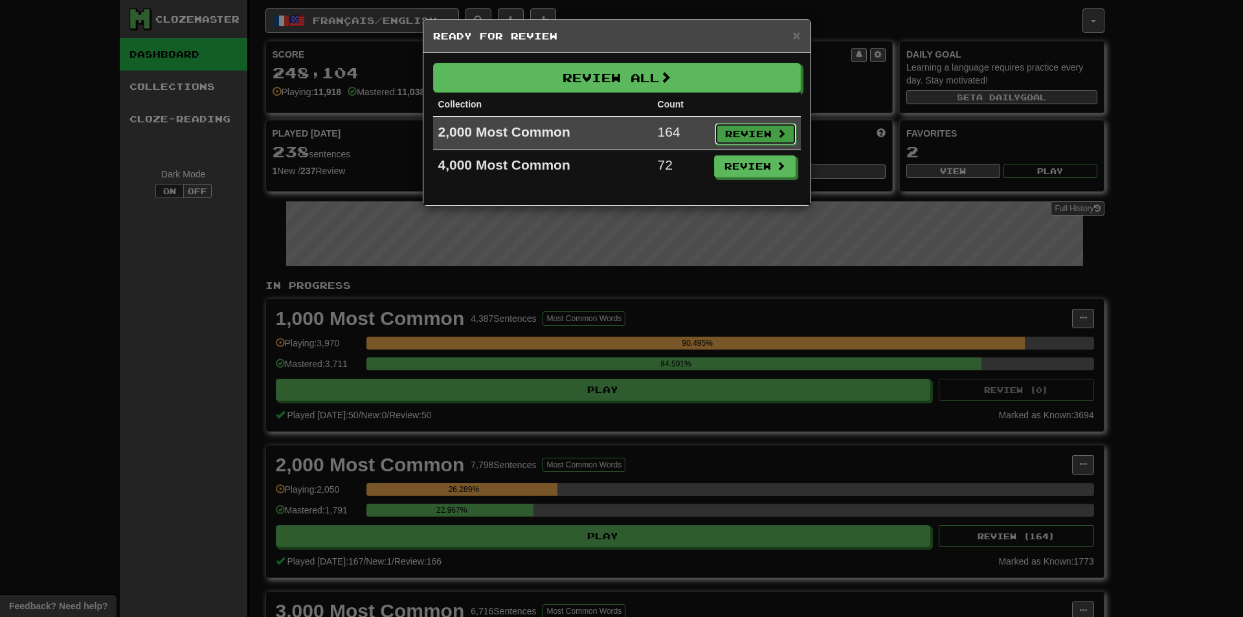
click at [738, 141] on button "Review" at bounding box center [756, 134] width 82 height 22
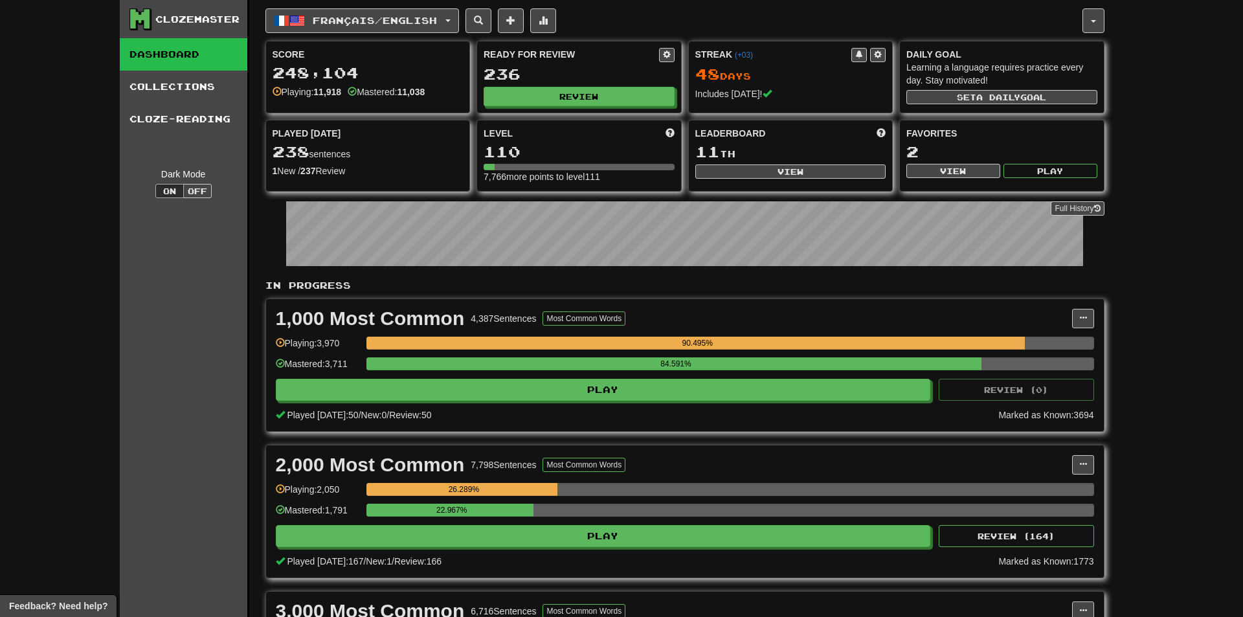
select select "**"
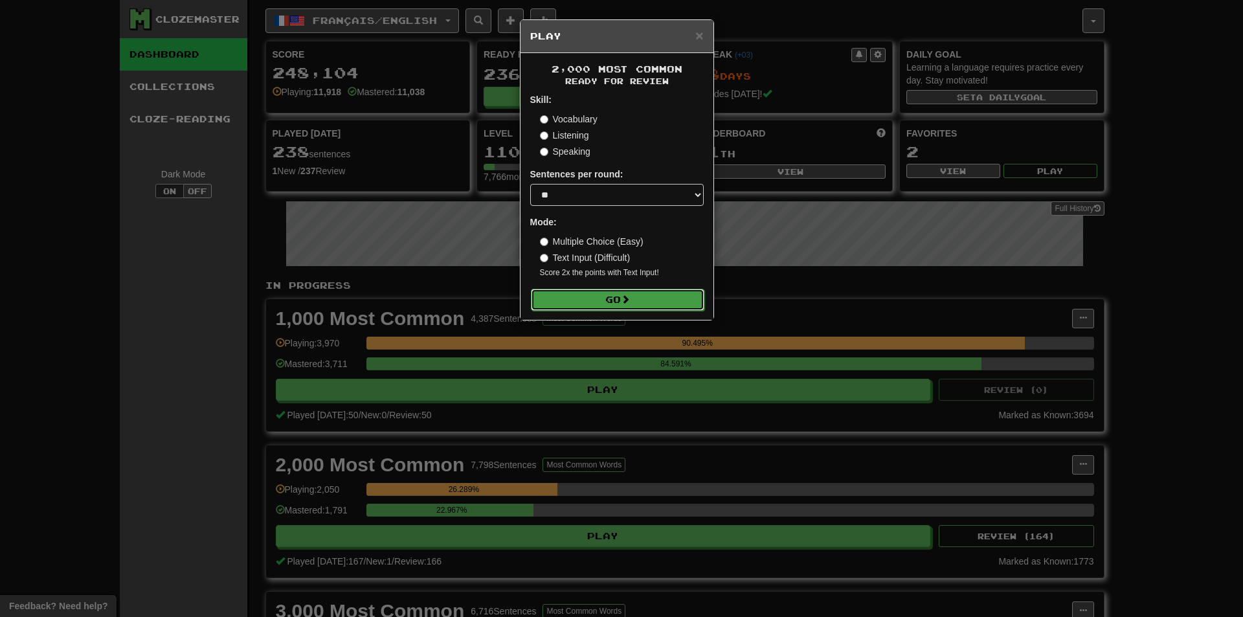
click at [640, 304] on button "Go" at bounding box center [618, 300] width 174 height 22
click at [1151, 167] on div "× Play 2,000 Most Common Ready for Review Skill: Vocabulary Listening Speaking …" at bounding box center [621, 308] width 1243 height 617
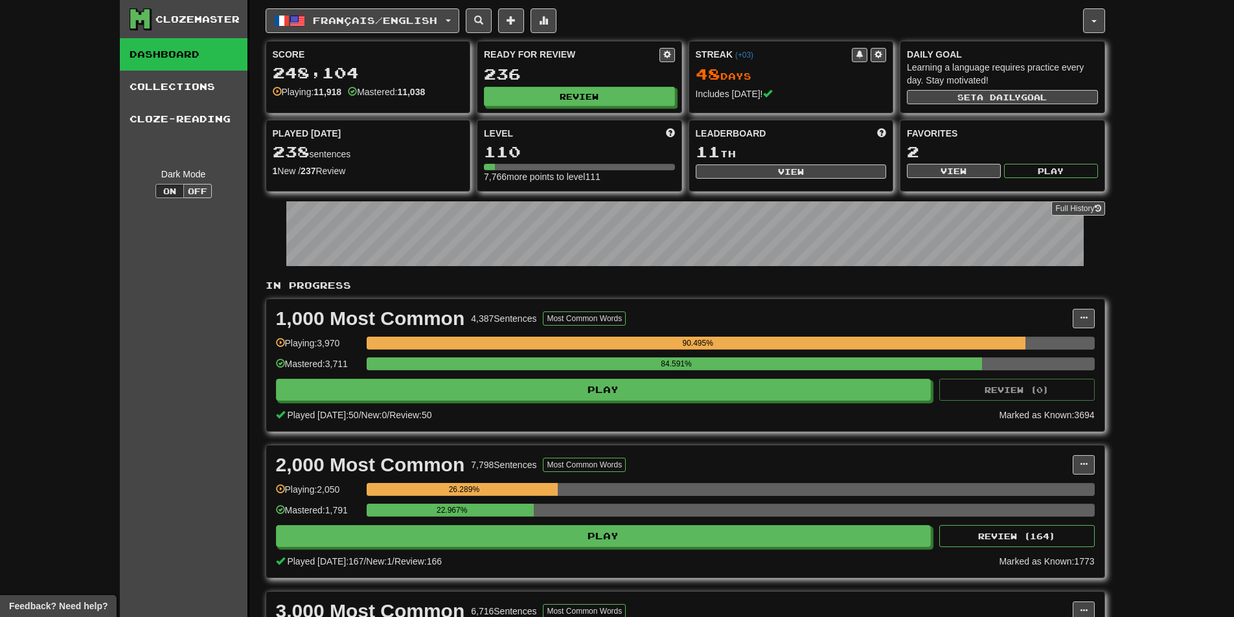
click at [1087, 475] on div "2,000 Most Common 7,798 Sentences Most Common Words Manage Sentences Unpin from…" at bounding box center [685, 512] width 838 height 132
click at [1098, 456] on div "2,000 Most Common 7,798 Sentences Most Common Words Manage Sentences Unpin from…" at bounding box center [685, 512] width 838 height 132
click at [1087, 468] on button at bounding box center [1083, 464] width 22 height 19
click at [1065, 482] on link "Manage Sentences" at bounding box center [1026, 488] width 134 height 17
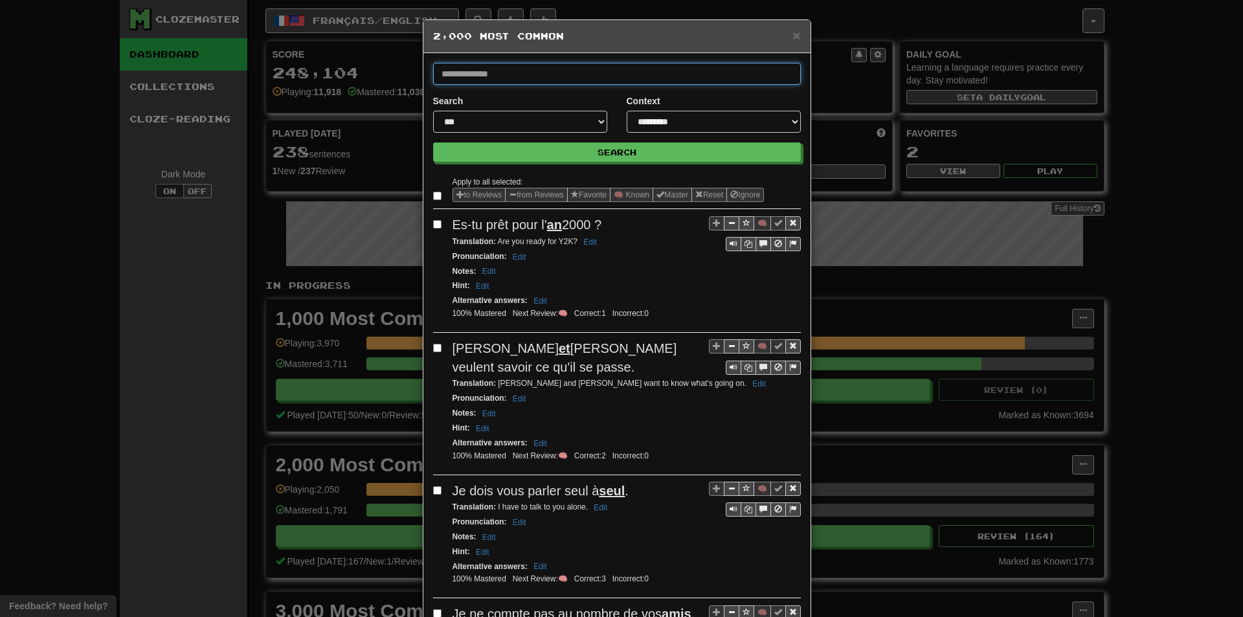
paste input "**********"
type input "**********"
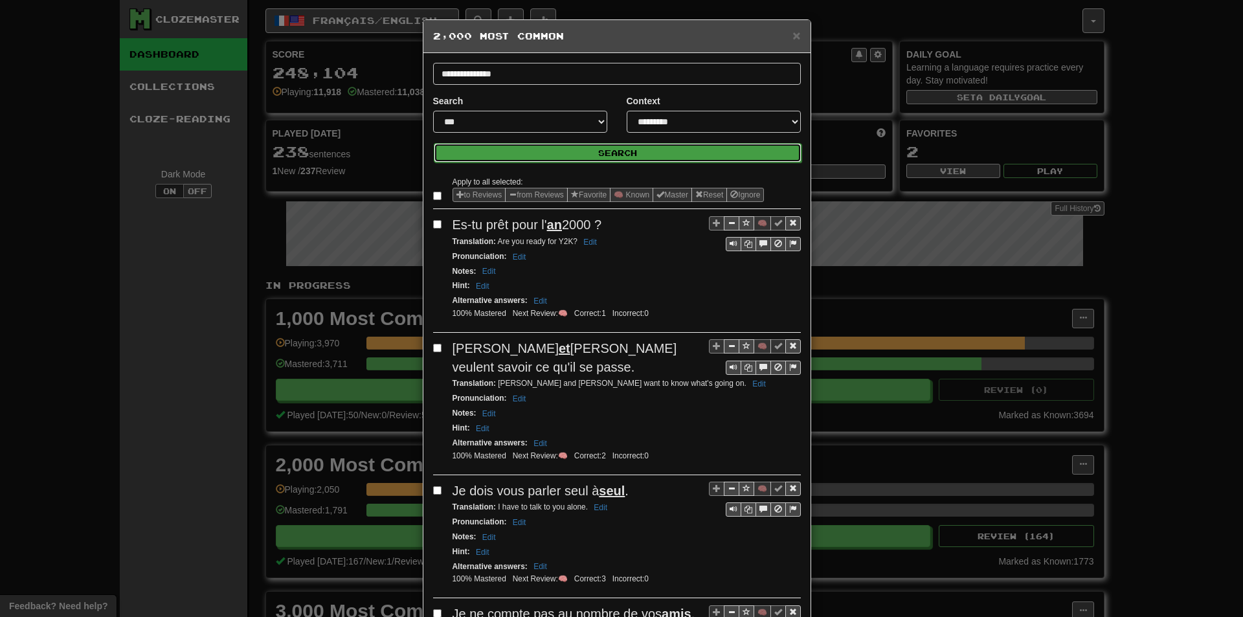
click at [551, 144] on button "Search" at bounding box center [618, 152] width 368 height 19
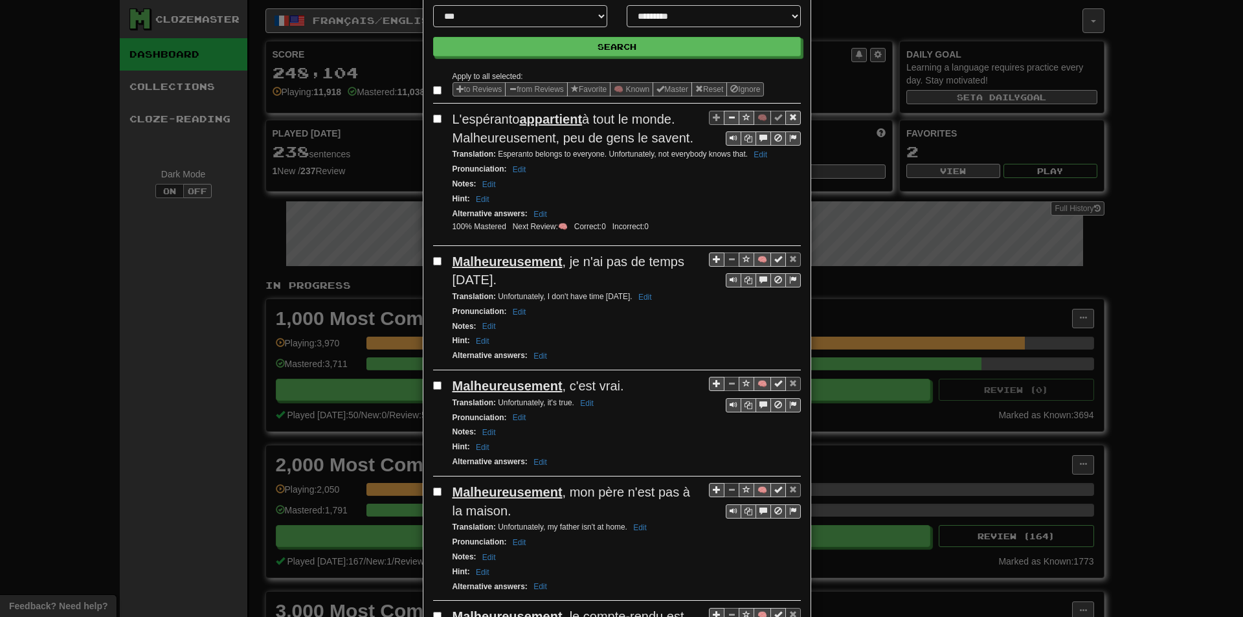
scroll to position [130, 0]
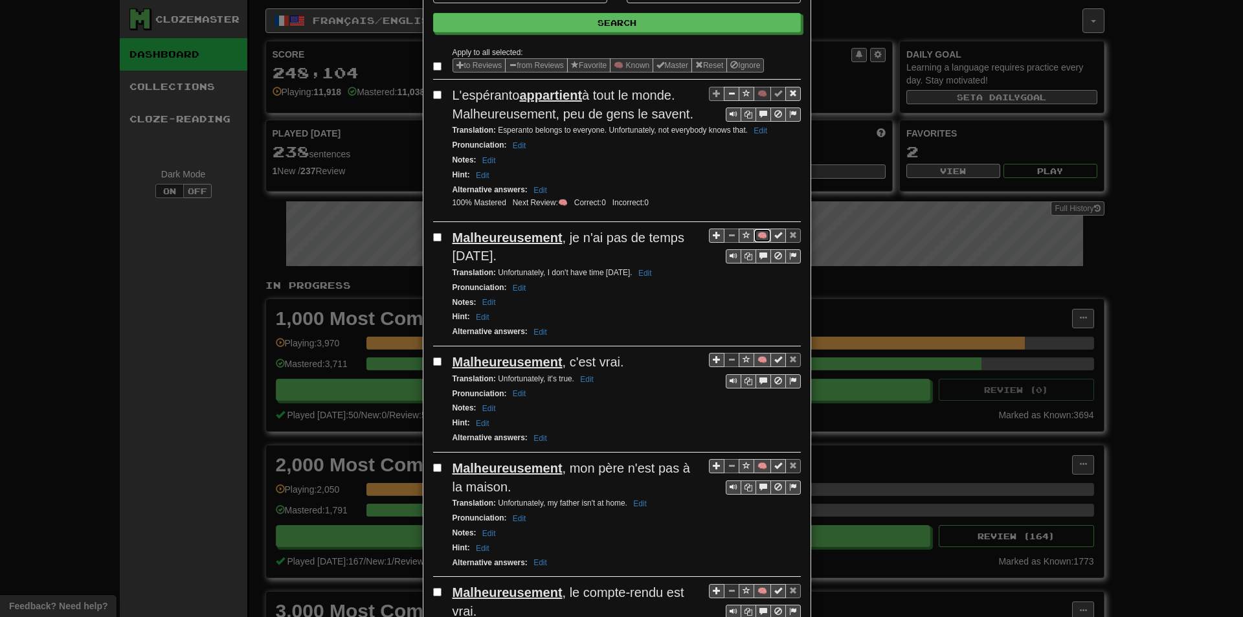
click at [755, 236] on button "🧠" at bounding box center [762, 236] width 17 height 14
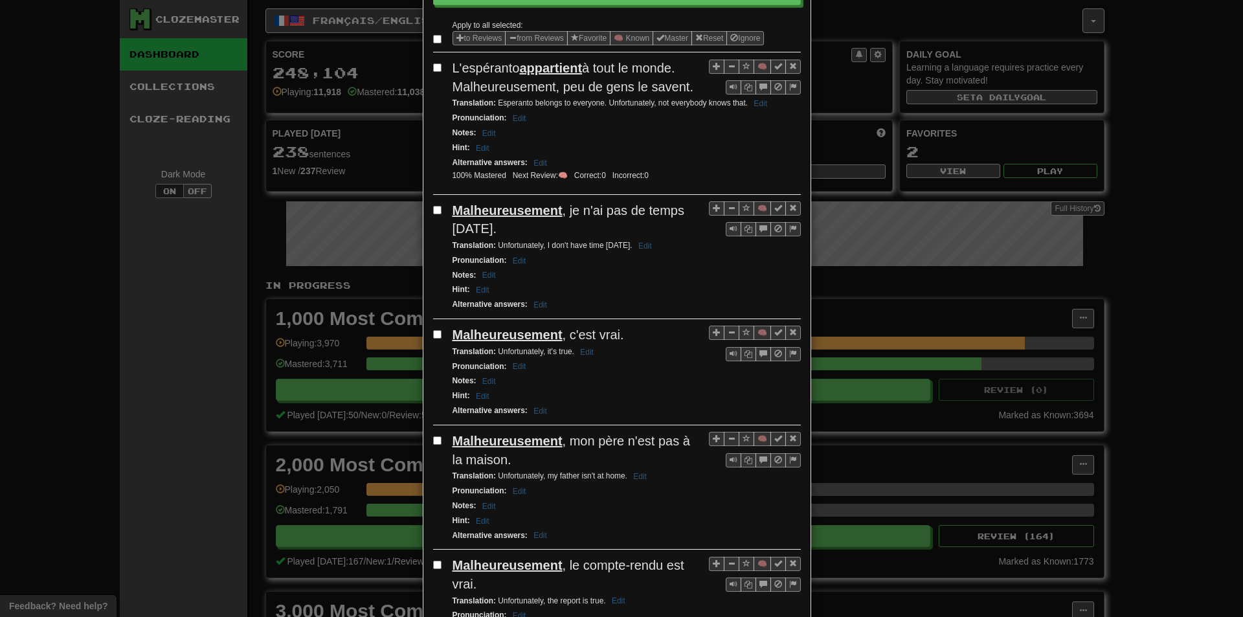
scroll to position [194, 0]
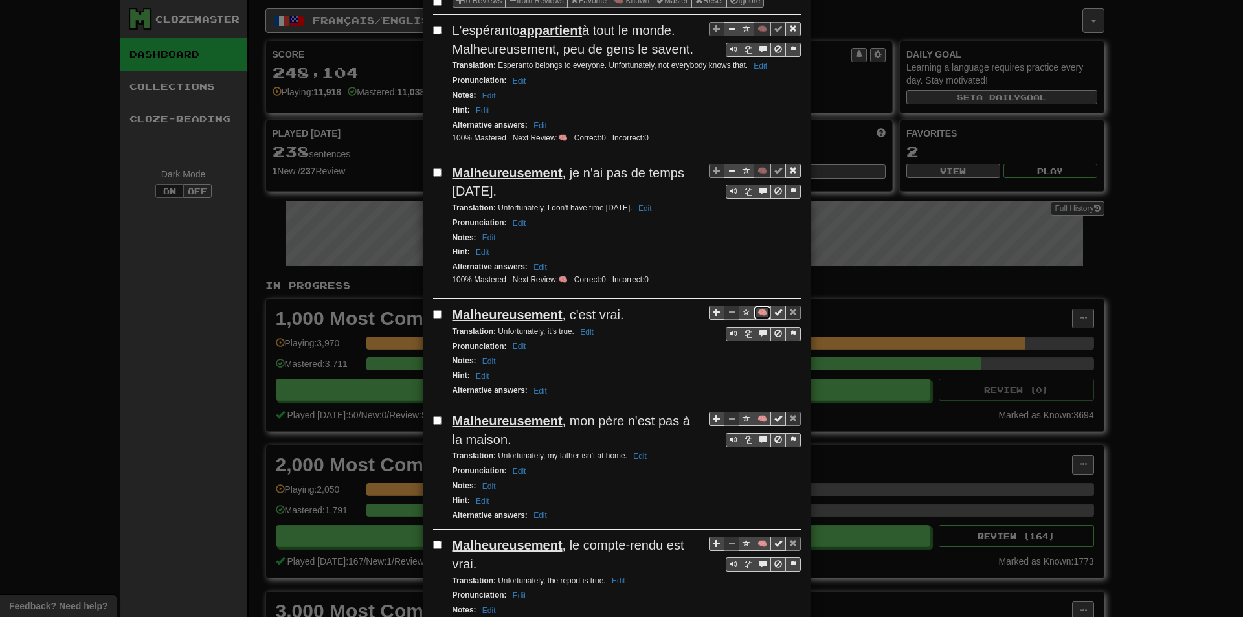
click at [763, 306] on button "🧠" at bounding box center [762, 313] width 17 height 14
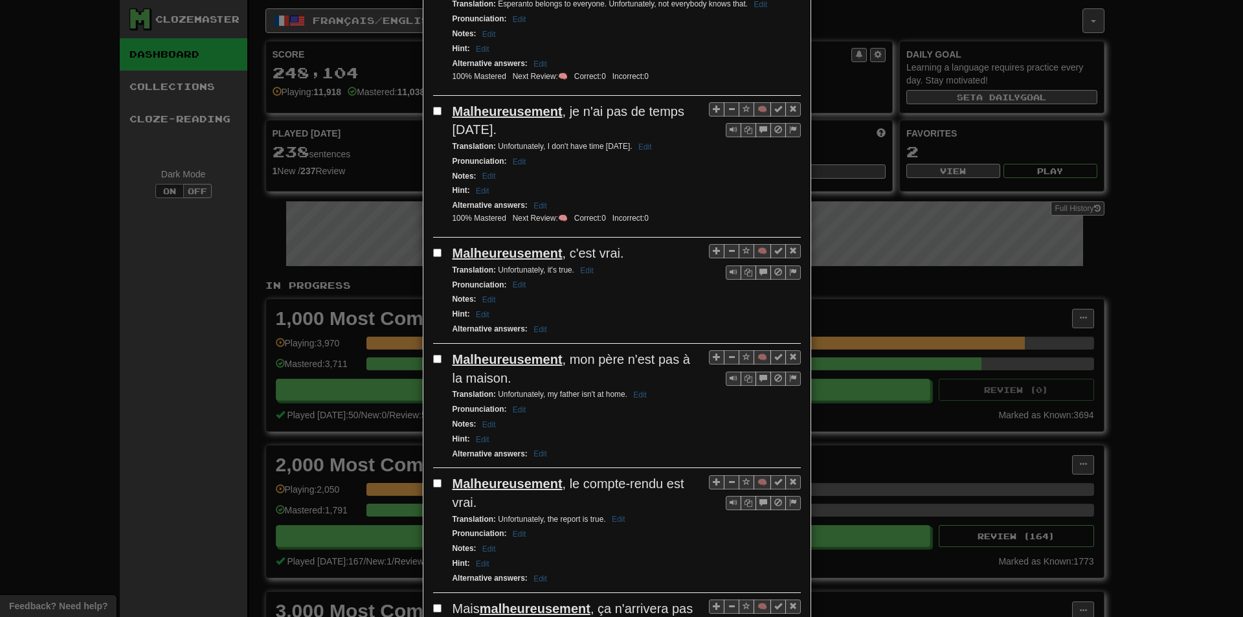
scroll to position [259, 0]
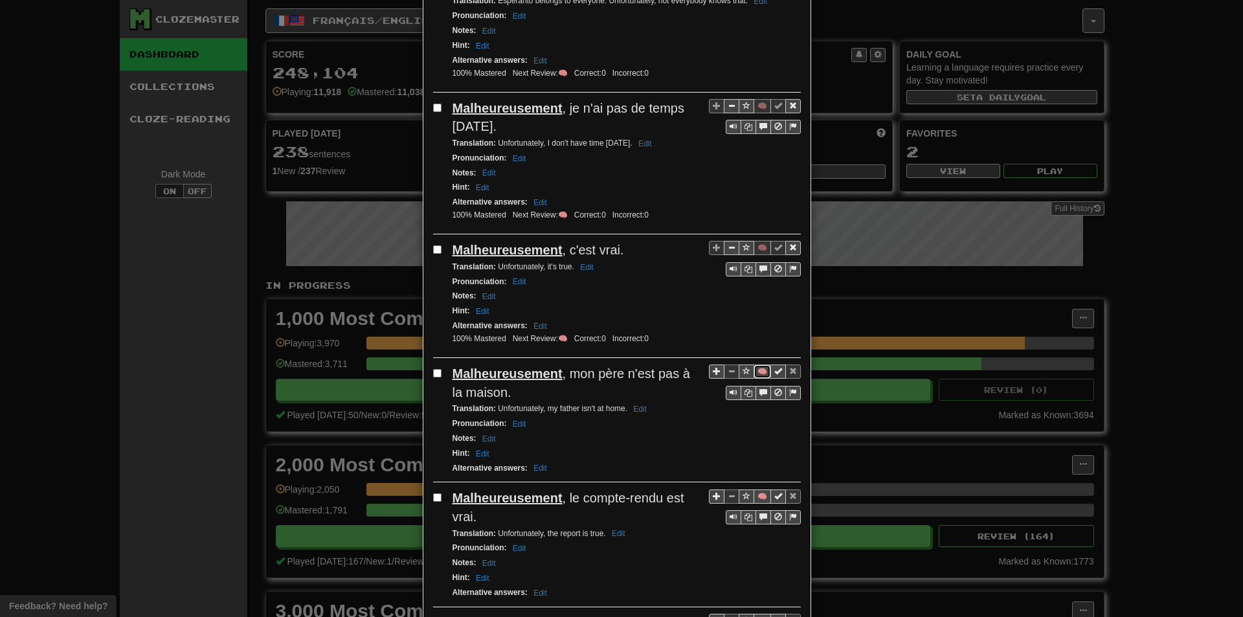
click at [756, 371] on button "🧠" at bounding box center [762, 372] width 17 height 14
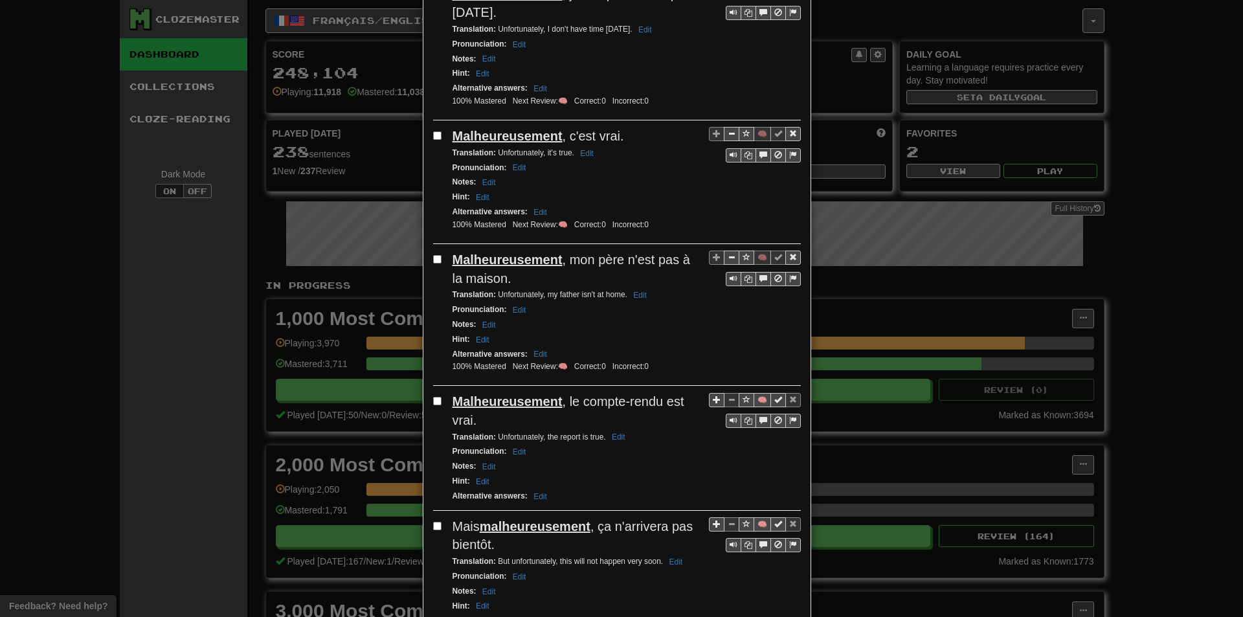
scroll to position [389, 0]
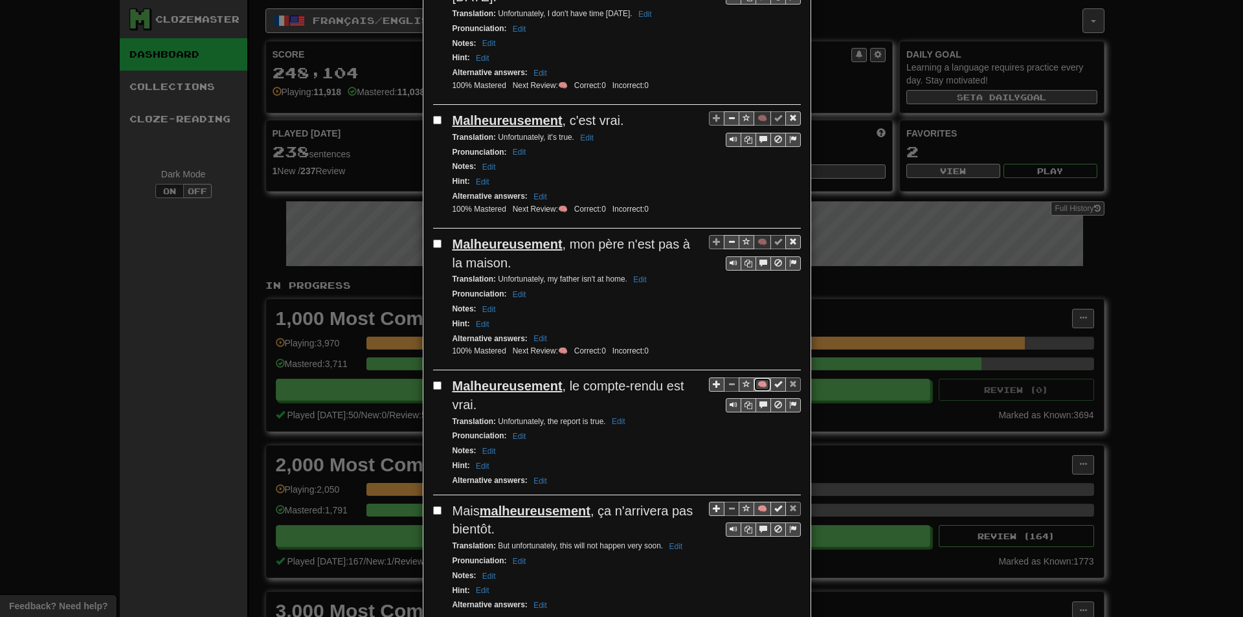
click at [754, 381] on button "🧠" at bounding box center [762, 385] width 17 height 14
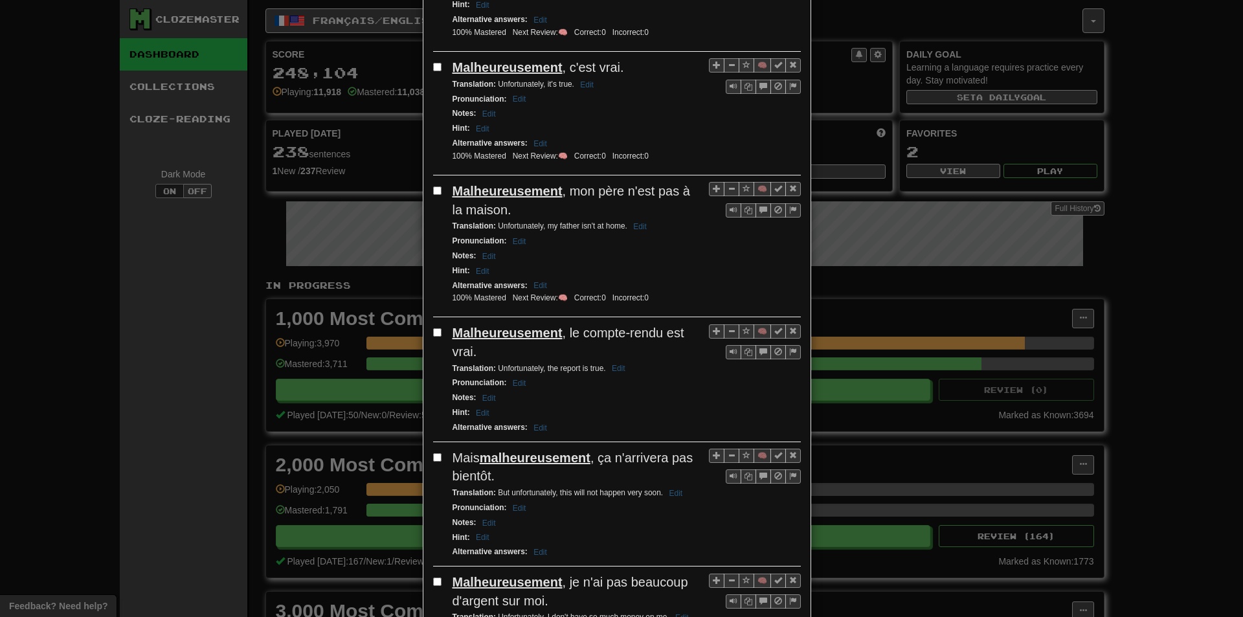
scroll to position [518, 0]
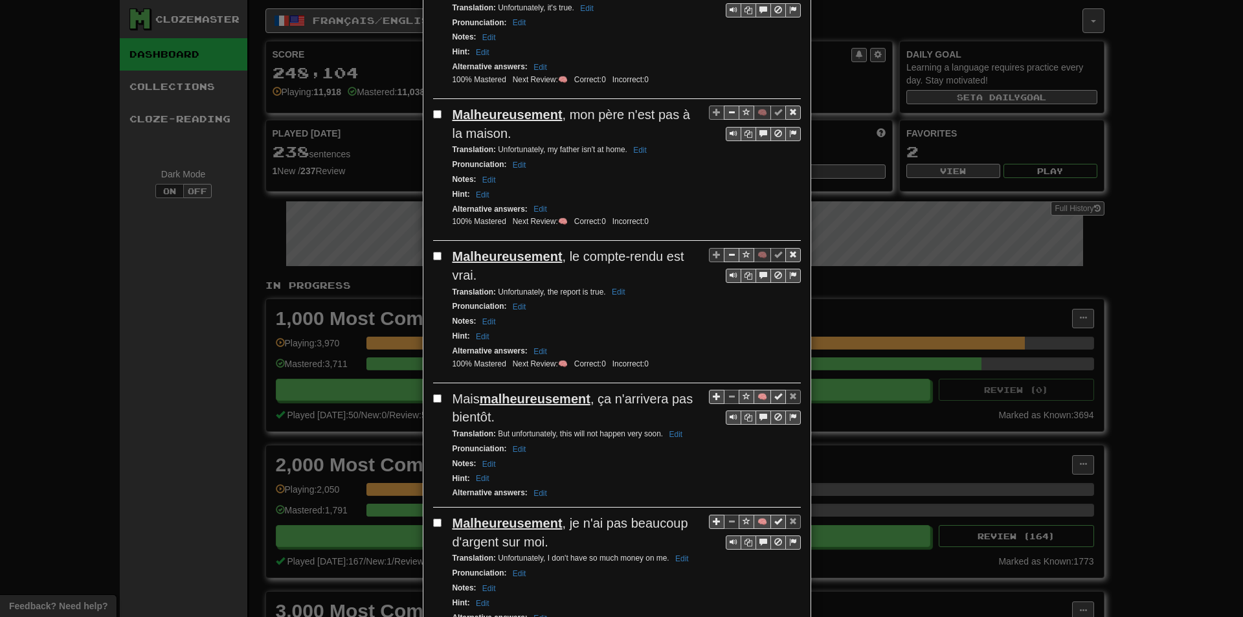
click at [1, 240] on div "**********" at bounding box center [621, 308] width 1243 height 617
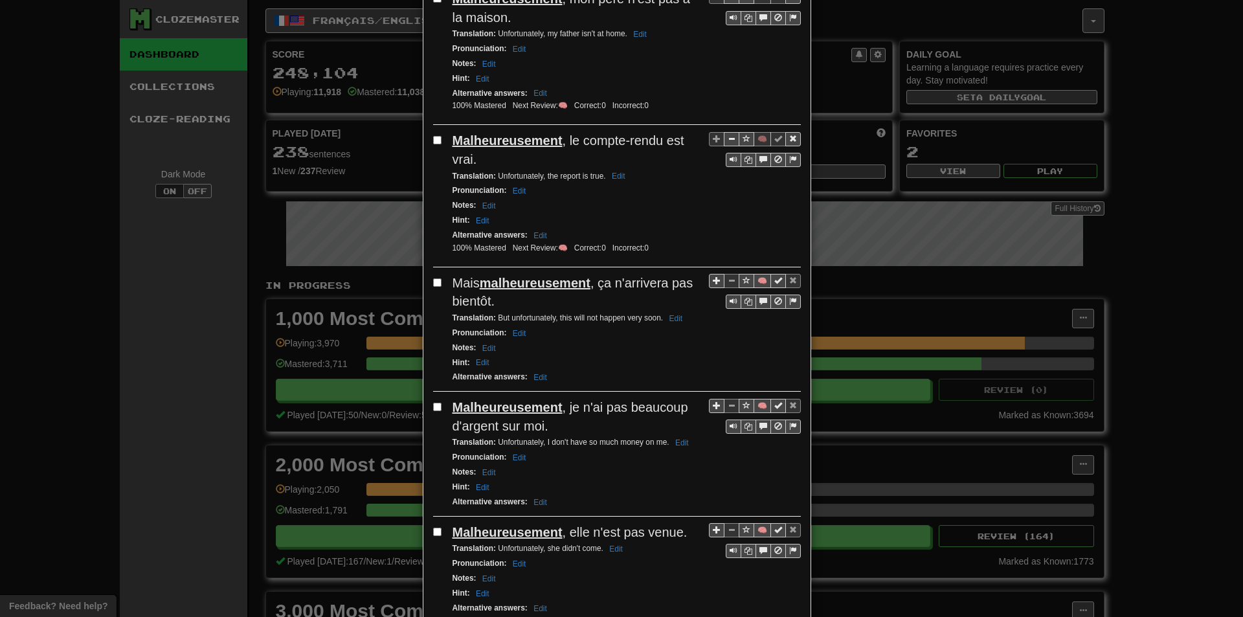
scroll to position [648, 0]
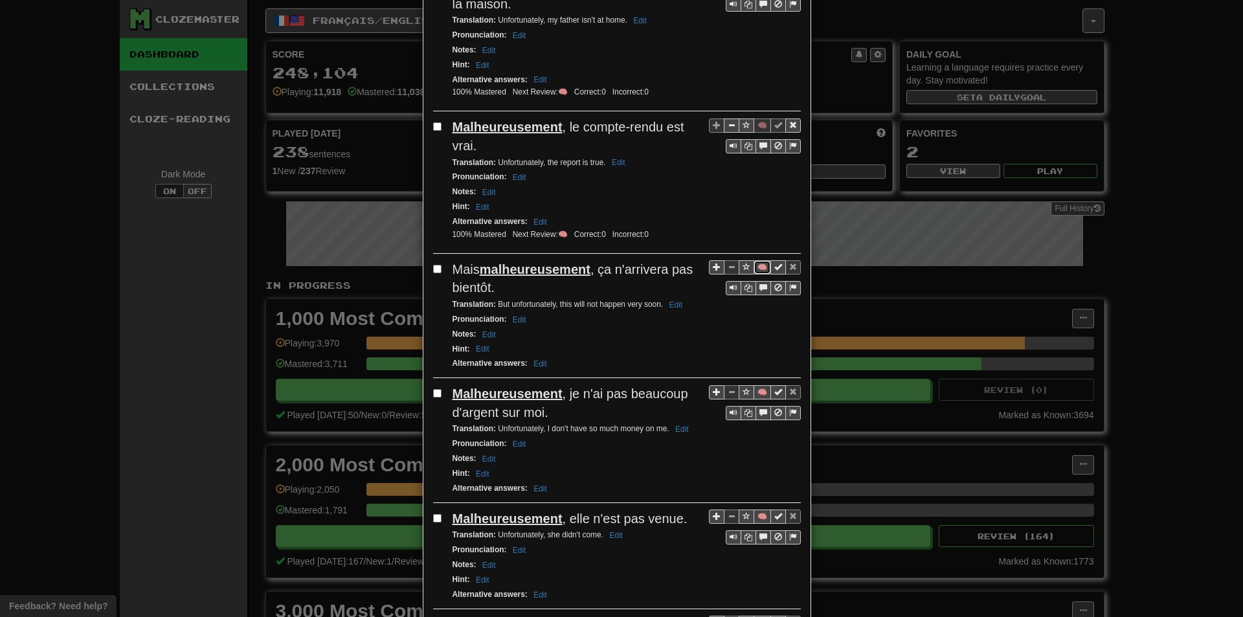
click at [760, 269] on button "🧠" at bounding box center [762, 267] width 17 height 14
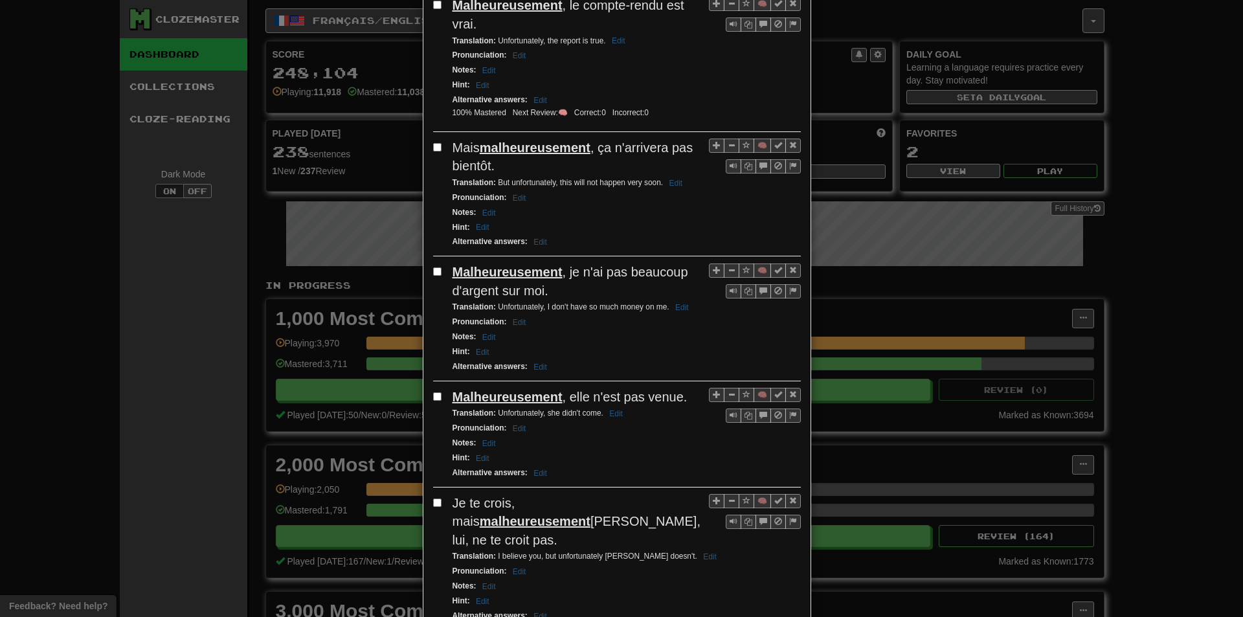
scroll to position [777, 0]
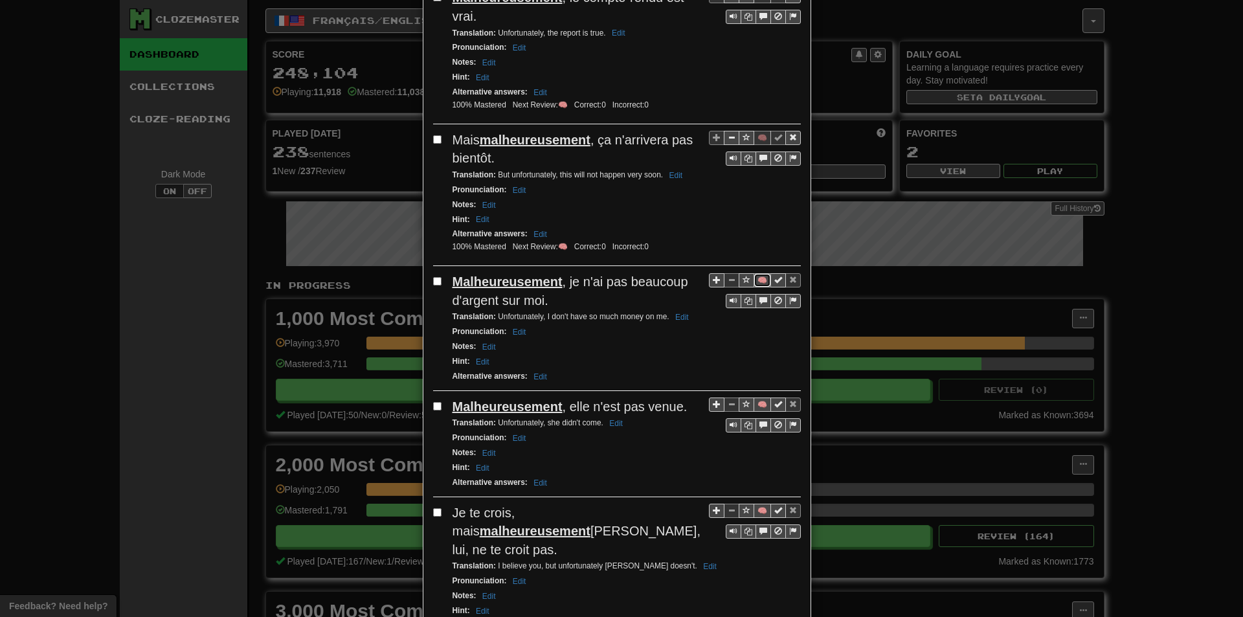
click at [755, 277] on button "🧠" at bounding box center [762, 280] width 17 height 14
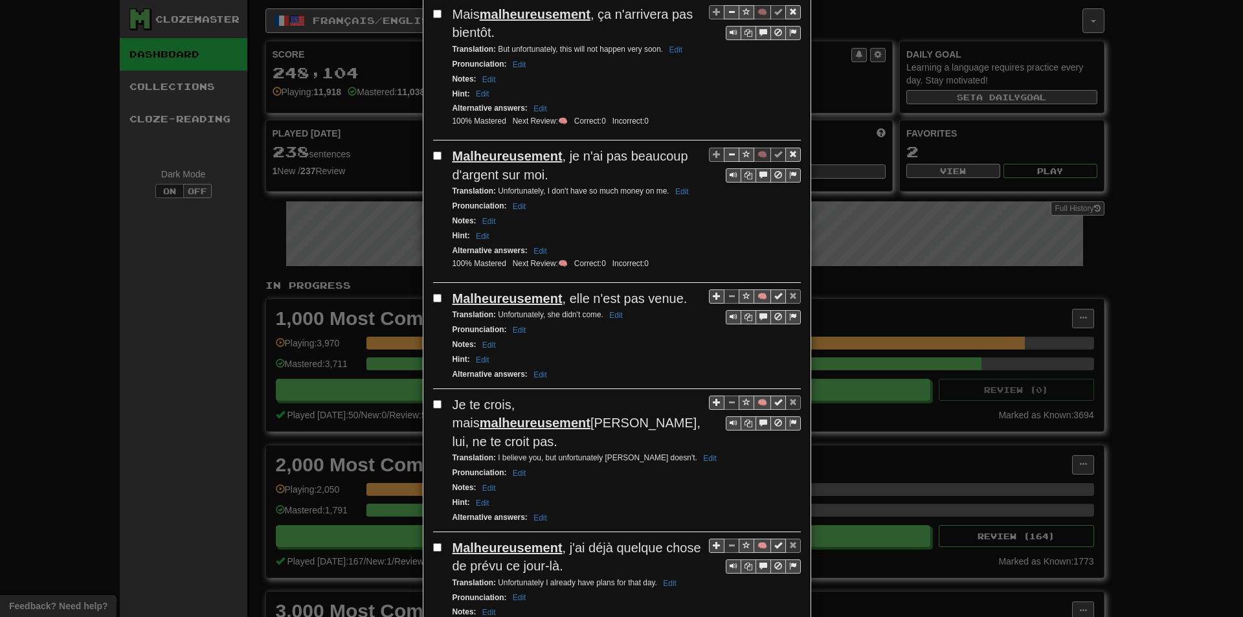
scroll to position [907, 0]
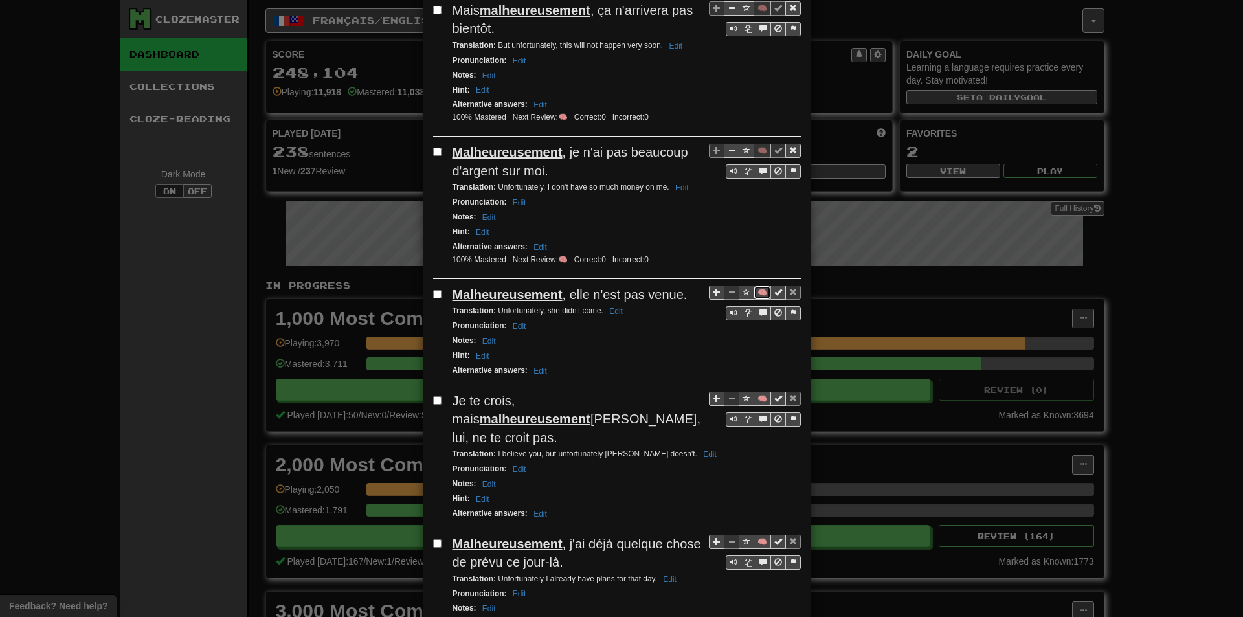
click at [754, 295] on button "🧠" at bounding box center [762, 293] width 17 height 14
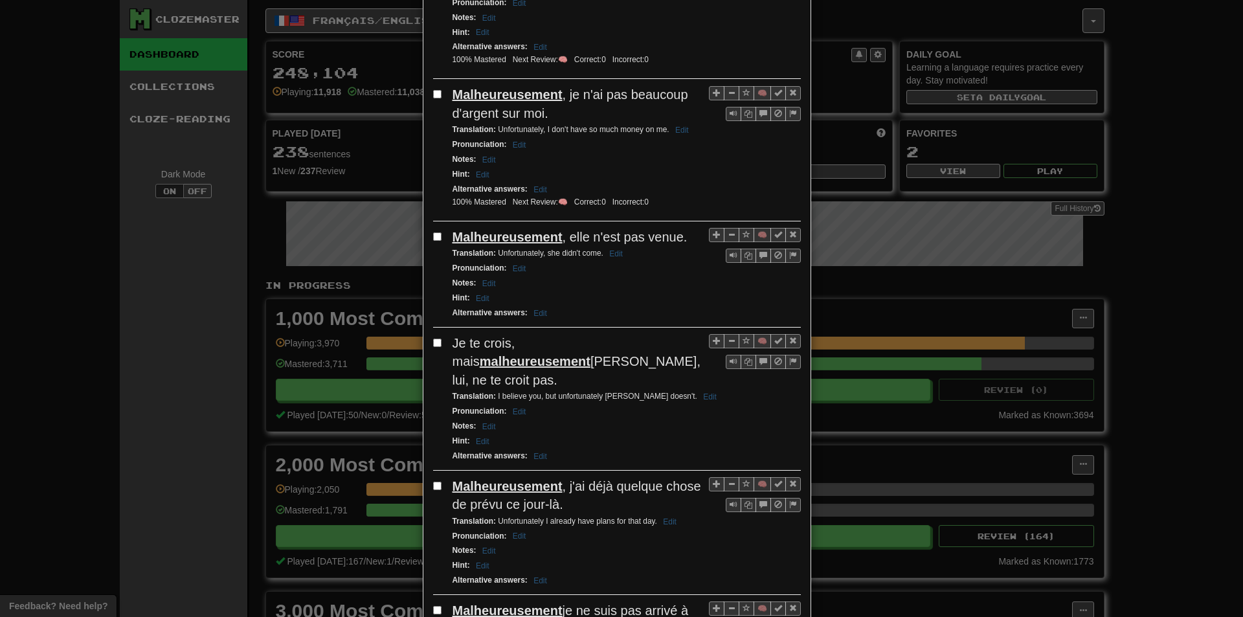
scroll to position [971, 0]
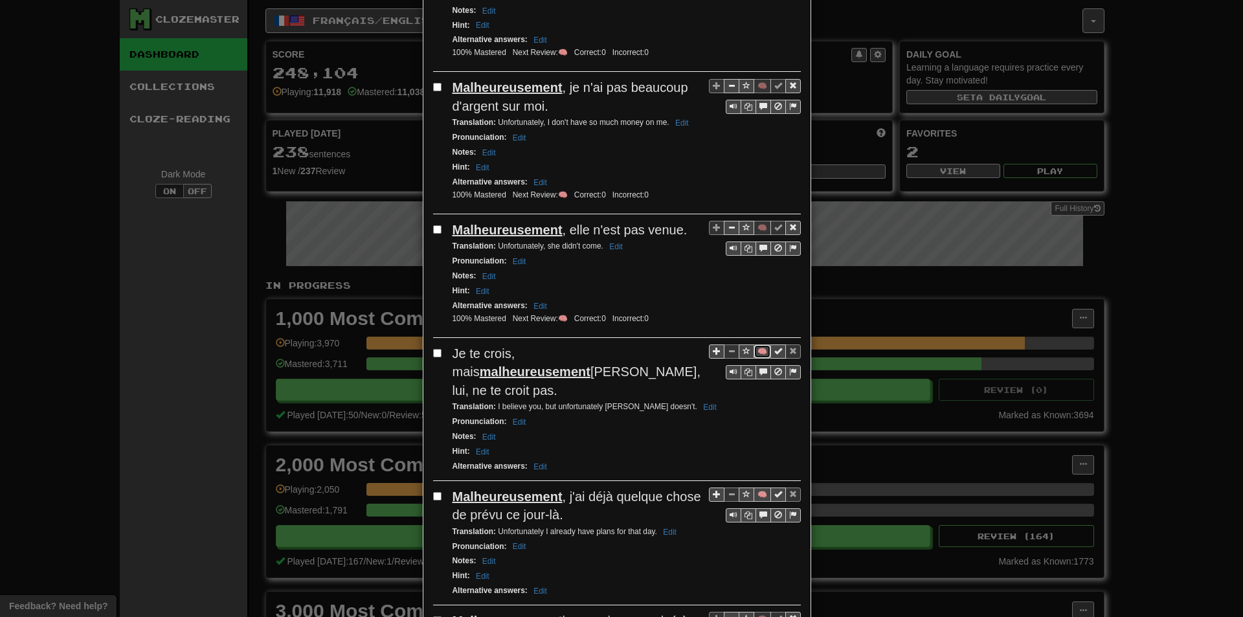
click at [757, 356] on button "🧠" at bounding box center [762, 352] width 17 height 14
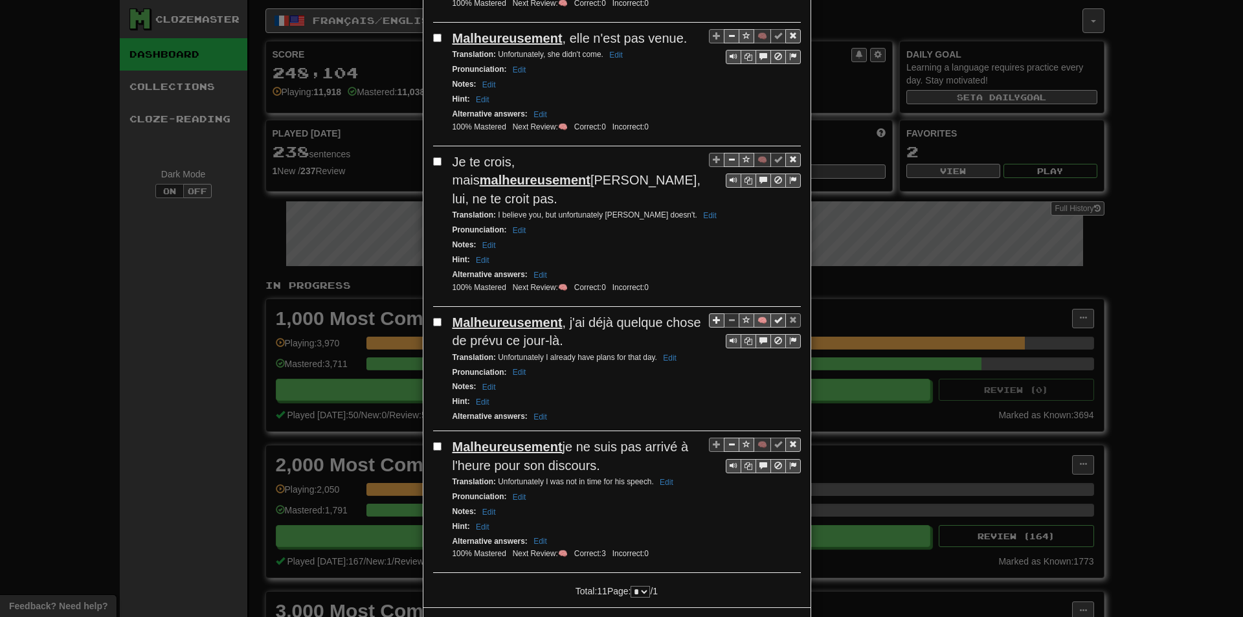
scroll to position [1166, 0]
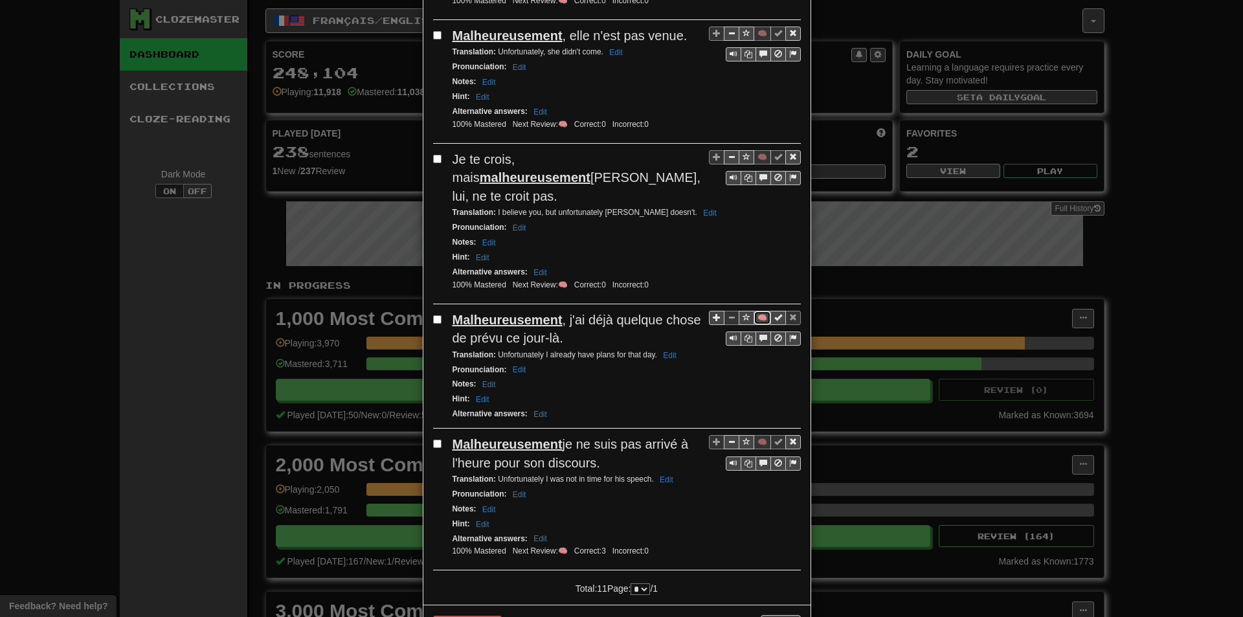
click at [757, 311] on button "🧠" at bounding box center [762, 318] width 17 height 14
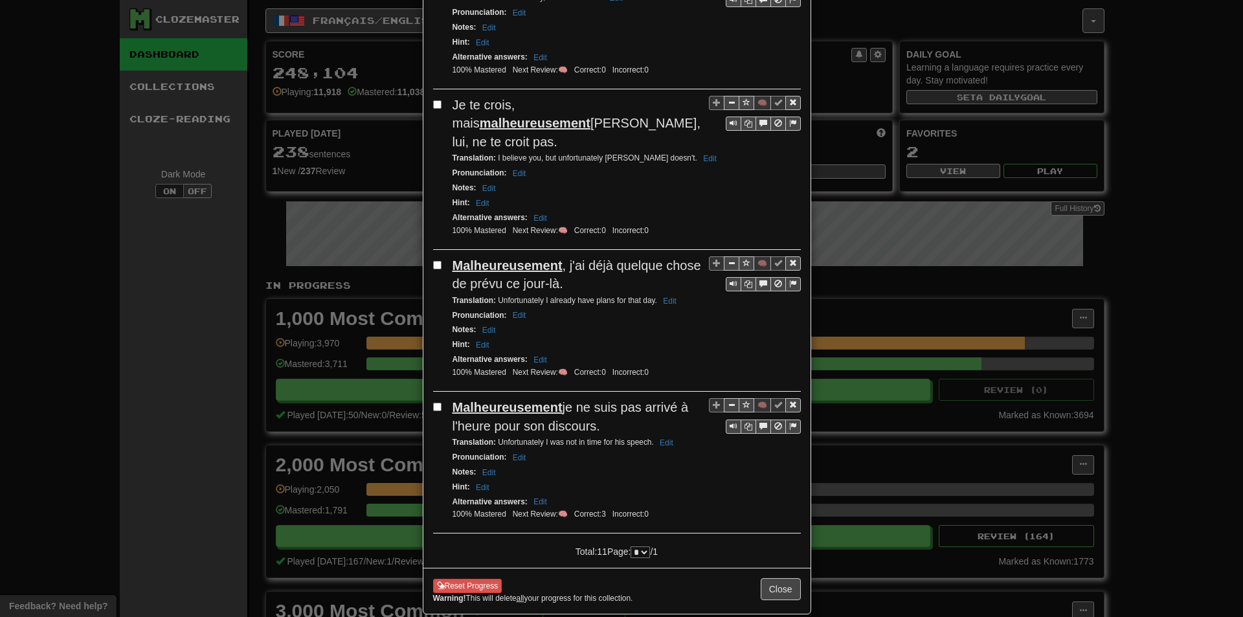
scroll to position [1221, 0]
click at [774, 578] on button "Close" at bounding box center [781, 589] width 40 height 22
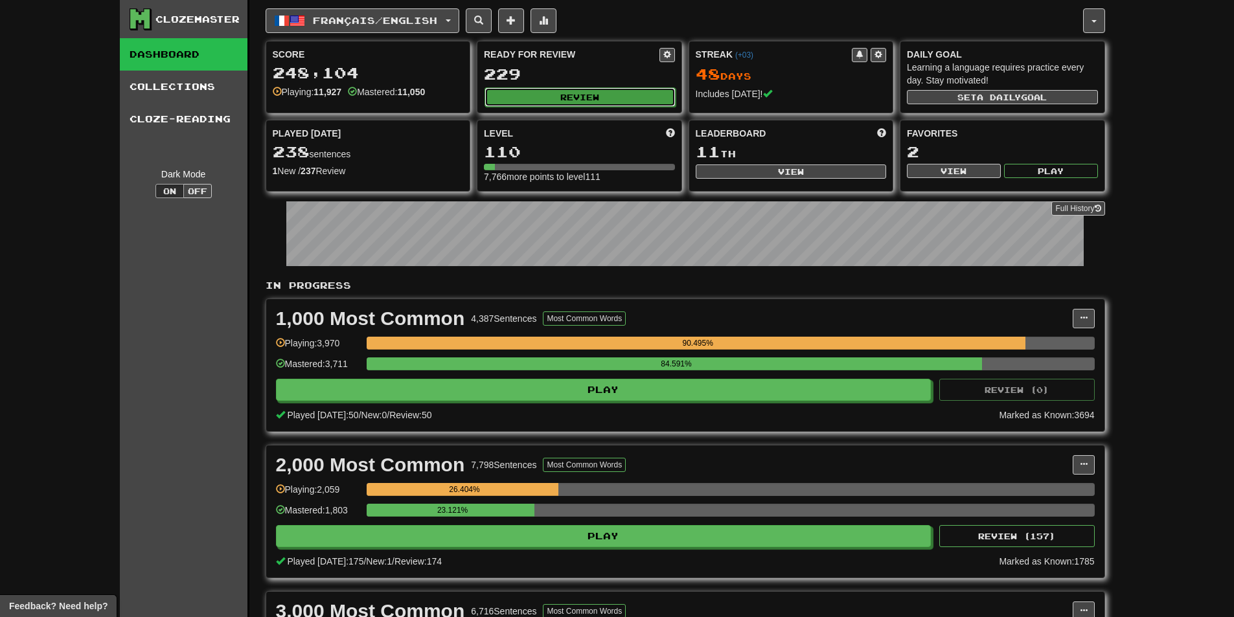
click at [631, 96] on button "Review" at bounding box center [579, 96] width 191 height 19
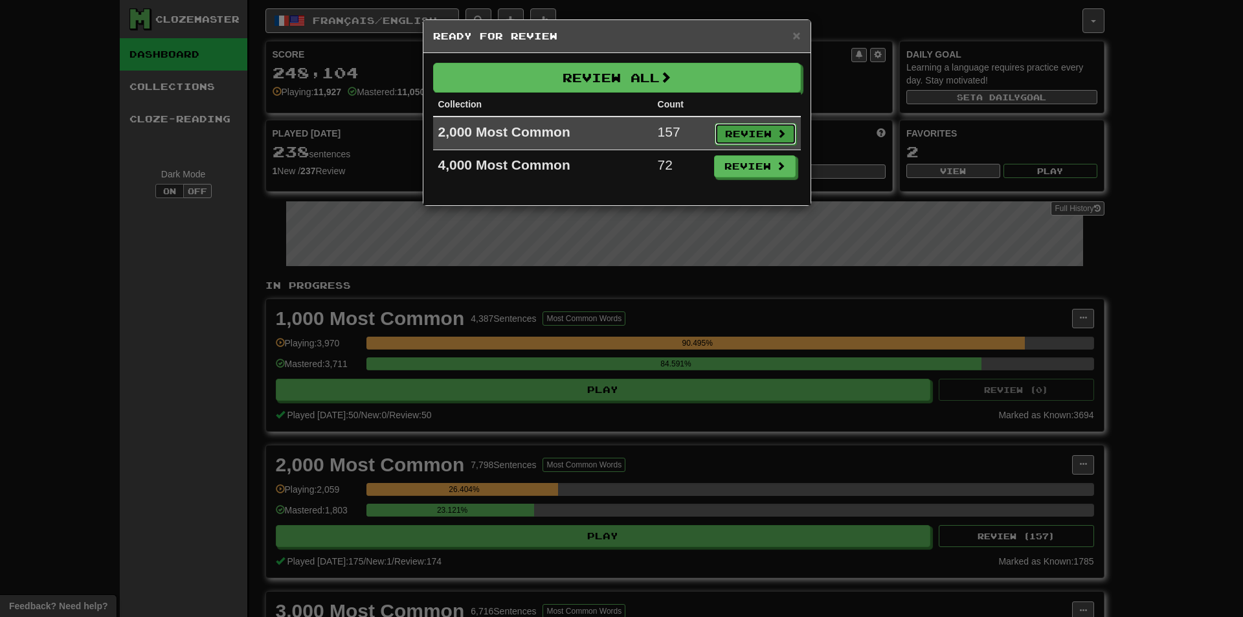
click at [760, 132] on button "Review" at bounding box center [756, 134] width 82 height 22
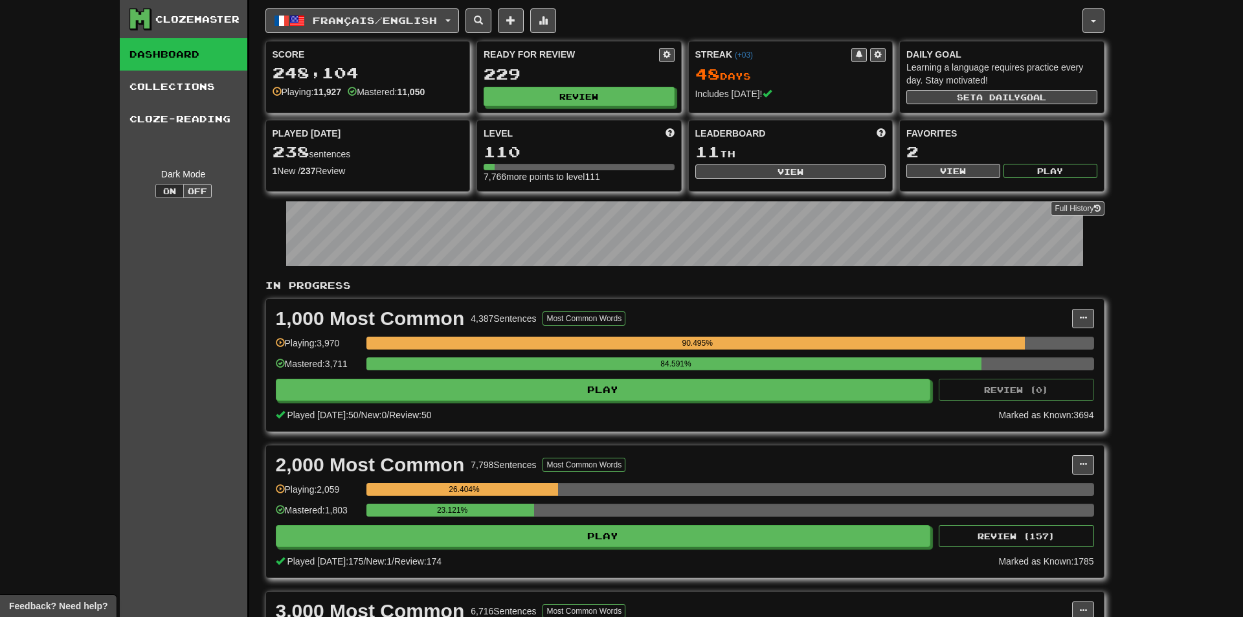
select select "**"
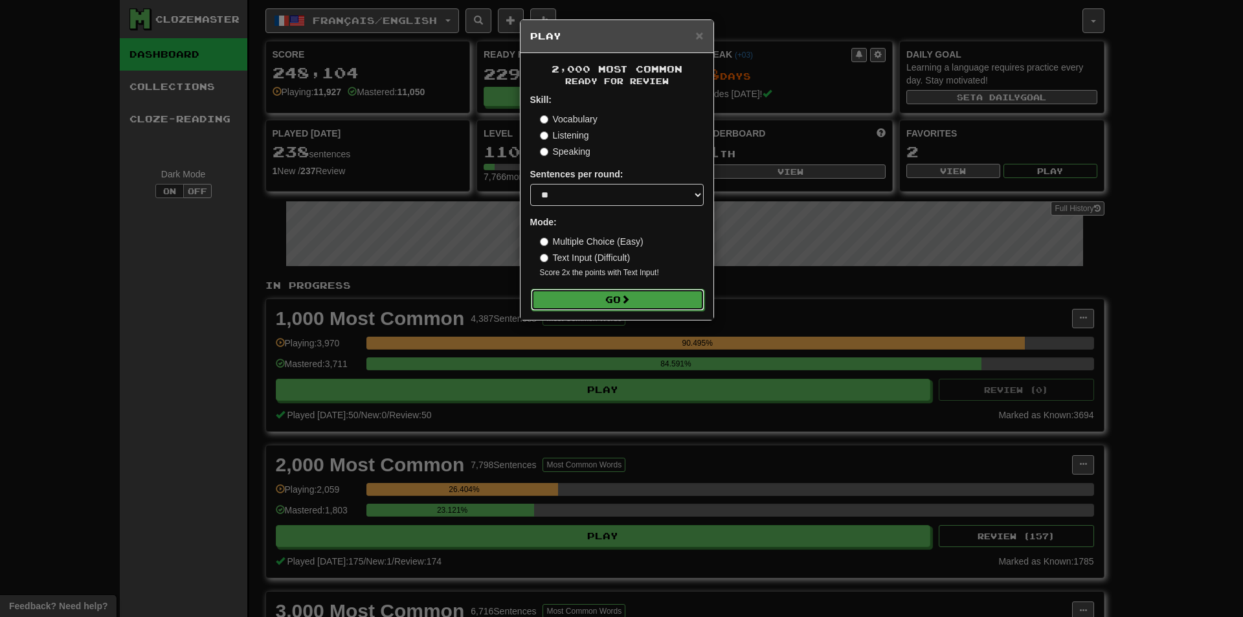
click at [606, 294] on button "Go" at bounding box center [618, 300] width 174 height 22
click at [1198, 397] on div "× Play 2,000 Most Common Ready for Review Skill: Vocabulary Listening Speaking …" at bounding box center [621, 308] width 1243 height 617
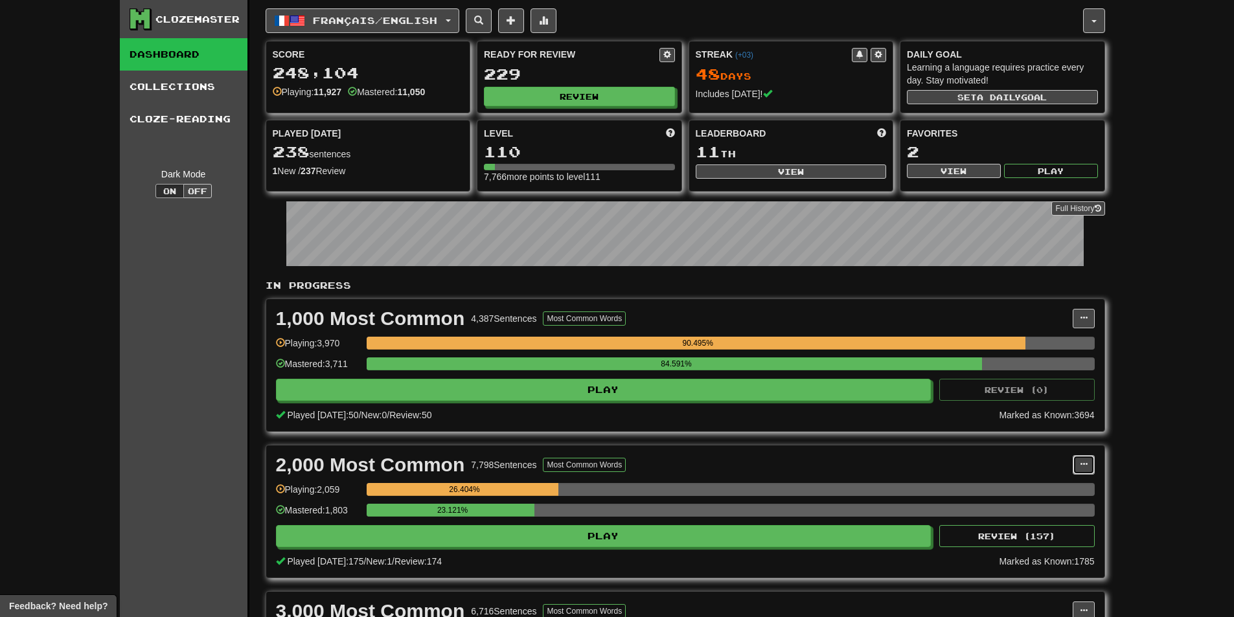
click at [1078, 469] on button at bounding box center [1083, 464] width 22 height 19
click at [1062, 492] on span "Manage Sentences" at bounding box center [1029, 488] width 78 height 10
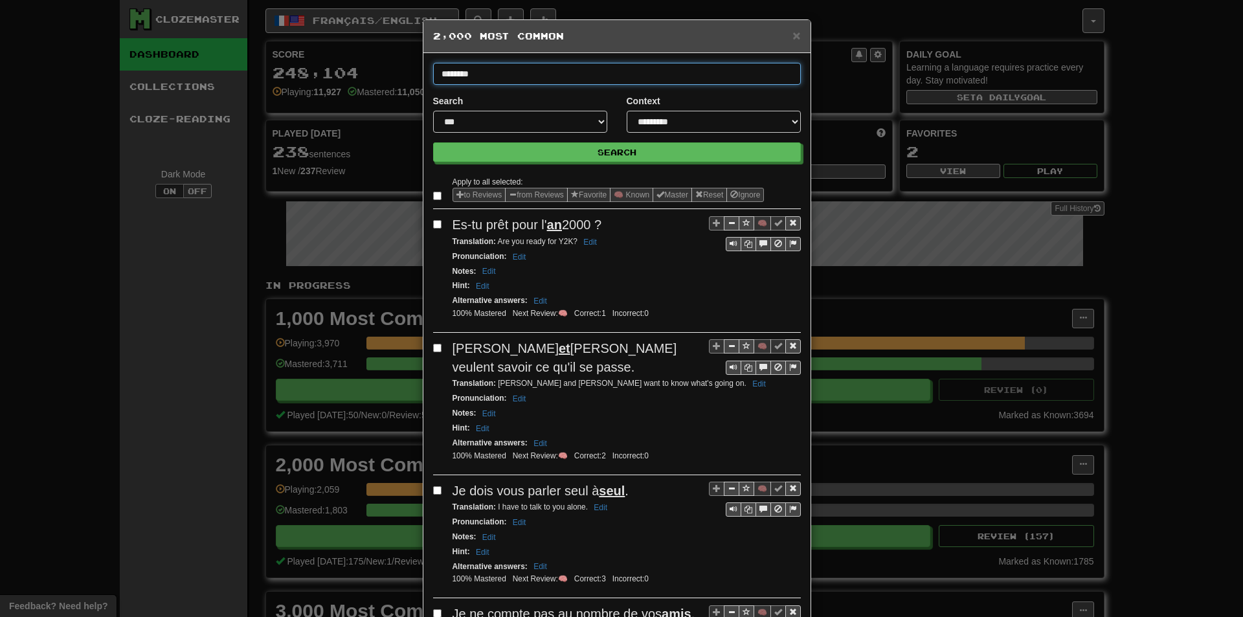
type input "********"
click at [433, 142] on button "Search" at bounding box center [617, 151] width 368 height 19
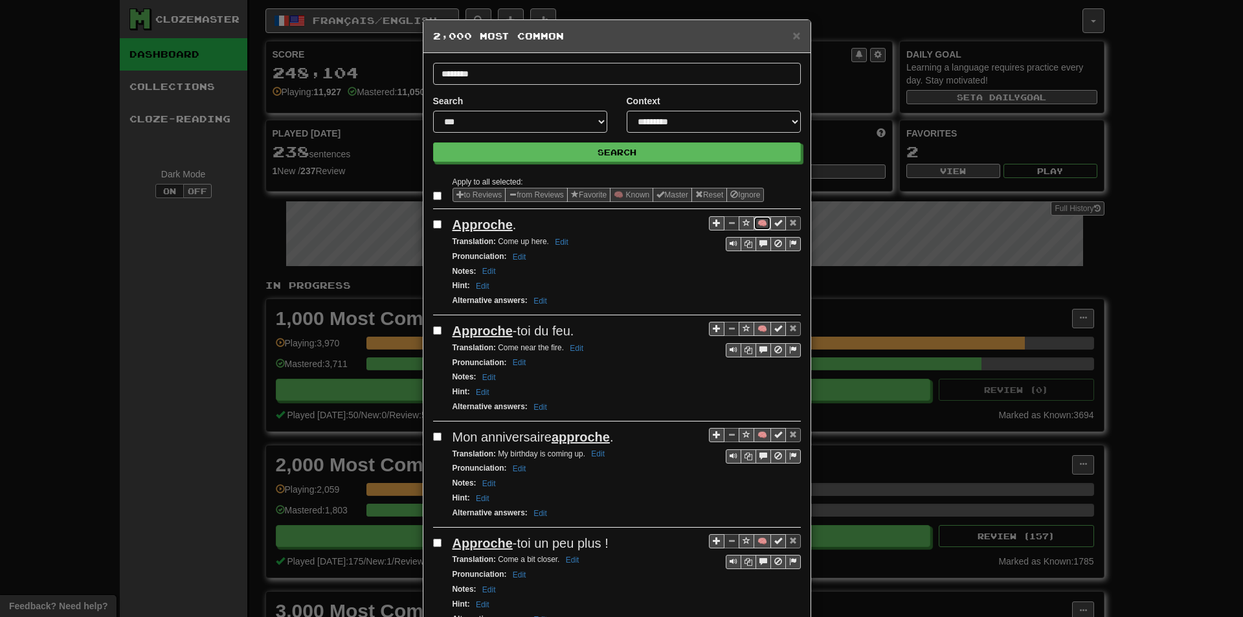
click at [758, 225] on button "🧠" at bounding box center [762, 223] width 17 height 14
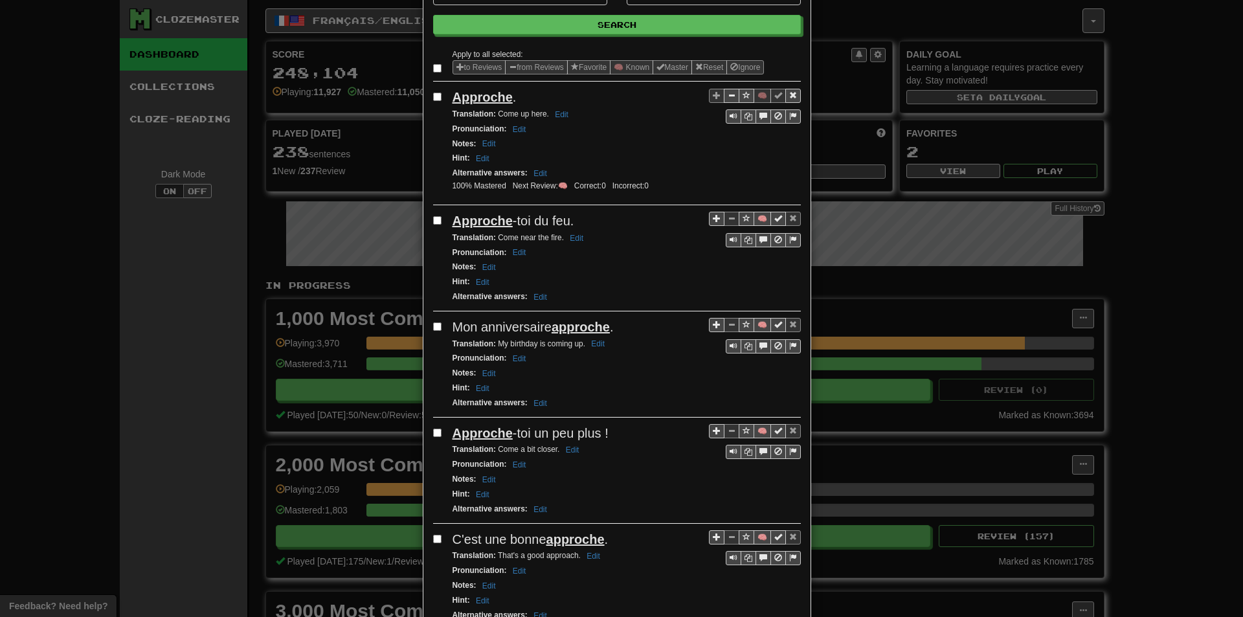
scroll to position [130, 0]
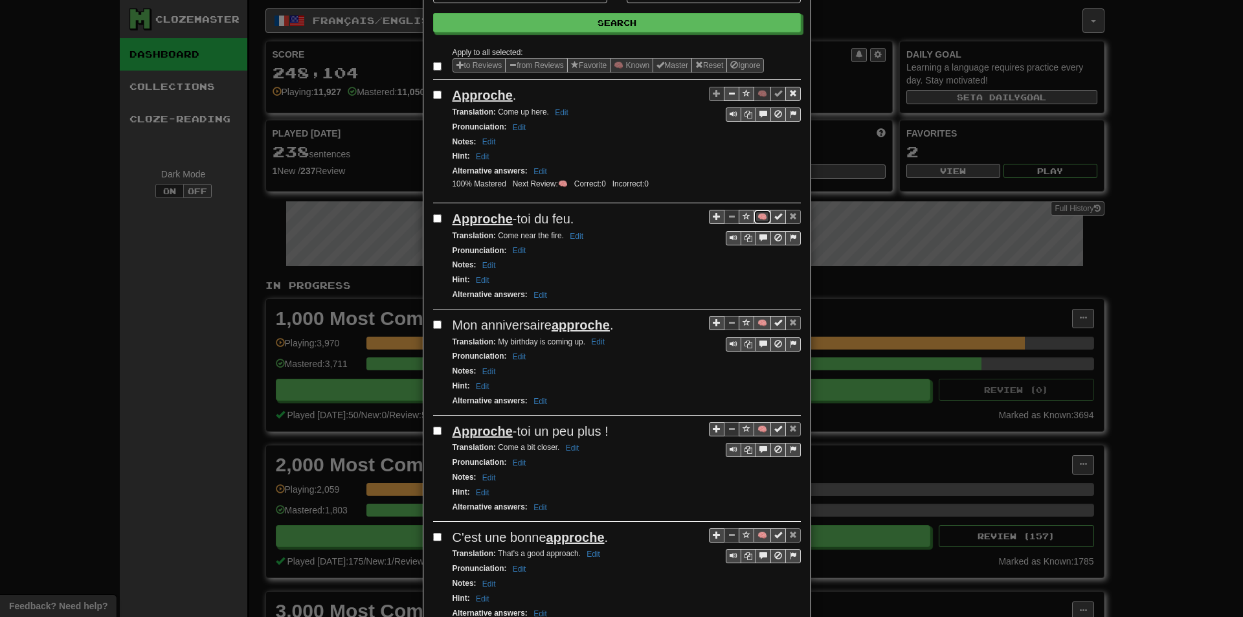
click at [758, 218] on button "🧠" at bounding box center [762, 217] width 17 height 14
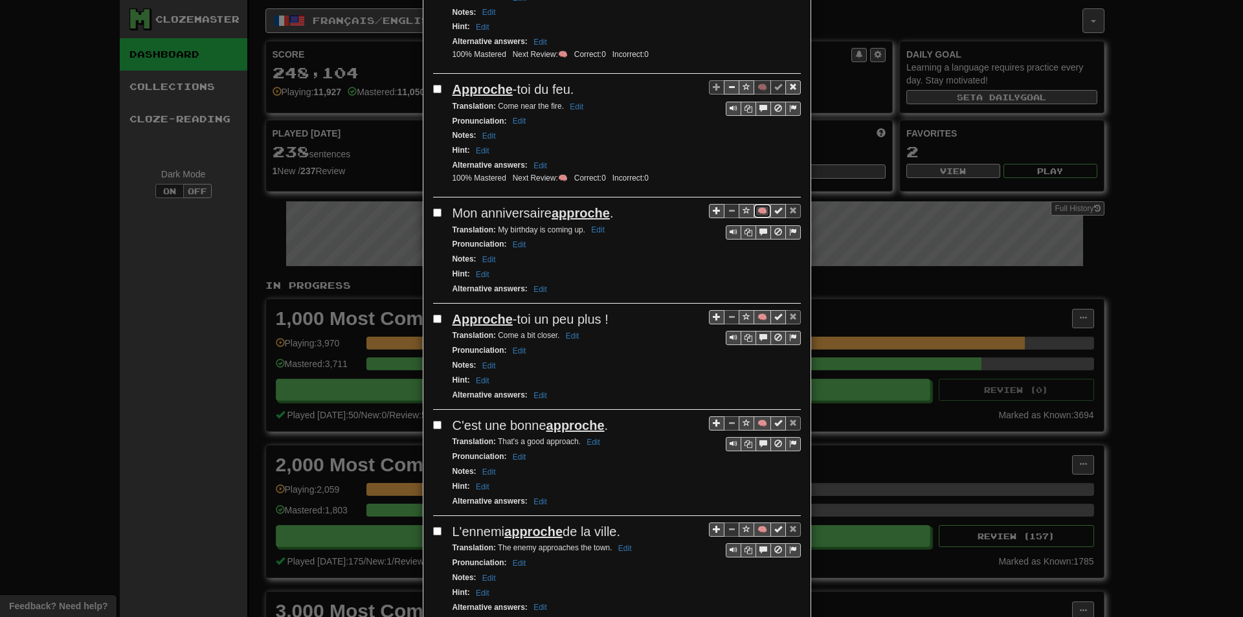
click at [754, 210] on button "🧠" at bounding box center [762, 211] width 17 height 14
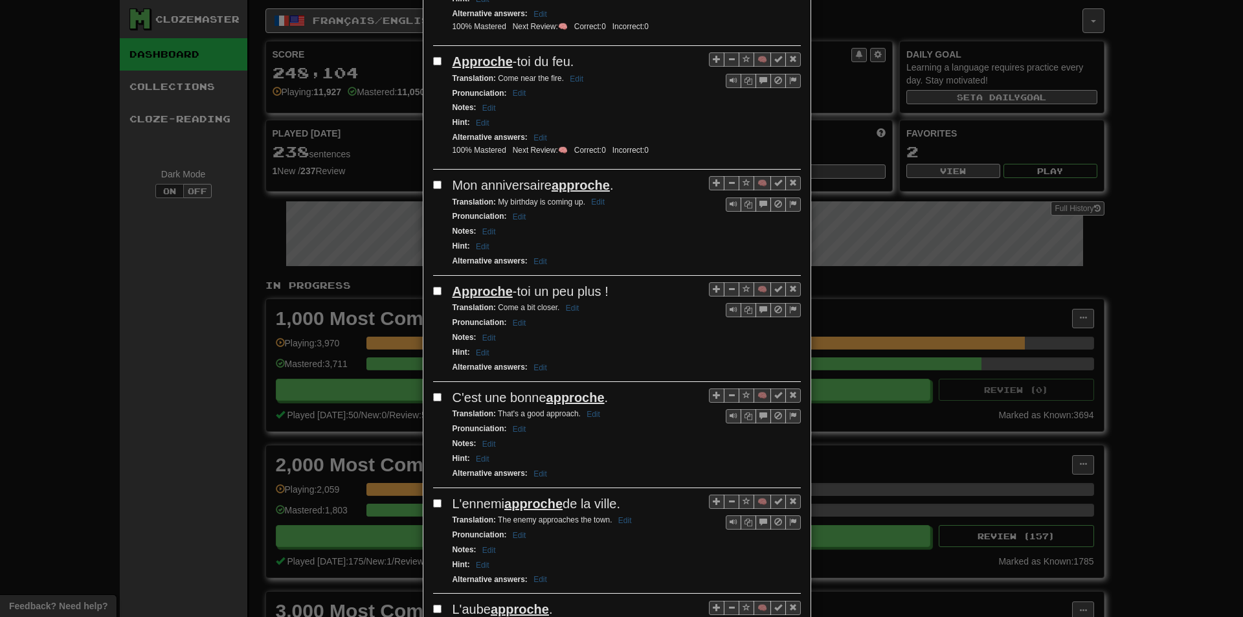
scroll to position [324, 0]
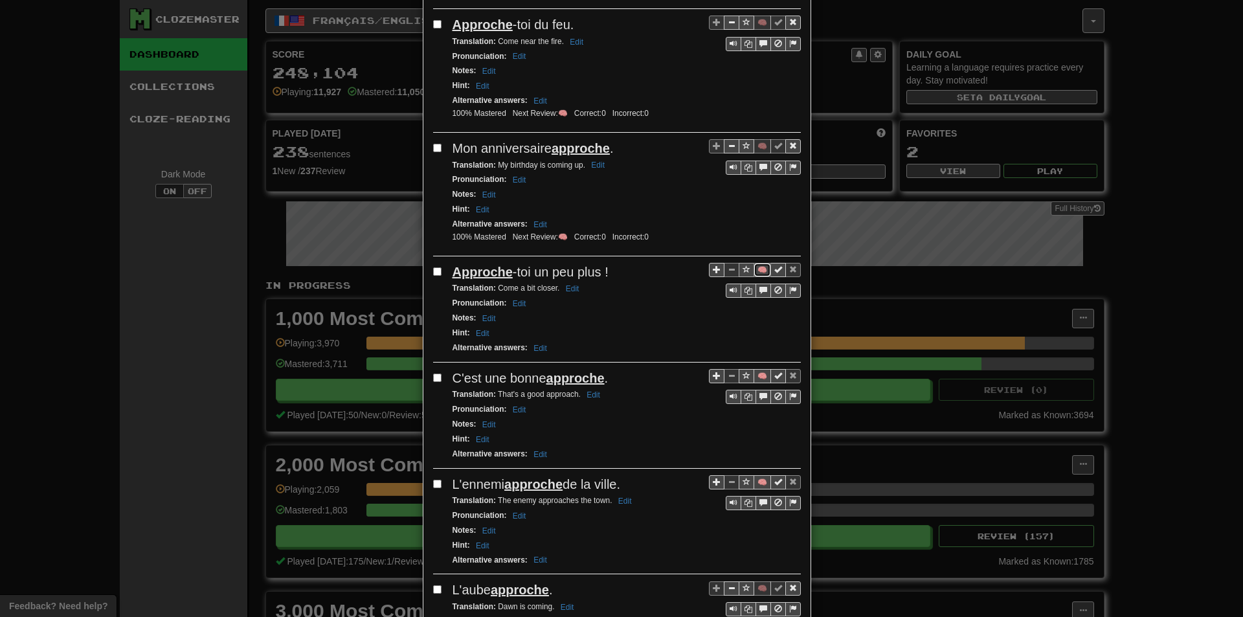
drag, startPoint x: 758, startPoint y: 272, endPoint x: 735, endPoint y: 275, distance: 23.5
click at [760, 271] on button "🧠" at bounding box center [762, 270] width 17 height 14
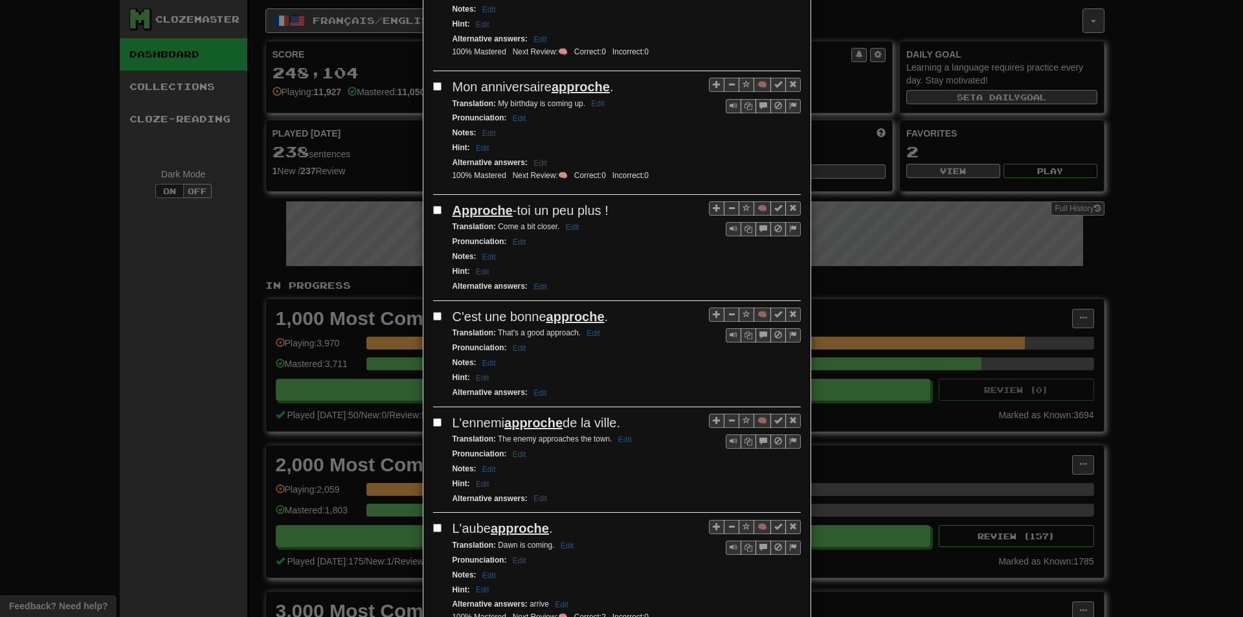
scroll to position [389, 0]
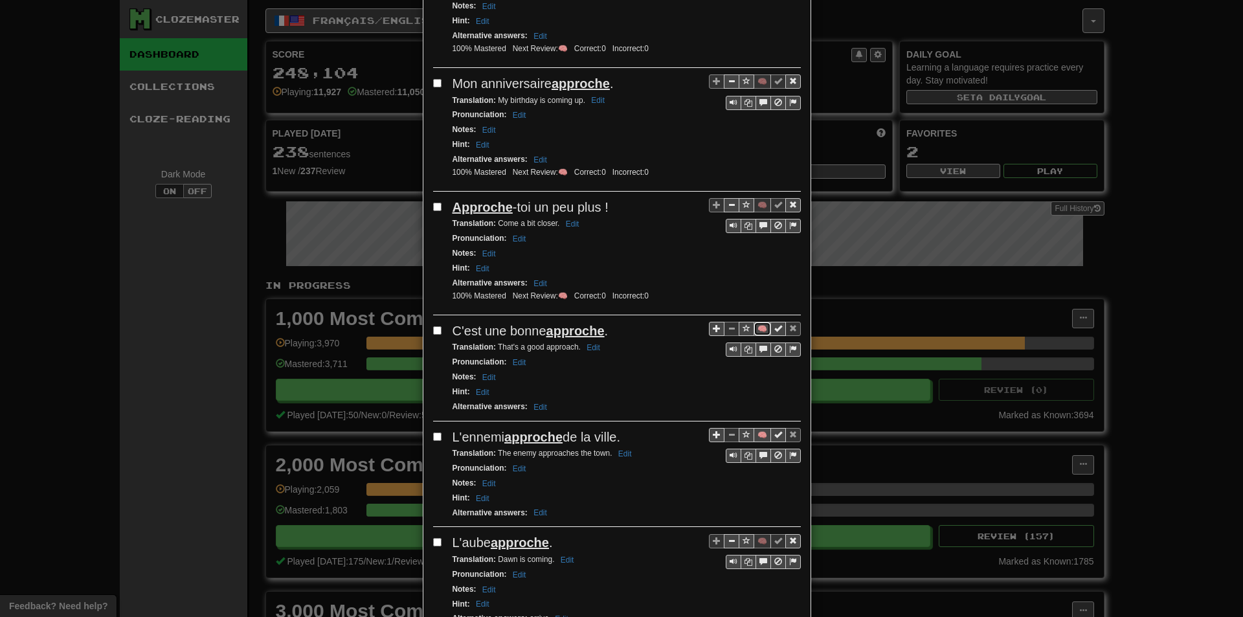
click at [756, 330] on button "🧠" at bounding box center [762, 329] width 17 height 14
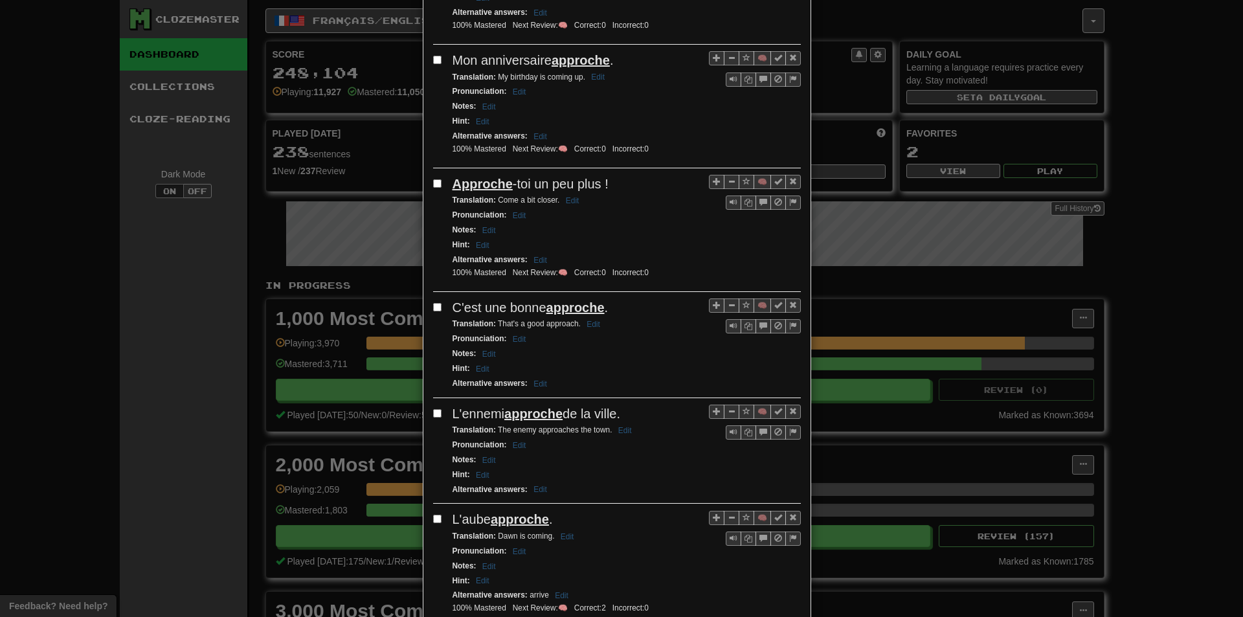
scroll to position [453, 0]
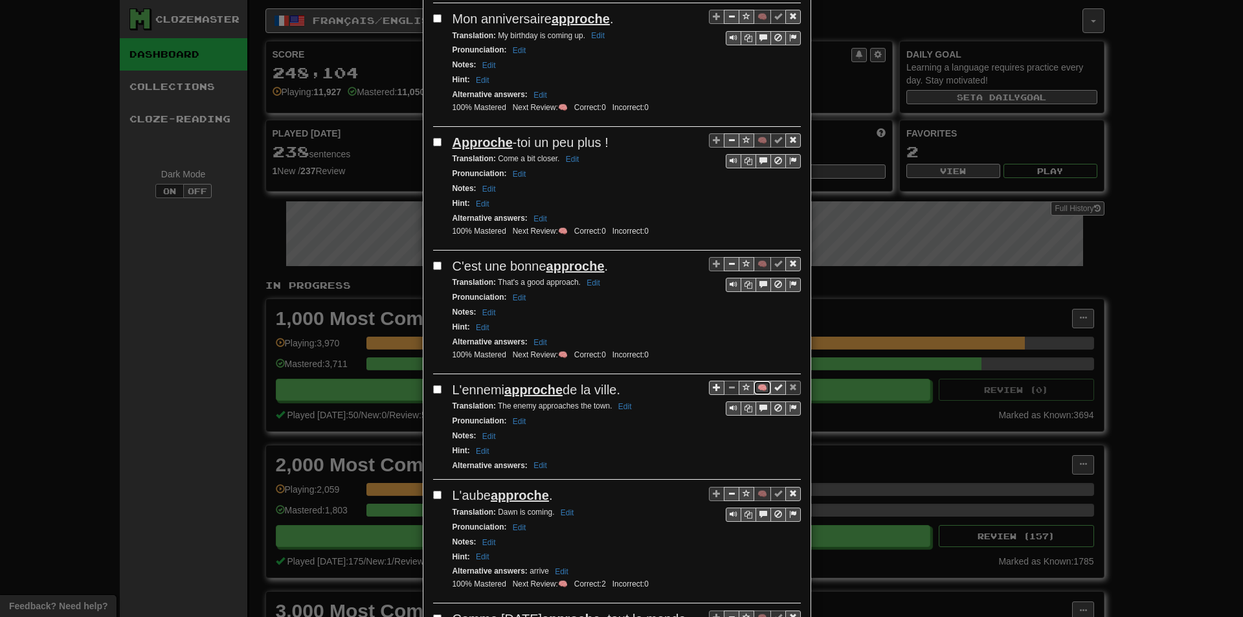
click at [756, 385] on button "🧠" at bounding box center [762, 388] width 17 height 14
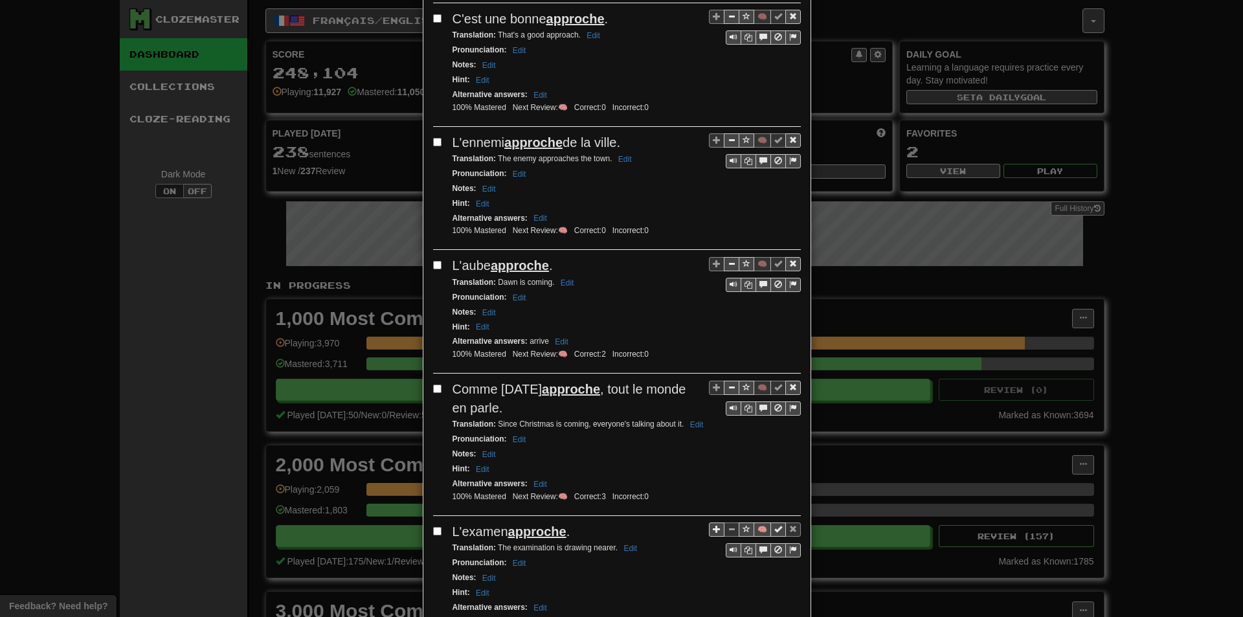
scroll to position [712, 0]
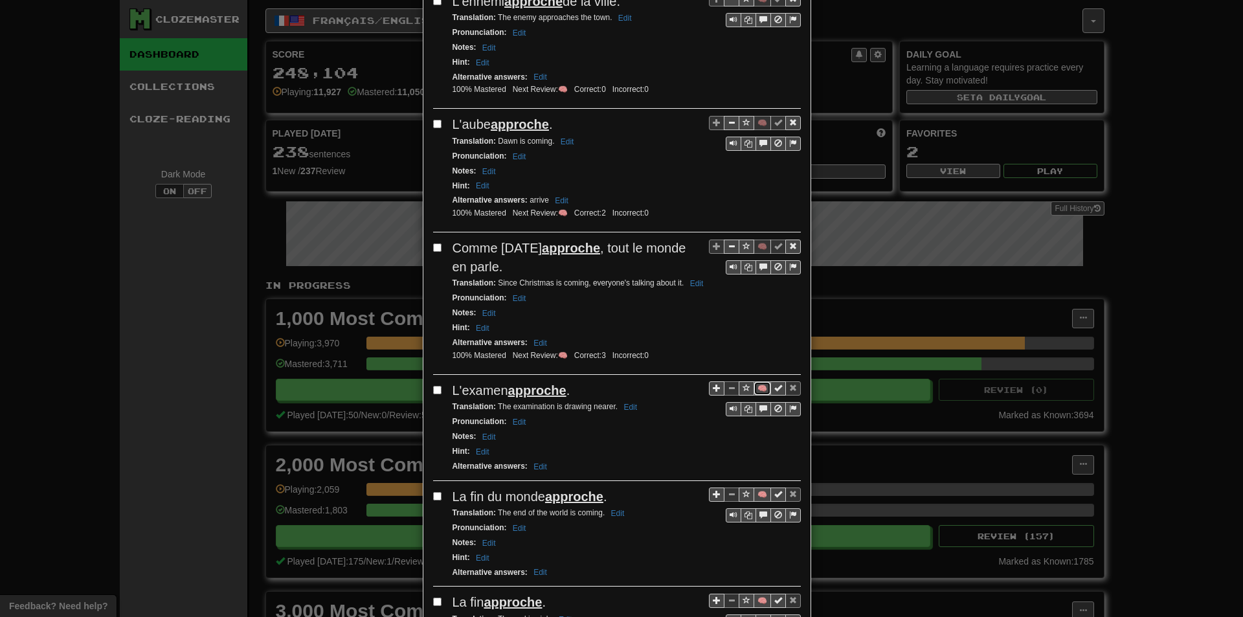
click at [754, 386] on button "🧠" at bounding box center [762, 388] width 17 height 14
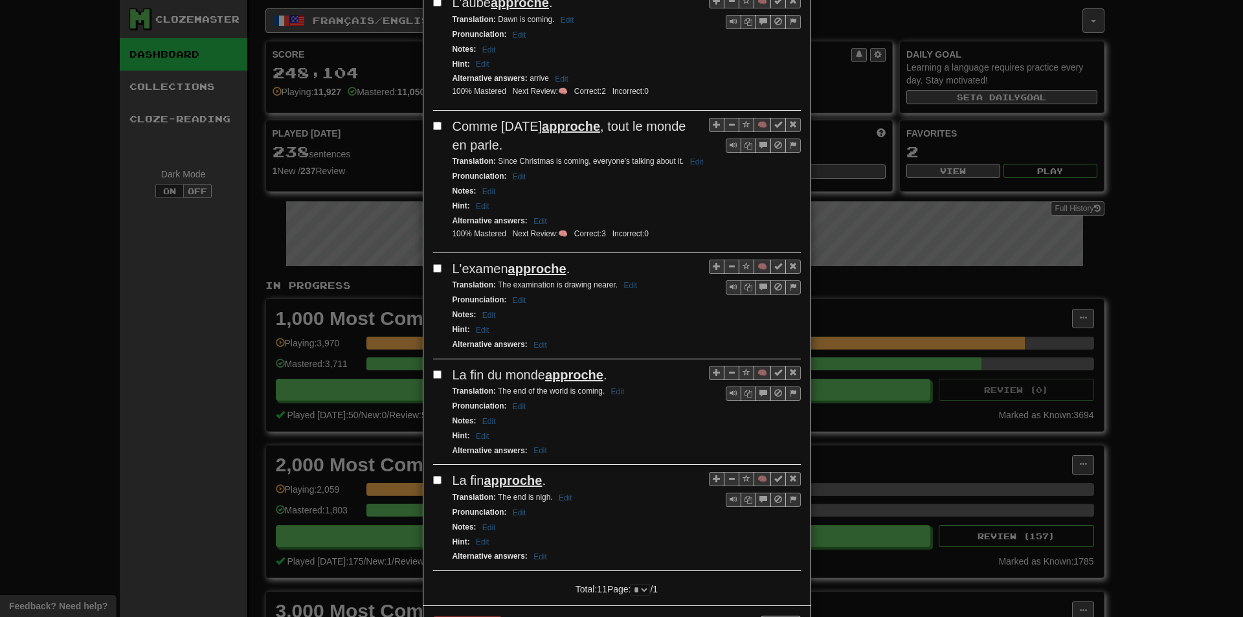
scroll to position [971, 0]
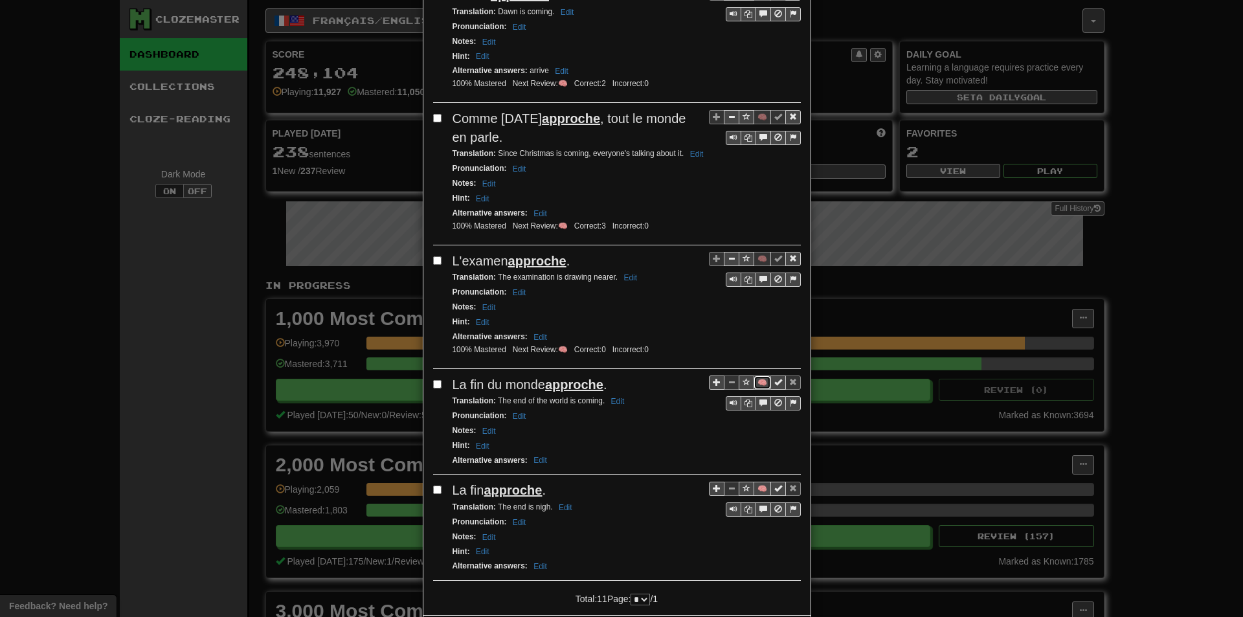
click at [764, 385] on button "🧠" at bounding box center [762, 383] width 17 height 14
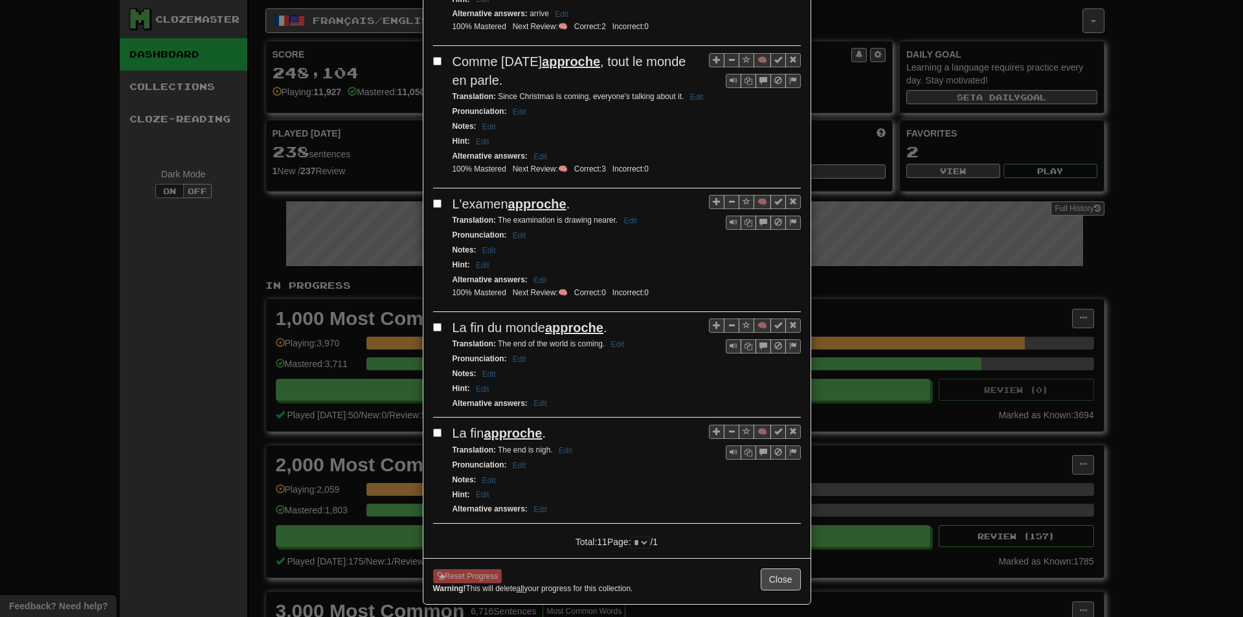
scroll to position [1037, 0]
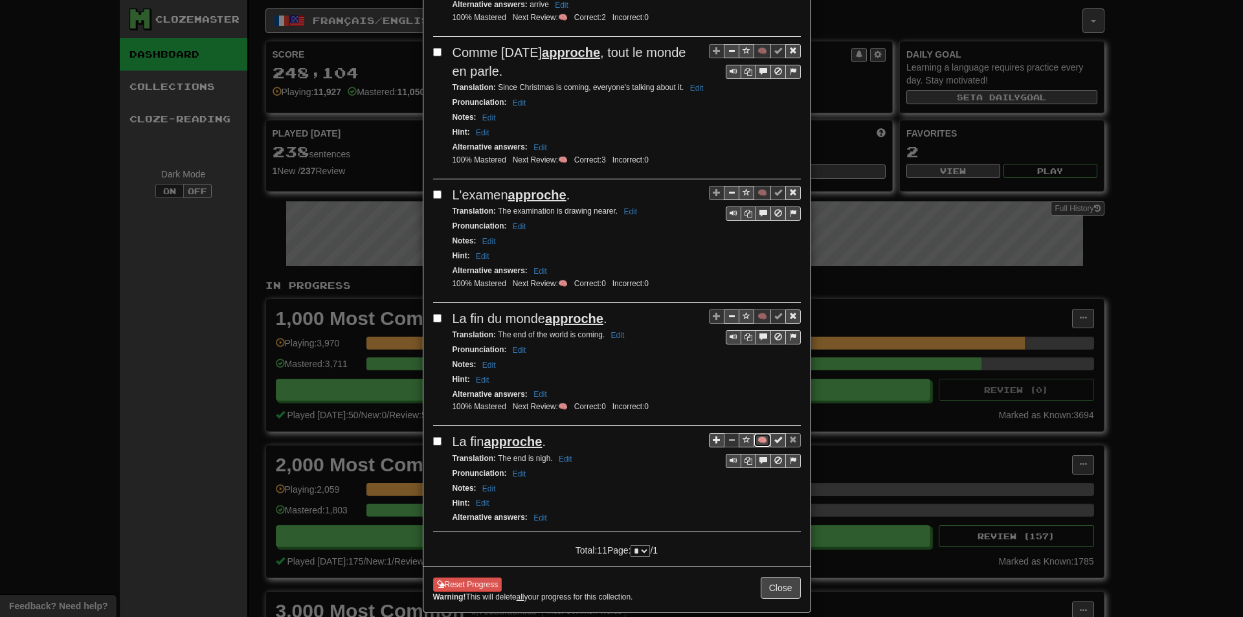
click at [762, 447] on button "🧠" at bounding box center [762, 440] width 17 height 14
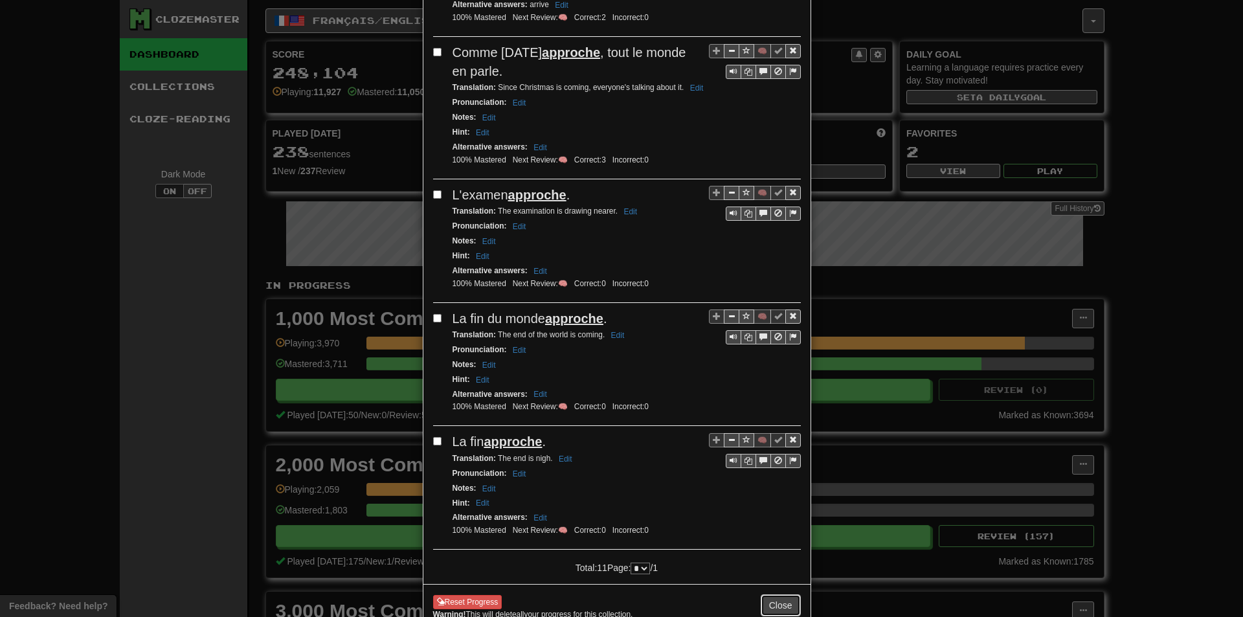
click at [786, 604] on button "Close" at bounding box center [781, 605] width 40 height 22
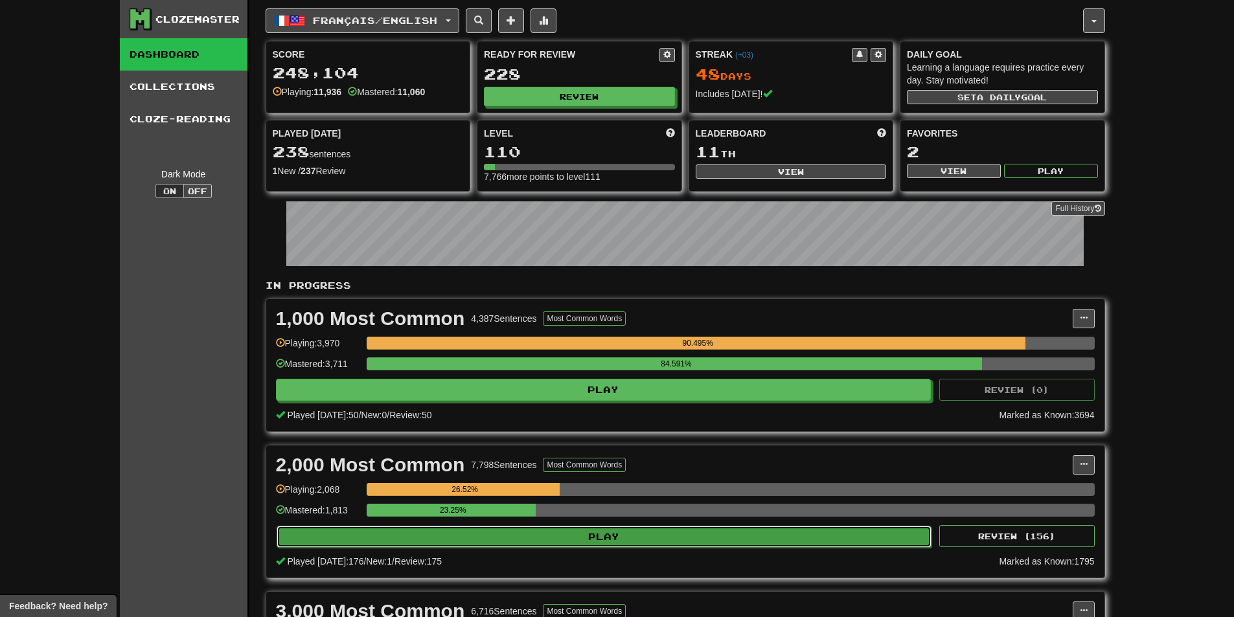
click at [565, 526] on button "Play" at bounding box center [604, 537] width 655 height 22
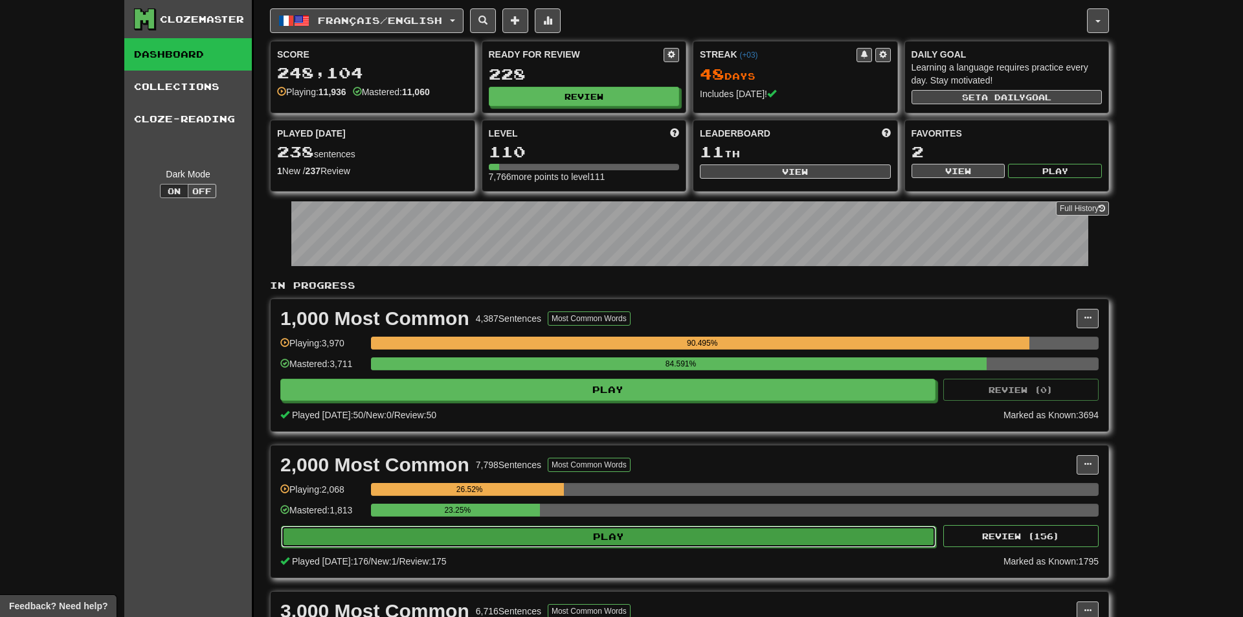
select select "**"
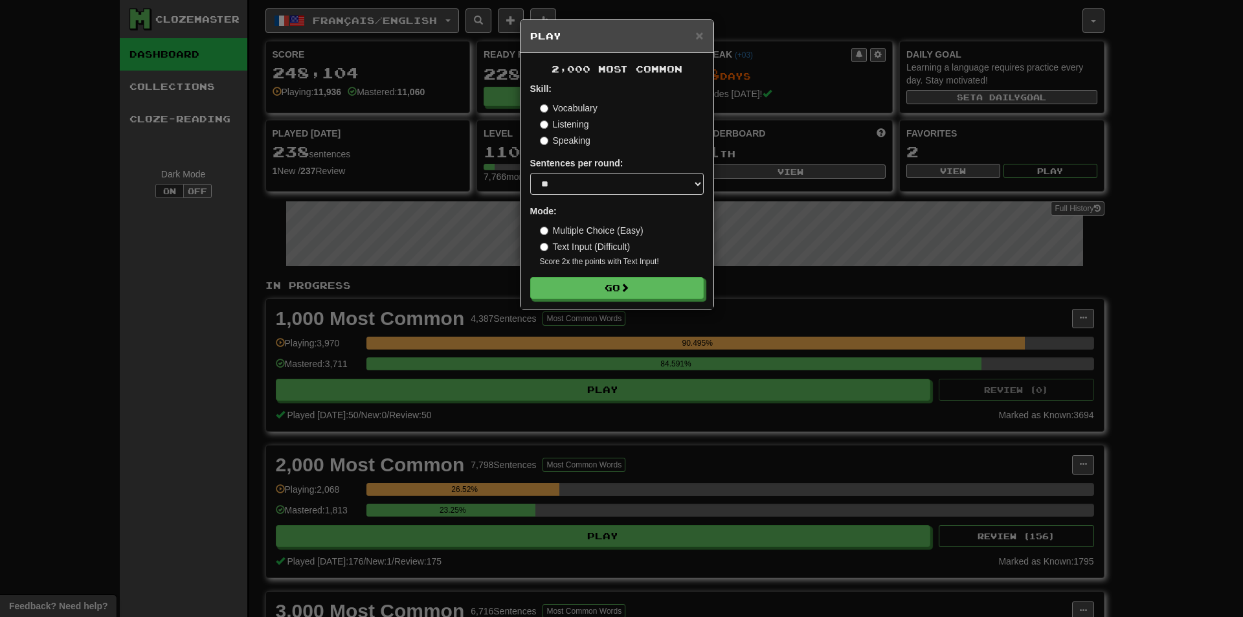
click at [819, 226] on div "× Play 2,000 Most Common Skill: Vocabulary Listening Speaking Sentences per rou…" at bounding box center [621, 308] width 1243 height 617
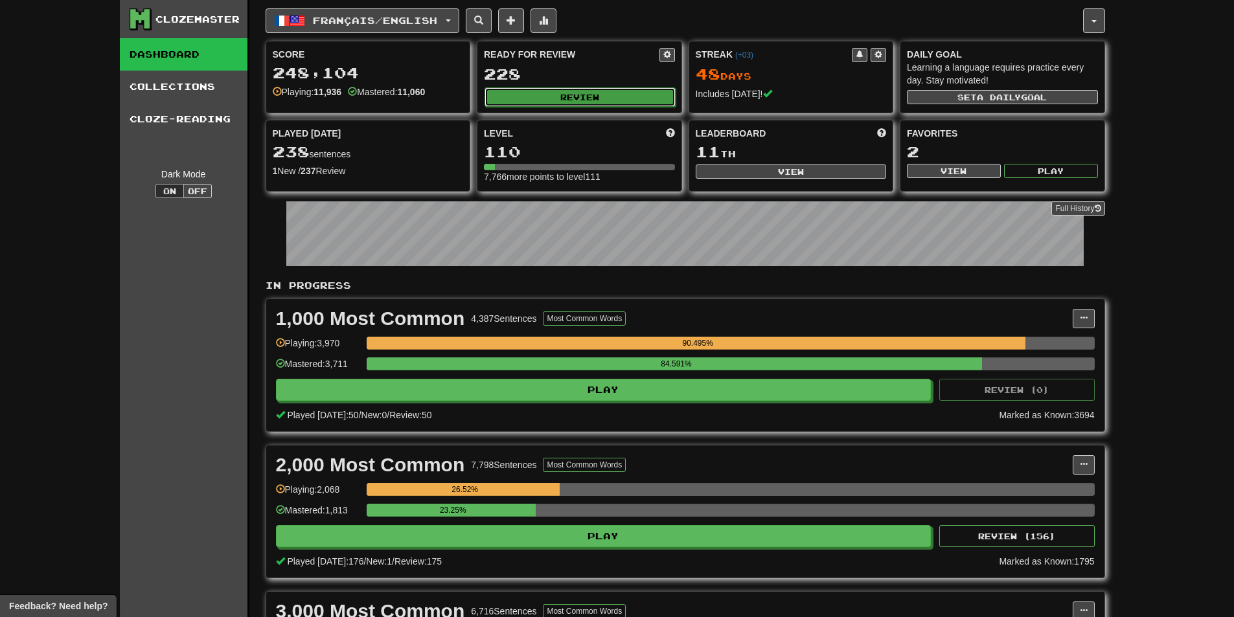
click at [610, 101] on button "Review" at bounding box center [579, 96] width 191 height 19
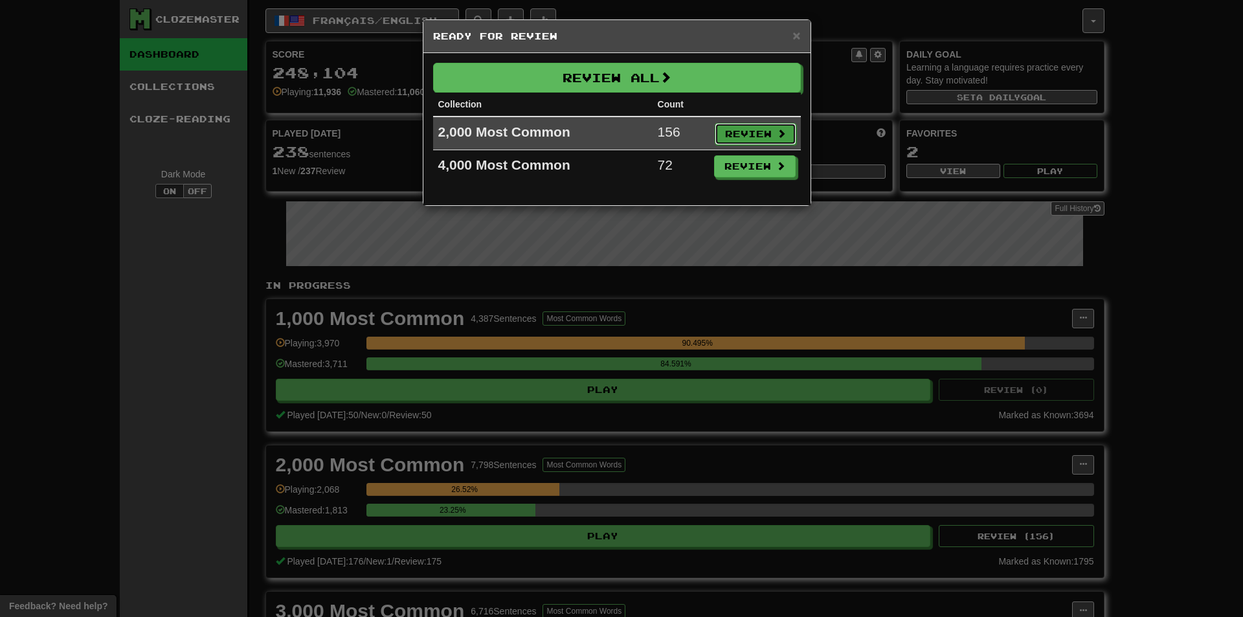
click at [748, 135] on button "Review" at bounding box center [756, 134] width 82 height 22
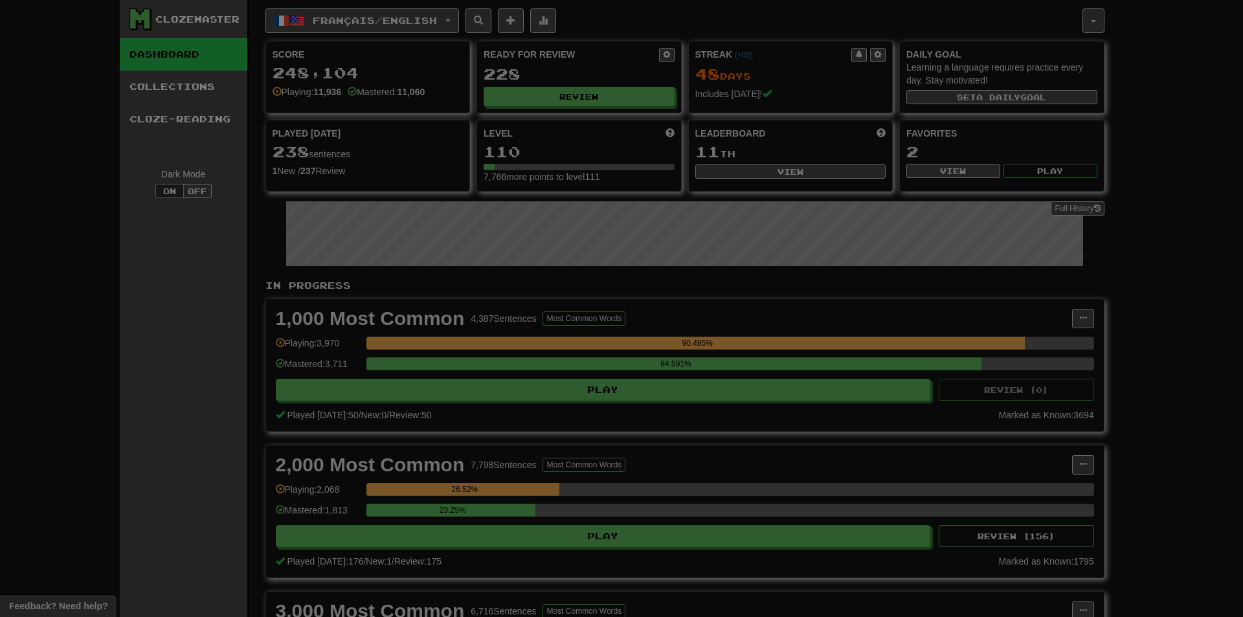
select select "**"
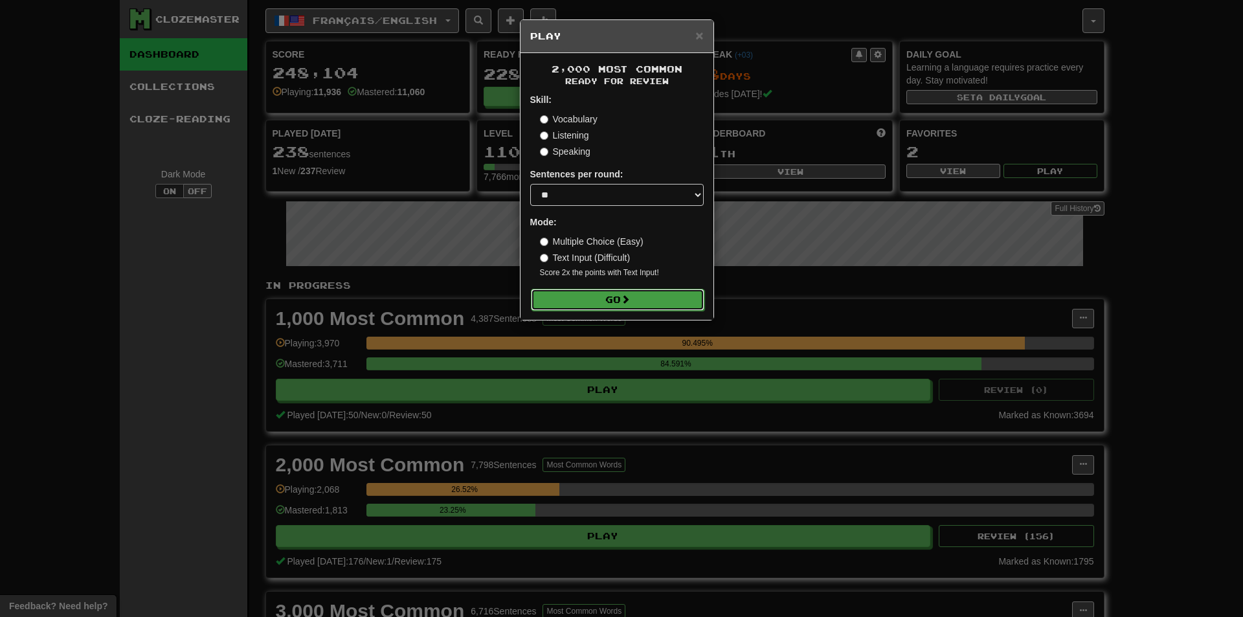
click at [663, 296] on button "Go" at bounding box center [618, 300] width 174 height 22
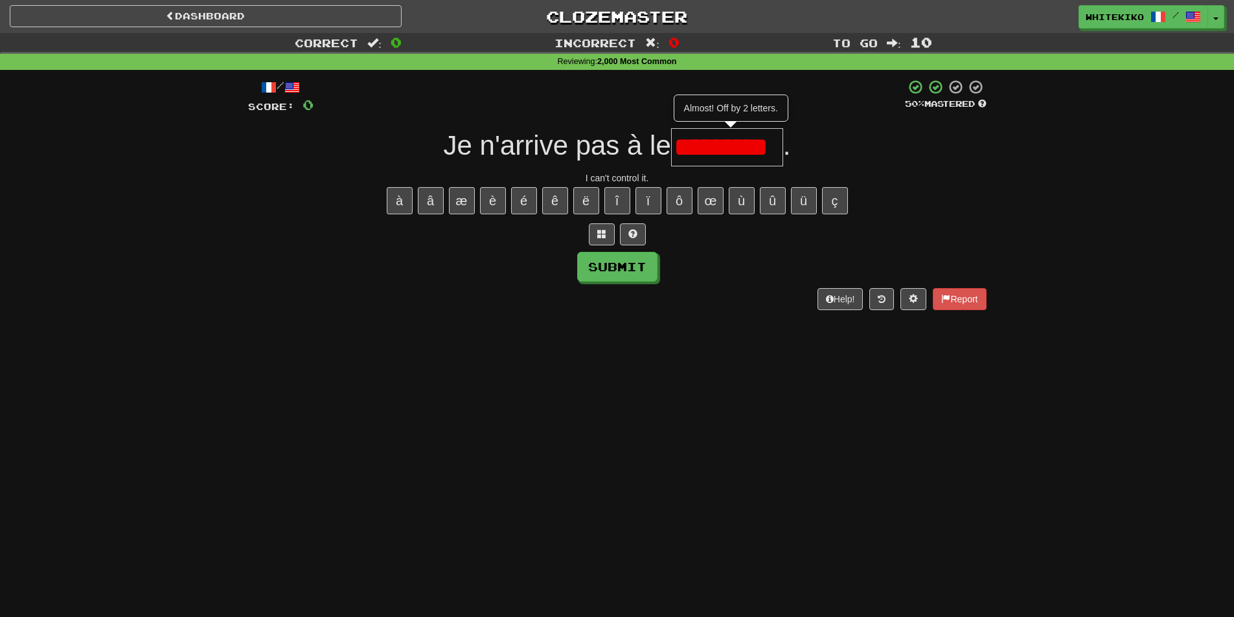
scroll to position [0, 5]
type input "*********"
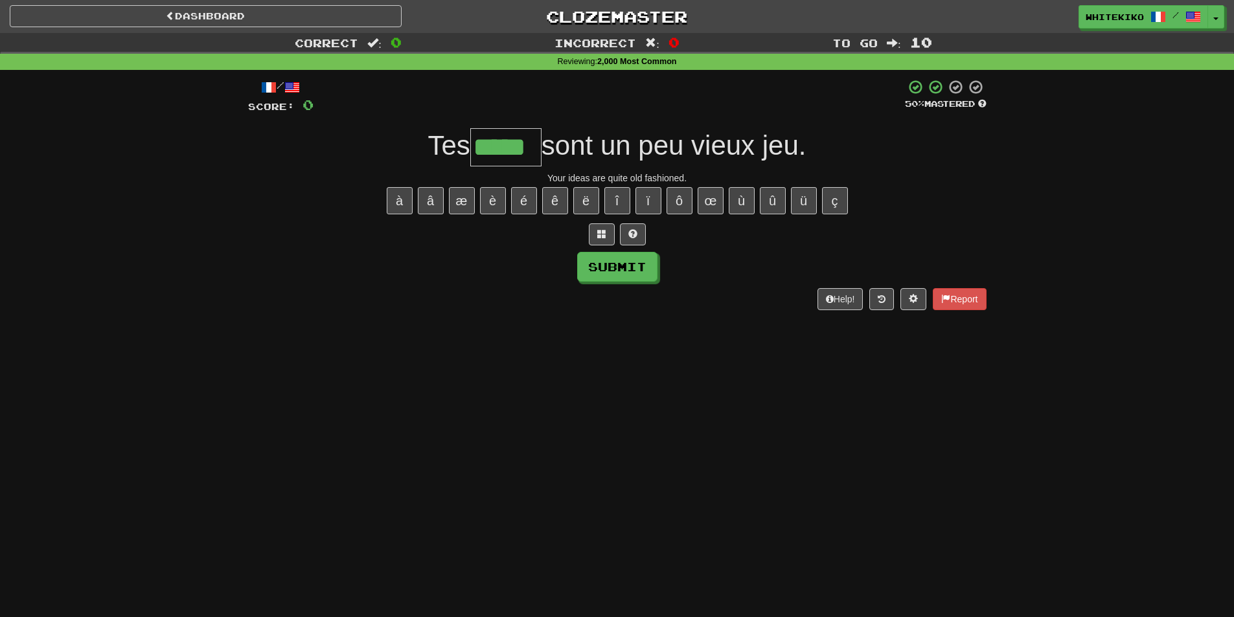
type input "*****"
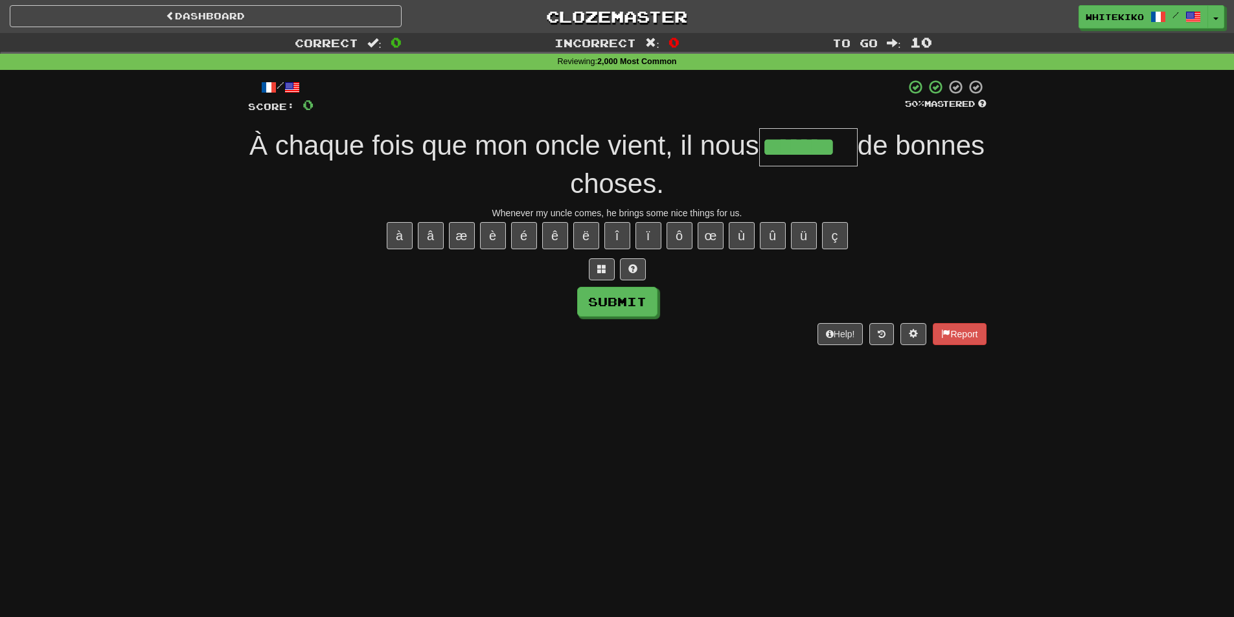
type input "*******"
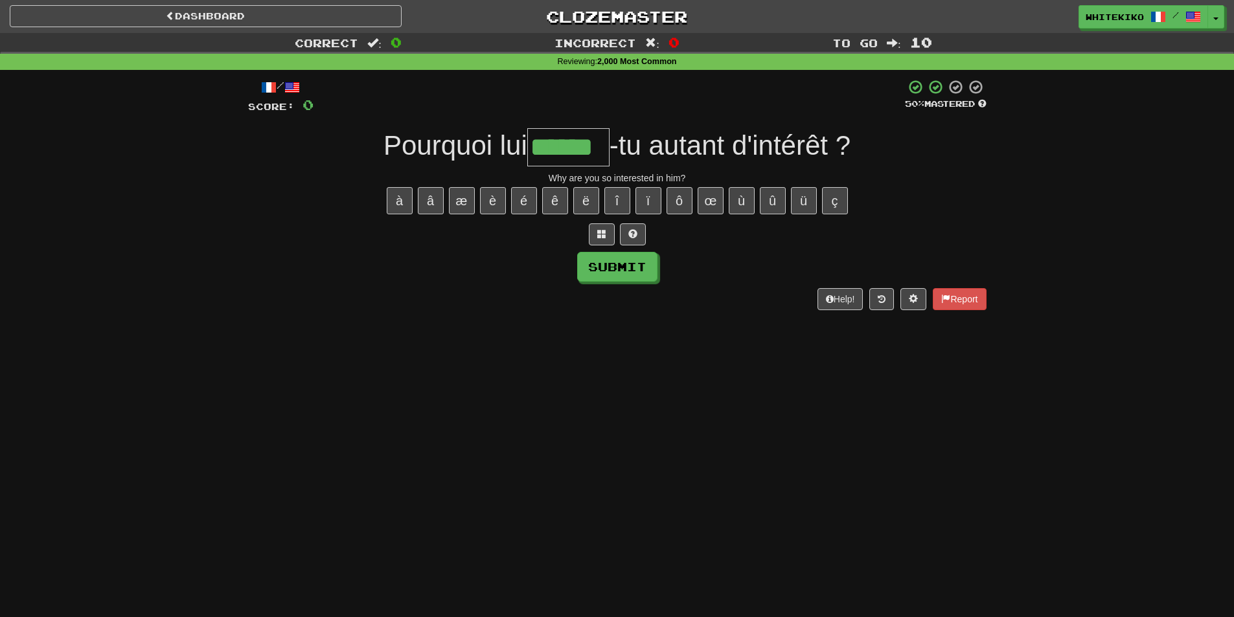
type input "******"
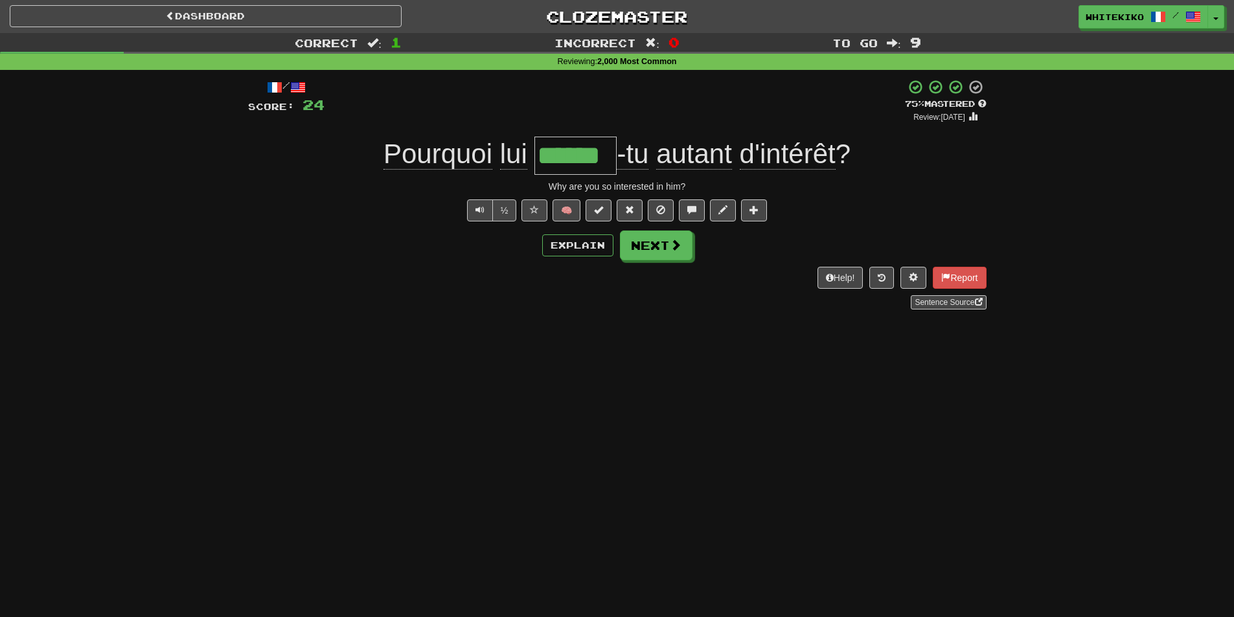
click at [634, 264] on div "/ Score: 24 + 24 75 % Mastered Review: [DATE] Pourquoi lui ****** -tu autant d'…" at bounding box center [617, 194] width 738 height 231
click at [637, 249] on button "Next" at bounding box center [656, 246] width 73 height 30
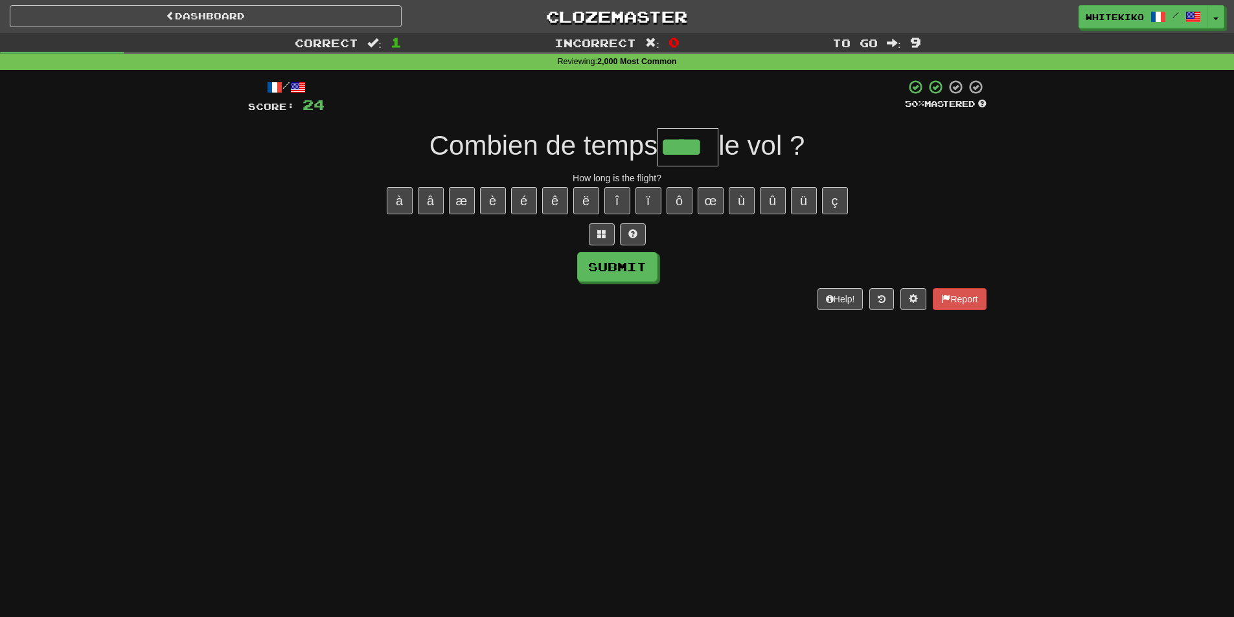
type input "****"
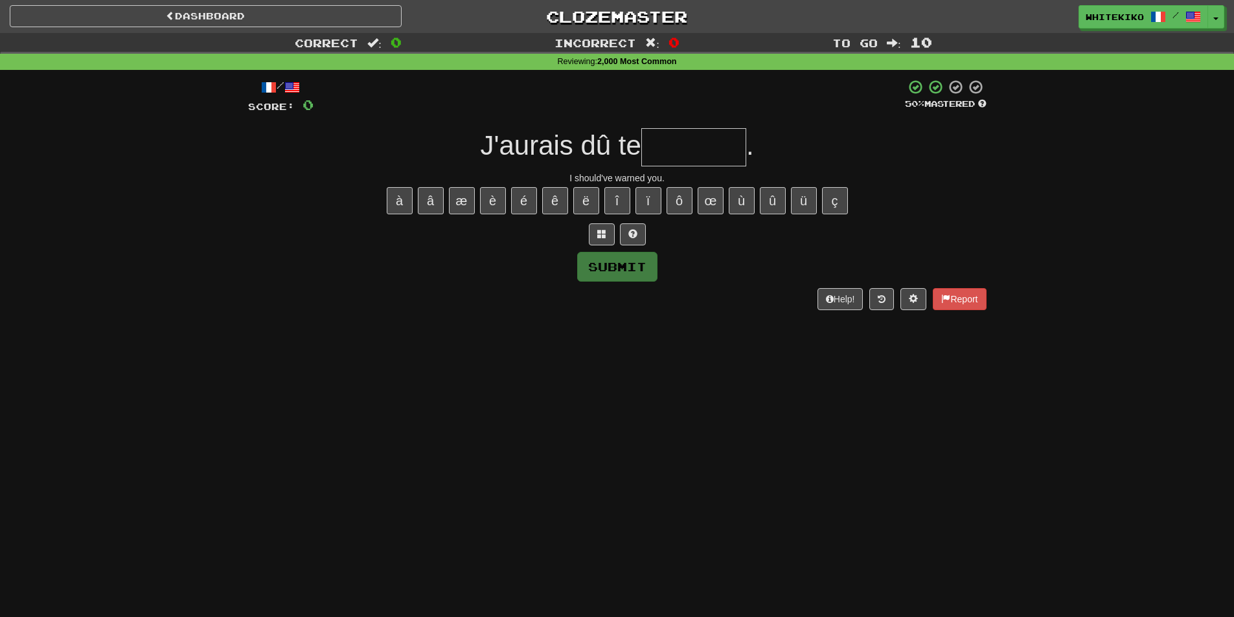
type input "*"
type input "********"
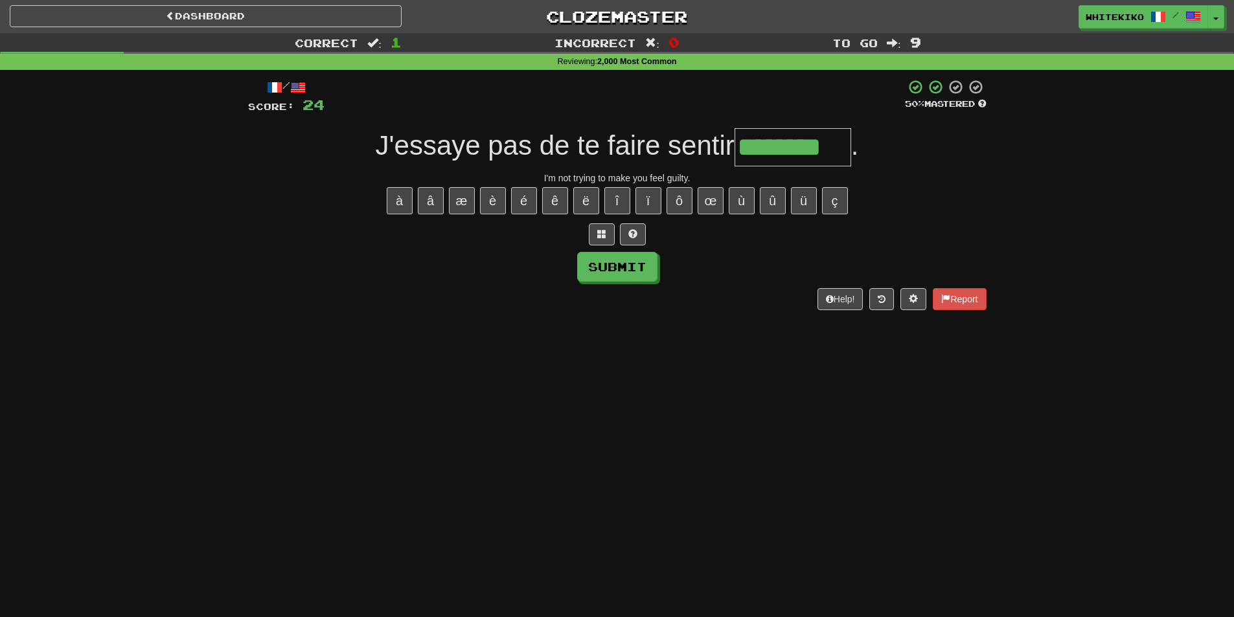
type input "********"
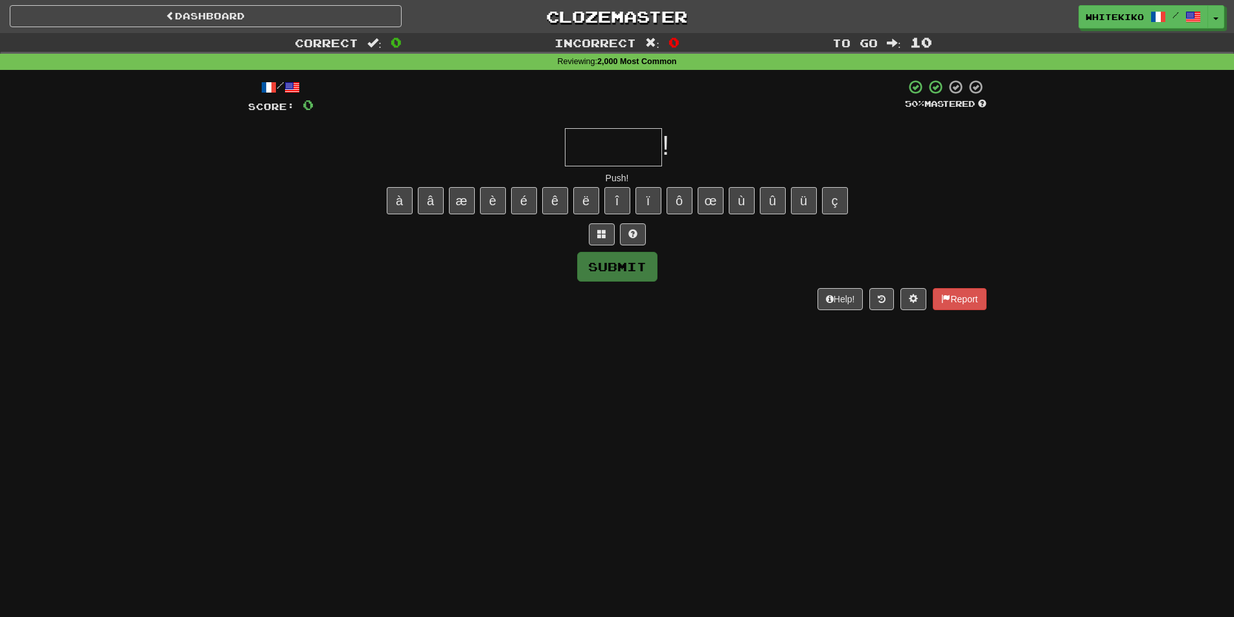
click at [606, 152] on input "text" at bounding box center [613, 147] width 97 height 38
type input "******"
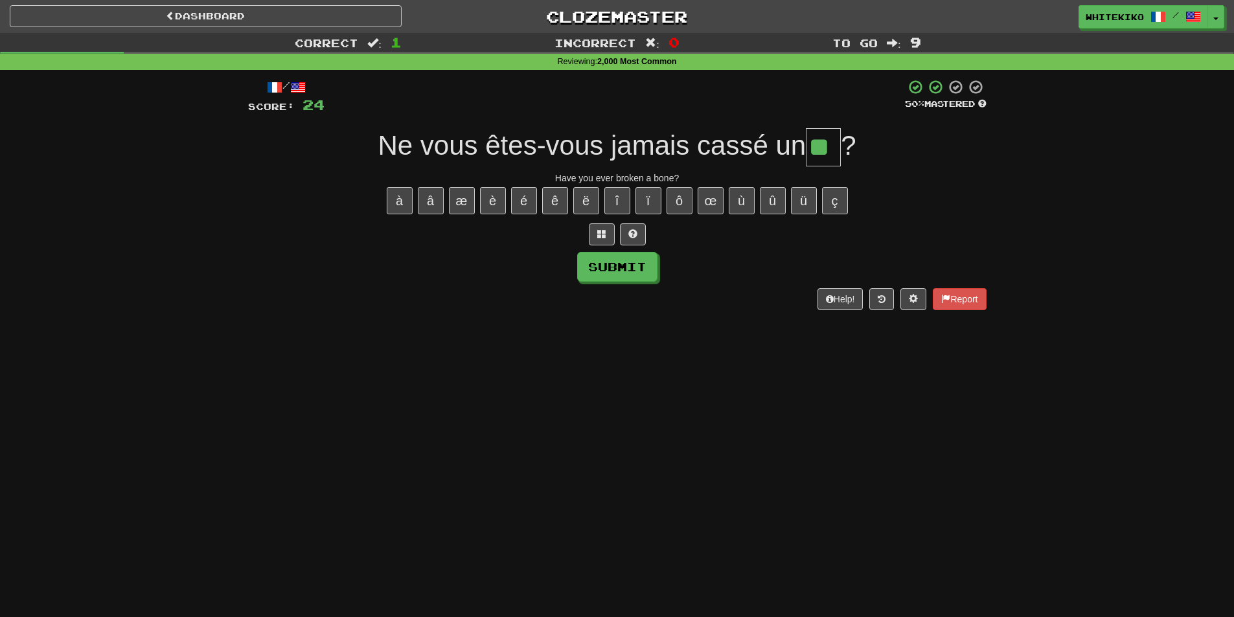
type input "**"
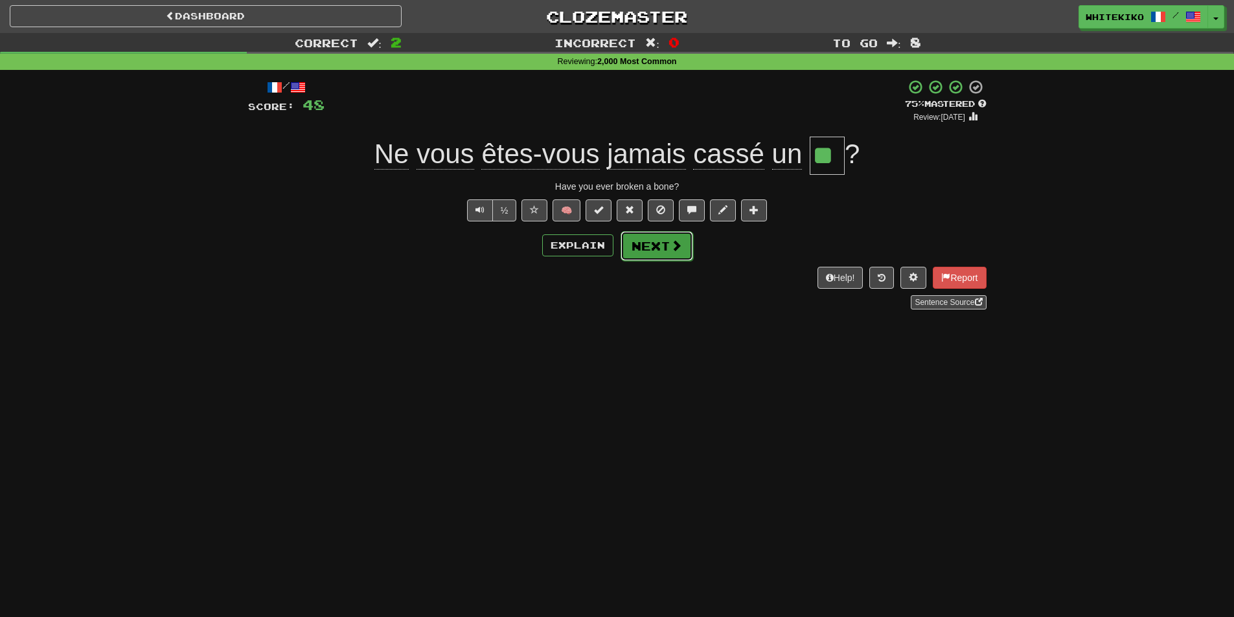
click at [662, 246] on button "Next" at bounding box center [656, 246] width 73 height 30
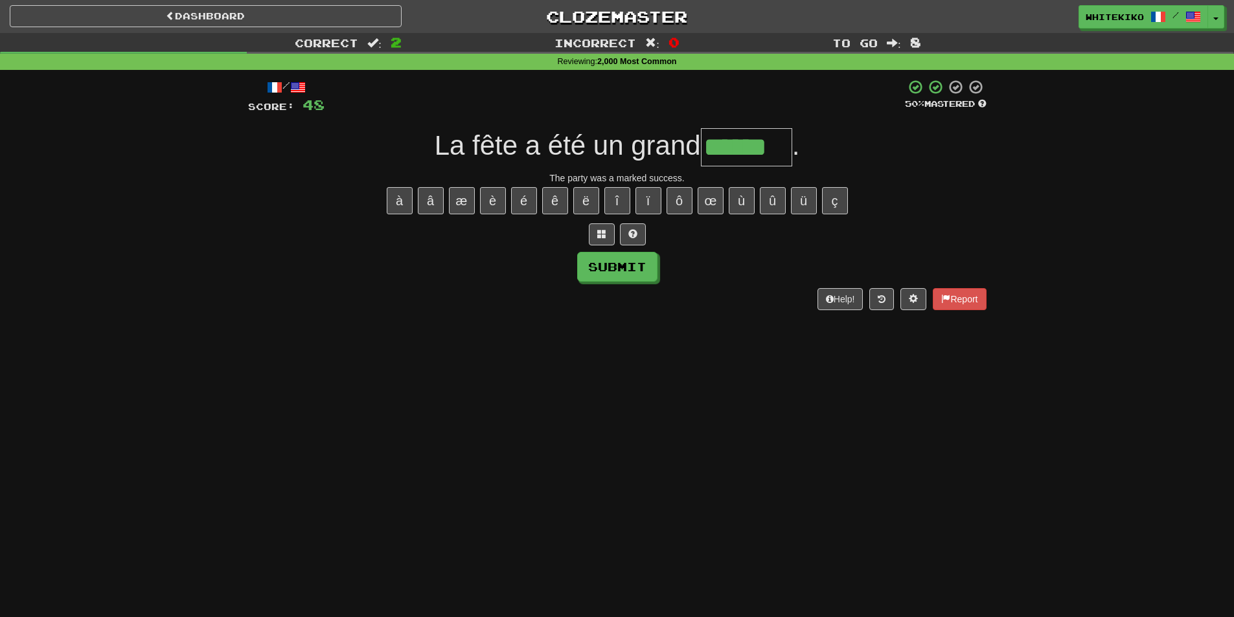
type input "******"
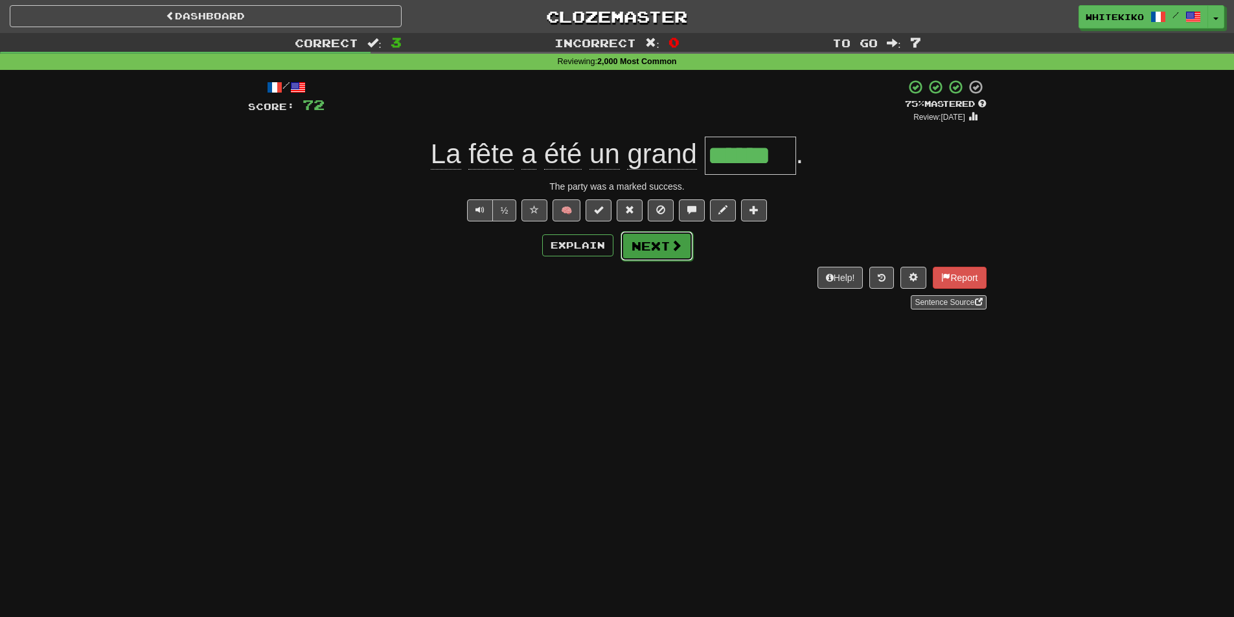
click at [642, 247] on button "Next" at bounding box center [656, 246] width 73 height 30
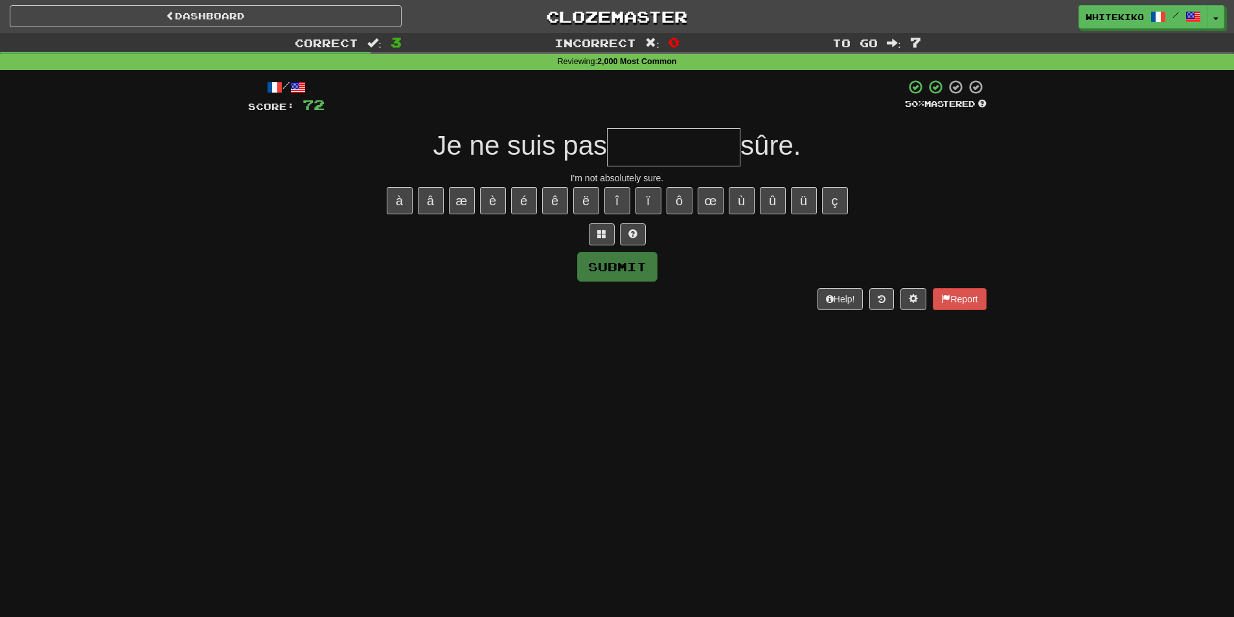
click at [653, 149] on input "text" at bounding box center [673, 147] width 133 height 38
type input "*"
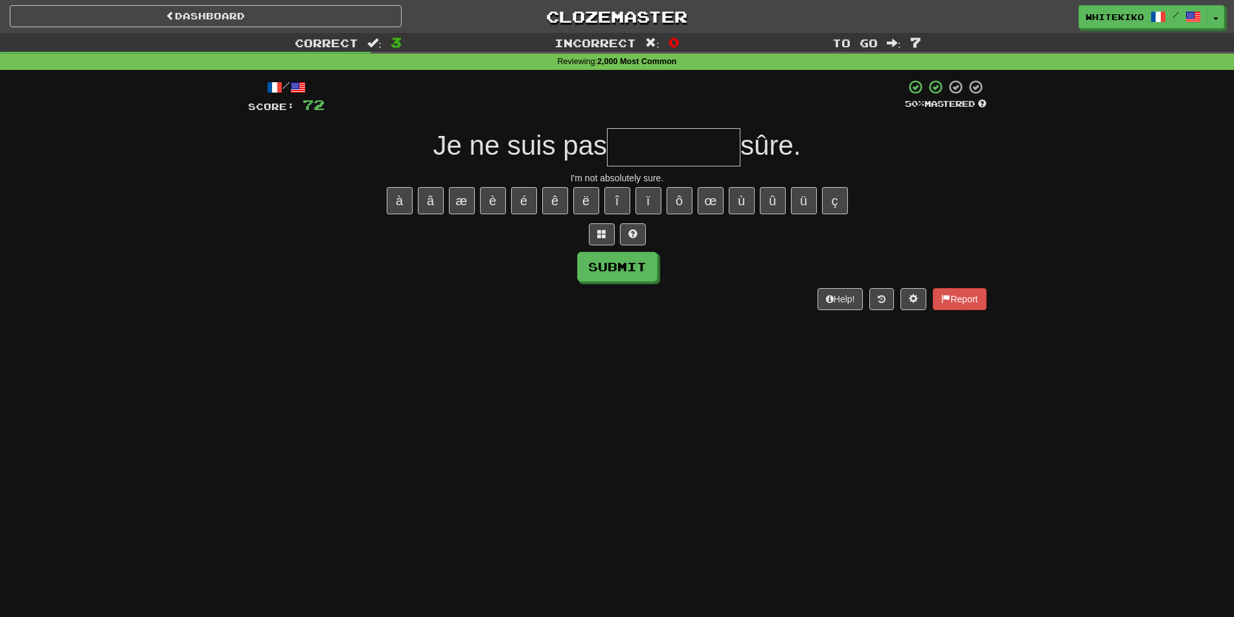
type input "*"
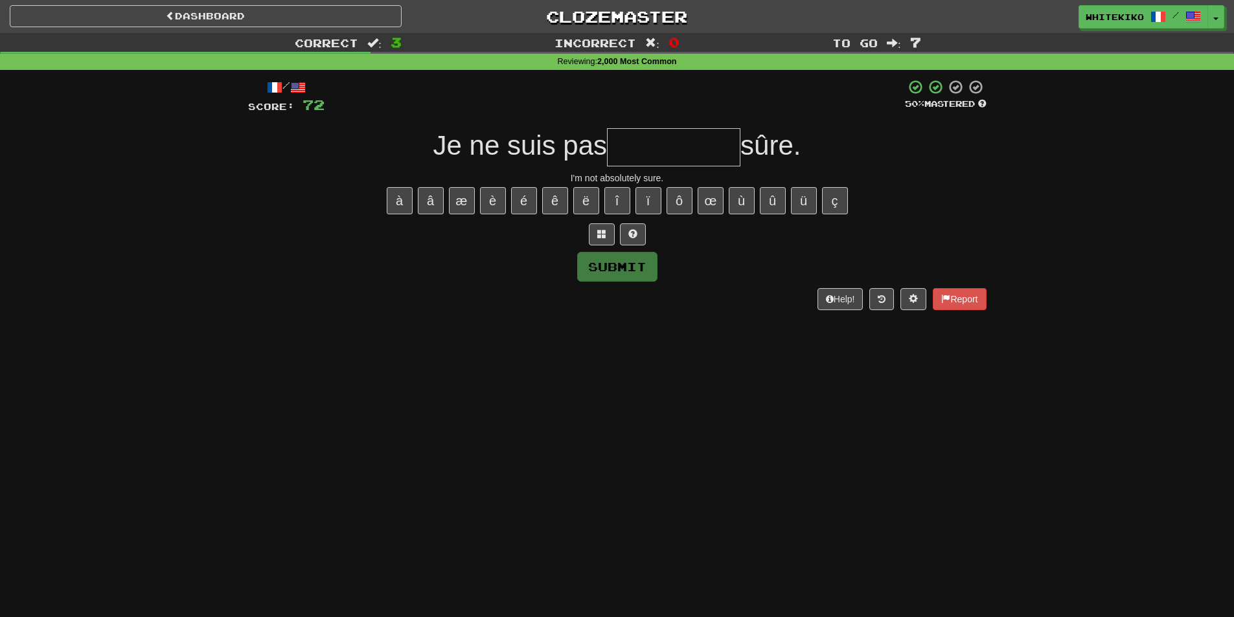
type input "*"
drag, startPoint x: 0, startPoint y: 442, endPoint x: 121, endPoint y: 405, distance: 126.8
click at [0, 443] on div "Dashboard Clozemaster whitekiko / Toggle Dropdown Dashboard Leaderboard Activit…" at bounding box center [617, 308] width 1234 height 617
drag, startPoint x: 642, startPoint y: 124, endPoint x: 643, endPoint y: 143, distance: 19.5
click at [642, 128] on div "/ Score: 72 50 % Mastered Je ne suis pas sûre. I'm not absolutely sure. à â æ è…" at bounding box center [617, 194] width 738 height 231
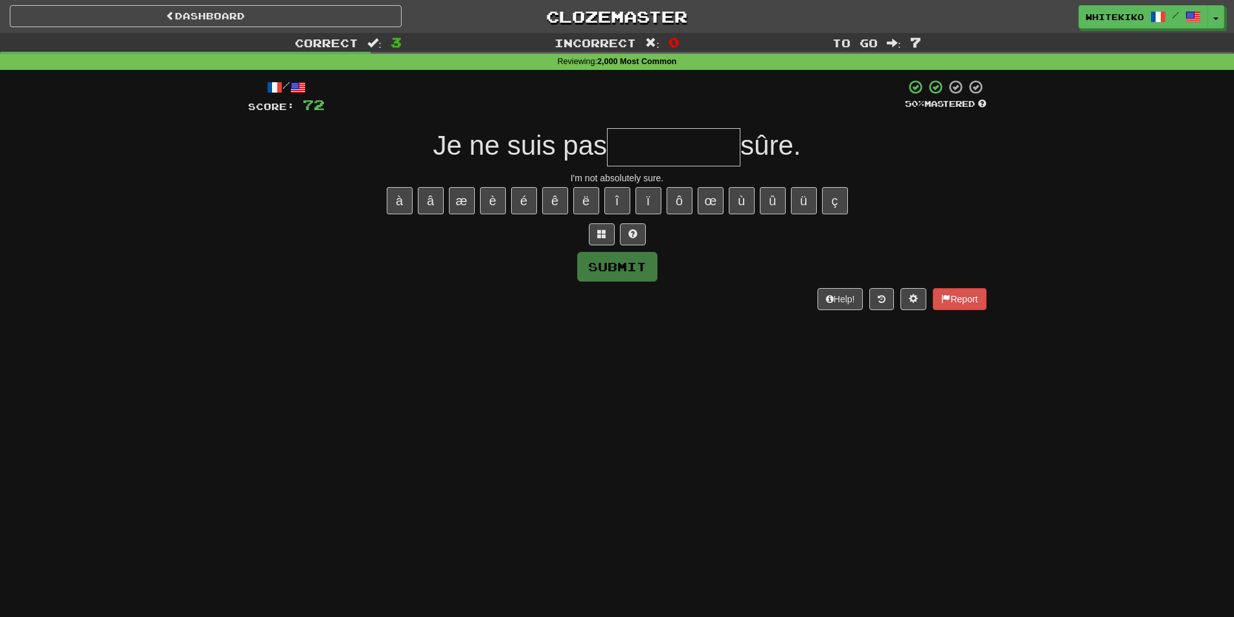
click at [643, 143] on input "text" at bounding box center [673, 147] width 133 height 38
type input "*"
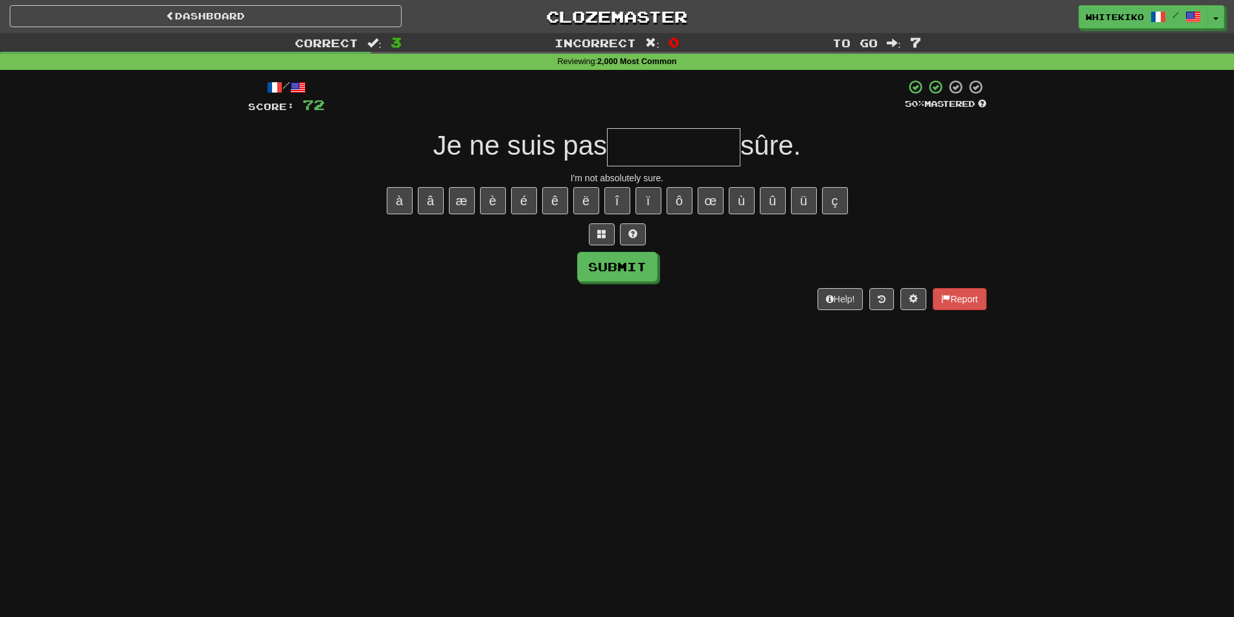
type input "*"
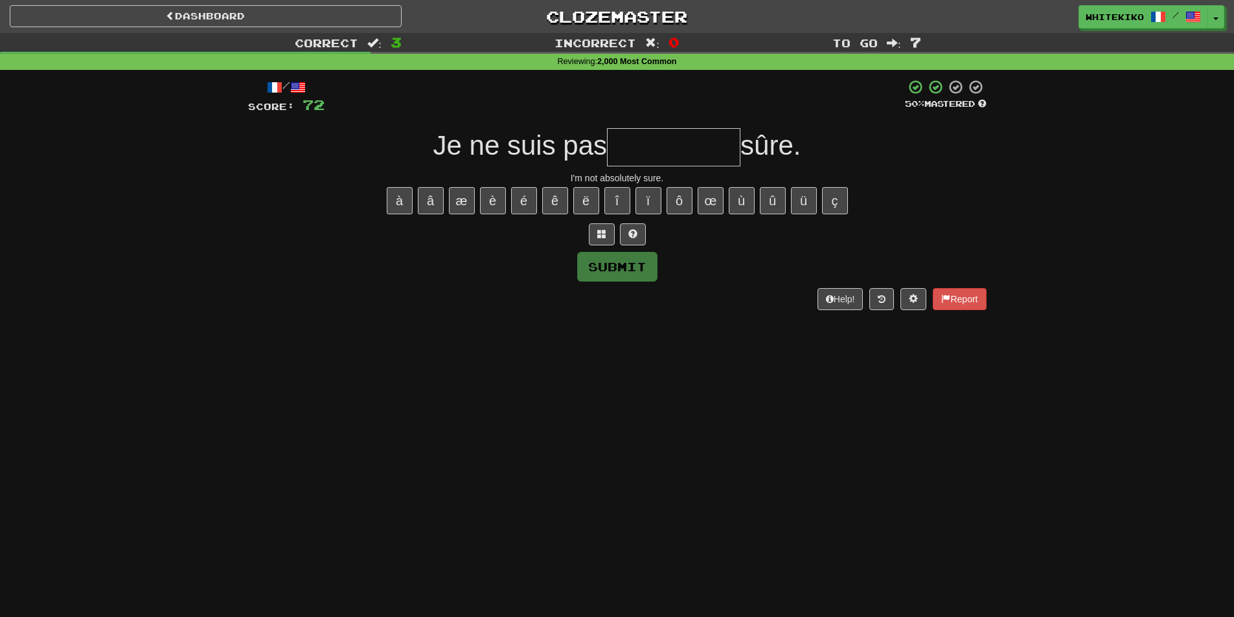
type input "*"
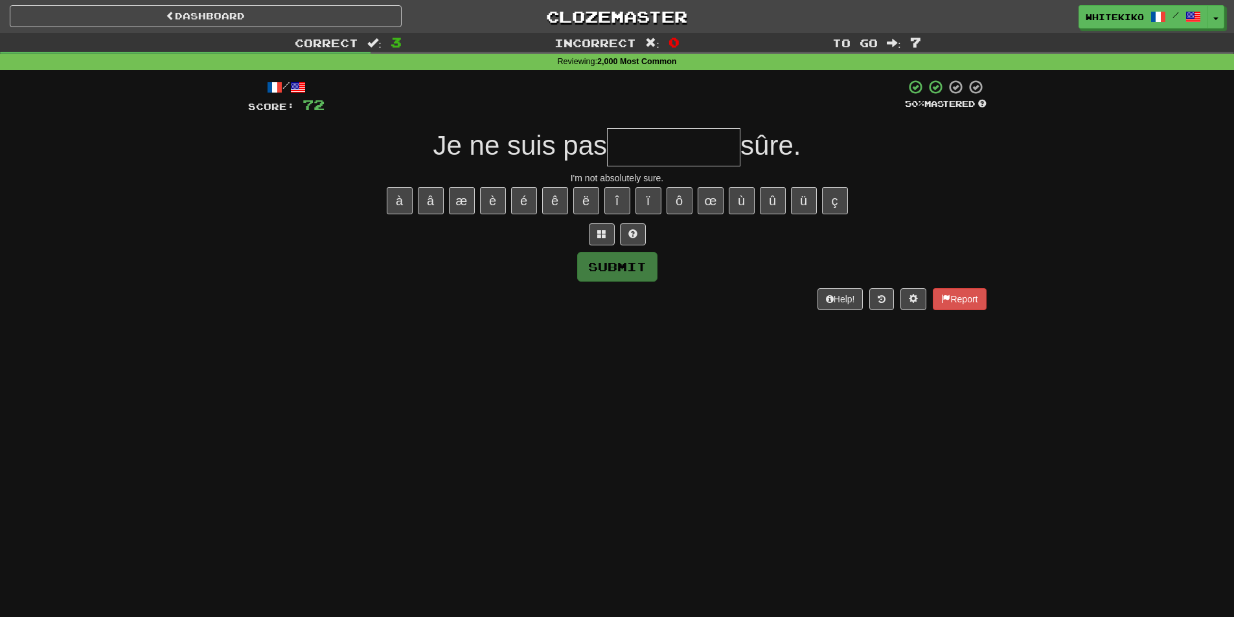
type input "*"
type input "**********"
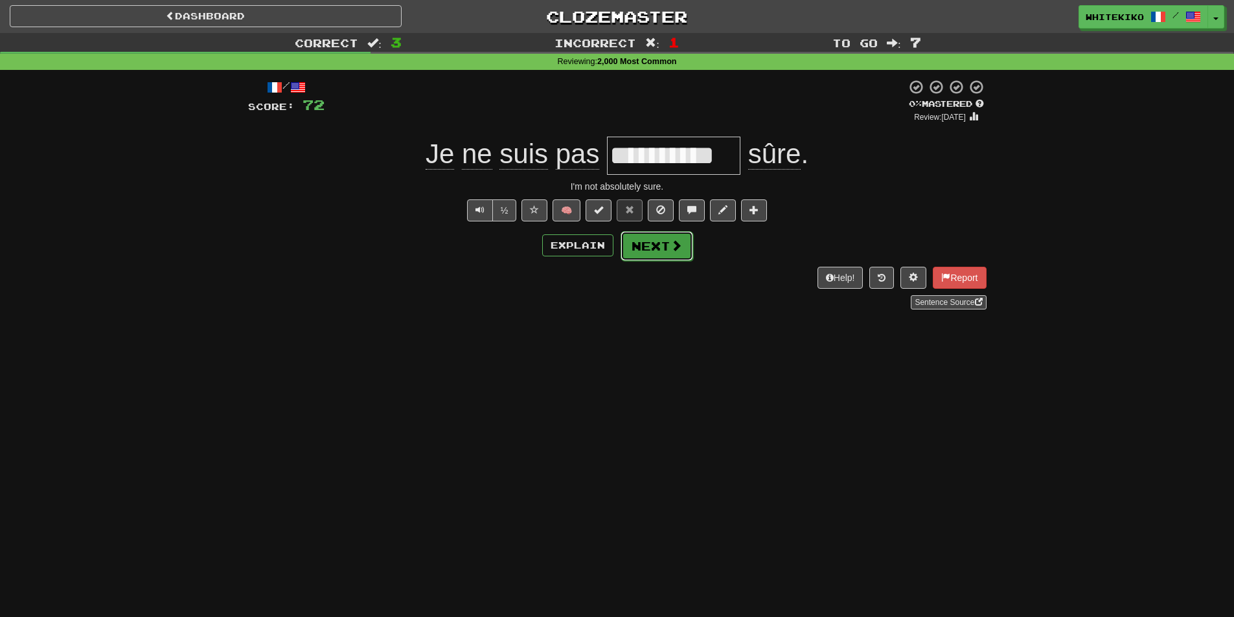
click at [652, 236] on button "Next" at bounding box center [656, 246] width 73 height 30
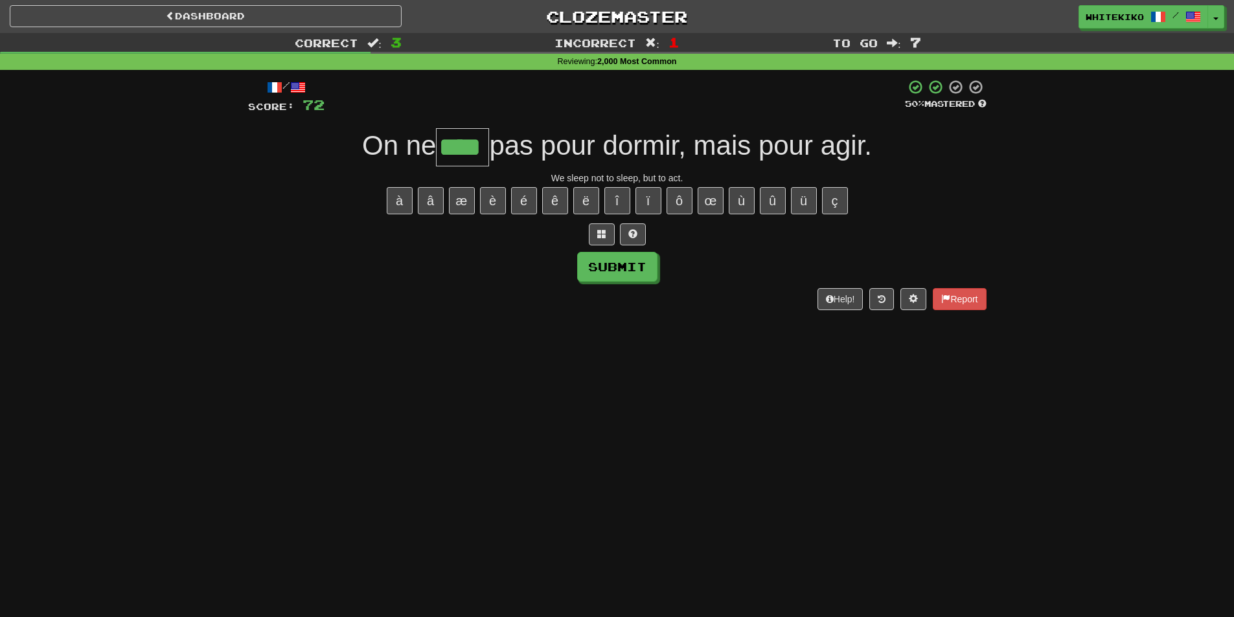
type input "****"
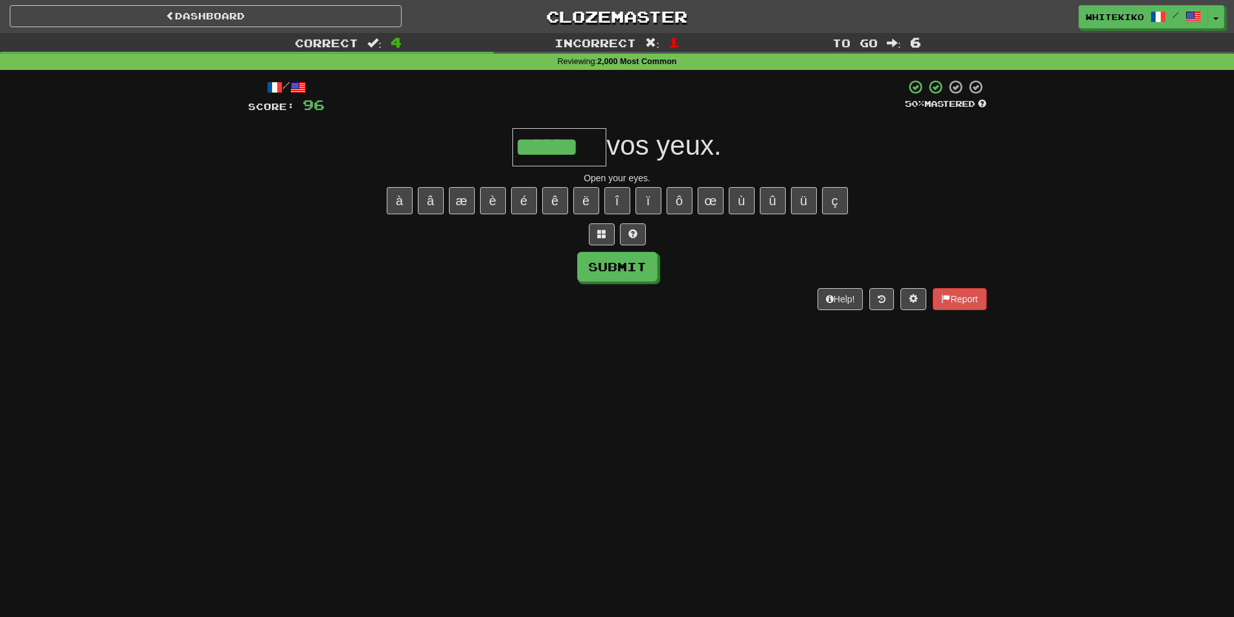
type input "******"
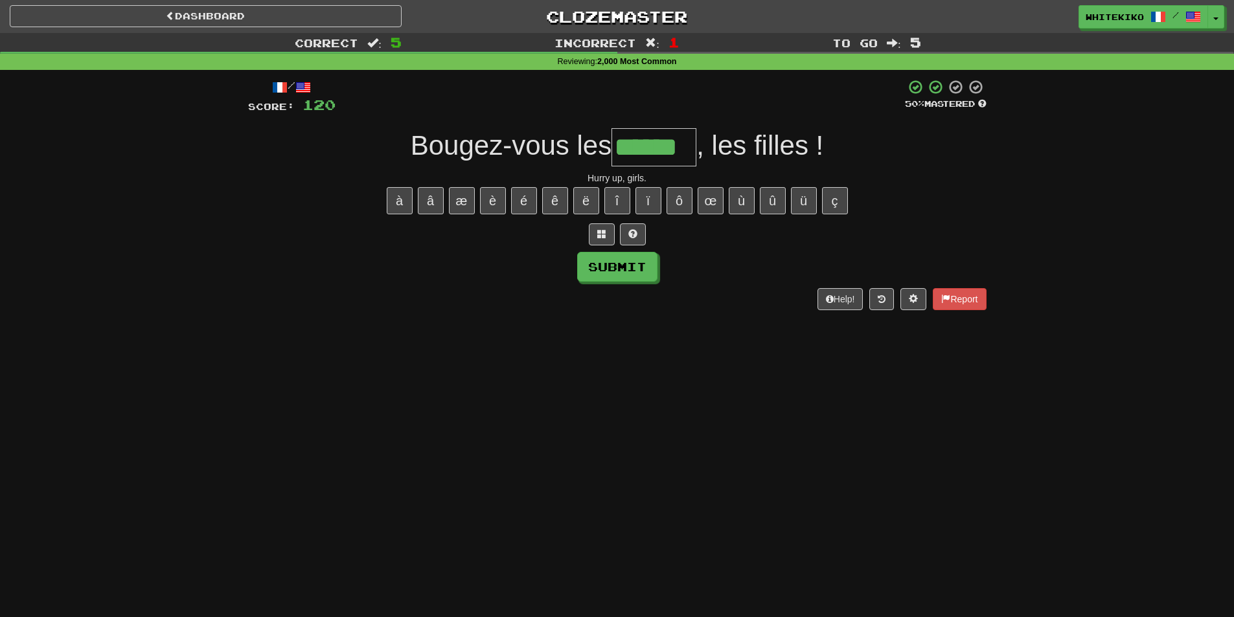
type input "******"
click at [625, 271] on button "Submit" at bounding box center [617, 267] width 80 height 30
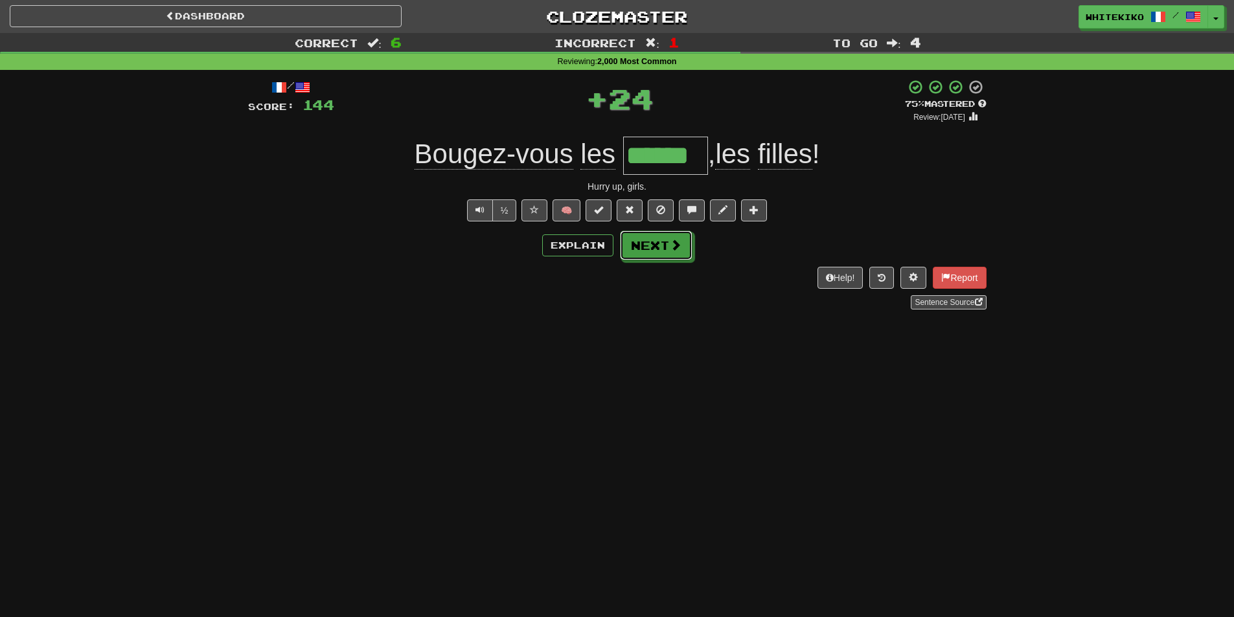
click at [675, 251] on span at bounding box center [676, 245] width 12 height 12
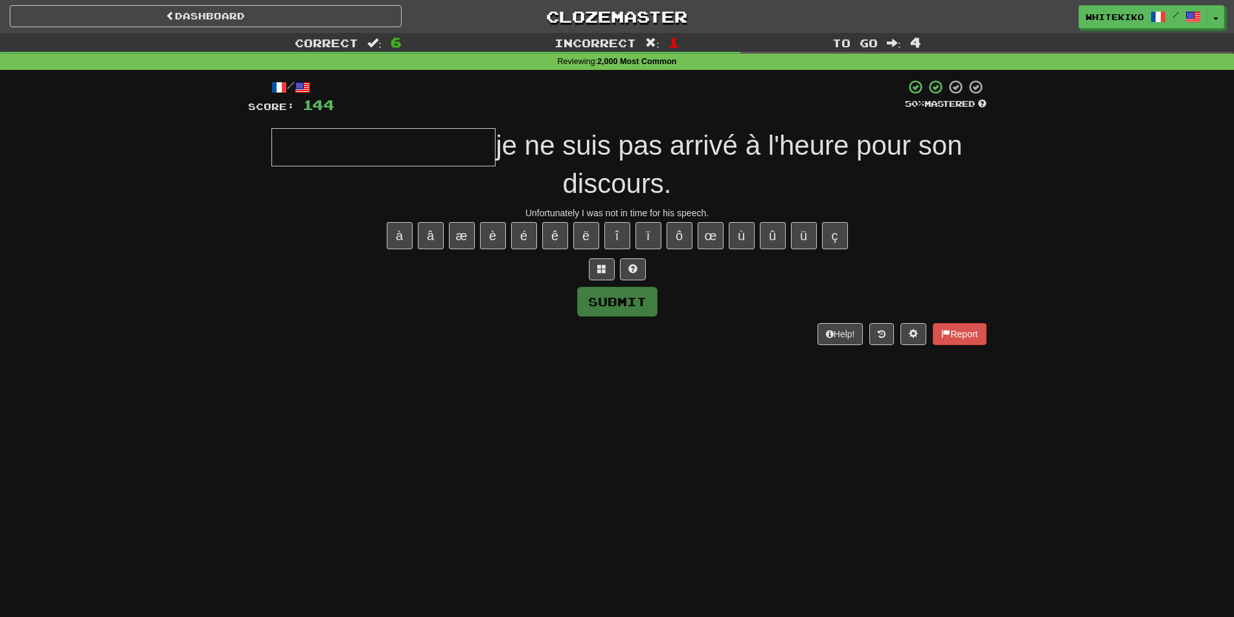
type input "*"
type input "***"
type input "**********"
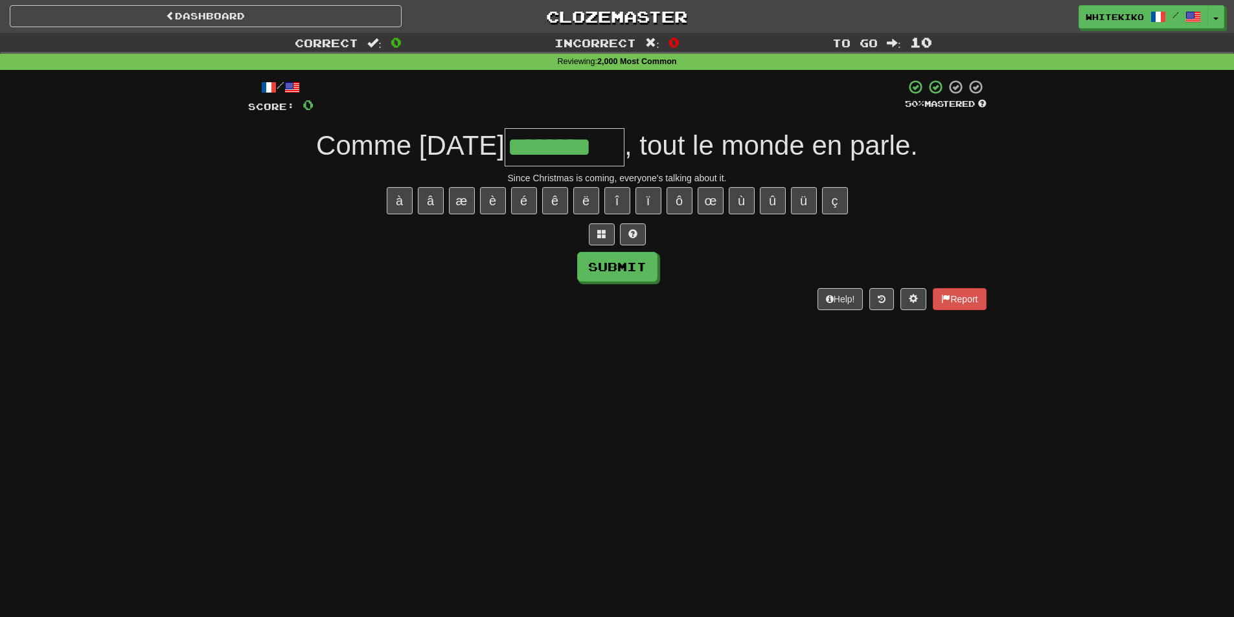
type input "********"
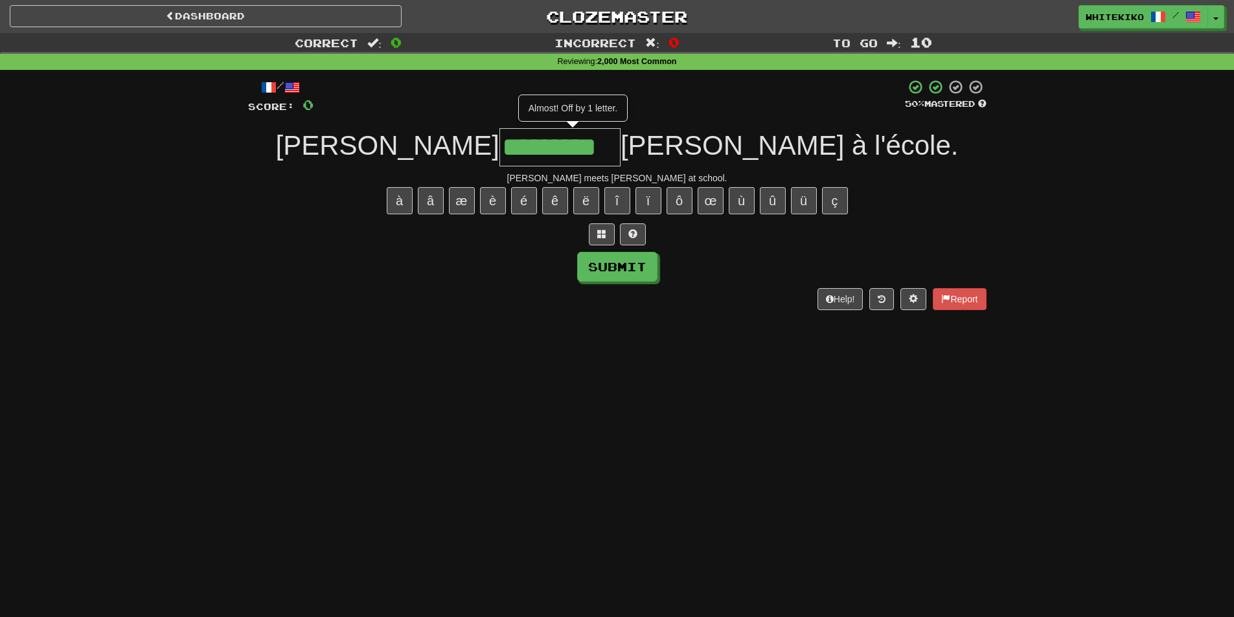
type input "*********"
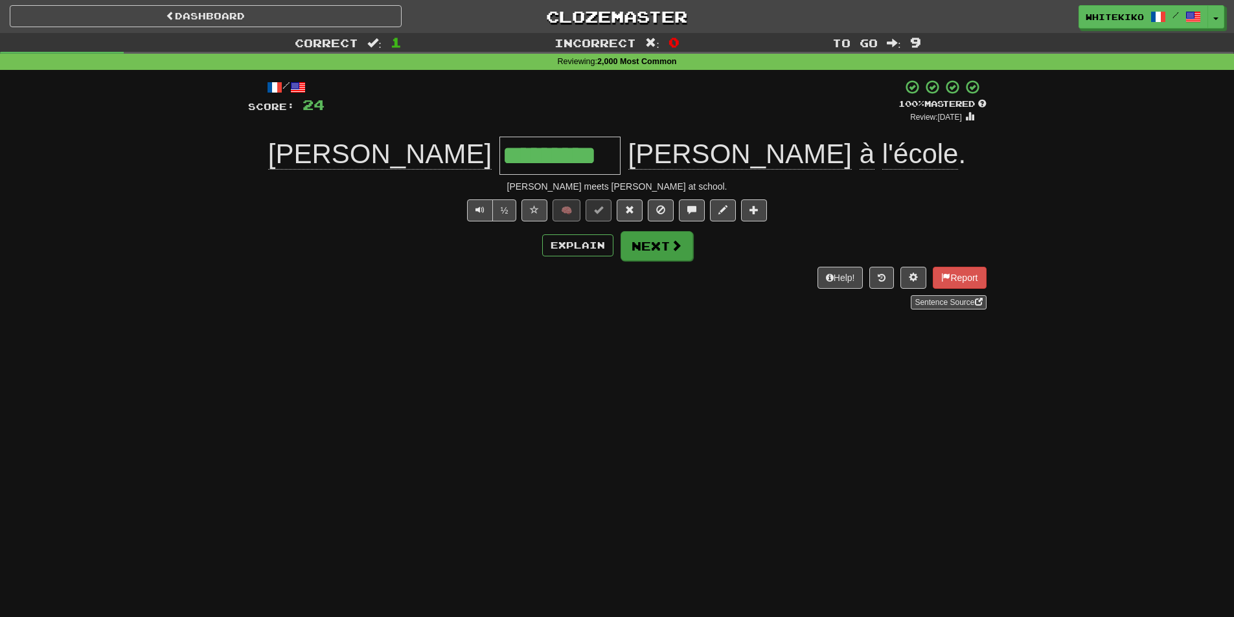
drag, startPoint x: 649, startPoint y: 229, endPoint x: 656, endPoint y: 243, distance: 15.9
click at [650, 229] on div "/ Score: 24 + 24 100 % Mastered Review: 2100-01-01 Andrew ********* Linda à l'é…" at bounding box center [617, 194] width 738 height 231
drag, startPoint x: 657, startPoint y: 243, endPoint x: 514, endPoint y: 119, distance: 189.6
click at [657, 243] on button "Next" at bounding box center [656, 246] width 73 height 30
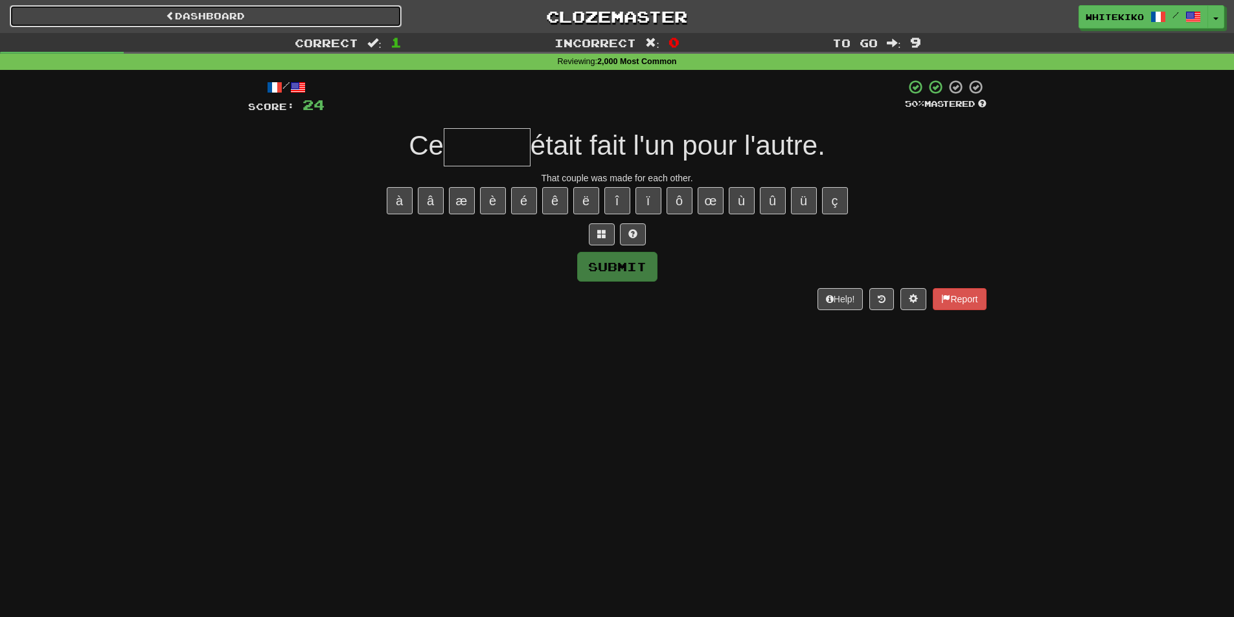
click at [358, 25] on link "Dashboard" at bounding box center [206, 16] width 392 height 22
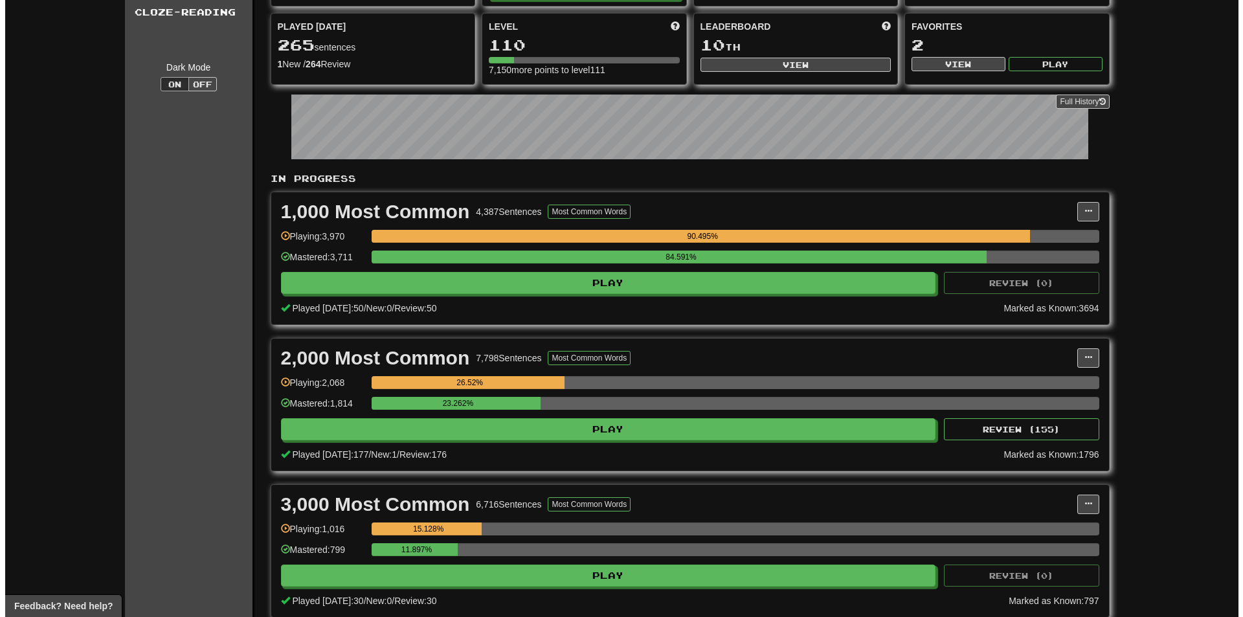
scroll to position [130, 0]
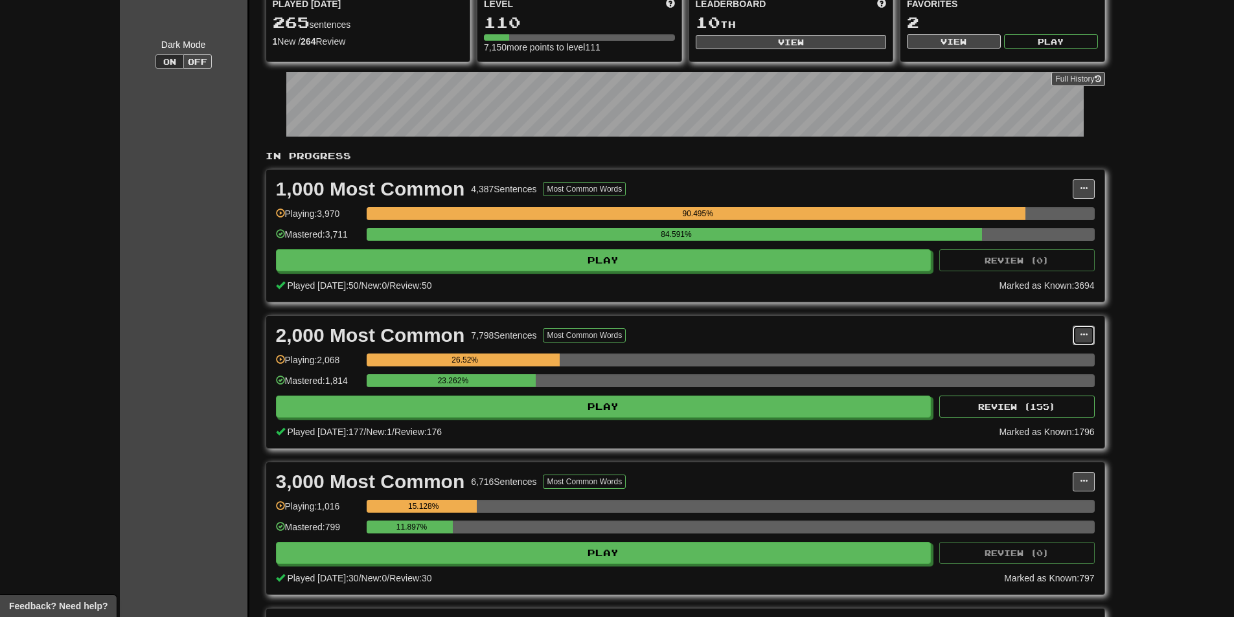
click at [1080, 331] on span at bounding box center [1084, 335] width 8 height 8
click at [1054, 359] on span "Manage Sentences" at bounding box center [1029, 359] width 78 height 10
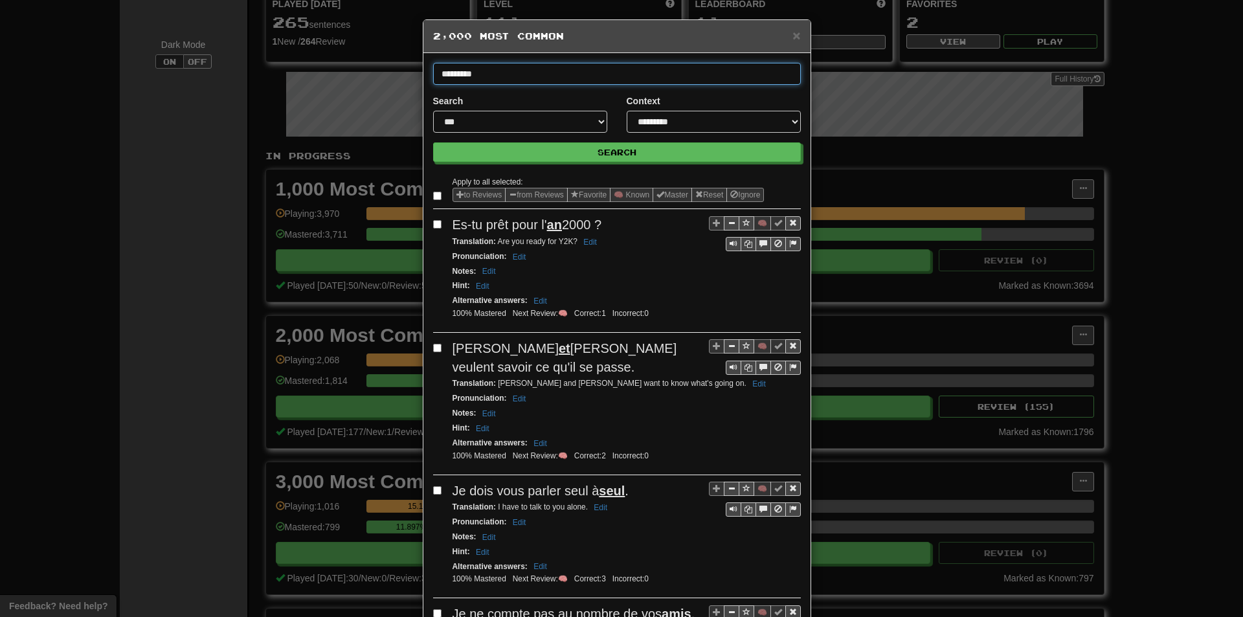
type input "*********"
click at [433, 142] on button "Search" at bounding box center [617, 151] width 368 height 19
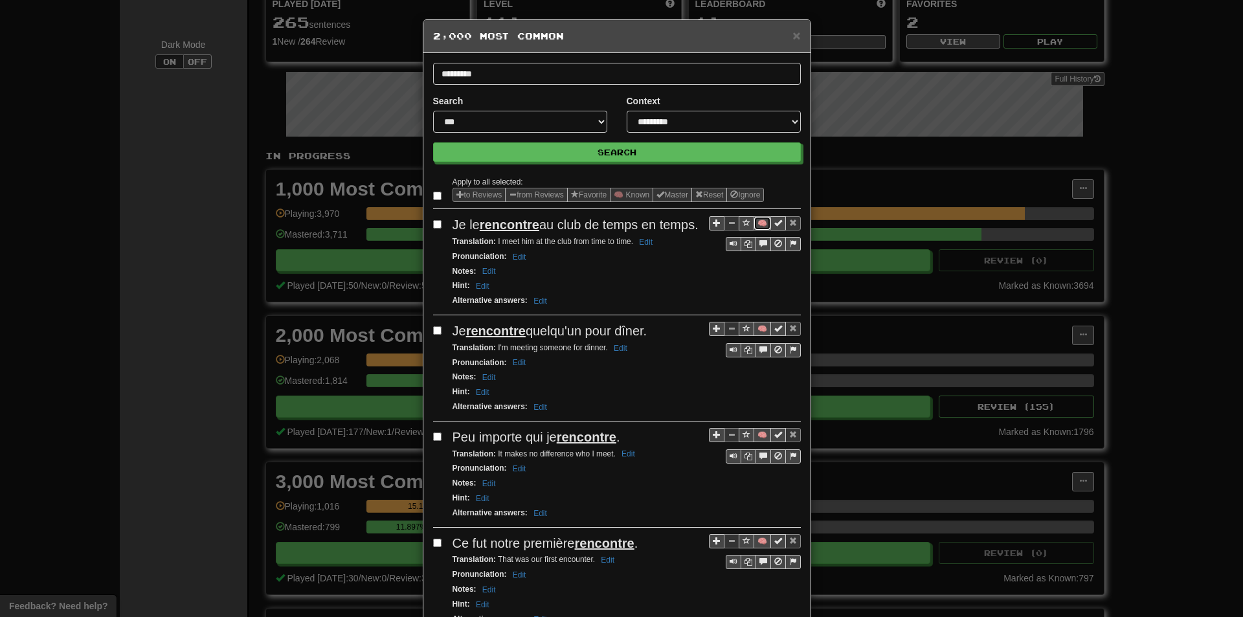
click at [754, 219] on button "🧠" at bounding box center [762, 223] width 17 height 14
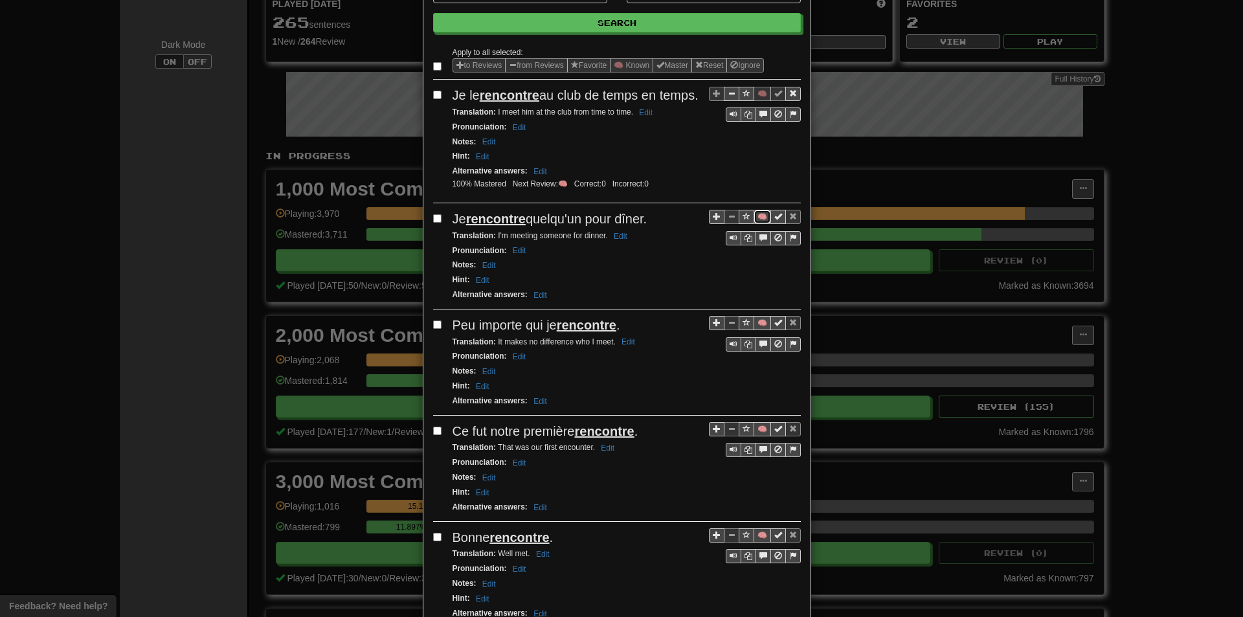
click at [757, 224] on button "🧠" at bounding box center [762, 217] width 17 height 14
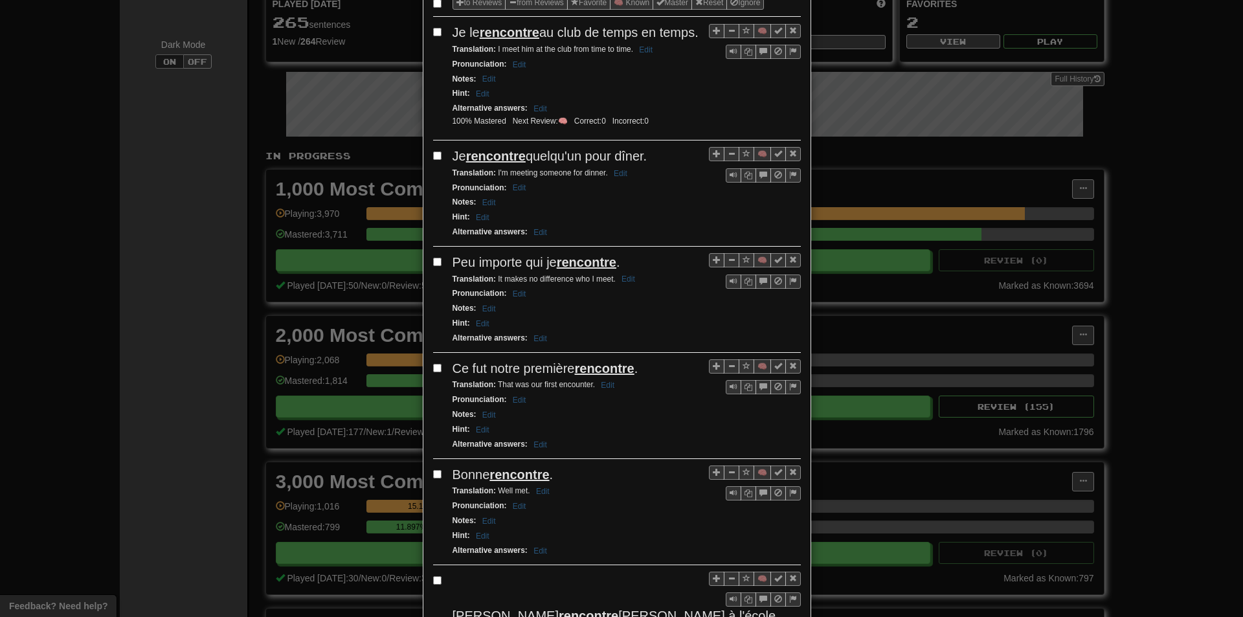
scroll to position [194, 0]
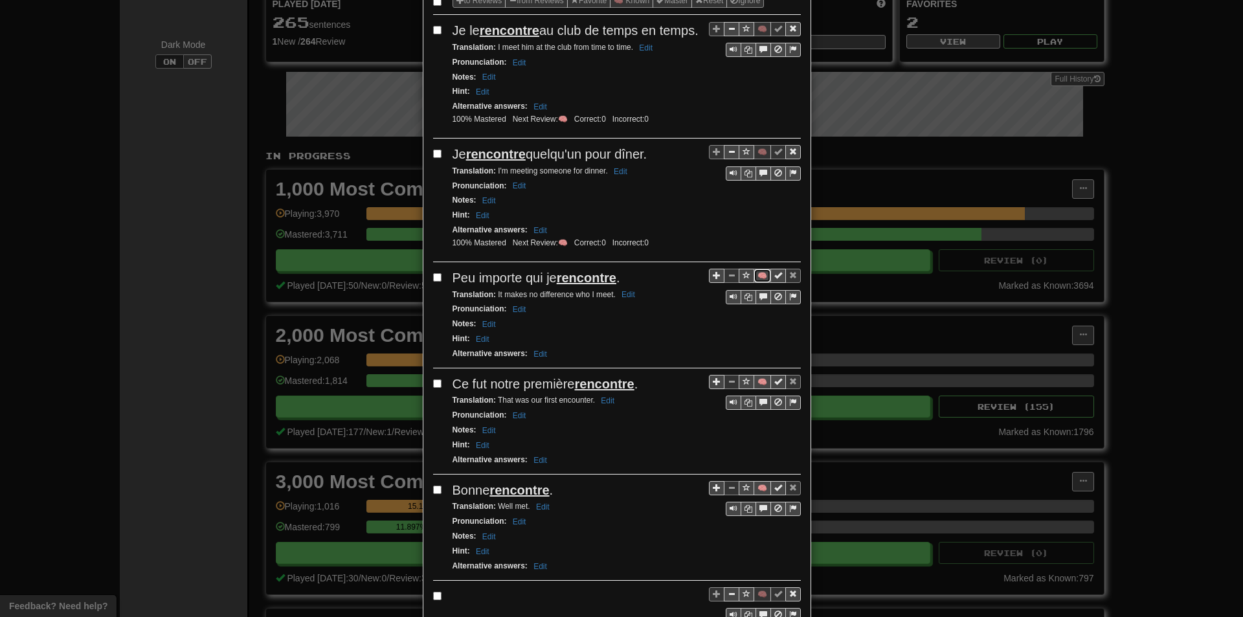
click at [756, 283] on button "🧠" at bounding box center [762, 276] width 17 height 14
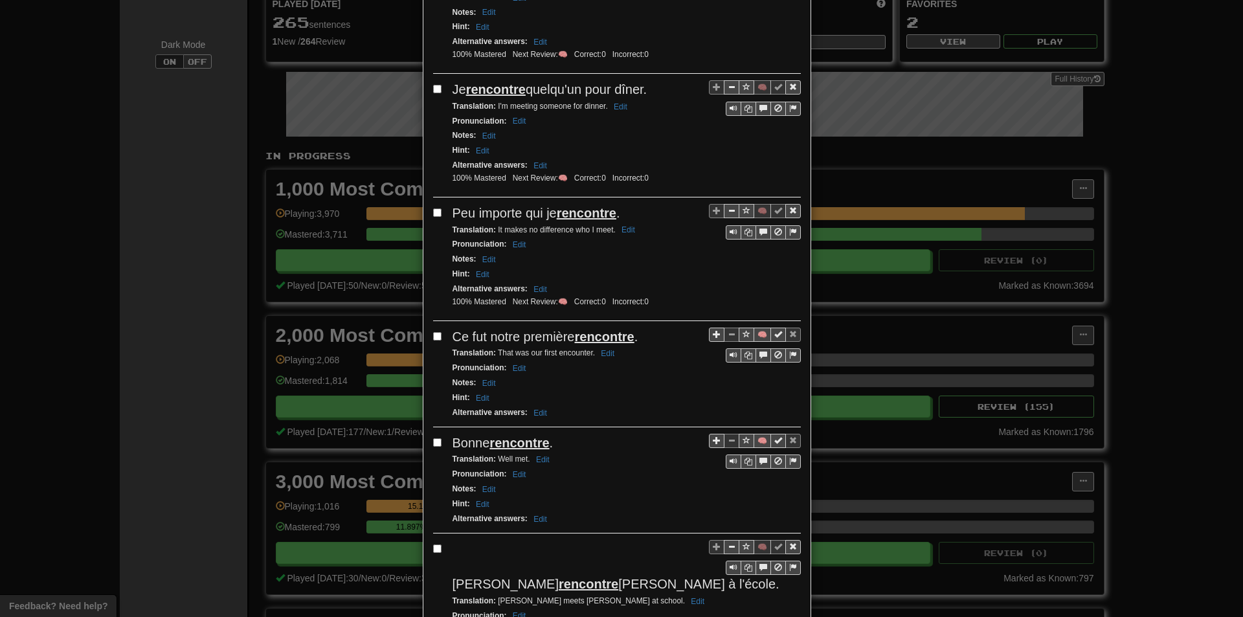
click at [677, 267] on div "Notes : Edit" at bounding box center [627, 259] width 348 height 15
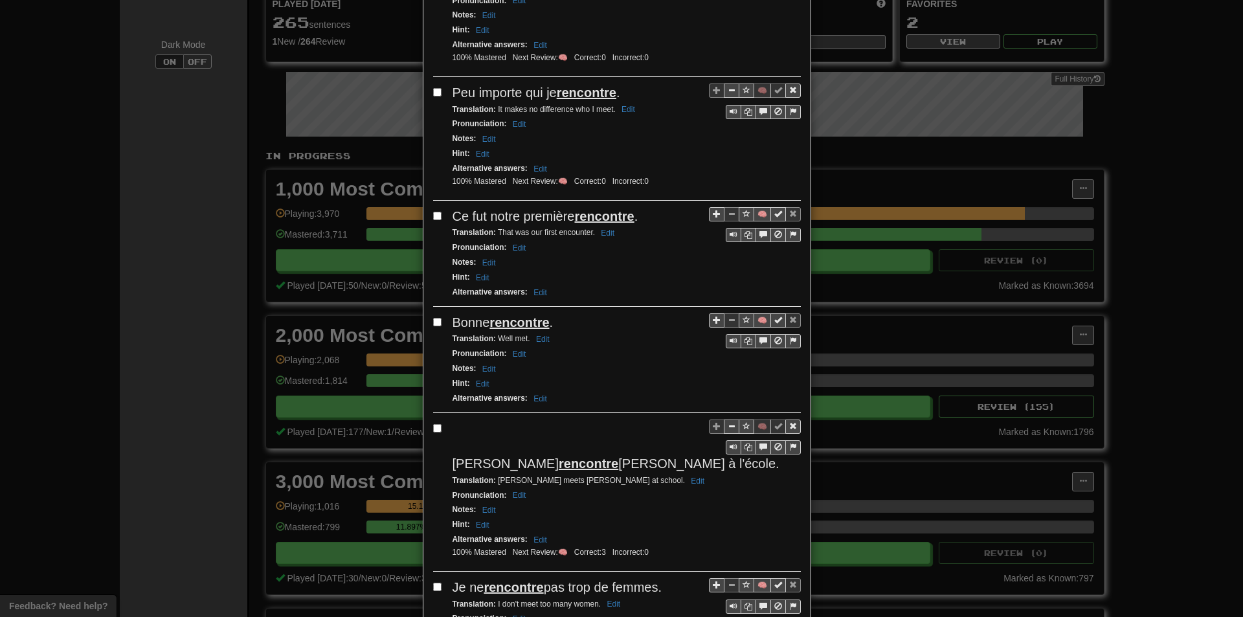
scroll to position [389, 0]
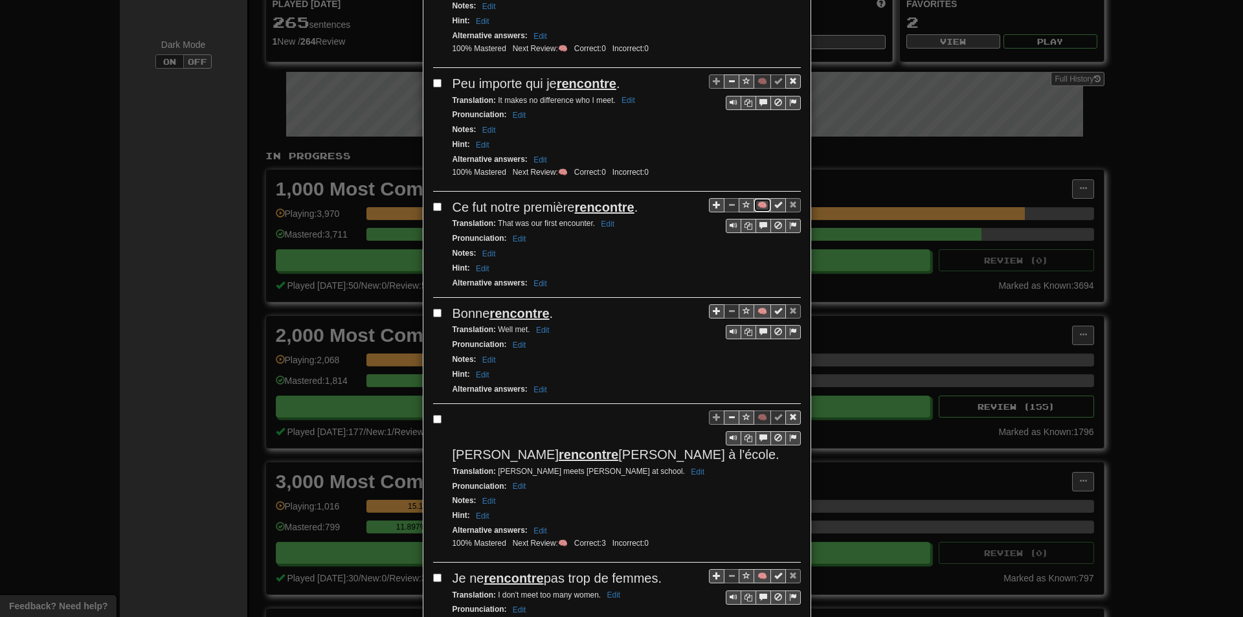
click at [756, 212] on button "🧠" at bounding box center [762, 205] width 17 height 14
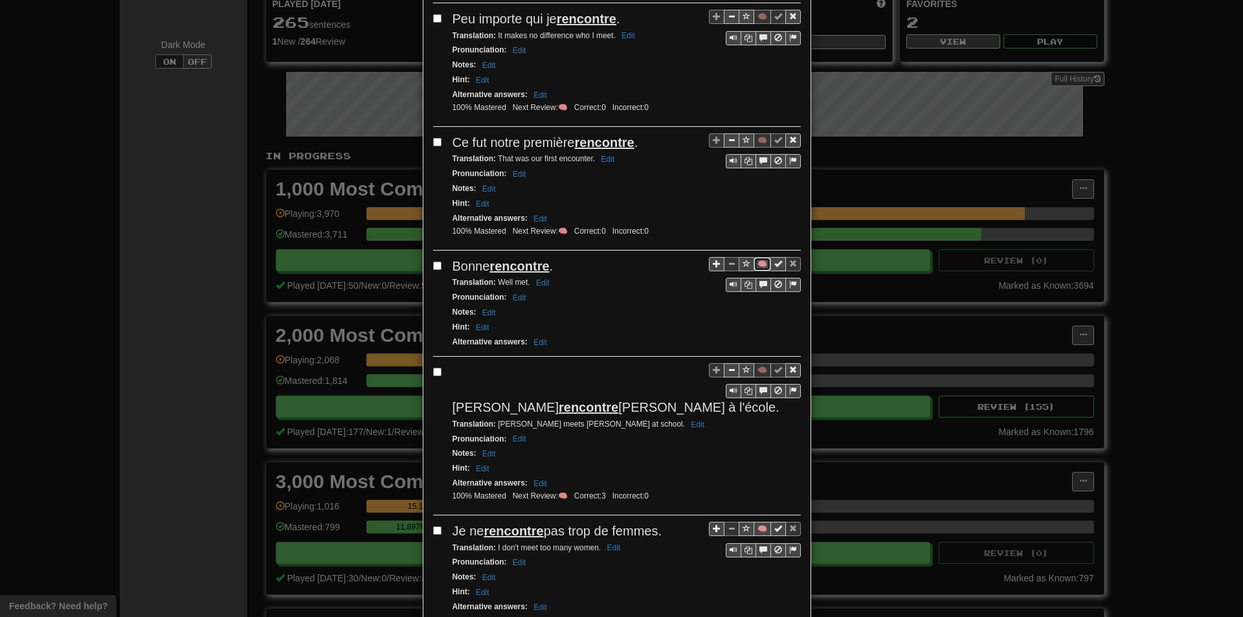
drag, startPoint x: 756, startPoint y: 290, endPoint x: 736, endPoint y: 279, distance: 23.5
click at [757, 271] on button "🧠" at bounding box center [762, 264] width 17 height 14
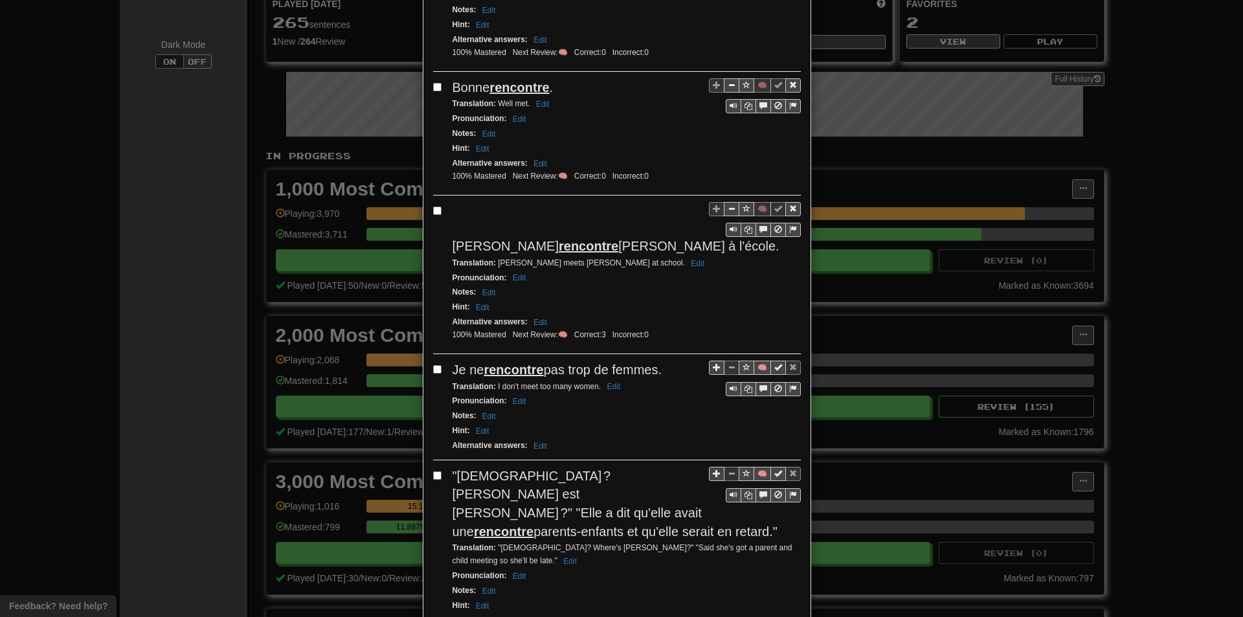
scroll to position [648, 0]
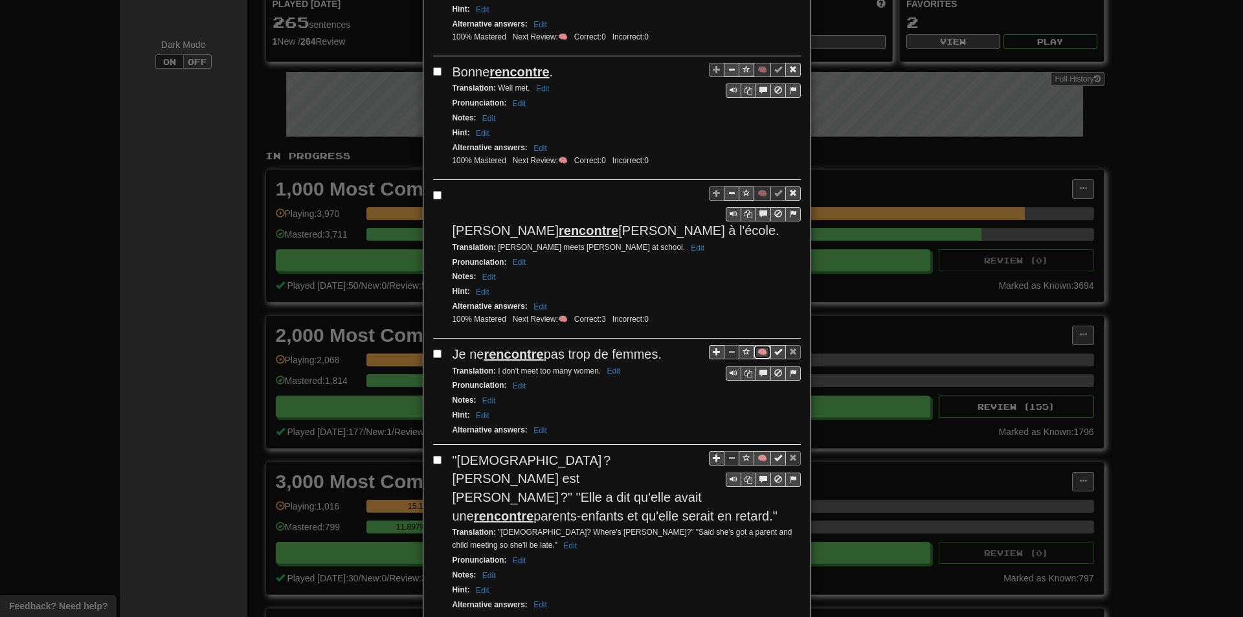
click at [756, 345] on button "🧠" at bounding box center [762, 352] width 17 height 14
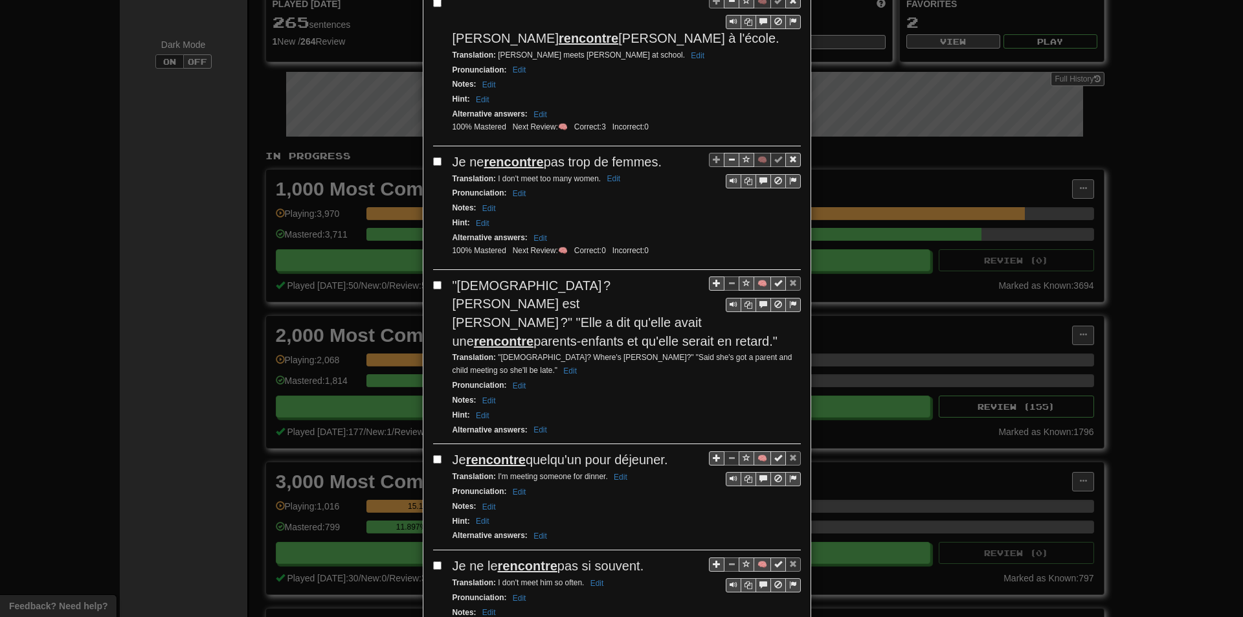
scroll to position [842, 0]
click at [754, 275] on button "🧠" at bounding box center [762, 282] width 17 height 14
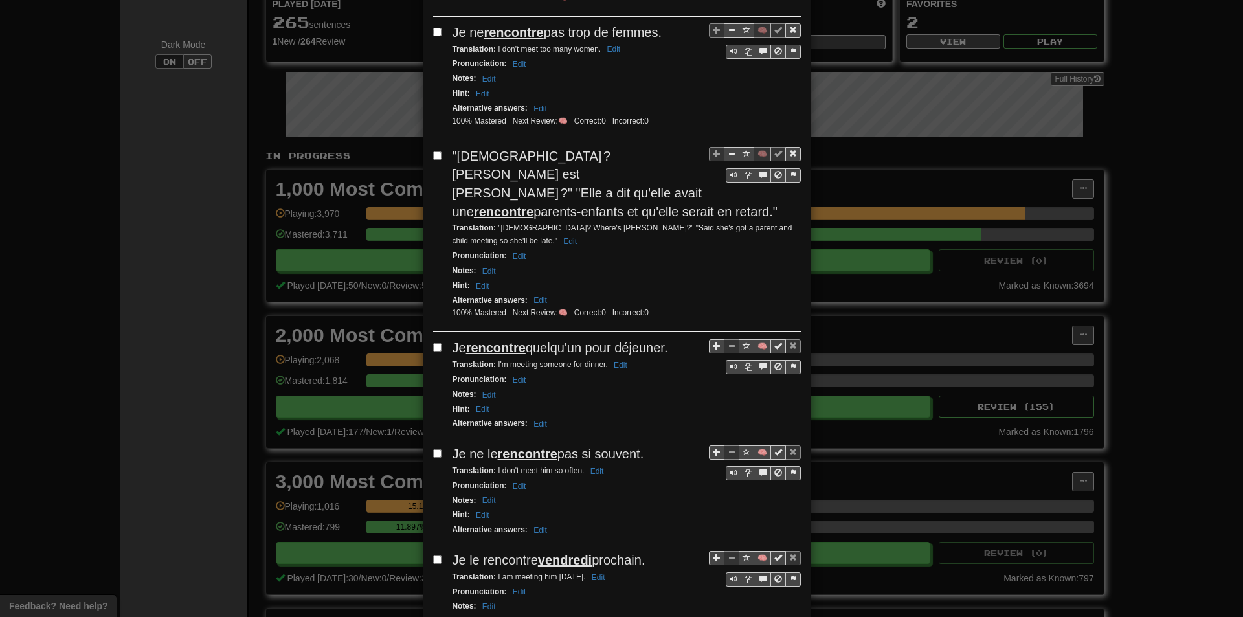
scroll to position [971, 0]
click at [756, 337] on button "🧠" at bounding box center [762, 344] width 17 height 14
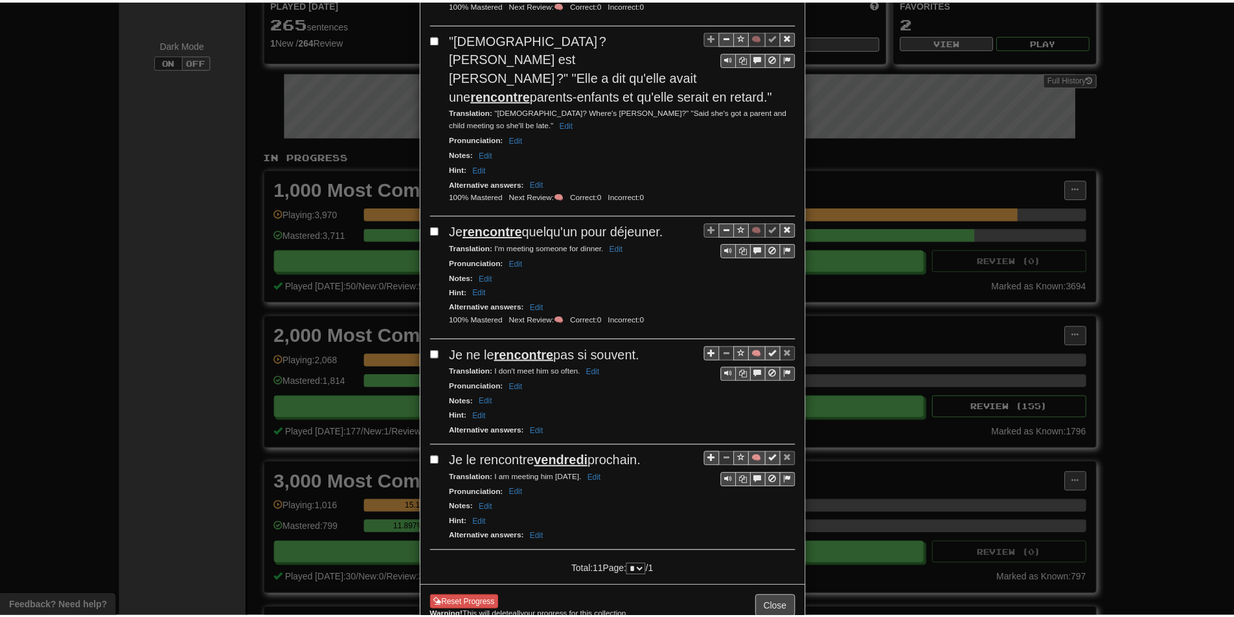
scroll to position [1087, 0]
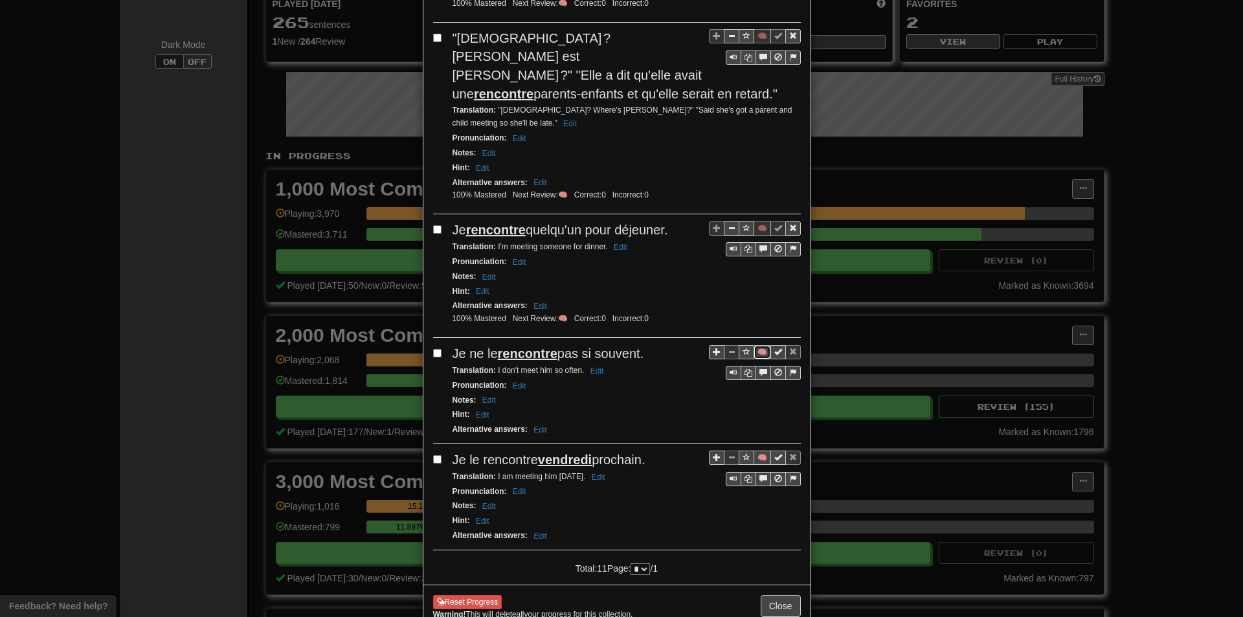
click at [758, 345] on button "🧠" at bounding box center [762, 352] width 17 height 14
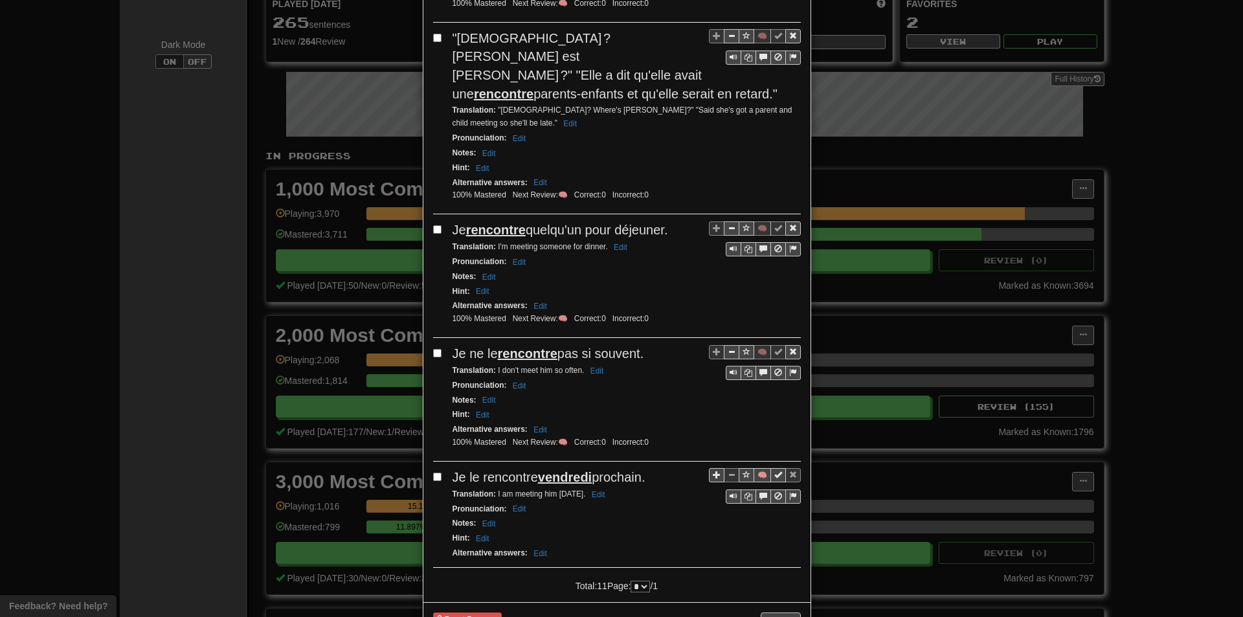
click at [773, 613] on button "Close" at bounding box center [781, 624] width 40 height 22
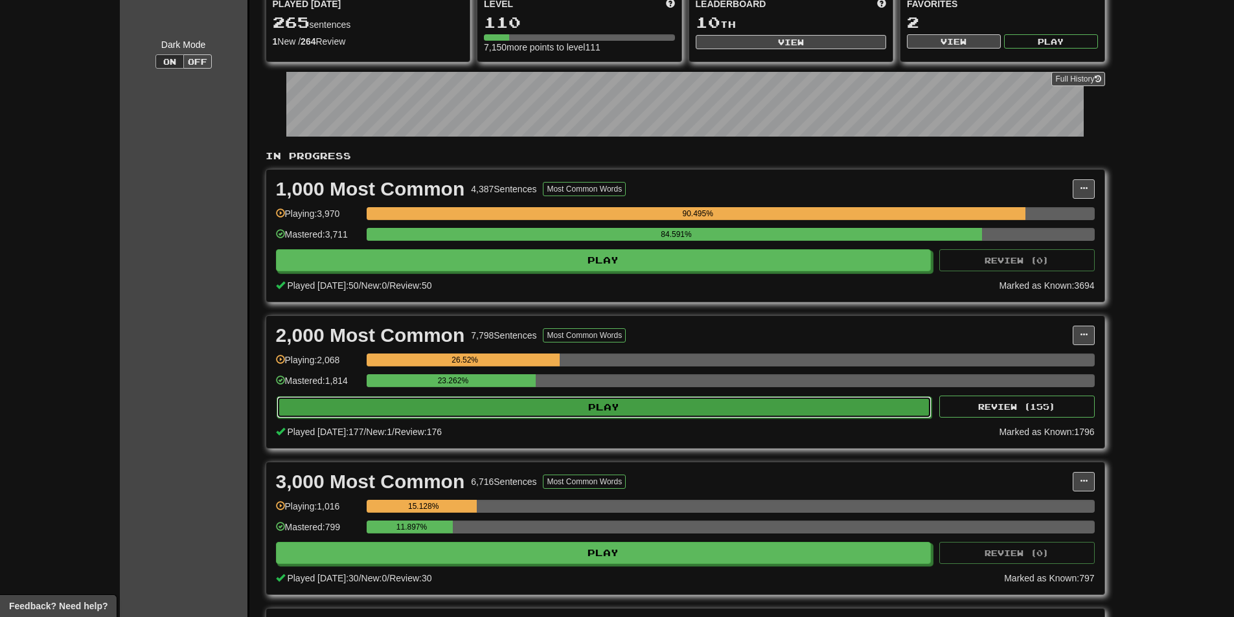
click at [480, 413] on button "Play" at bounding box center [604, 407] width 655 height 22
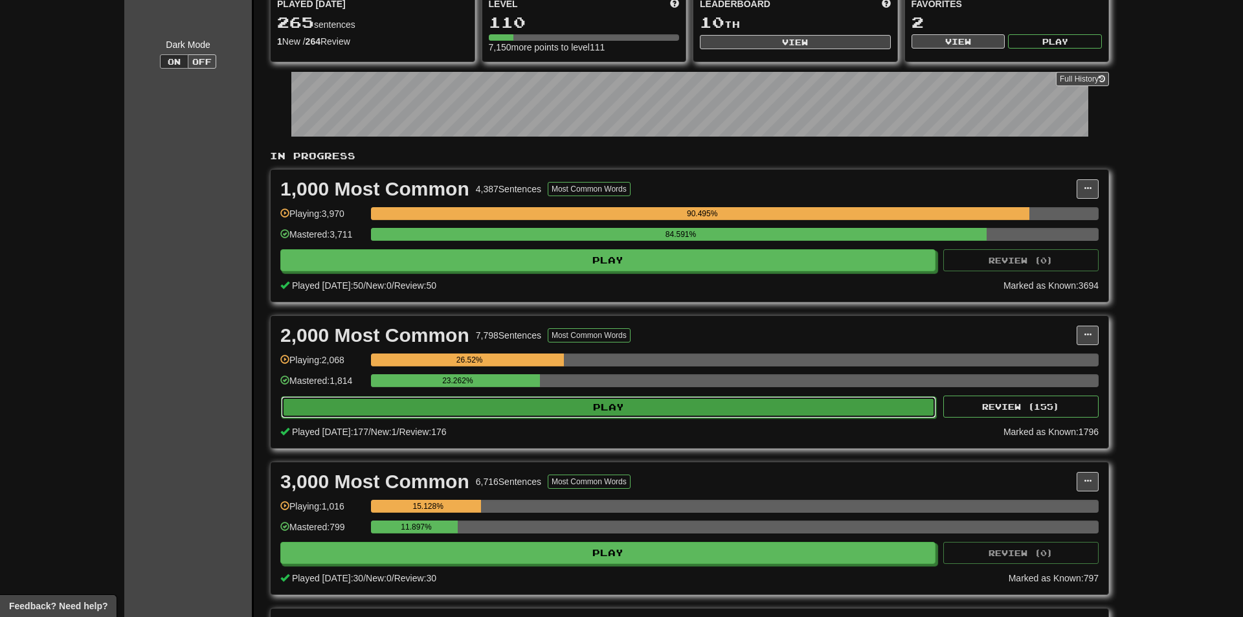
select select "**"
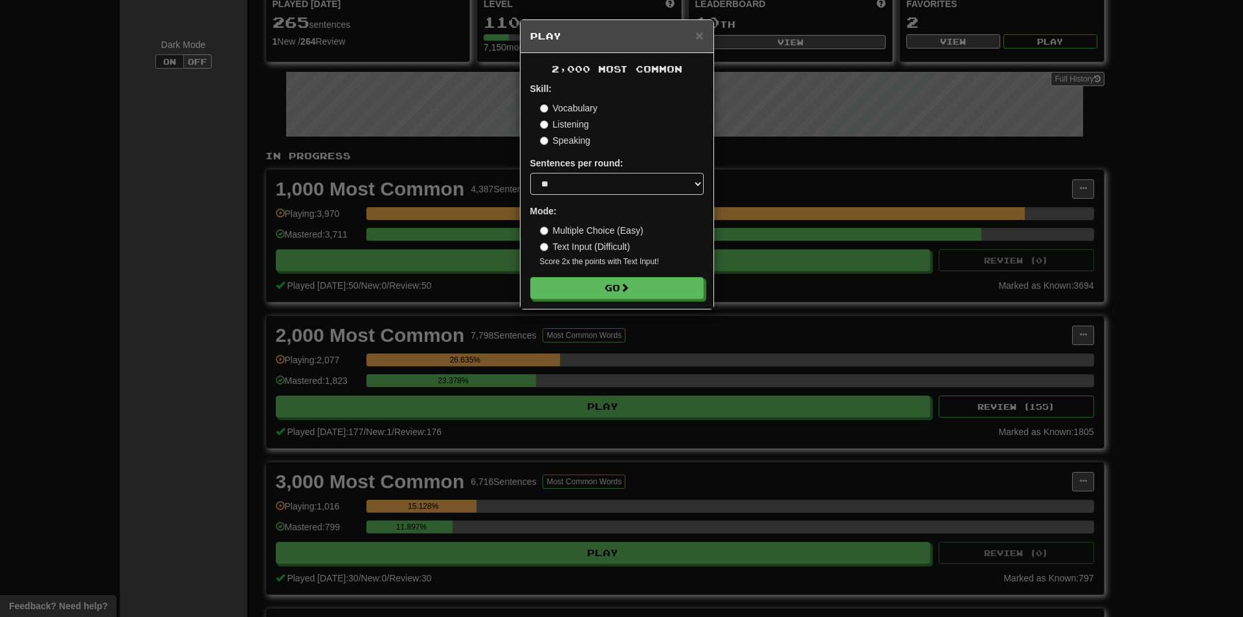
click at [931, 256] on div "× Play 2,000 Most Common Skill: Vocabulary Listening Speaking Sentences per rou…" at bounding box center [621, 308] width 1243 height 617
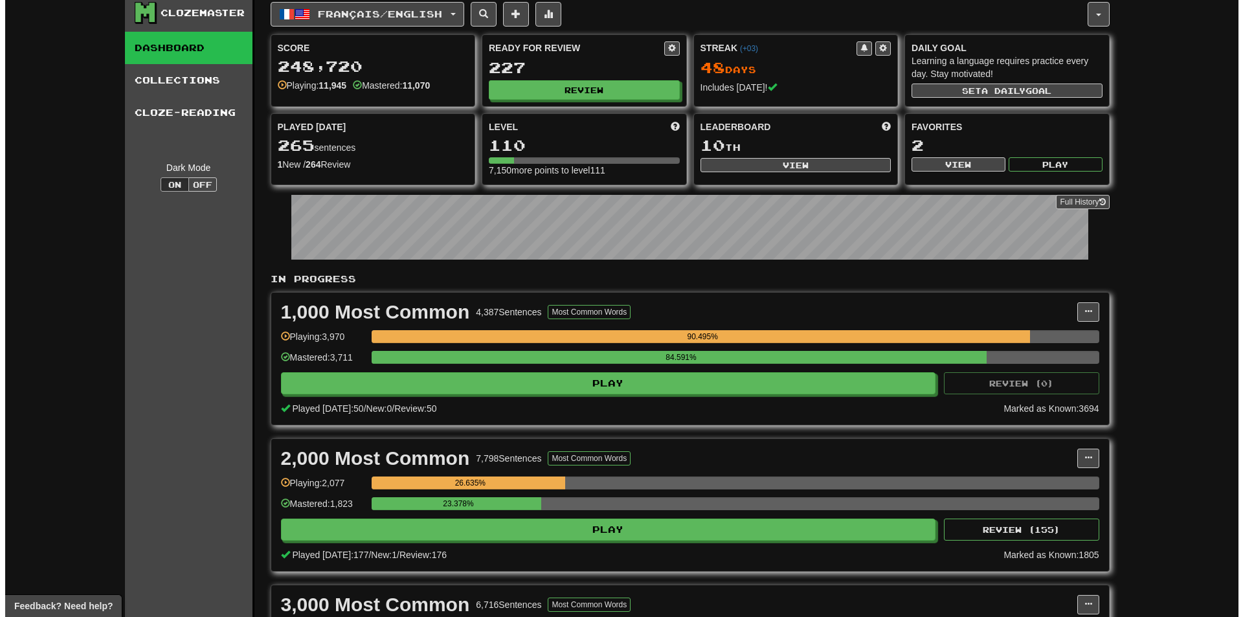
scroll to position [0, 0]
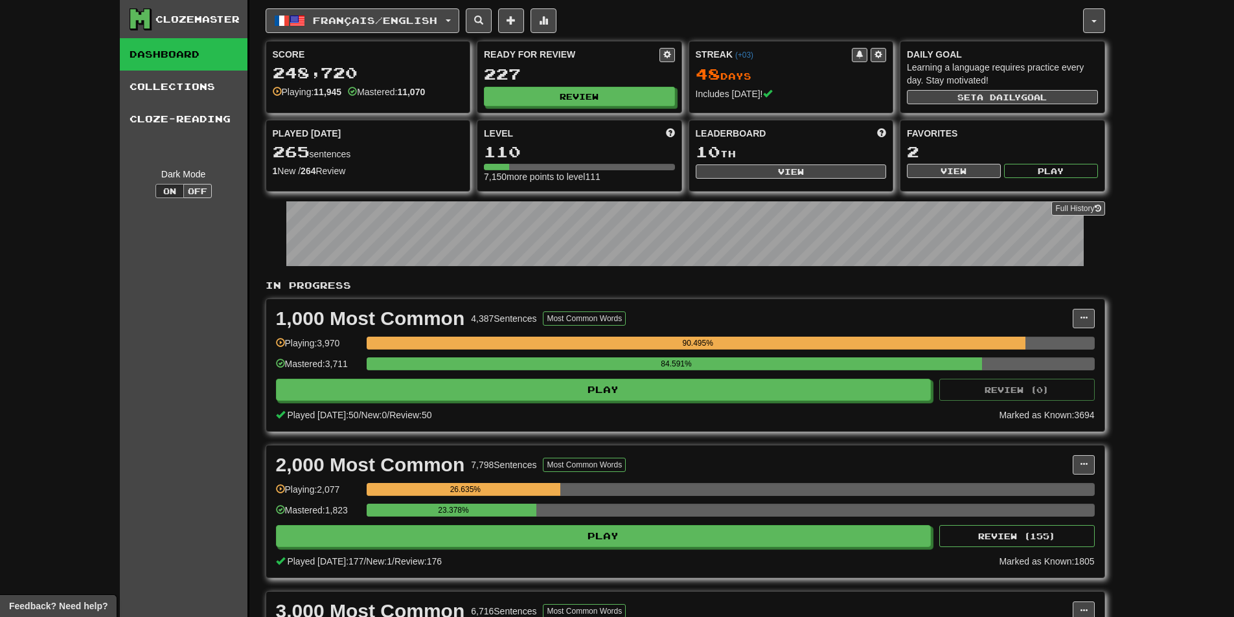
click at [609, 85] on div "Ready for Review 227 Review" at bounding box center [579, 76] width 204 height 71
click at [617, 93] on button "Review" at bounding box center [579, 96] width 191 height 19
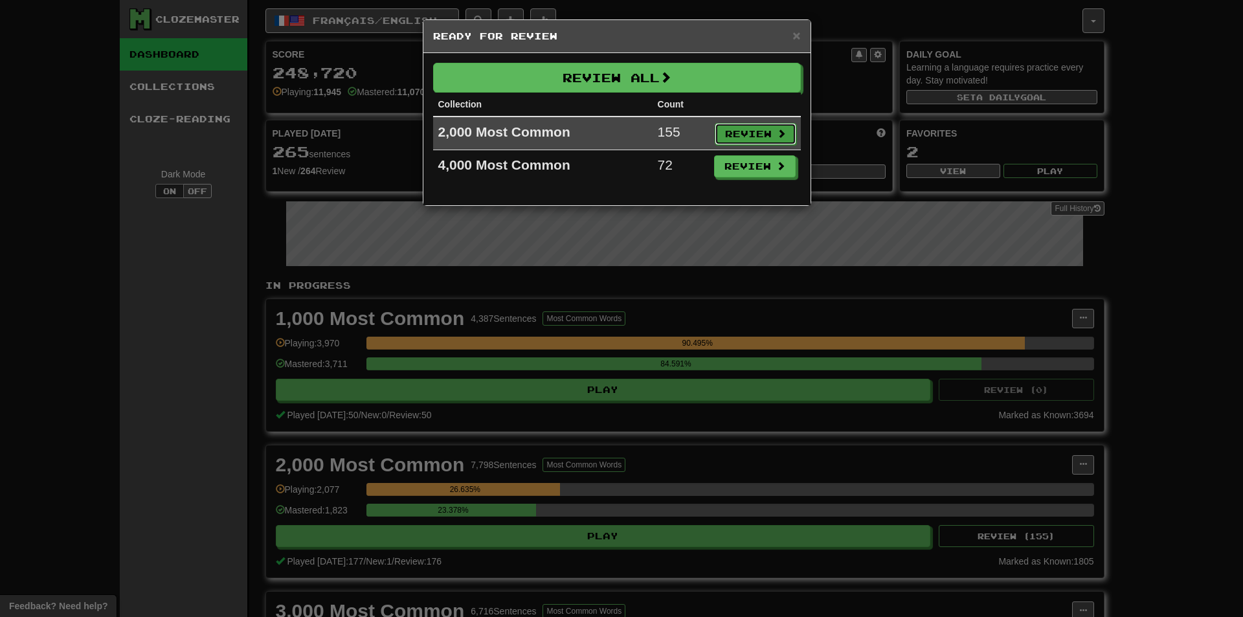
click at [743, 142] on button "Review" at bounding box center [756, 134] width 82 height 22
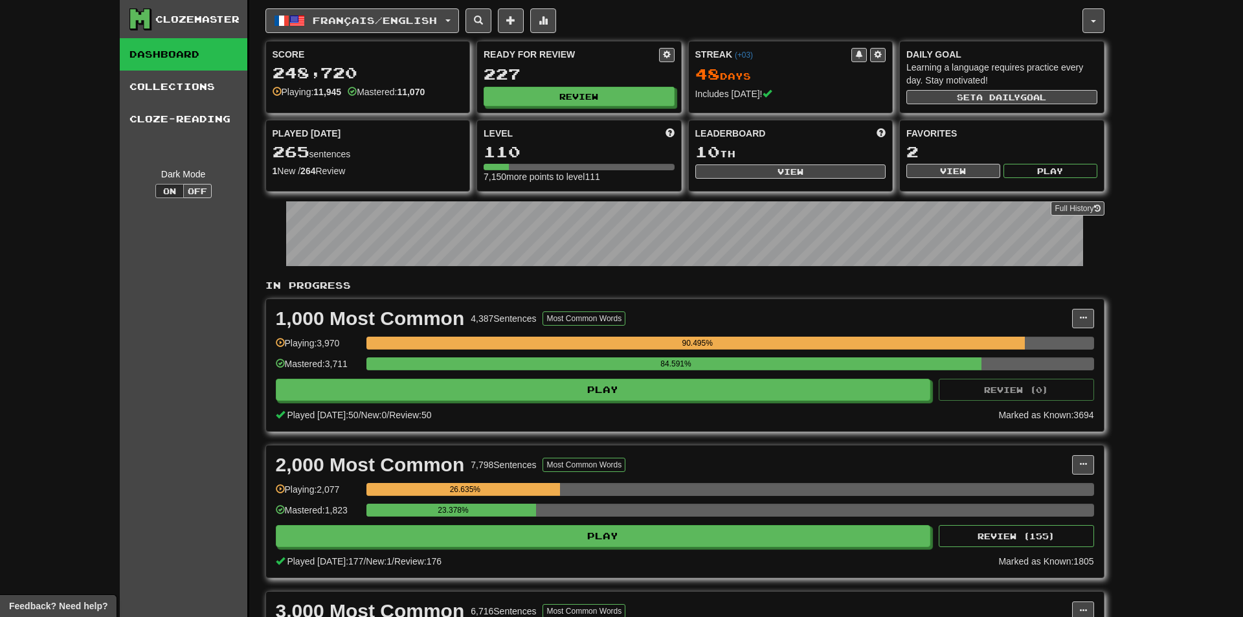
select select "**"
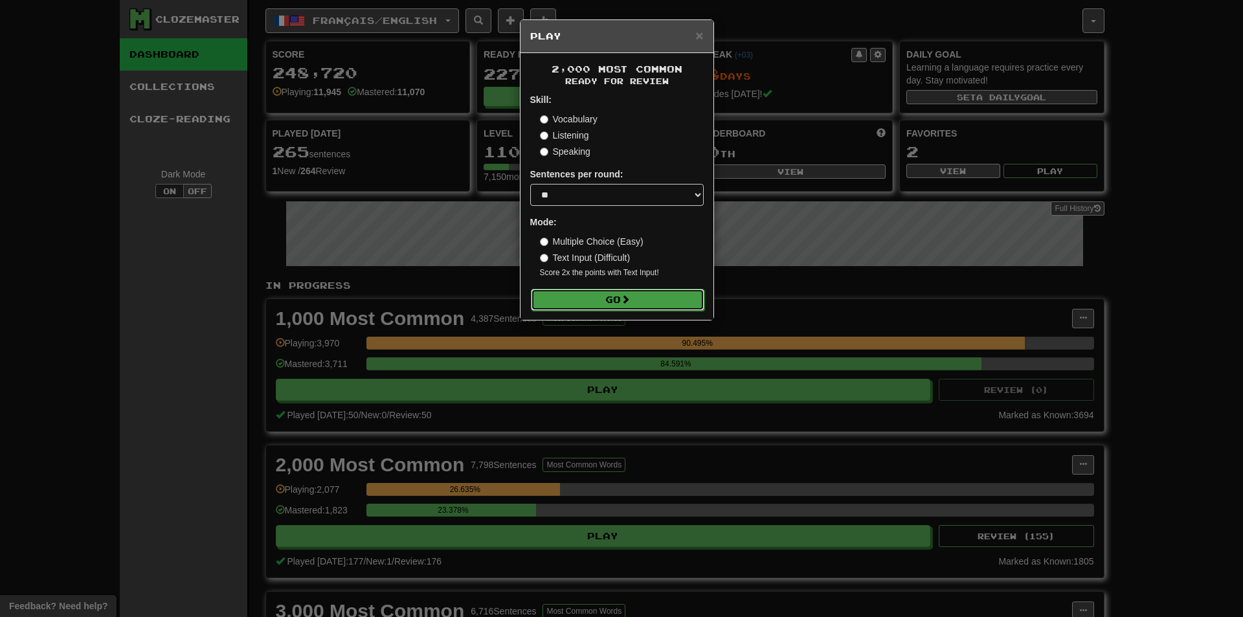
click at [613, 296] on button "Go" at bounding box center [618, 300] width 174 height 22
click at [1013, 471] on div "× Play 2,000 Most Common Ready for Review Skill: Vocabulary Listening Speaking …" at bounding box center [621, 308] width 1243 height 617
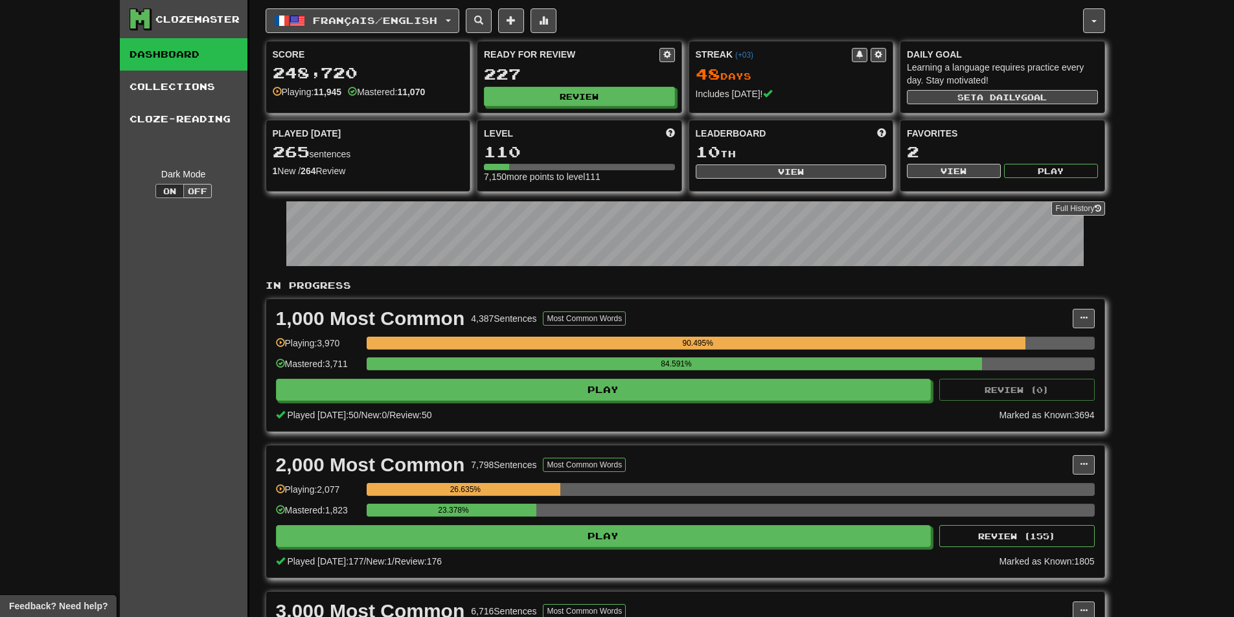
click at [1071, 453] on div "2,000 Most Common 7,798 Sentences Most Common Words Manage Sentences Unpin from…" at bounding box center [685, 512] width 838 height 132
click at [1072, 459] on div "2,000 Most Common 7,798 Sentences Most Common Words Manage Sentences Unpin from…" at bounding box center [685, 464] width 819 height 19
click at [1081, 457] on button at bounding box center [1083, 464] width 22 height 19
click at [1067, 485] on ul "Manage Sentences Unpin from Dashboard" at bounding box center [1025, 503] width 135 height 54
click at [1087, 467] on button at bounding box center [1083, 464] width 22 height 19
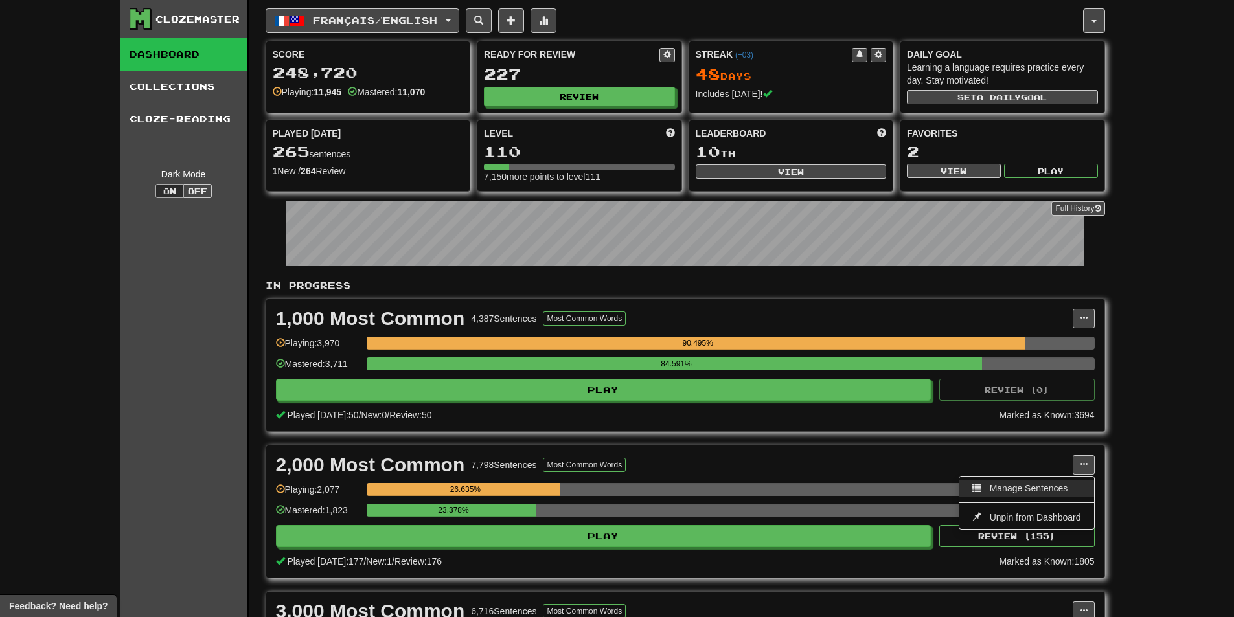
click at [1059, 492] on span "Manage Sentences" at bounding box center [1029, 488] width 78 height 10
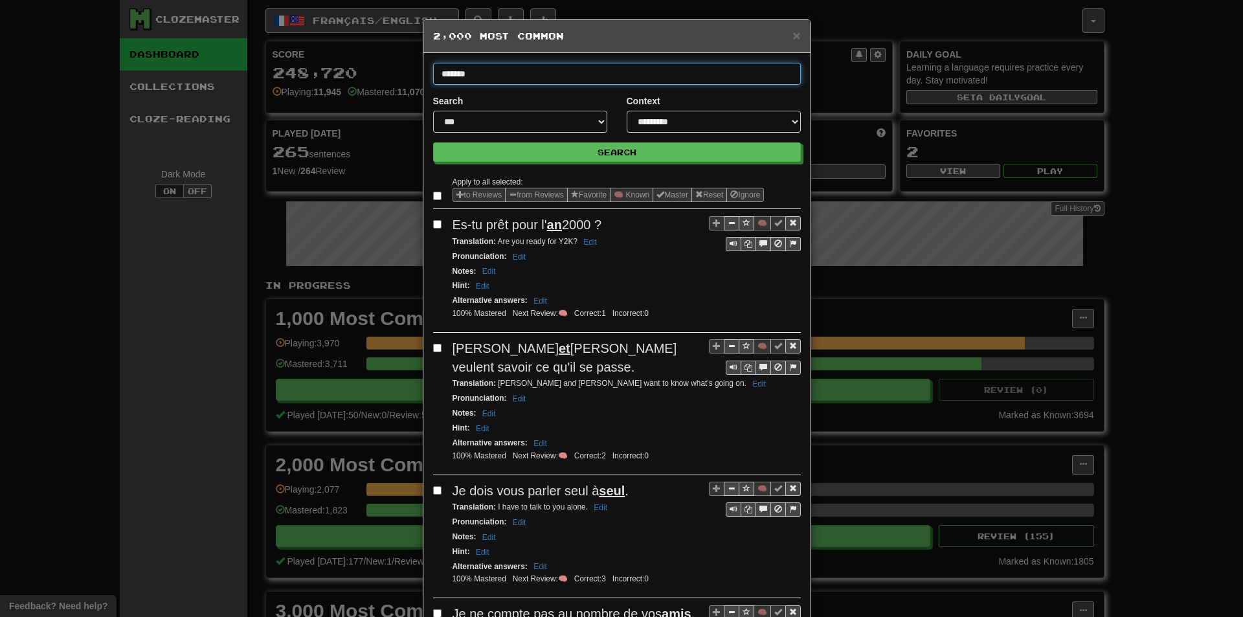
type input "*******"
click at [433, 142] on button "Search" at bounding box center [617, 151] width 368 height 19
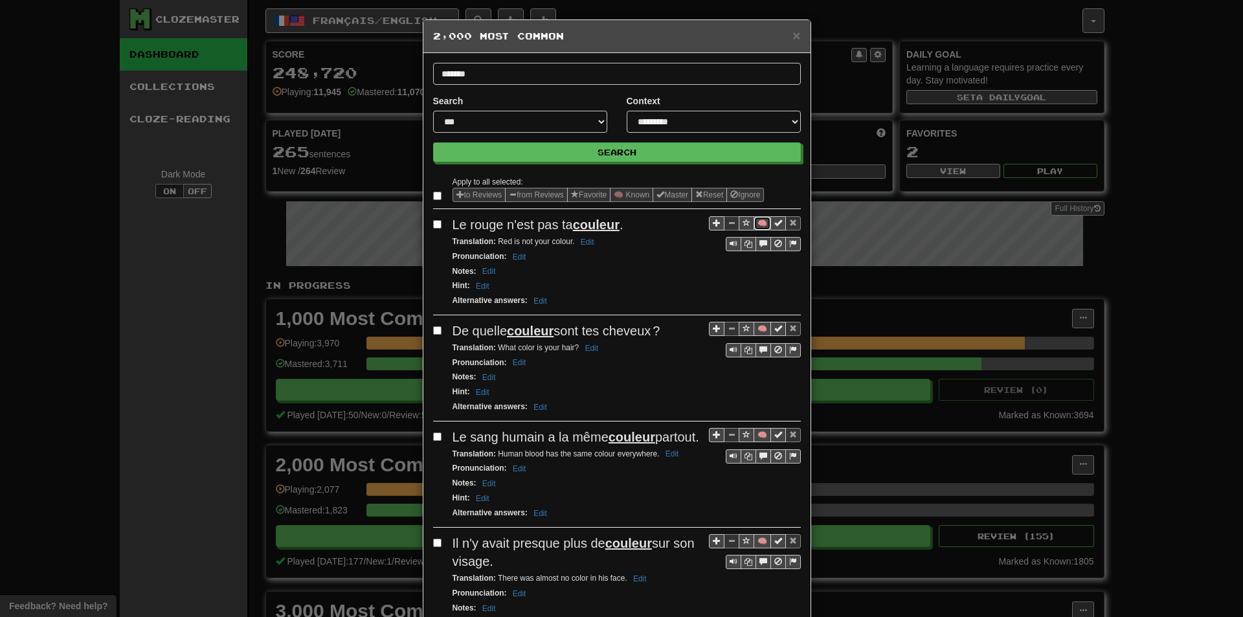
click at [758, 220] on button "🧠" at bounding box center [762, 223] width 17 height 14
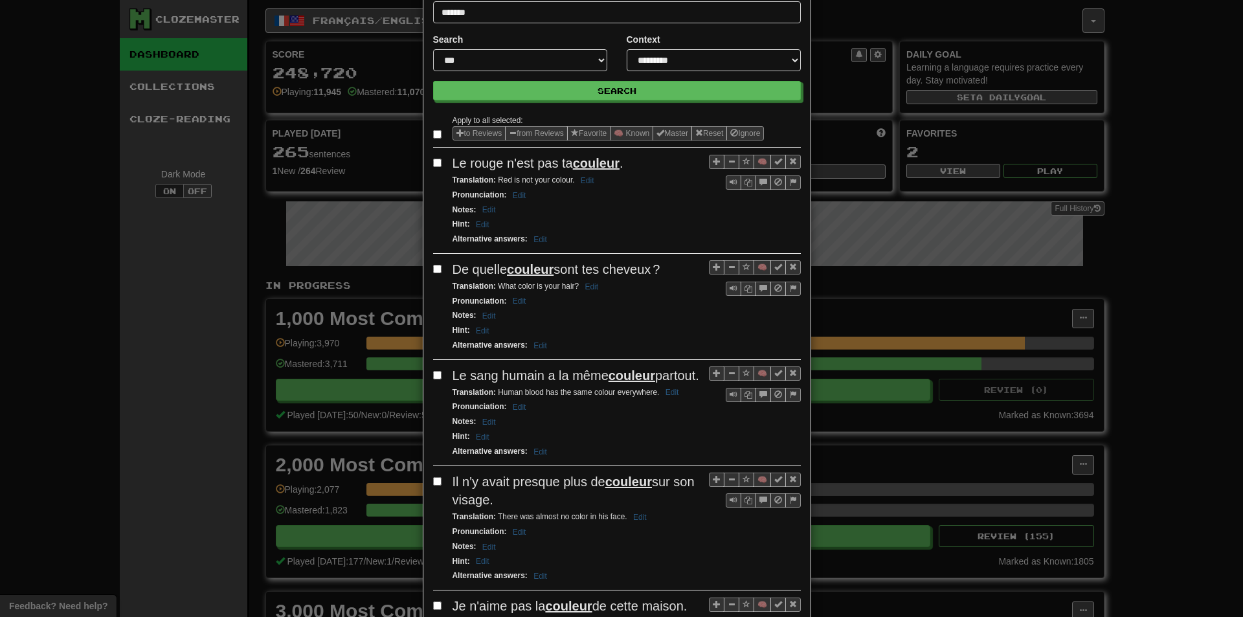
scroll to position [65, 0]
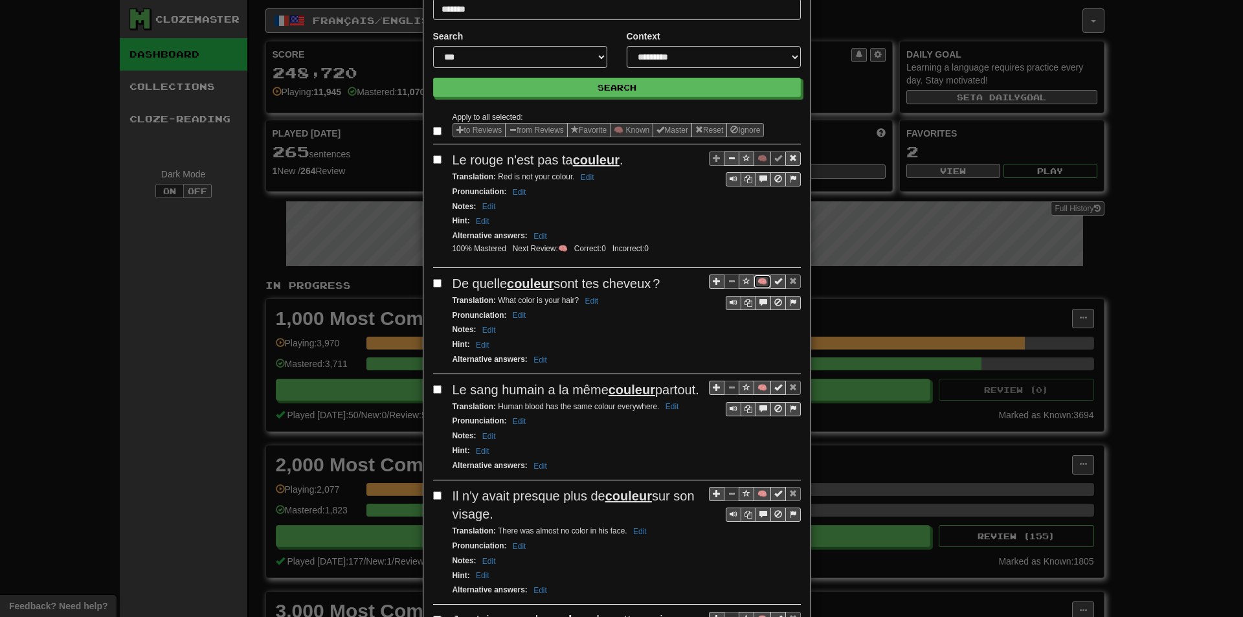
drag, startPoint x: 755, startPoint y: 275, endPoint x: 721, endPoint y: 266, distance: 35.5
click at [756, 275] on button "🧠" at bounding box center [762, 282] width 17 height 14
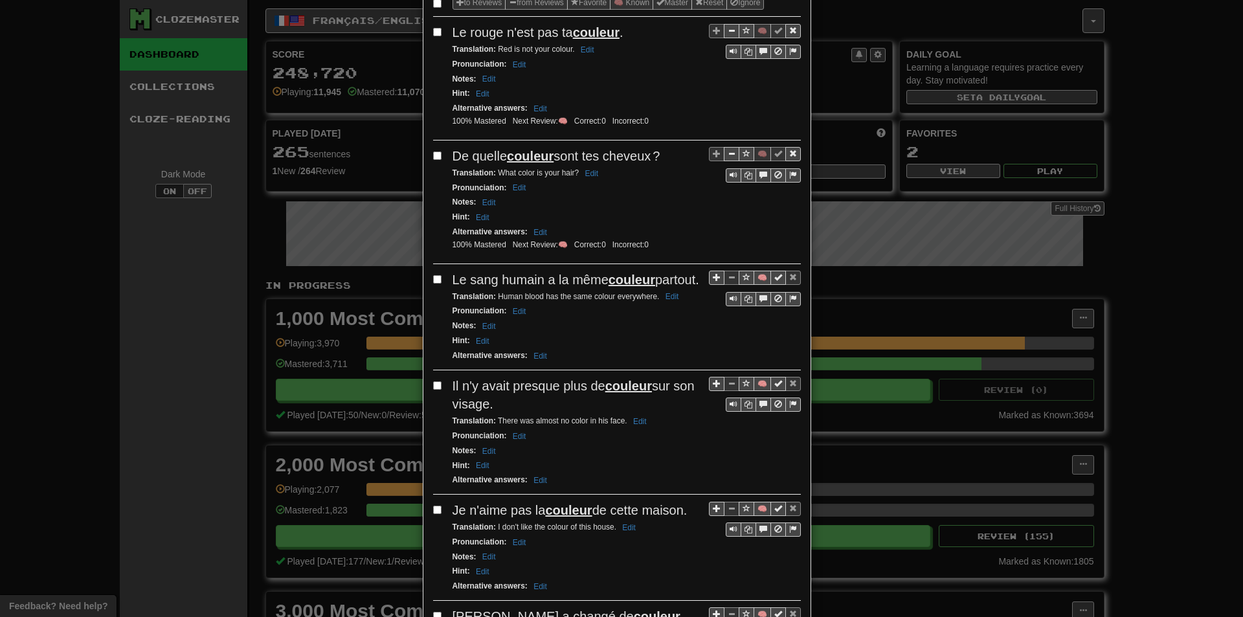
scroll to position [194, 0]
click at [758, 275] on button "🧠" at bounding box center [762, 276] width 17 height 14
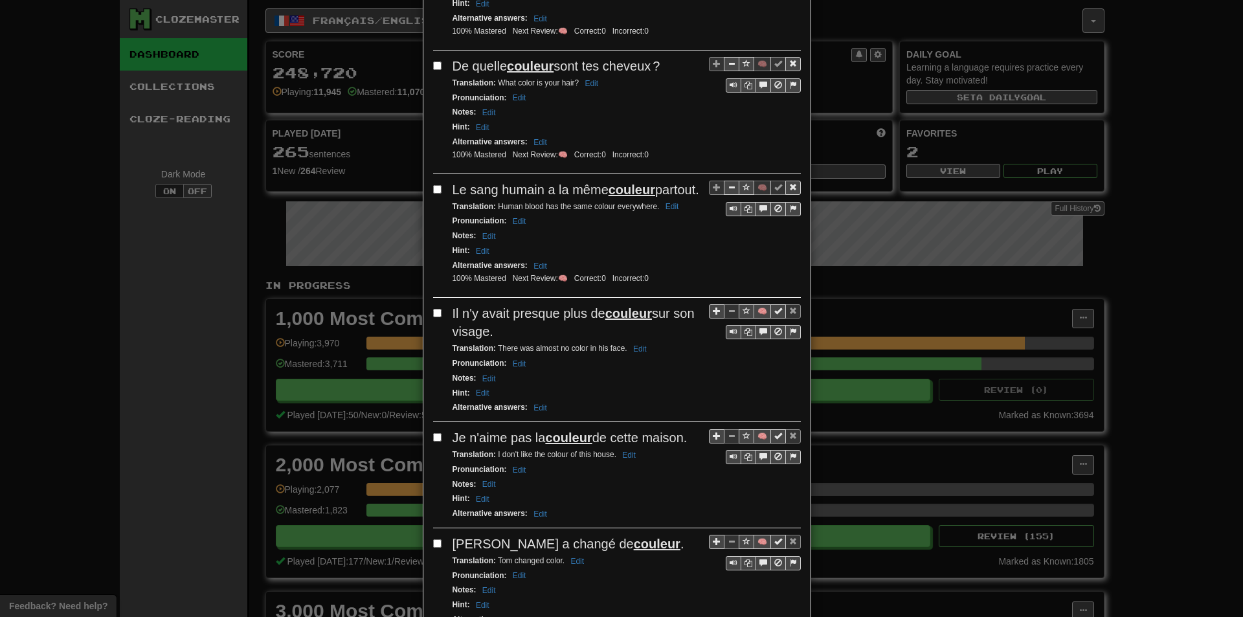
scroll to position [324, 0]
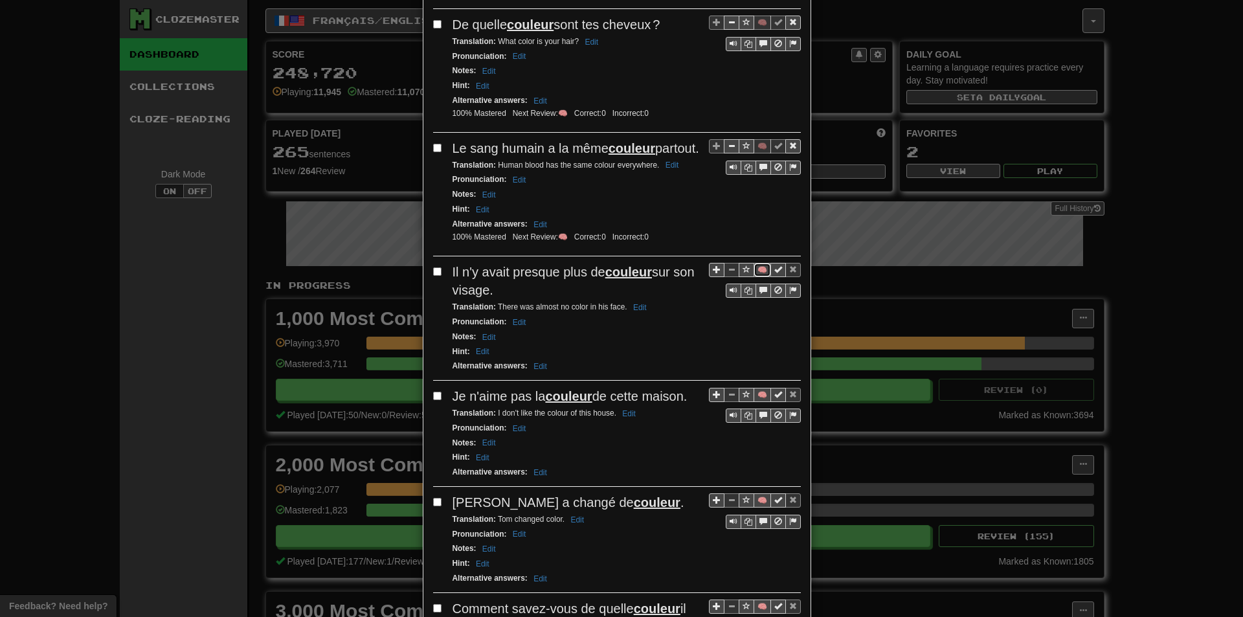
click at [756, 277] on button "🧠" at bounding box center [762, 270] width 17 height 14
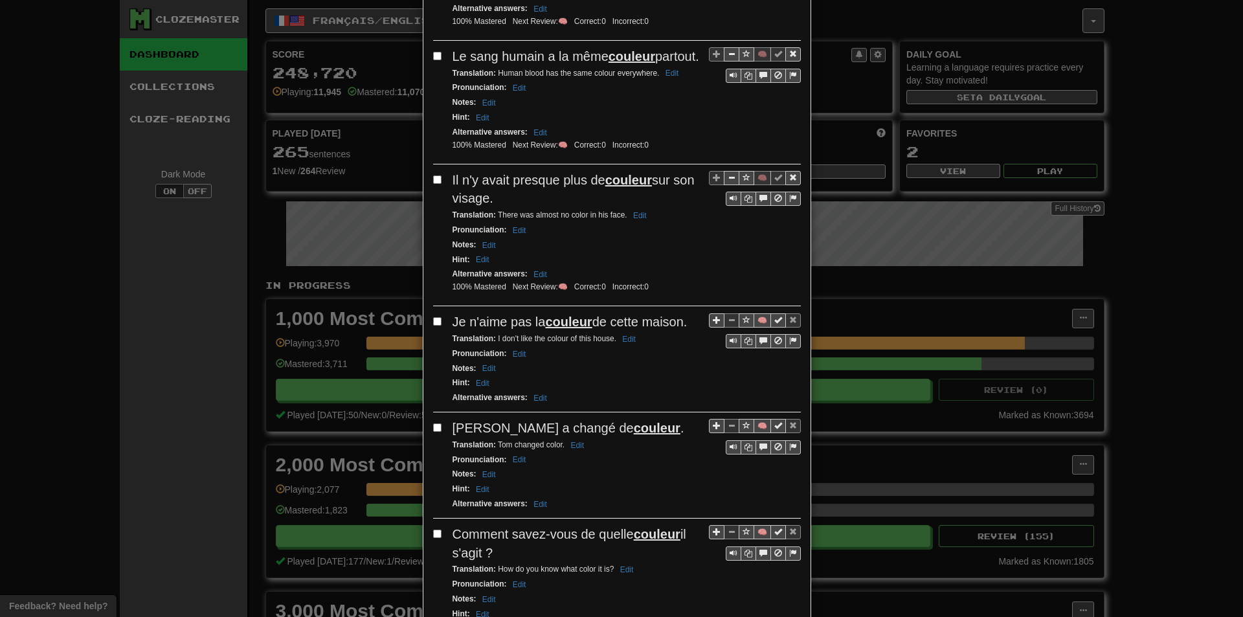
scroll to position [453, 0]
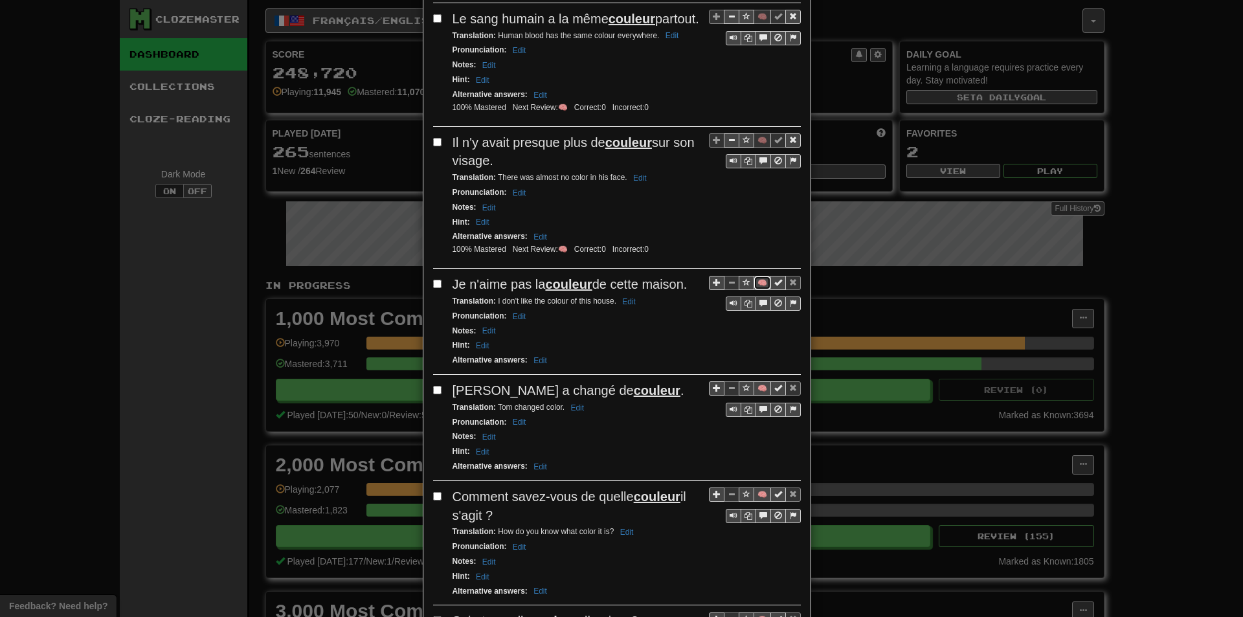
click at [754, 290] on button "🧠" at bounding box center [762, 283] width 17 height 14
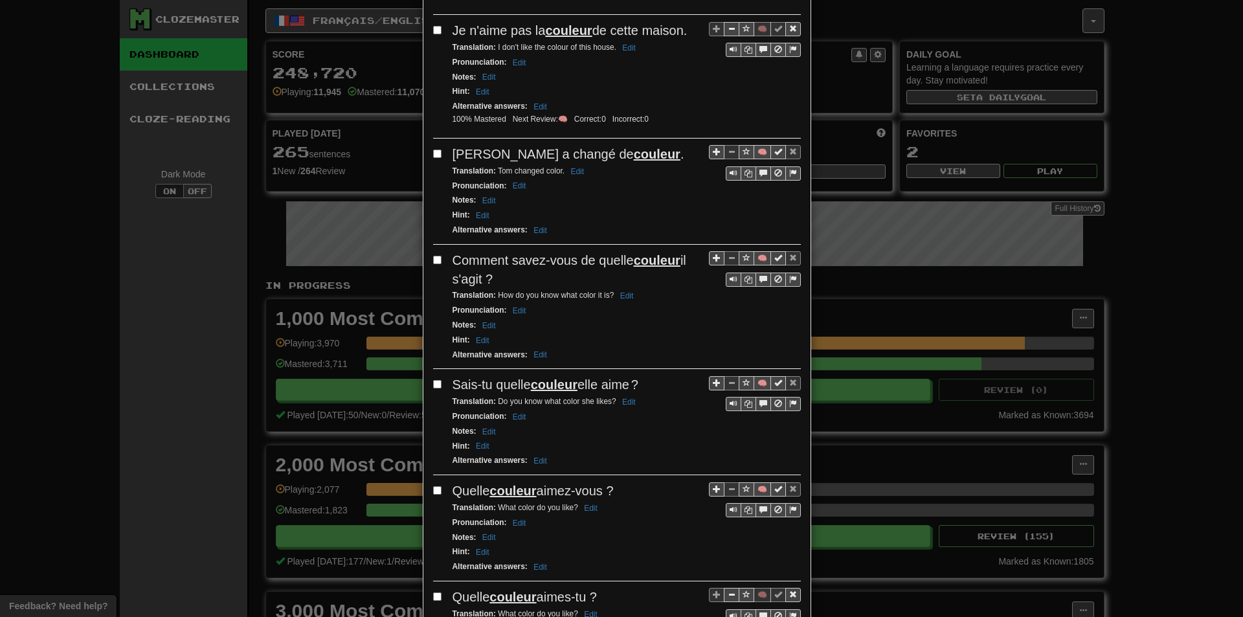
scroll to position [712, 0]
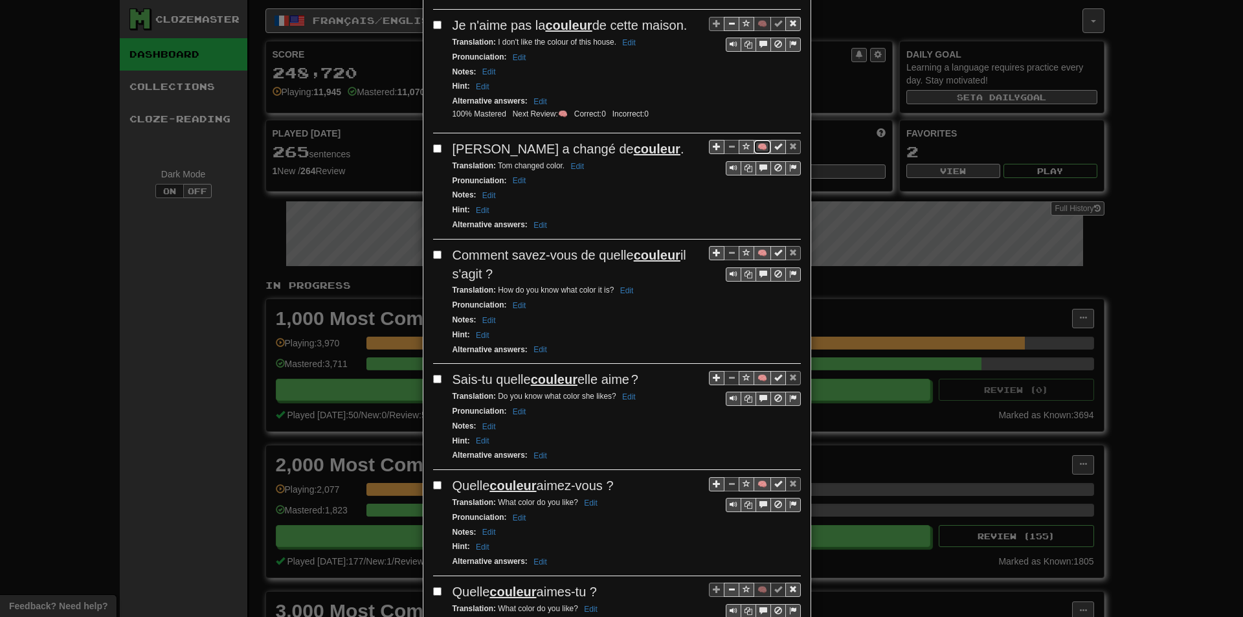
click at [754, 154] on button "🧠" at bounding box center [762, 147] width 17 height 14
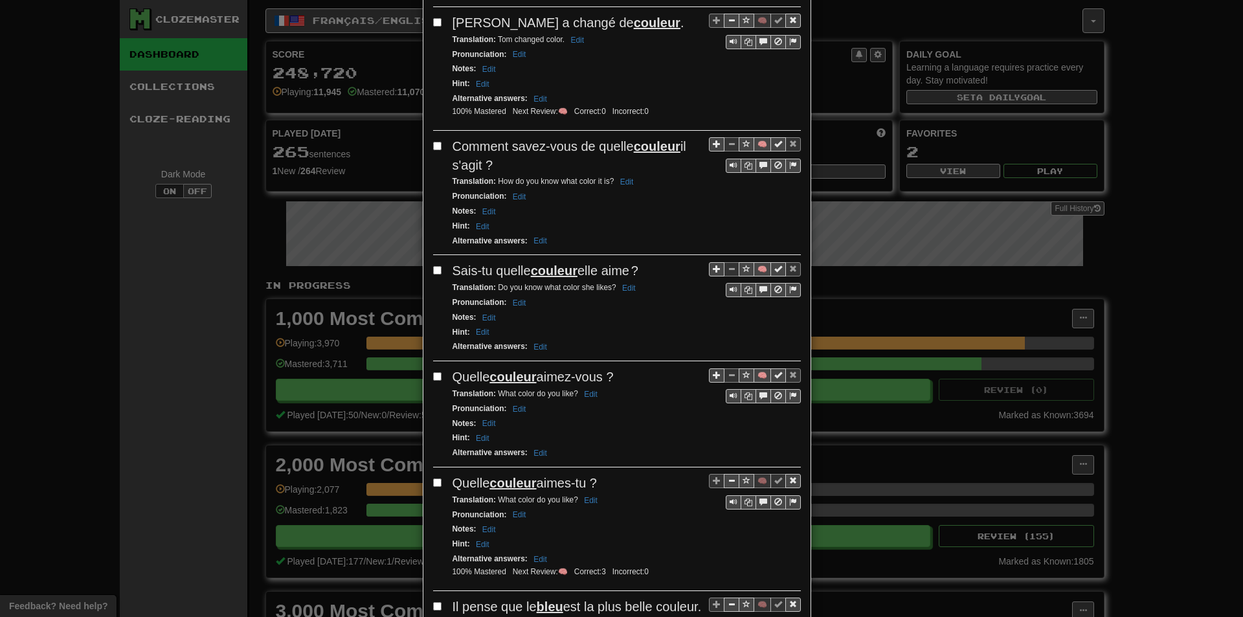
scroll to position [842, 0]
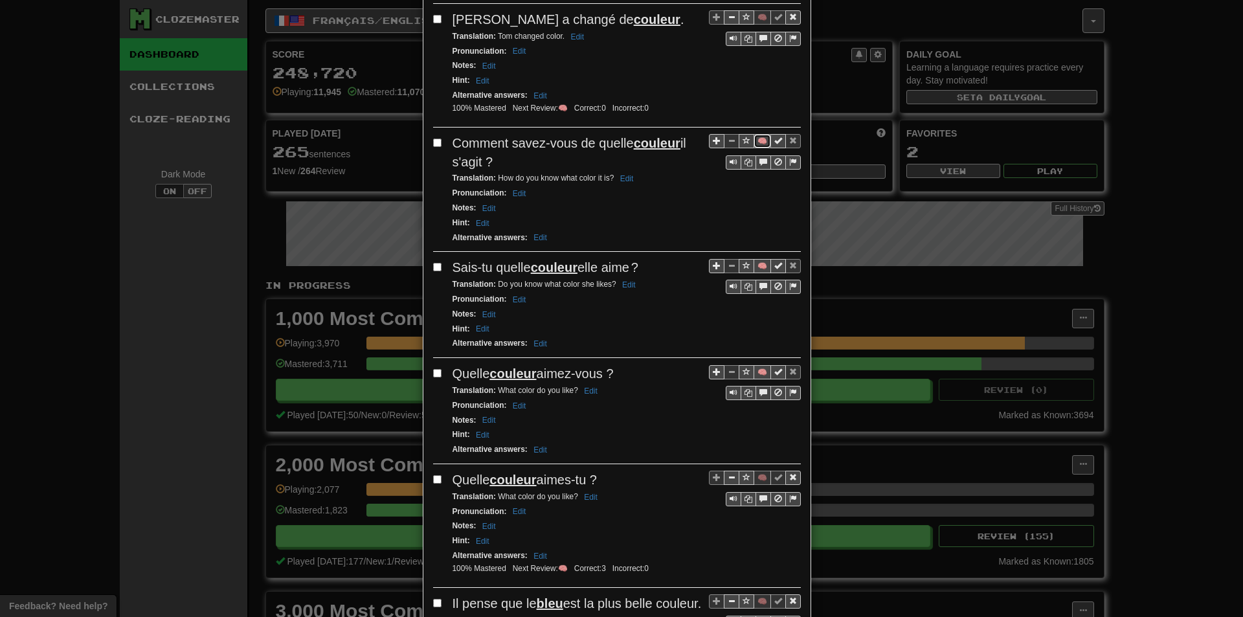
click at [755, 148] on button "🧠" at bounding box center [762, 141] width 17 height 14
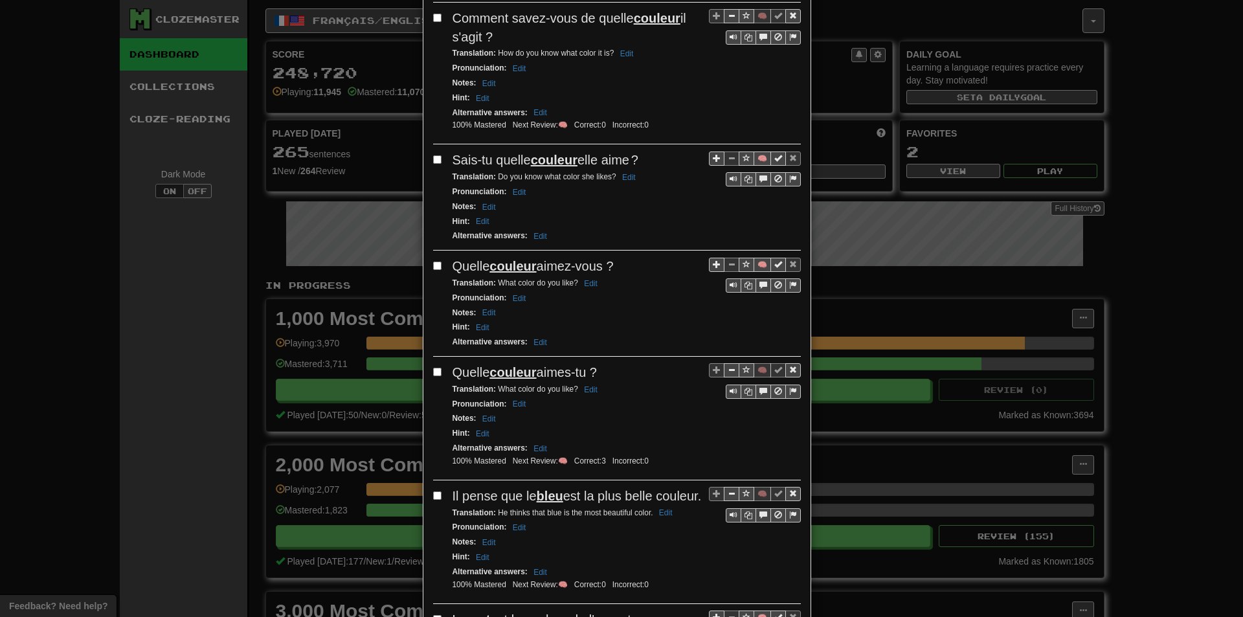
scroll to position [971, 0]
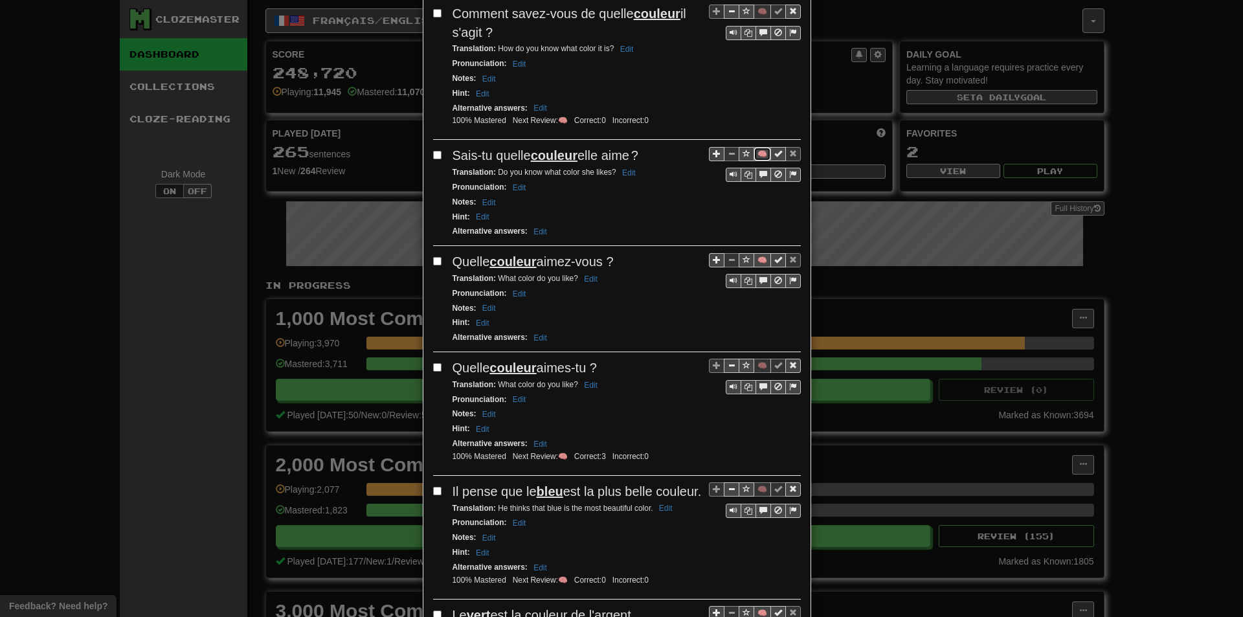
click at [758, 161] on button "🧠" at bounding box center [762, 154] width 17 height 14
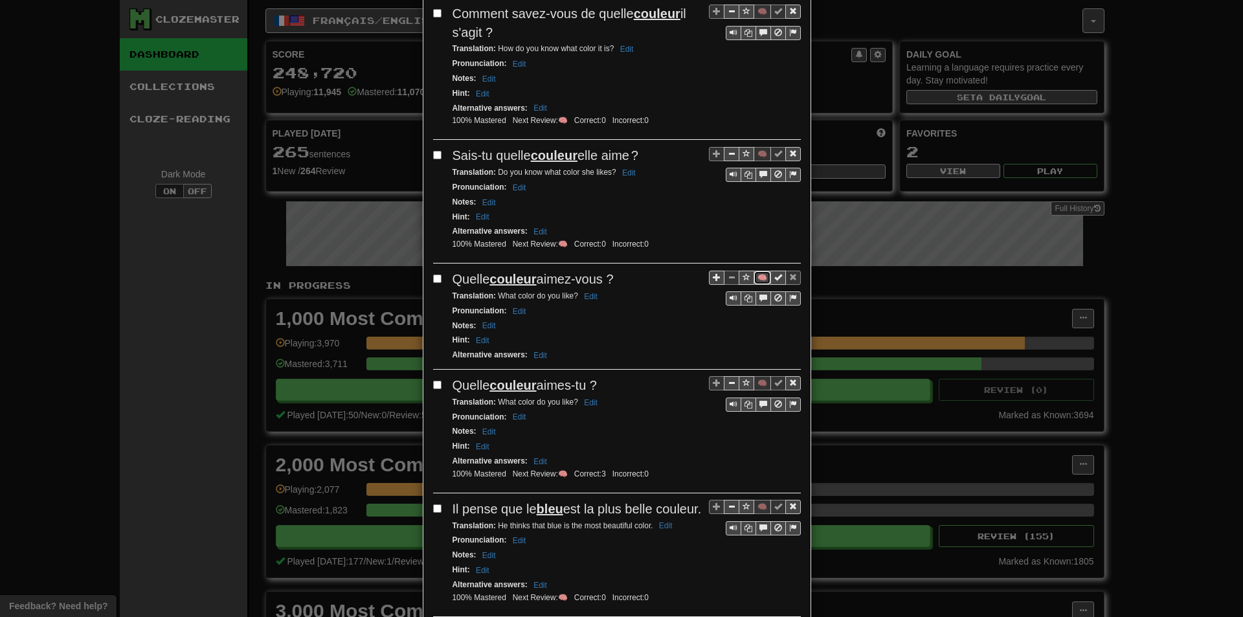
click at [762, 285] on button "🧠" at bounding box center [762, 278] width 17 height 14
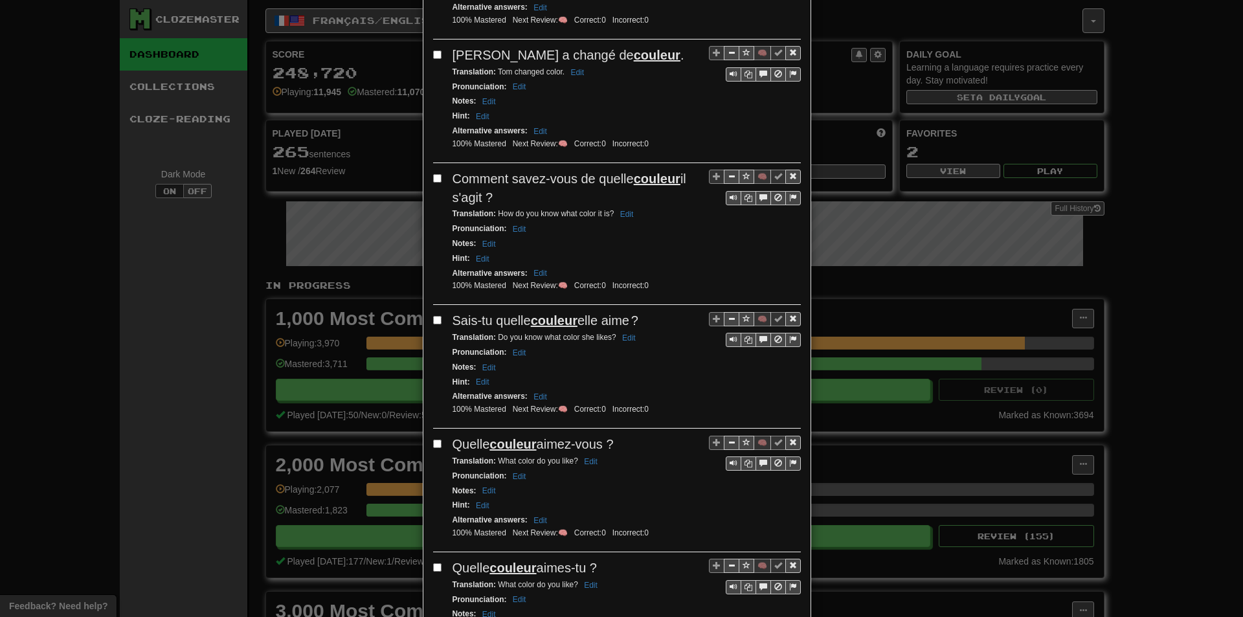
scroll to position [0, 0]
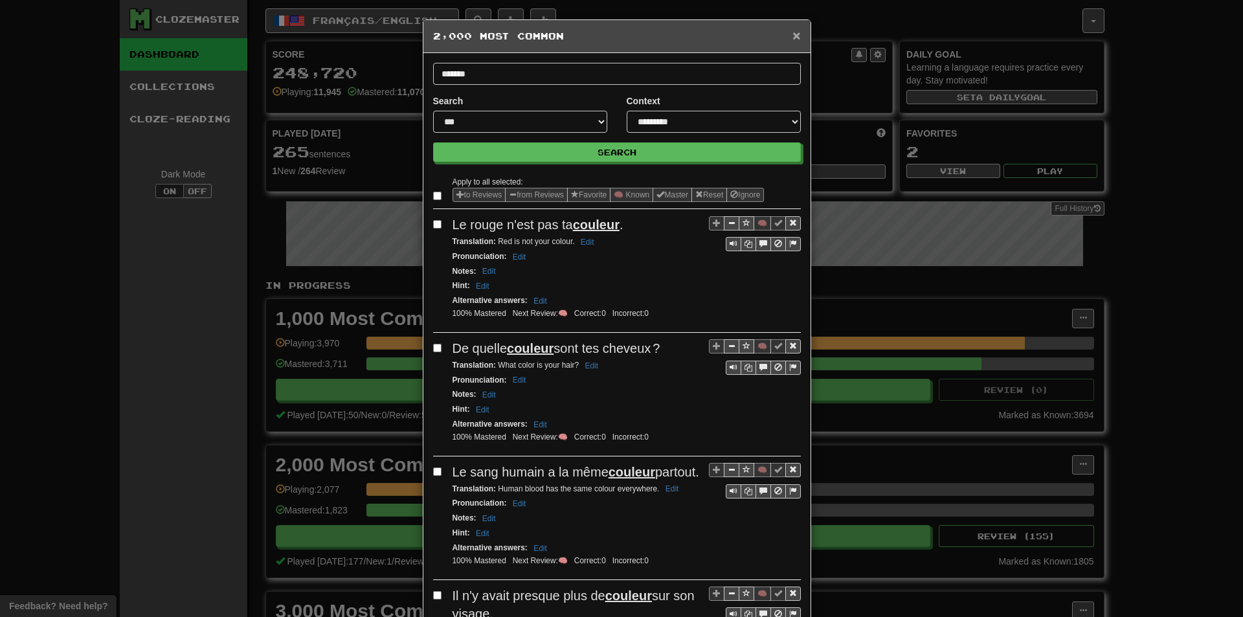
click at [793, 41] on span "×" at bounding box center [797, 35] width 8 height 15
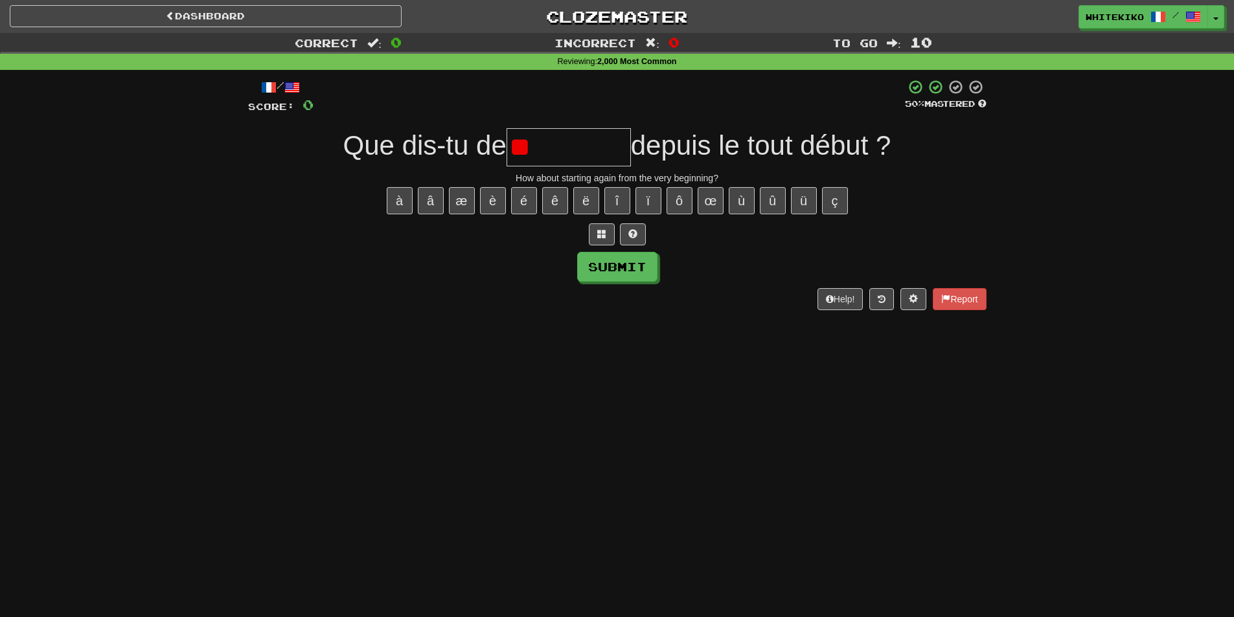
type input "*"
type input "*********"
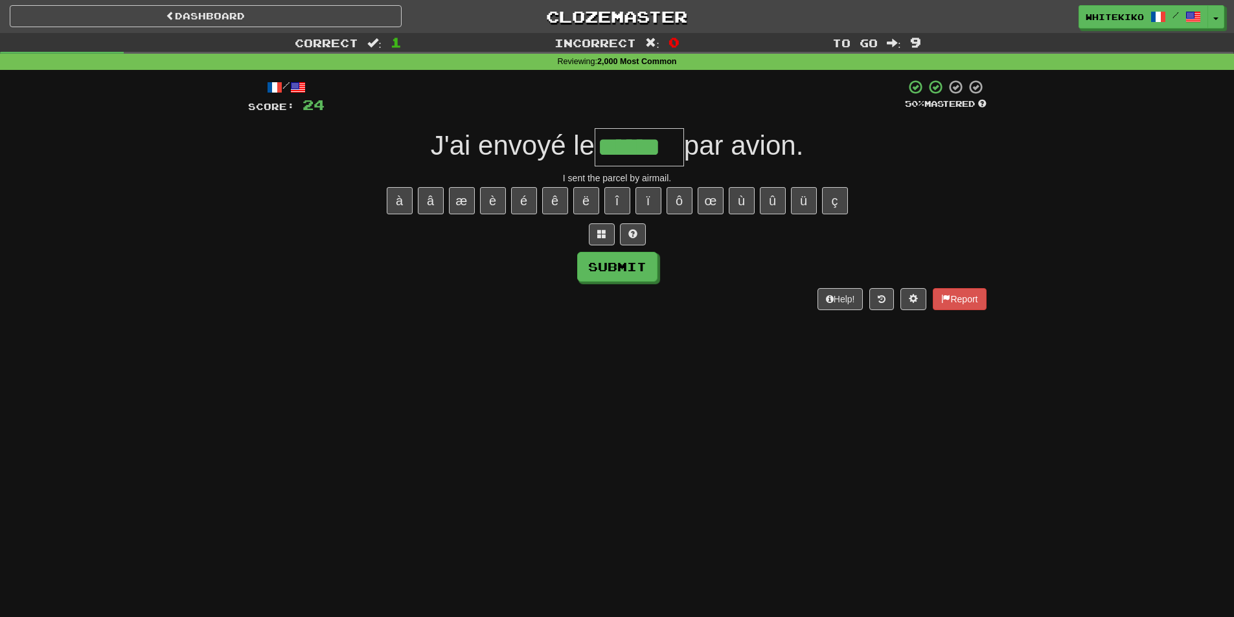
type input "******"
type input "*******"
